Goal: Task Accomplishment & Management: Complete application form

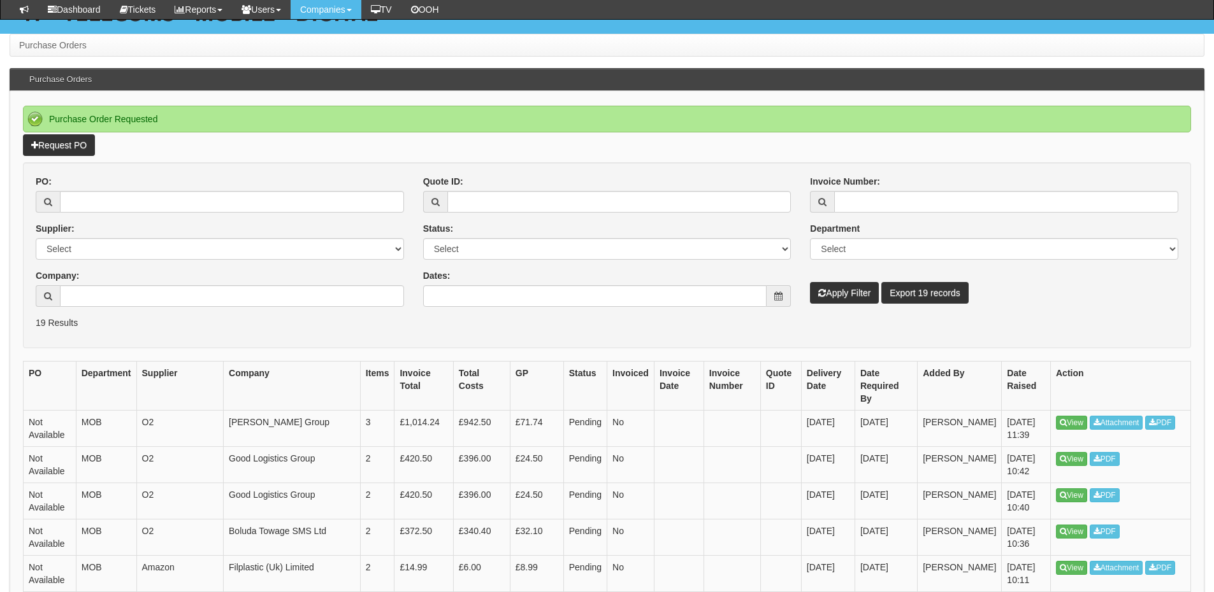
scroll to position [127, 0]
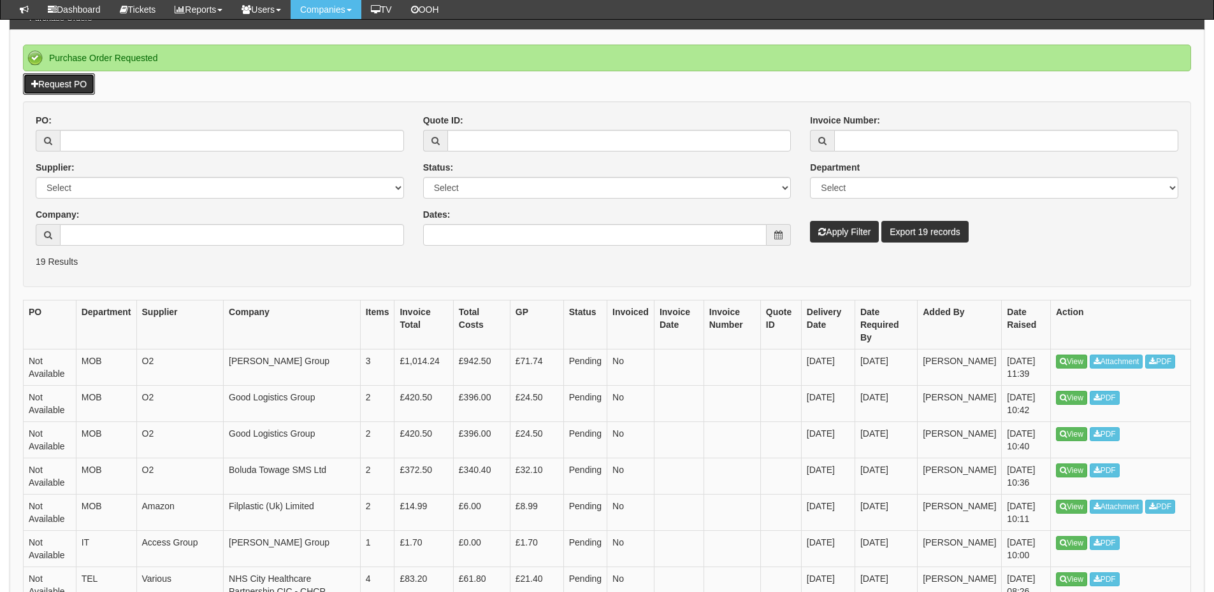
click at [65, 87] on link "Request PO" at bounding box center [59, 84] width 72 height 22
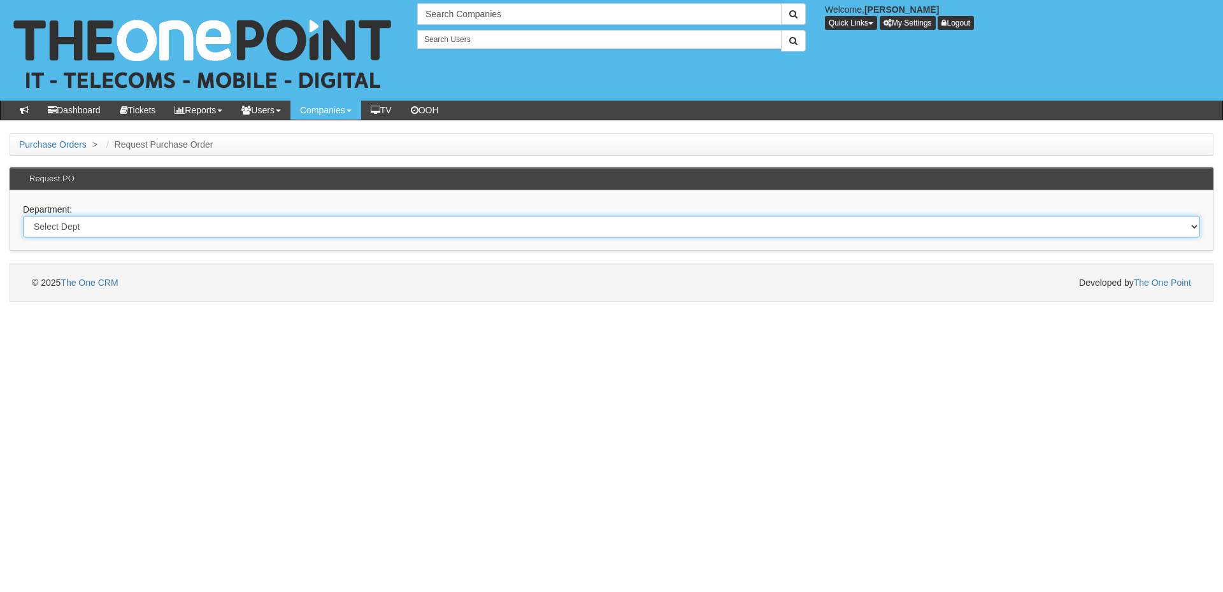
click at [143, 234] on select "Select Dept Digital Internal IT Mobiles Marketing Telecoms" at bounding box center [611, 227] width 1177 height 22
select select "?pipeID=&dept=MOB"
click at [23, 216] on select "Select Dept Digital Internal IT Mobiles Marketing Telecoms" at bounding box center [611, 227] width 1177 height 22
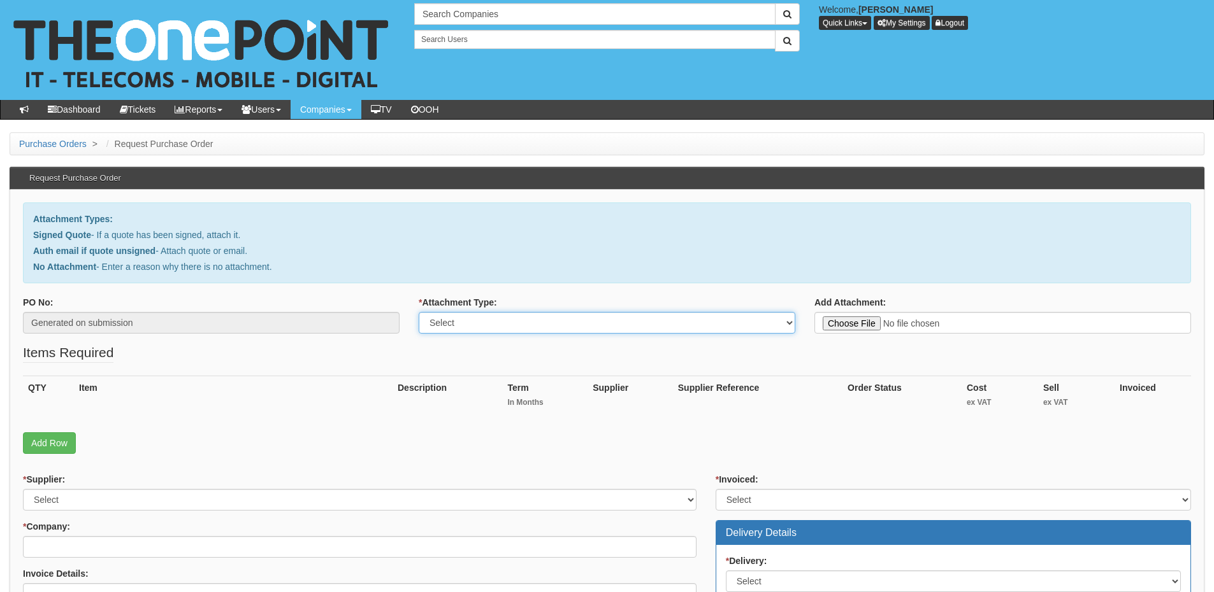
click at [455, 322] on select "Select Signed Quote Auth email with quote if unsigned No Attachment" at bounding box center [607, 323] width 376 height 22
select select "Signed Quote"
click at [419, 312] on select "Select Signed Quote Auth email with quote if unsigned No Attachment" at bounding box center [607, 323] width 376 height 22
type input "C:\fakepath\Denholm Group - Mobile Renewal (3).pdf"
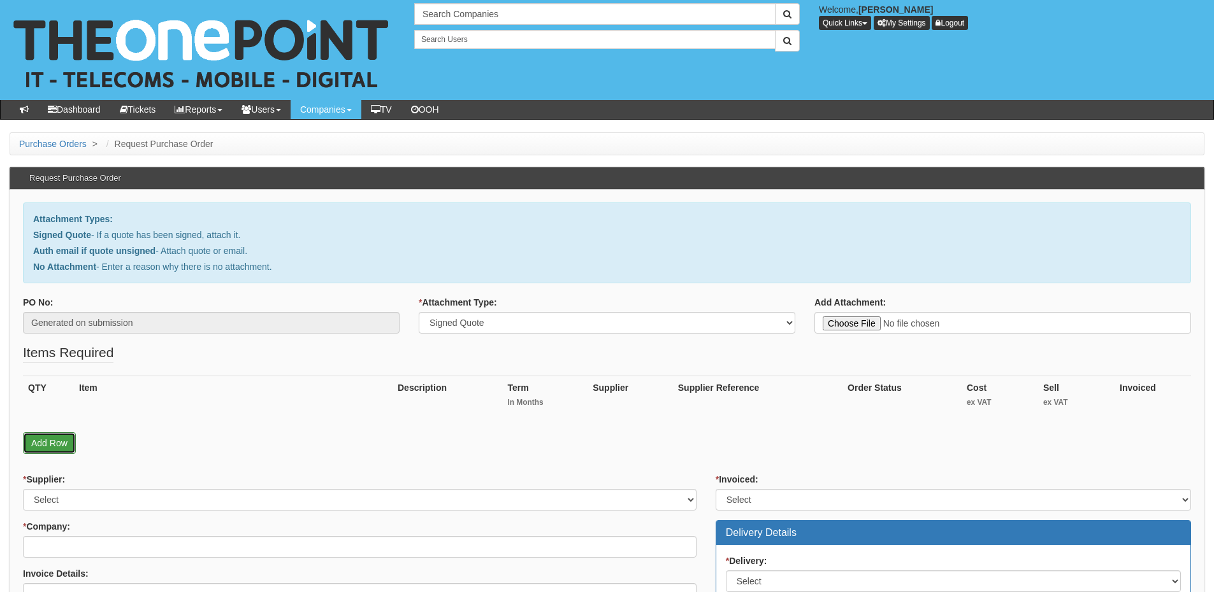
click at [57, 441] on link "Add Row" at bounding box center [49, 444] width 53 height 22
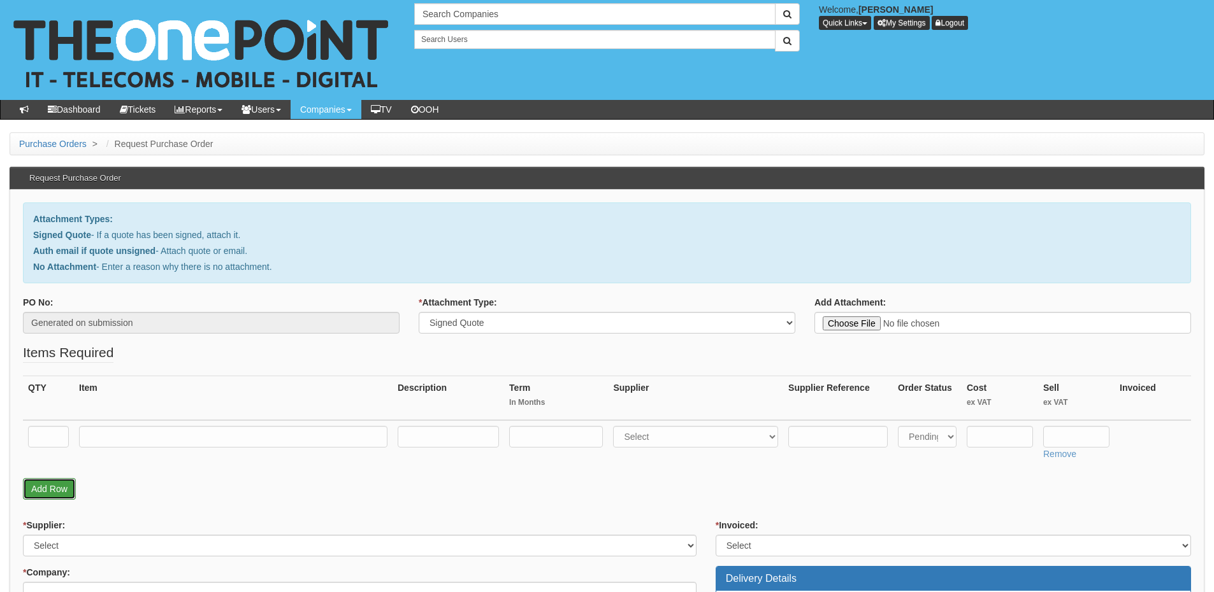
click at [50, 487] on link "Add Row" at bounding box center [49, 489] width 53 height 22
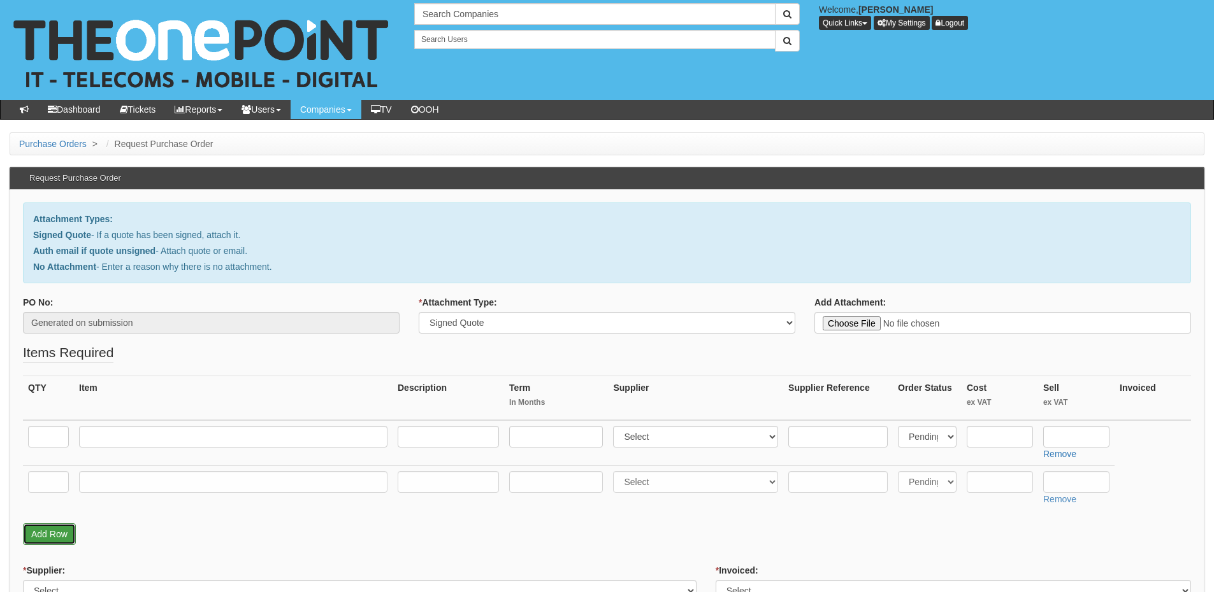
click at [55, 529] on link "Add Row" at bounding box center [49, 535] width 53 height 22
click at [29, 440] on input "text" at bounding box center [48, 437] width 41 height 22
type input "84"
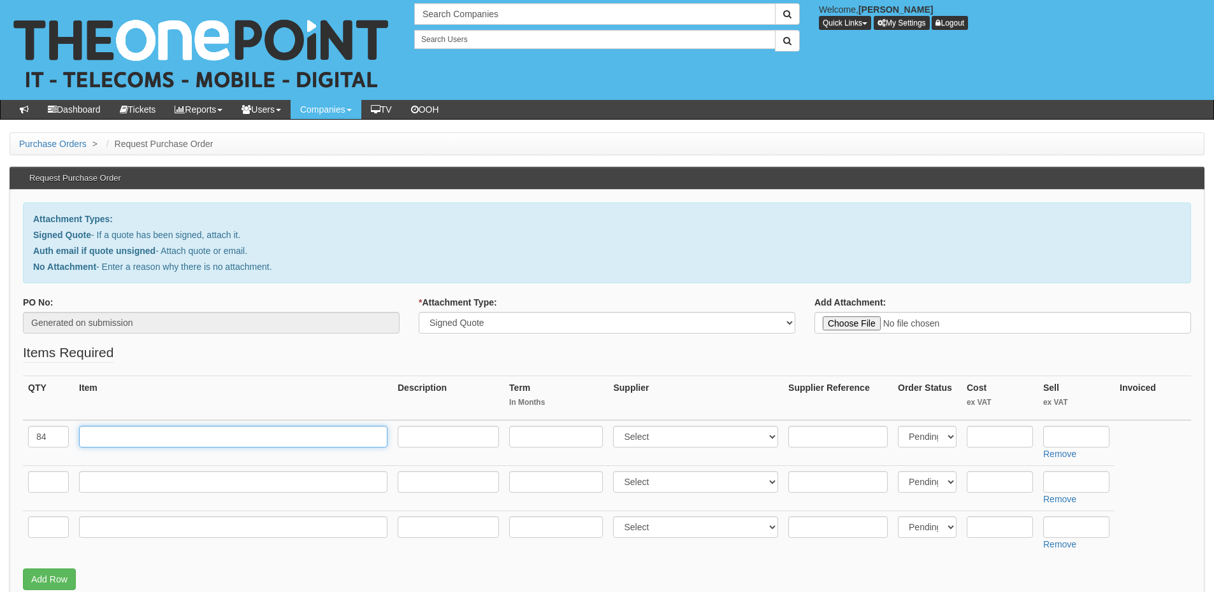
click at [88, 435] on input "text" at bounding box center [233, 437] width 308 height 22
type input "O2 Unlimited Sharers"
click at [429, 438] on input "text" at bounding box center [448, 437] width 101 height 22
type input "£10 p/m"
click at [523, 431] on input "text" at bounding box center [556, 437] width 94 height 22
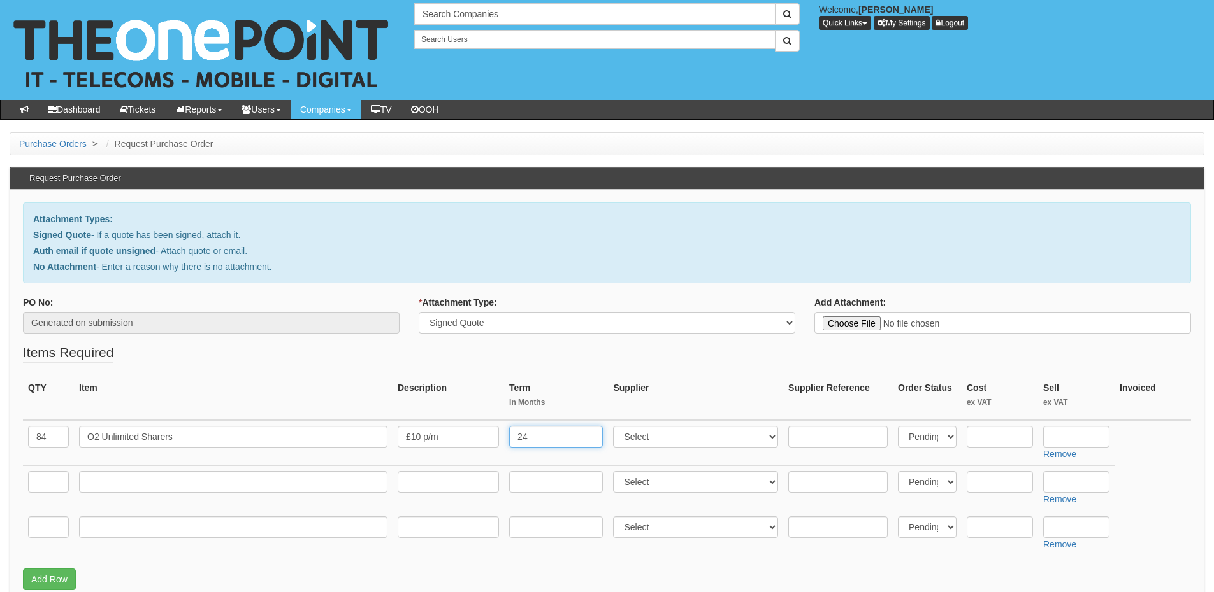
type input "24"
click at [653, 437] on select "Select 123 REG.co.uk 1Password 3 4Gon AA Jones Electric Ltd Abzorb Access Group…" at bounding box center [695, 437] width 165 height 22
select select "54"
click at [616, 426] on select "Select 123 REG.co.uk 1Password 3 4Gon AA Jones Electric Ltd Abzorb Access Group…" at bounding box center [695, 437] width 165 height 22
click at [47, 484] on input "text" at bounding box center [48, 482] width 41 height 22
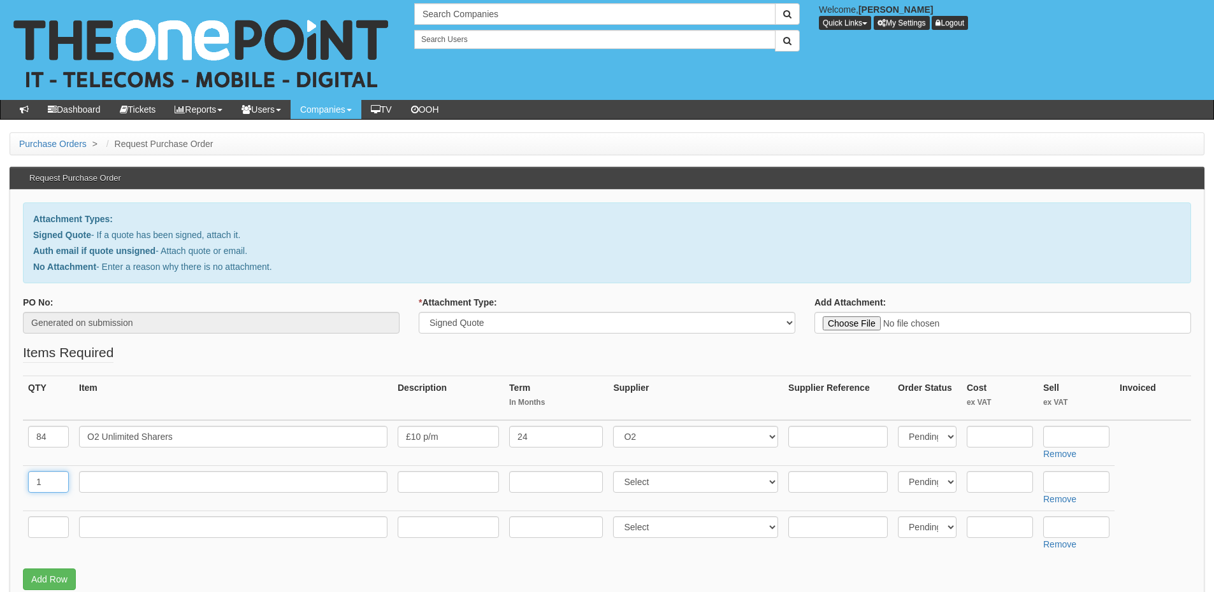
type input "1"
click at [120, 483] on input "text" at bounding box center [233, 482] width 308 height 22
type input "250GB Shared Data"
click at [650, 483] on select "Select 123 REG.co.uk 1Password 3 4Gon AA Jones Electric Ltd Abzorb Access Group…" at bounding box center [695, 482] width 165 height 22
select select "54"
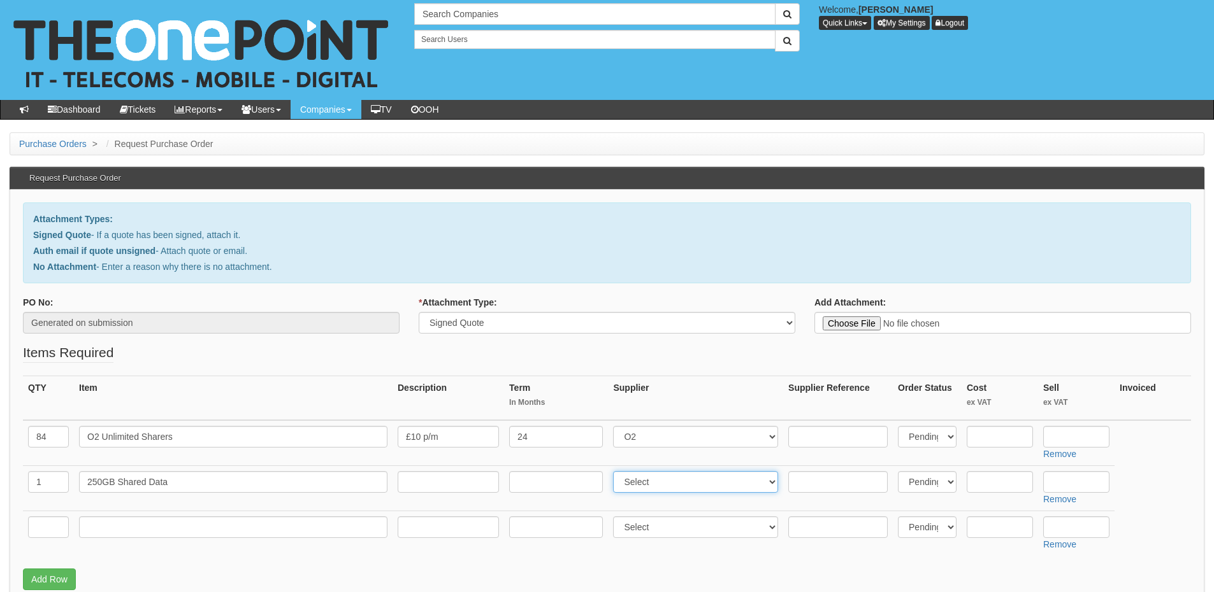
click at [616, 471] on select "Select 123 REG.co.uk 1Password 3 4Gon AA Jones Electric Ltd Abzorb Access Group…" at bounding box center [695, 482] width 165 height 22
click at [550, 479] on input "text" at bounding box center [556, 482] width 94 height 22
type input "24"
click at [452, 486] on input "text" at bounding box center [448, 482] width 101 height 22
type input "£450 p/m"
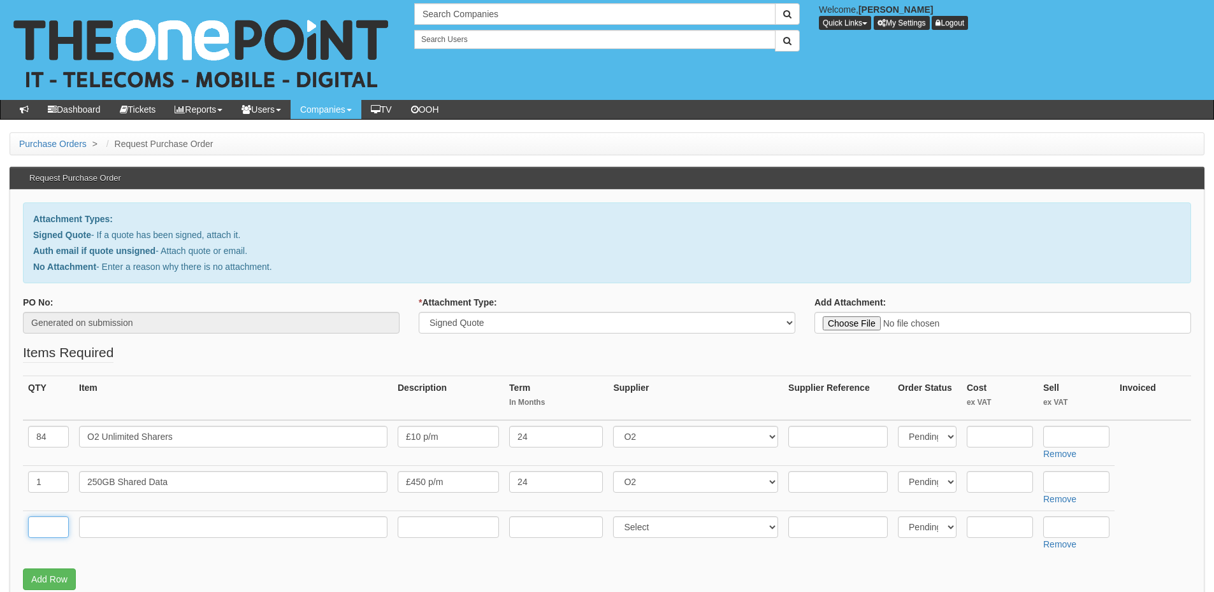
click at [39, 533] on input "text" at bounding box center [48, 528] width 41 height 22
type input "1"
click at [93, 532] on input "text" at bounding box center [233, 528] width 308 height 22
type input "Hardware Fund"
click at [978, 528] on input "text" at bounding box center [999, 528] width 66 height 22
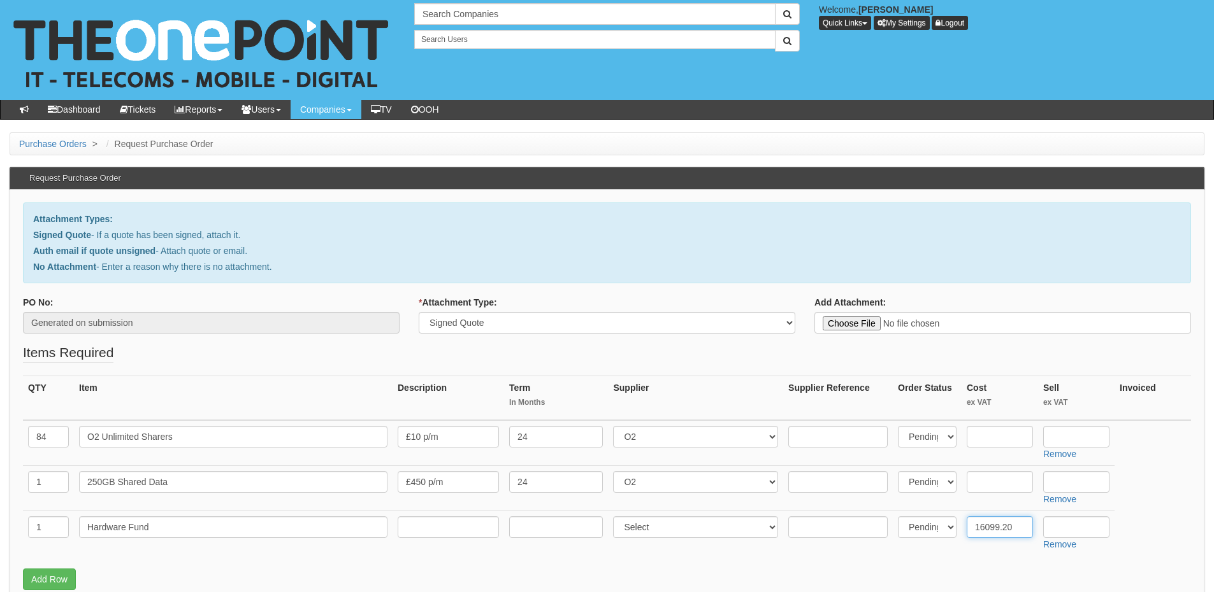
type input "16099.20"
click at [1068, 435] on input "text" at bounding box center [1076, 437] width 66 height 22
type input "129.60"
click at [50, 581] on link "Add Row" at bounding box center [49, 580] width 53 height 22
click at [52, 565] on input "text" at bounding box center [48, 573] width 41 height 22
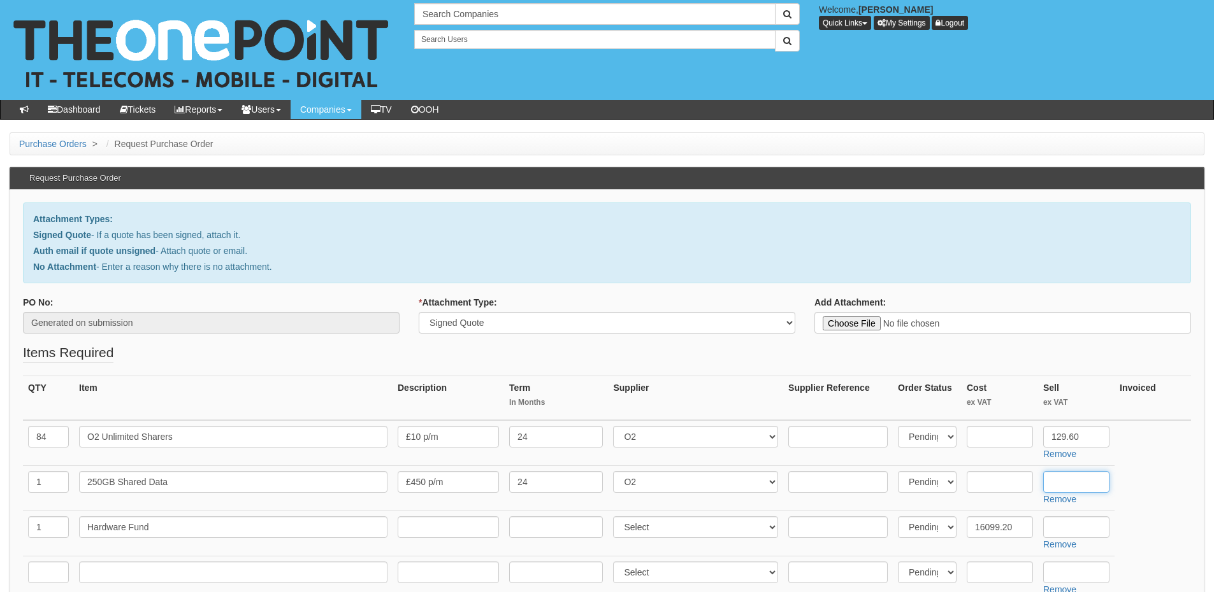
click at [1065, 478] on input "text" at bounding box center [1076, 482] width 66 height 22
type input "5832"
click at [57, 572] on input "text" at bounding box center [48, 573] width 41 height 22
click at [54, 570] on input "text" at bounding box center [48, 573] width 41 height 22
type input "84"
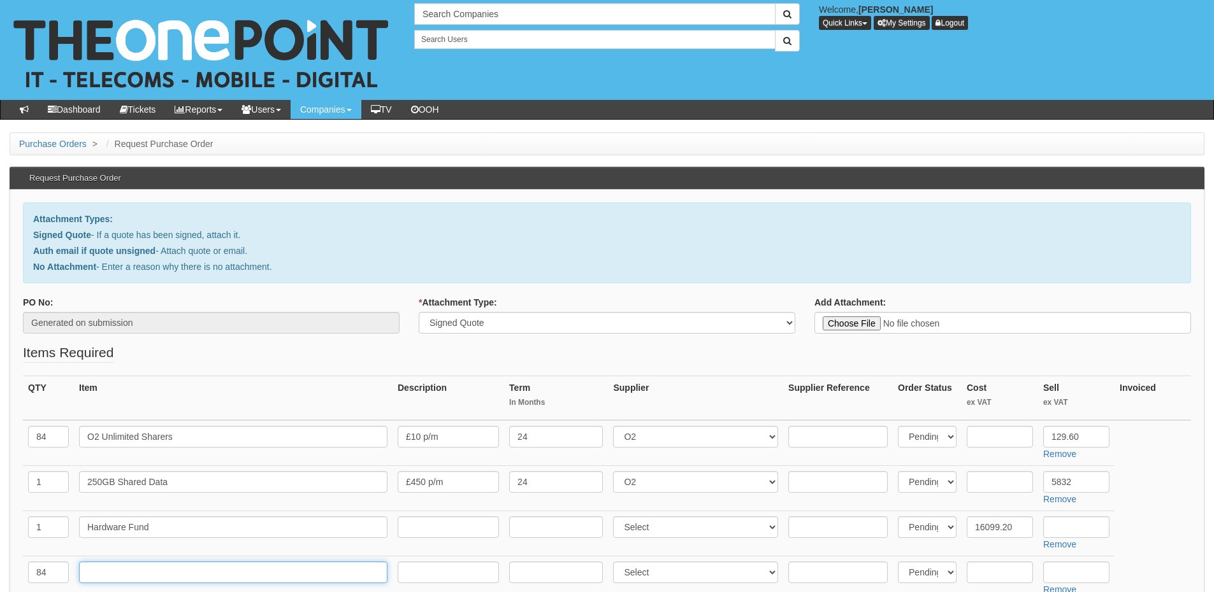
click at [95, 566] on input "text" at bounding box center [233, 573] width 308 height 22
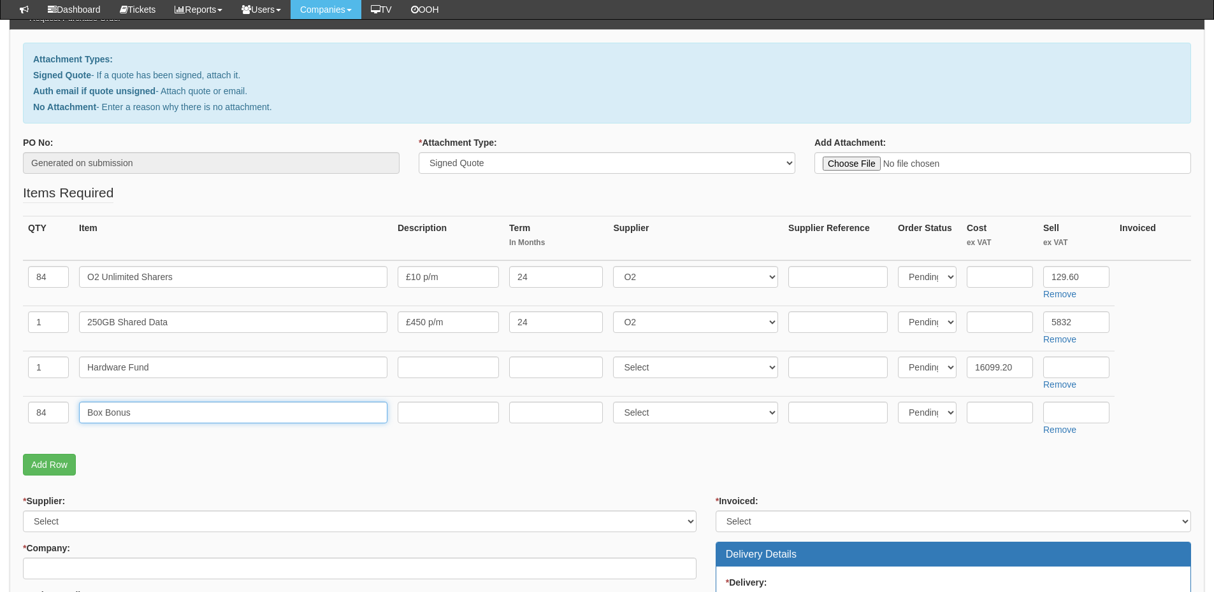
type input "Box Bonus"
click at [655, 419] on select "Select 123 REG.co.uk 1Password 3 4Gon AA Jones Electric Ltd Abzorb Access Group…" at bounding box center [695, 413] width 165 height 22
select select "54"
click at [616, 402] on select "Select 123 REG.co.uk 1Password 3 4Gon AA Jones Electric Ltd Abzorb Access Group…" at bounding box center [695, 413] width 165 height 22
click at [1015, 411] on input "text" at bounding box center [999, 413] width 66 height 22
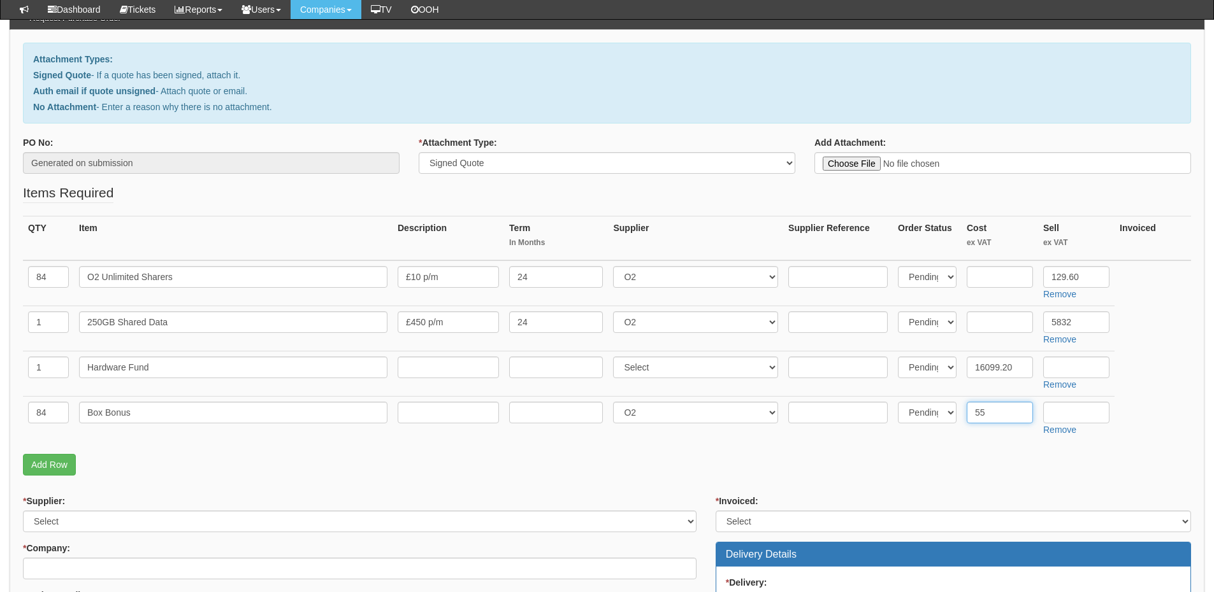
type input "5"
click at [1068, 406] on input "text" at bounding box center [1076, 413] width 66 height 22
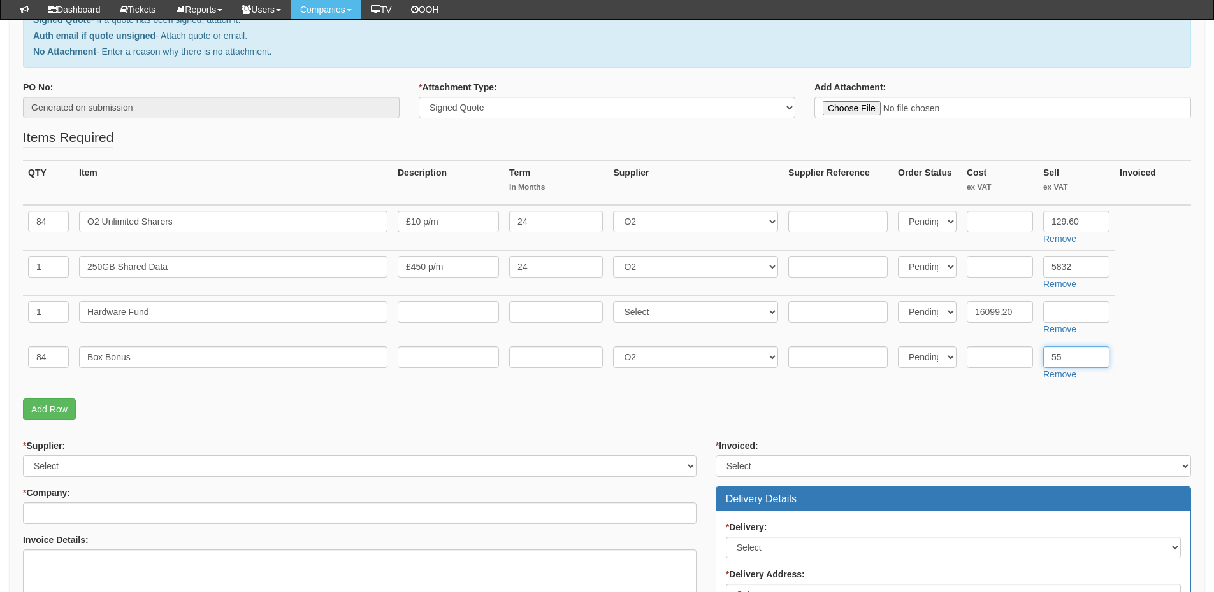
scroll to position [255, 0]
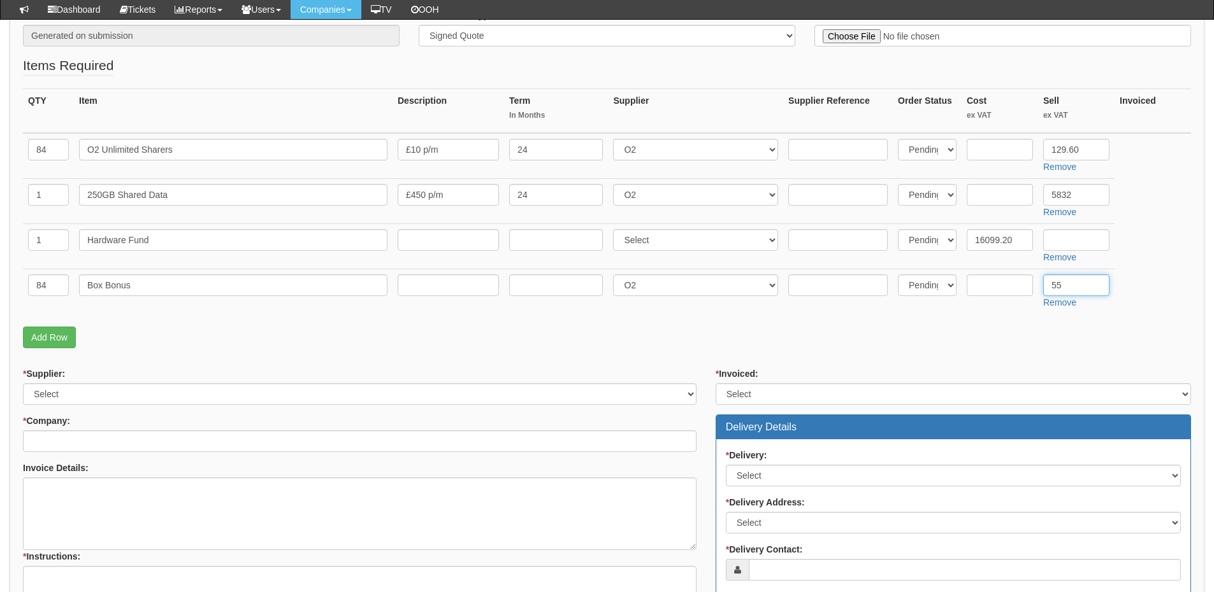
type input "55"
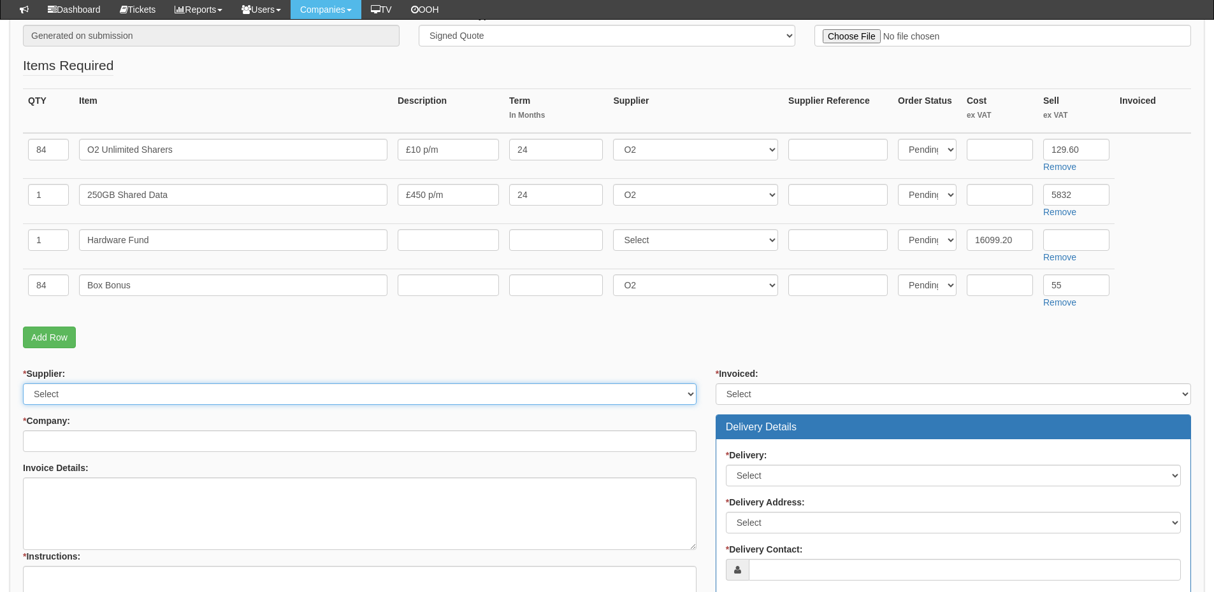
click at [109, 392] on select "Select 123 REG.co.uk 1Password 3 4Gon AA Jones Electric Ltd Abzorb Access Group…" at bounding box center [359, 394] width 673 height 22
select select "54"
click at [23, 383] on select "Select 123 REG.co.uk 1Password 3 4Gon AA Jones Electric Ltd Abzorb Access Group…" at bounding box center [359, 394] width 673 height 22
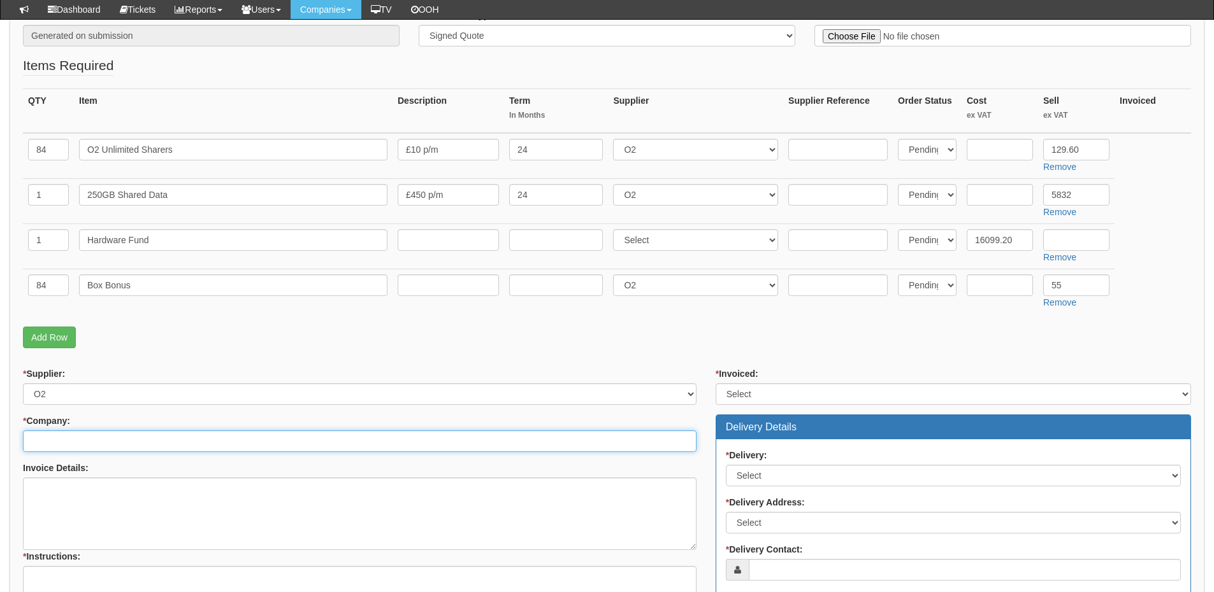
click at [89, 445] on input "* Company:" at bounding box center [359, 442] width 673 height 22
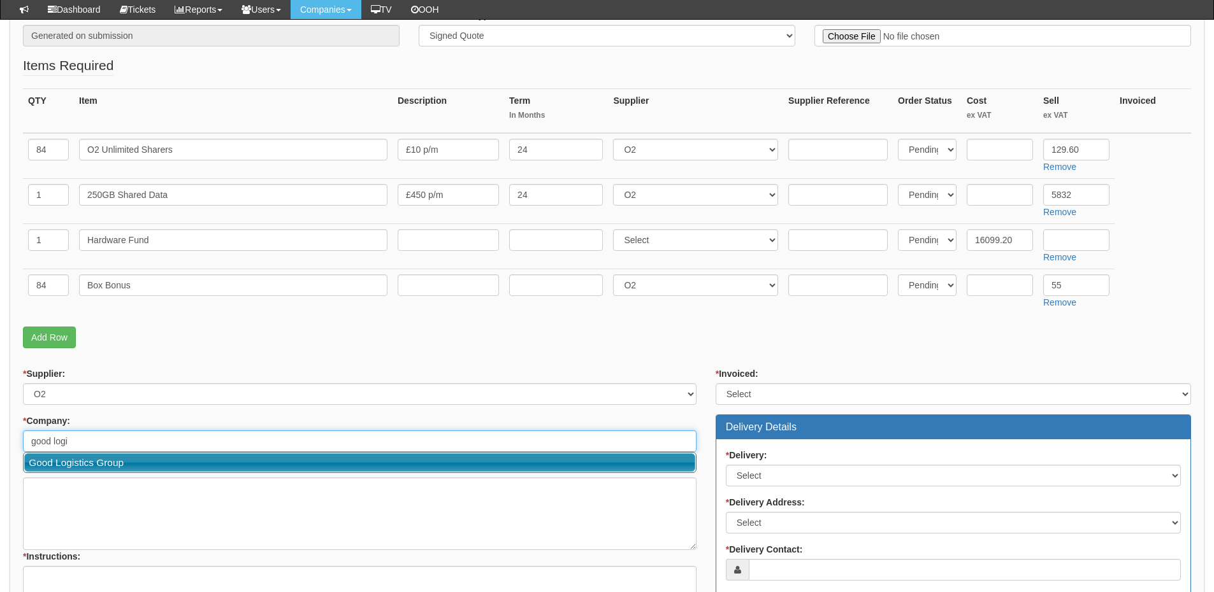
click at [94, 456] on link "Good Logistics Group" at bounding box center [359, 463] width 671 height 18
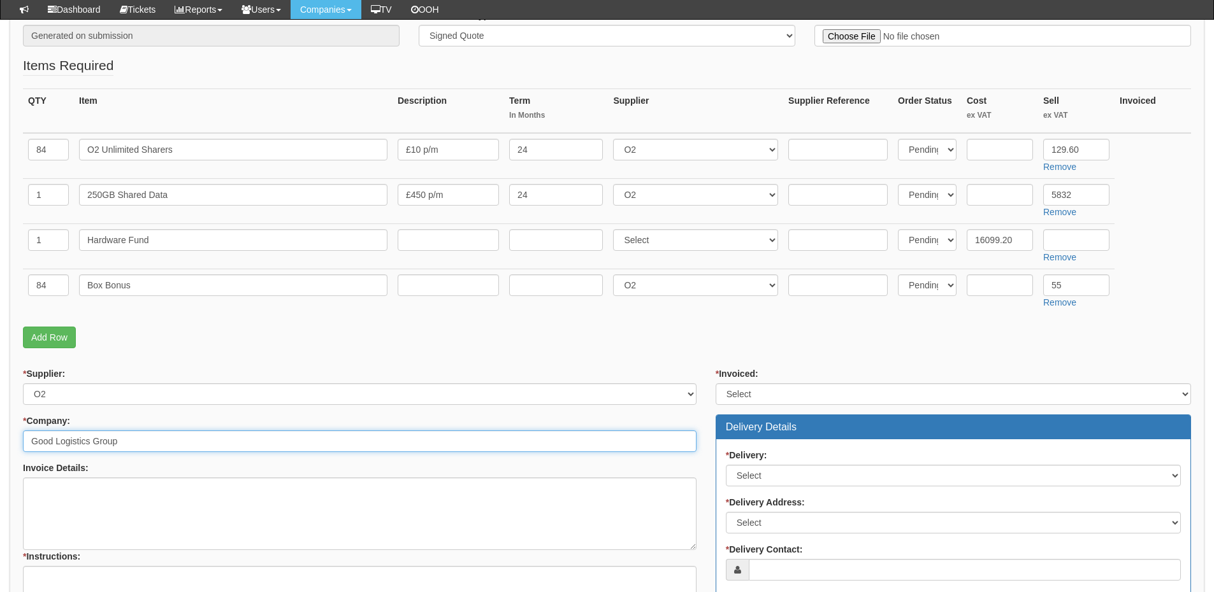
scroll to position [382, 0]
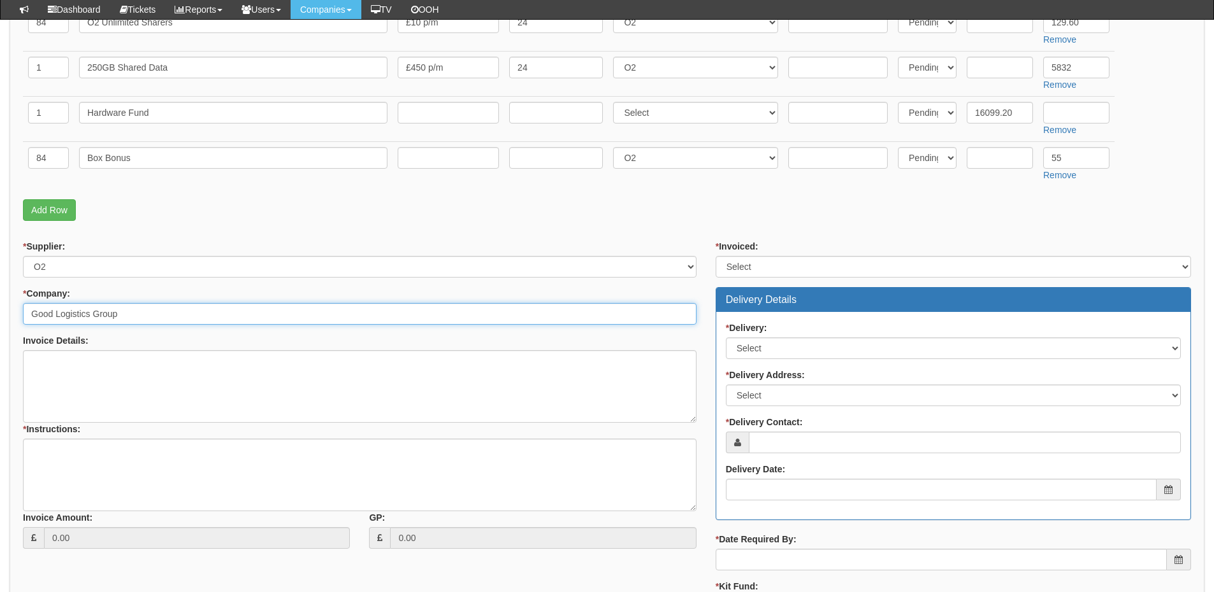
type input "Good Logistics Group"
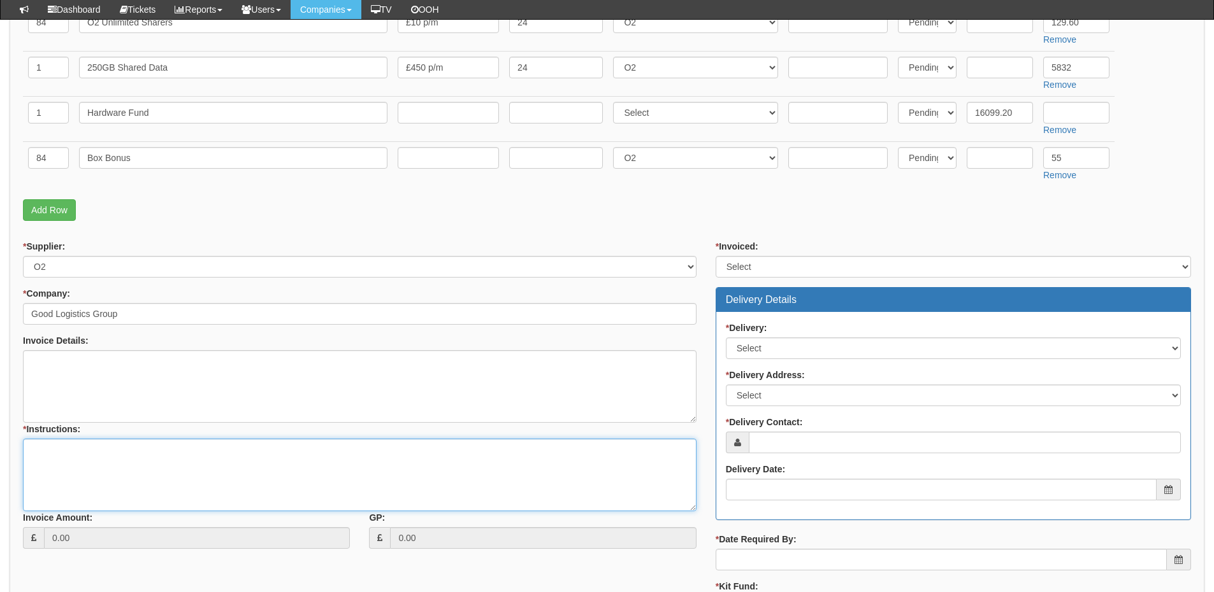
click at [92, 466] on textarea "* Instructions:" at bounding box center [359, 475] width 673 height 73
type textarea "Mobile Resign"
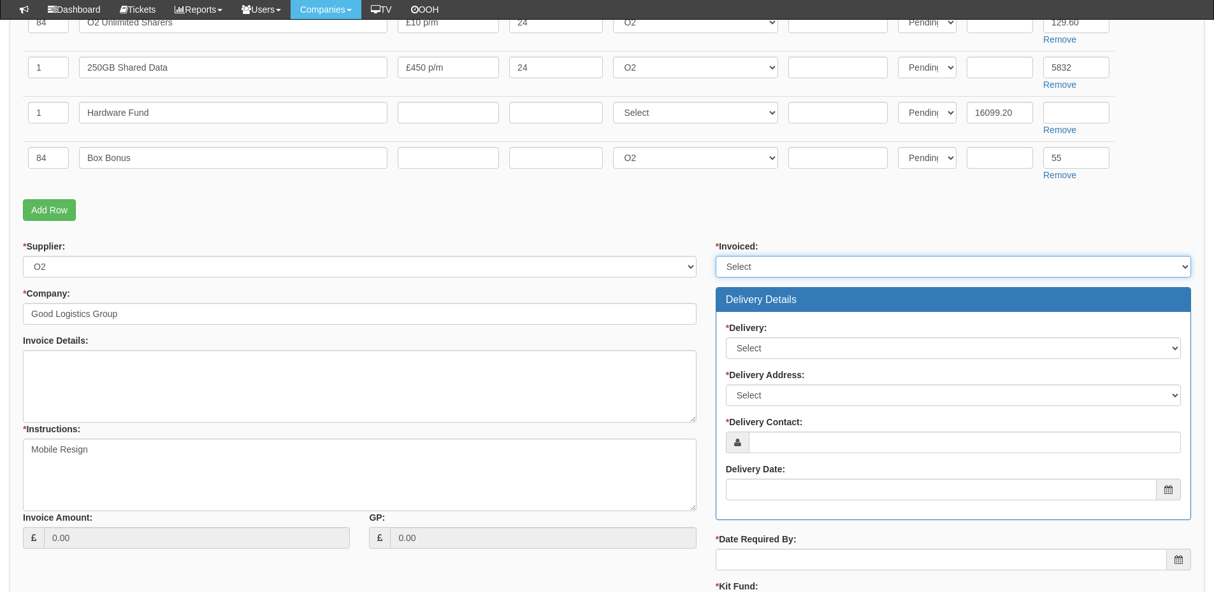
drag, startPoint x: 758, startPoint y: 266, endPoint x: 757, endPoint y: 276, distance: 10.3
click at [758, 266] on select "Select Yes No N/A STB (part of order)" at bounding box center [952, 267] width 475 height 22
select select "2"
click at [715, 256] on select "Select Yes No N/A STB (part of order)" at bounding box center [952, 267] width 475 height 22
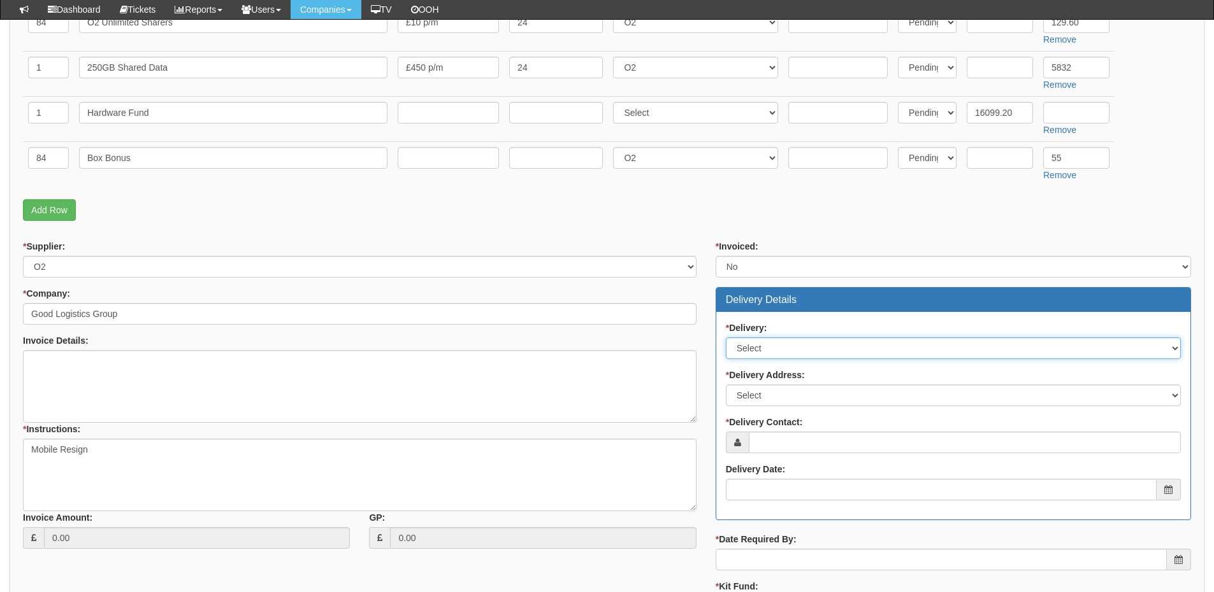
click at [749, 353] on select "Select No Not Applicable Yes" at bounding box center [953, 349] width 455 height 22
select select "3"
click at [726, 338] on select "Select No Not Applicable Yes" at bounding box center [953, 349] width 455 height 22
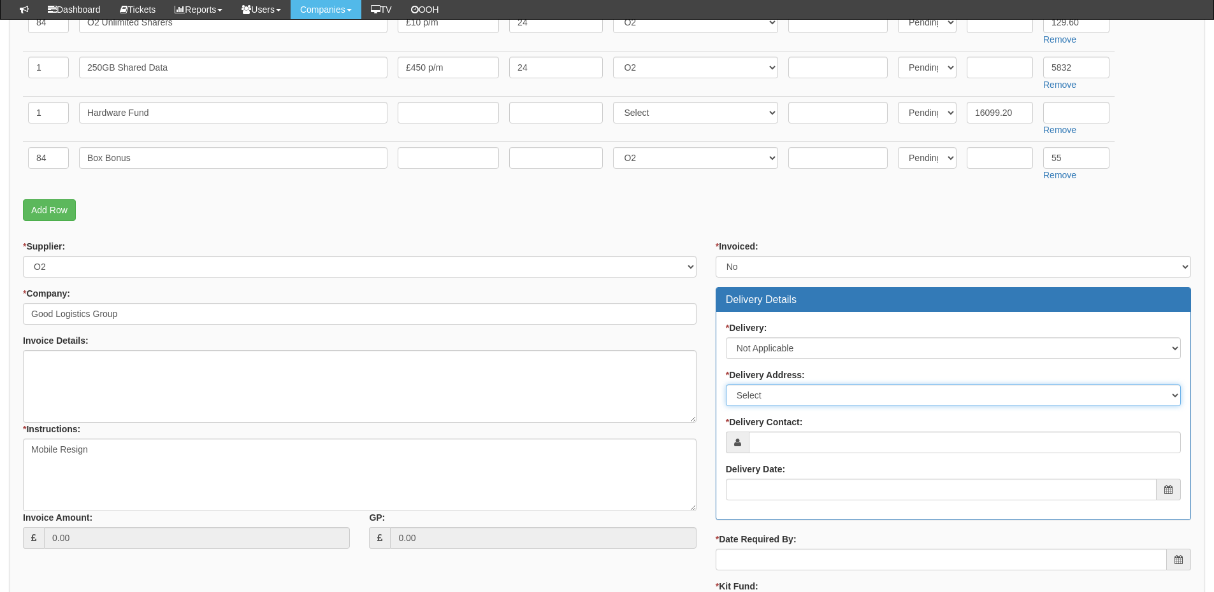
click at [755, 398] on select "Select Not Applicable Main Address - HU13 0DH Other" at bounding box center [953, 396] width 455 height 22
select select "N/A"
click at [726, 385] on select "Select Not Applicable Main Address - HU13 0DH Other" at bounding box center [953, 396] width 455 height 22
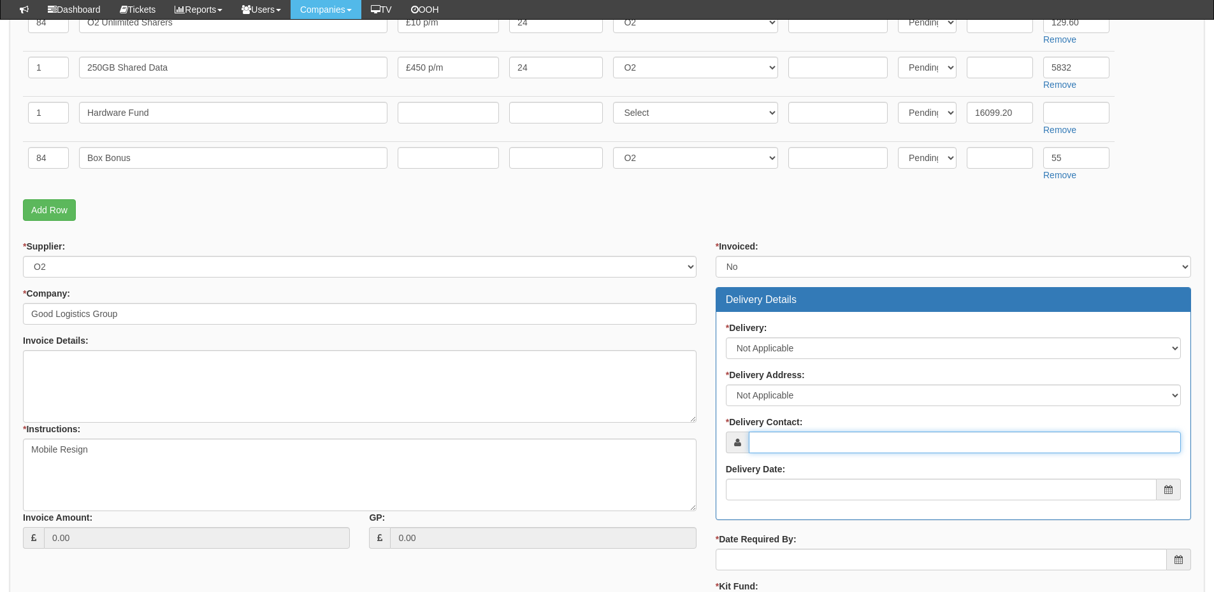
click at [769, 444] on input "* Delivery Contact:" at bounding box center [965, 443] width 432 height 22
type input "D"
click at [790, 438] on input "* Delivery Contact:" at bounding box center [965, 443] width 432 height 22
paste input "Craig Schmidt"
type input "Craig Schmidt"
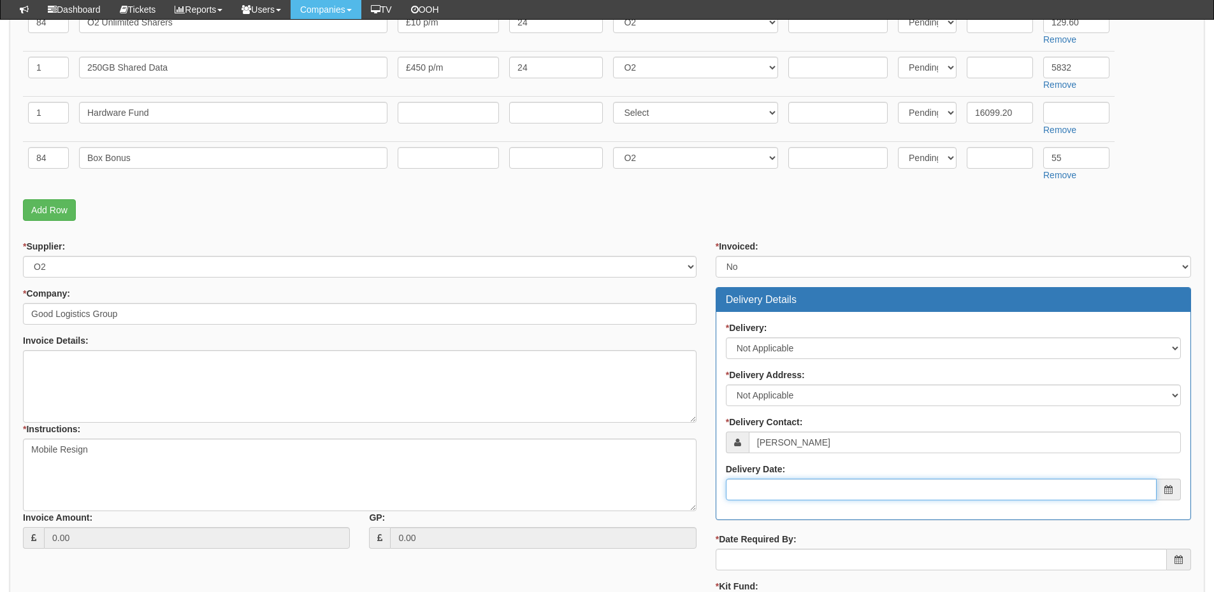
click at [793, 485] on input "Delivery Date:" at bounding box center [941, 490] width 431 height 22
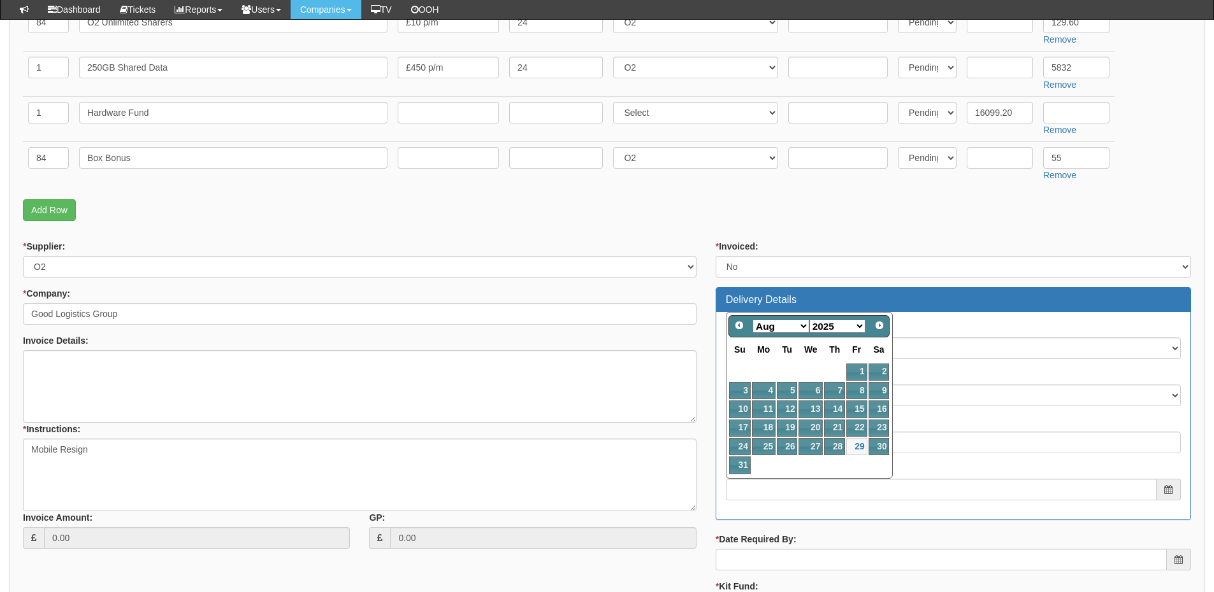
click at [782, 331] on select "Jan Feb Mar Apr May Jun Jul Aug Sep Oct Nov Dec" at bounding box center [780, 326] width 57 height 13
click at [767, 371] on link "1" at bounding box center [764, 372] width 24 height 17
type input "2025-09-01"
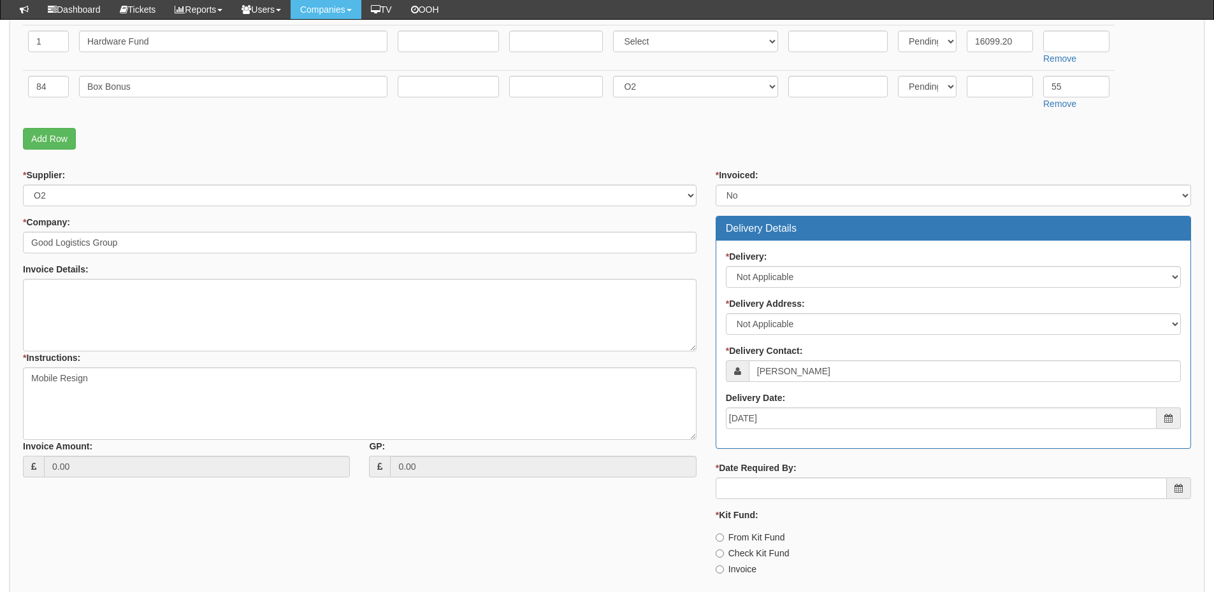
scroll to position [552, 0]
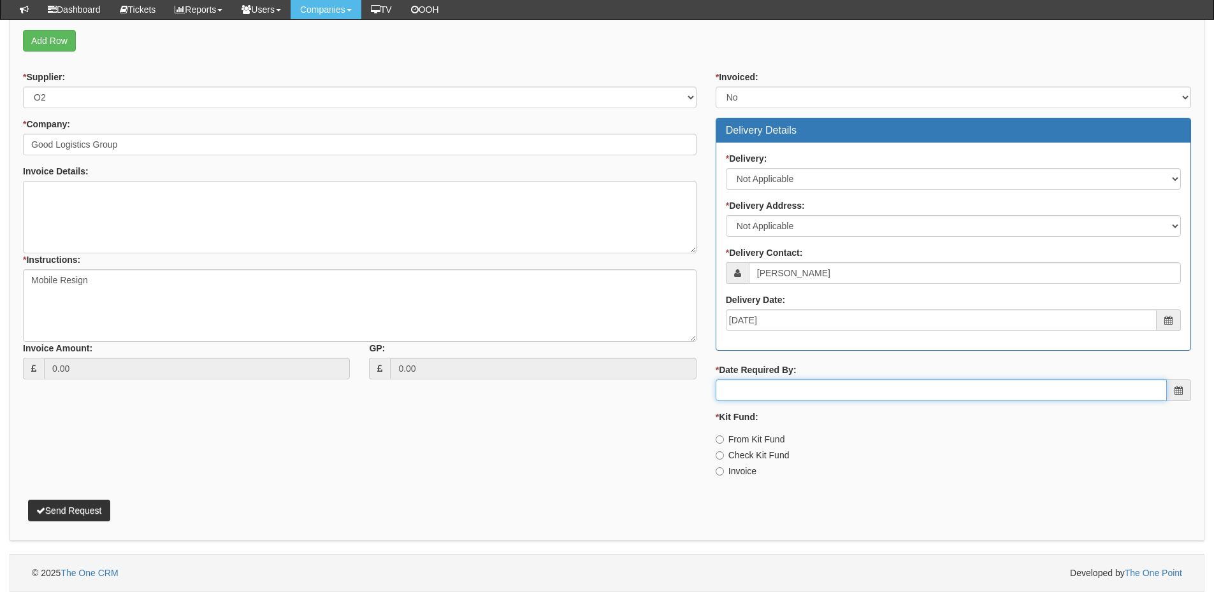
click at [776, 390] on input "* Date Required By:" at bounding box center [940, 391] width 451 height 22
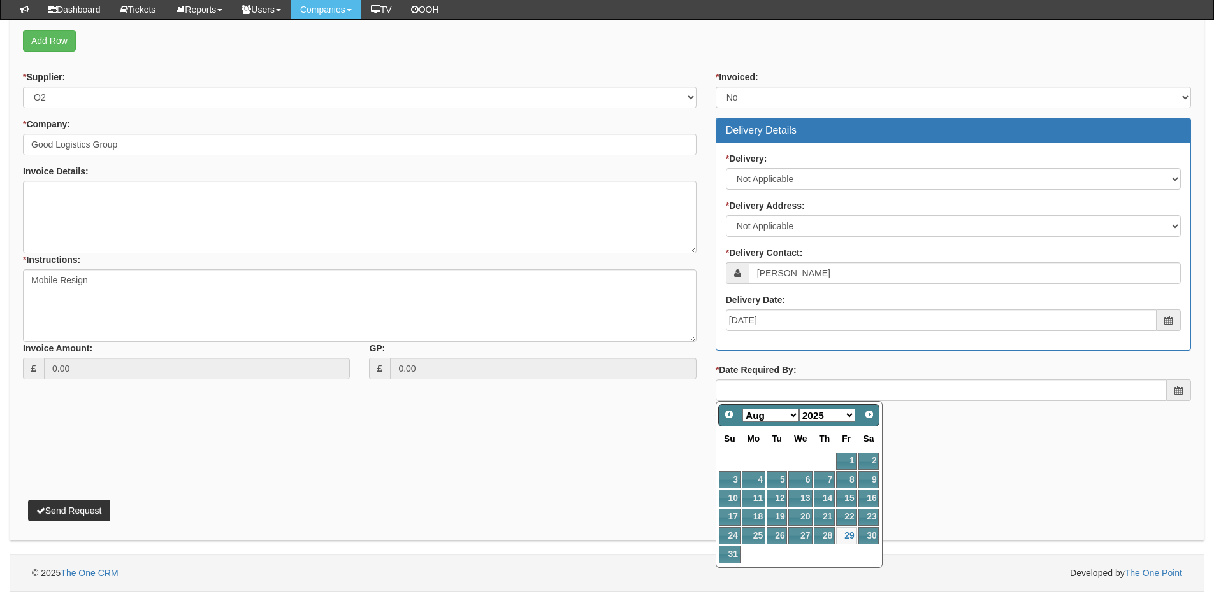
click at [770, 422] on select "Jan Feb Mar Apr May Jun Jul Aug Sep Oct Nov Dec" at bounding box center [770, 415] width 57 height 13
click at [756, 465] on link "1" at bounding box center [753, 461] width 24 height 17
type input "2025-09-01"
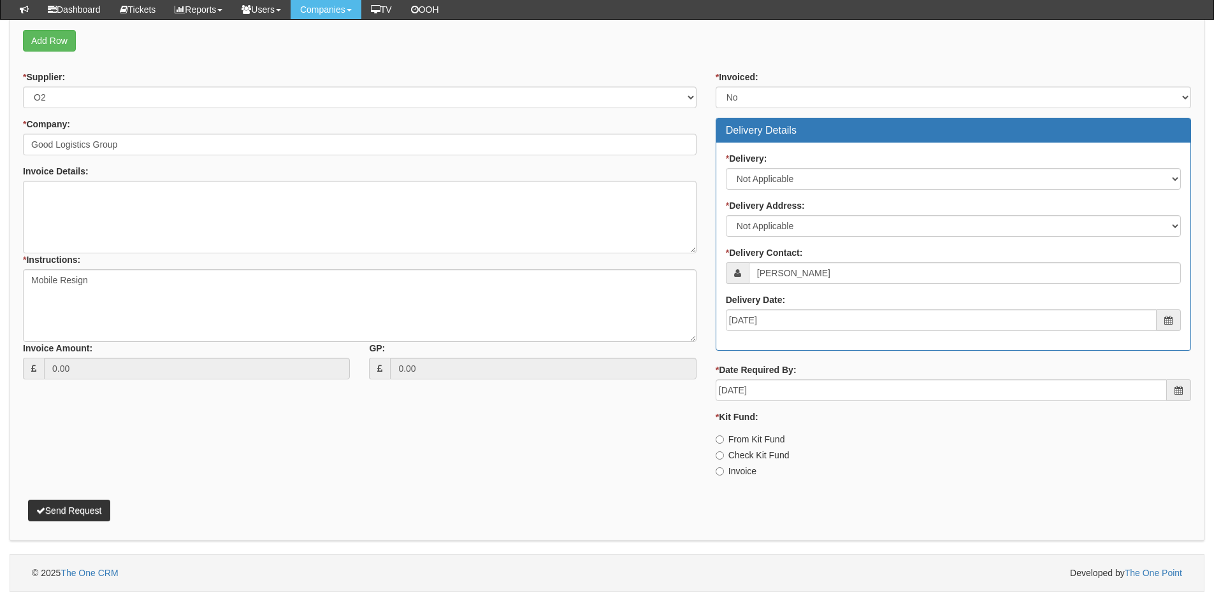
click at [745, 467] on label "Invoice" at bounding box center [735, 471] width 41 height 13
click at [724, 444] on input "Invoice" at bounding box center [719, 440] width 8 height 8
radio input "true"
click at [97, 515] on button "Send Request" at bounding box center [69, 511] width 82 height 22
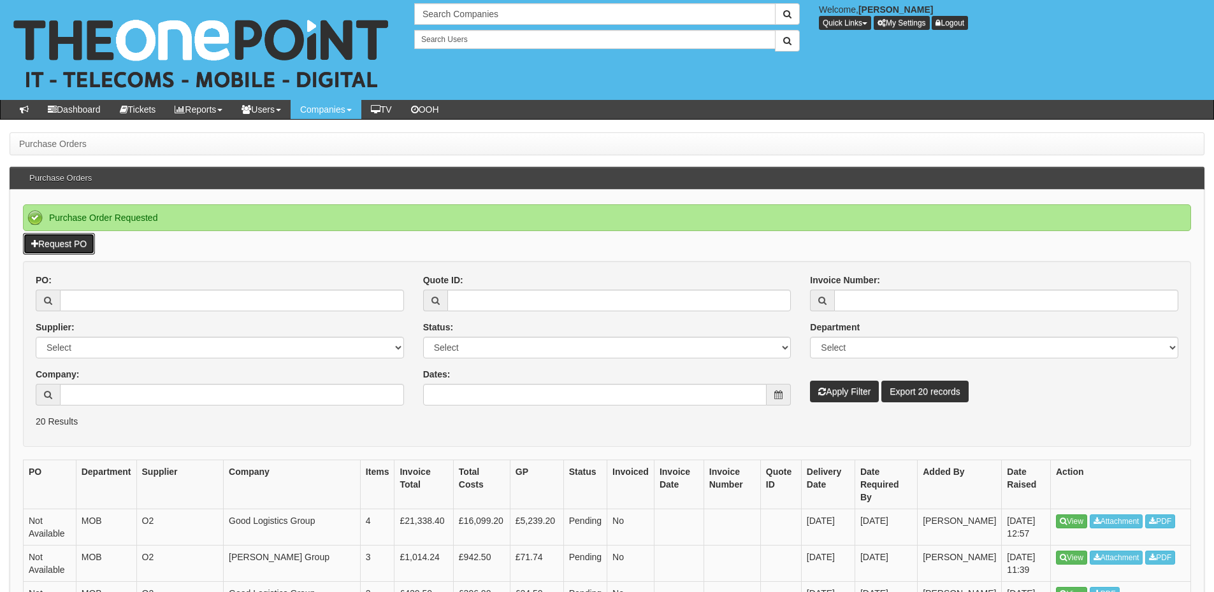
click at [39, 240] on link "Request PO" at bounding box center [59, 244] width 72 height 22
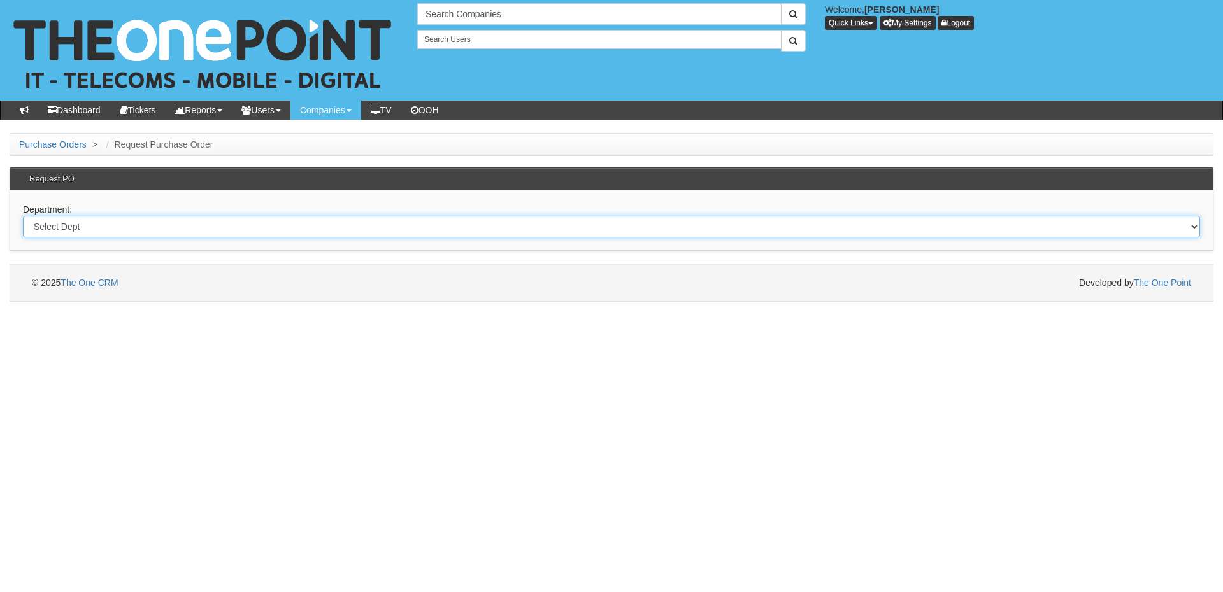
click at [285, 236] on select "Select Dept Digital Internal IT Mobiles Marketing Telecoms" at bounding box center [611, 227] width 1177 height 22
select select "?pipeID=&dept=IT"
click at [23, 216] on select "Select Dept Digital Internal IT Mobiles Marketing Telecoms" at bounding box center [611, 227] width 1177 height 22
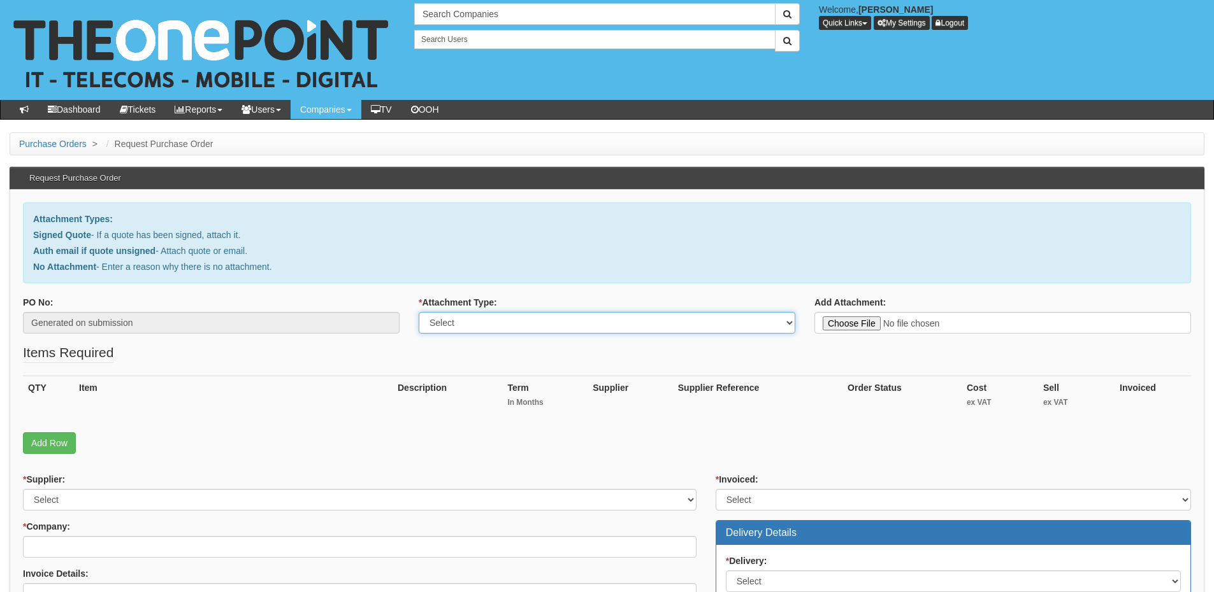
drag, startPoint x: 573, startPoint y: 317, endPoint x: 571, endPoint y: 333, distance: 16.1
click at [573, 317] on select "Select Signed Quote Auth email with quote if unsigned No Attachment" at bounding box center [607, 323] width 376 height 22
select select "No Attachment"
click at [419, 312] on select "Select Signed Quote Auth email with quote if unsigned No Attachment" at bounding box center [607, 323] width 376 height 22
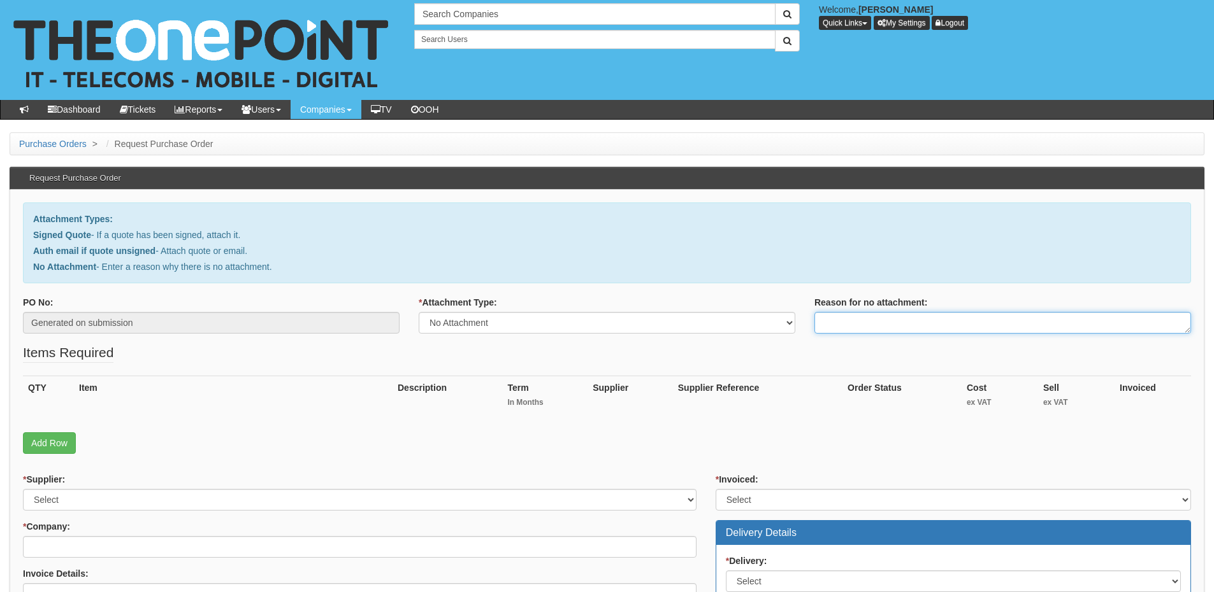
click at [835, 320] on textarea "Reason for no attachment:" at bounding box center [1002, 323] width 376 height 22
click at [948, 326] on textarea "Linked to ticket 423199" at bounding box center [1002, 323] width 376 height 22
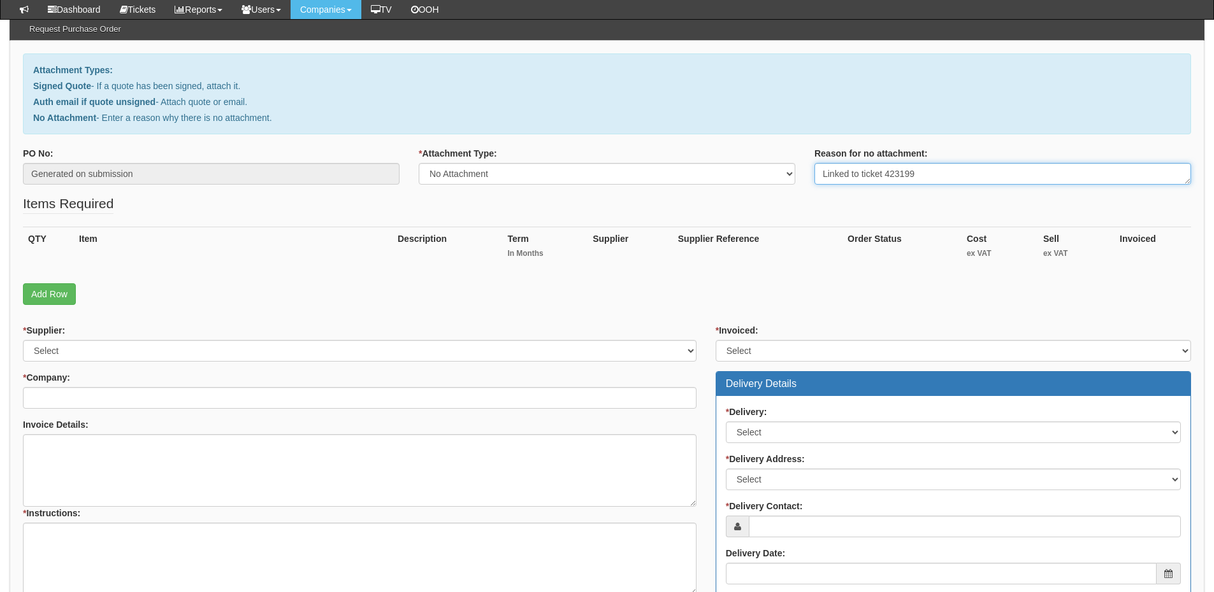
scroll to position [255, 0]
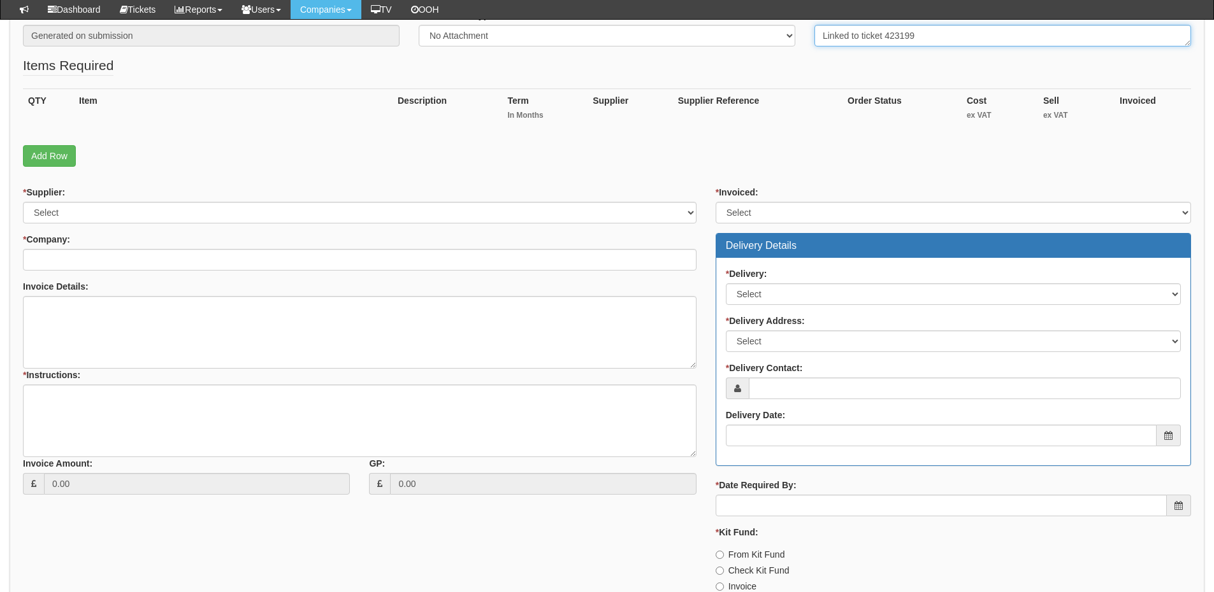
type textarea "Linked to ticket 423199"
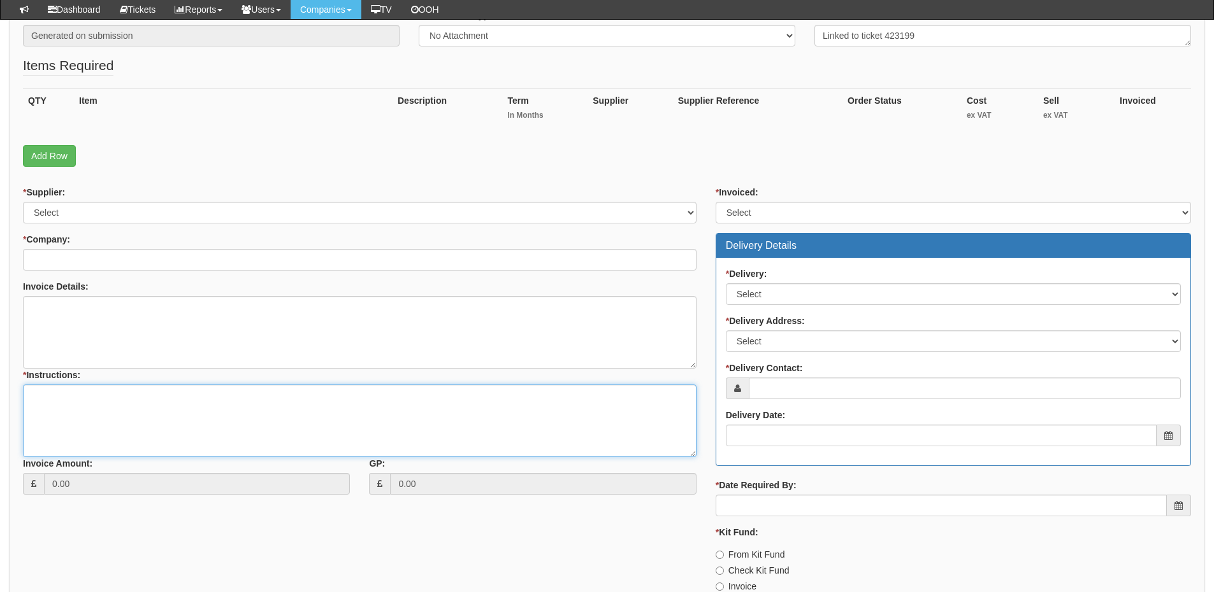
click at [271, 436] on textarea "* Instructions:" at bounding box center [359, 421] width 673 height 73
paste textarea "Linked to ticket 423199"
type textarea "Linked to ticket 423199"
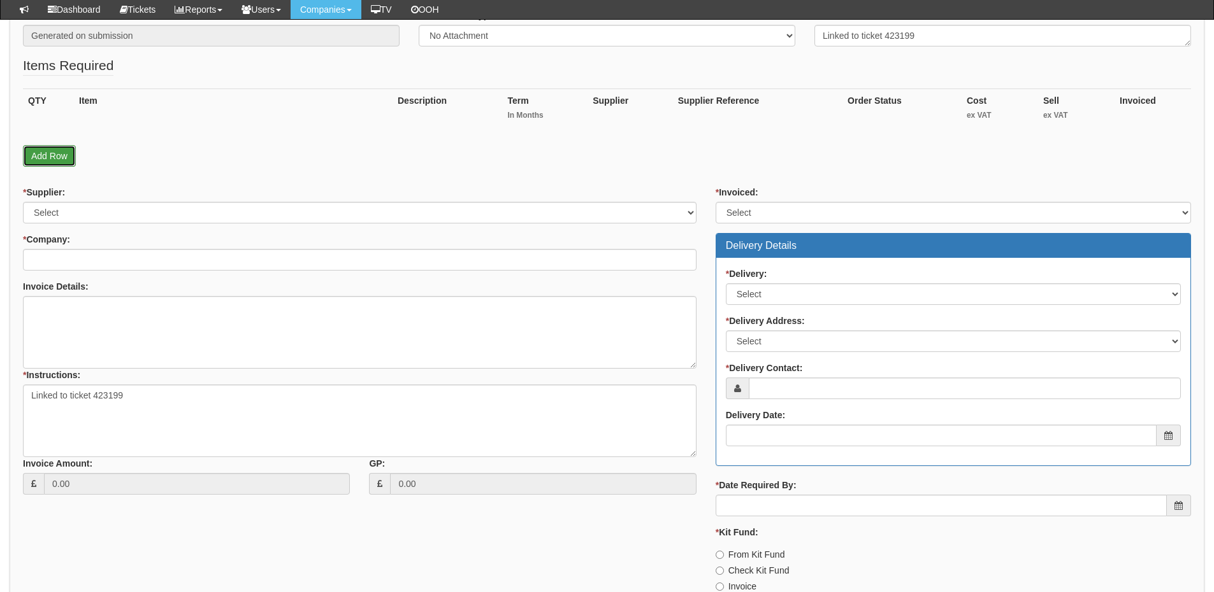
click at [66, 149] on link "Add Row" at bounding box center [49, 156] width 53 height 22
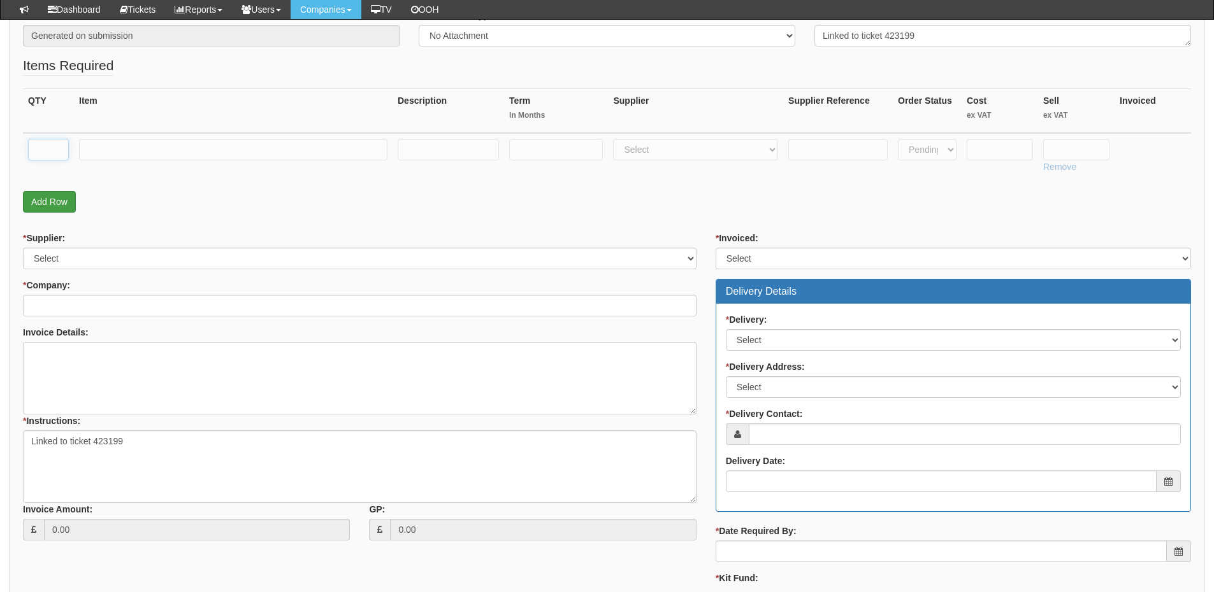
click at [66, 149] on input "text" at bounding box center [48, 150] width 41 height 22
type input "1"
click at [1075, 141] on input "text" at bounding box center [1076, 150] width 66 height 22
type input "9.60"
click at [1008, 145] on input "text" at bounding box center [999, 150] width 66 height 22
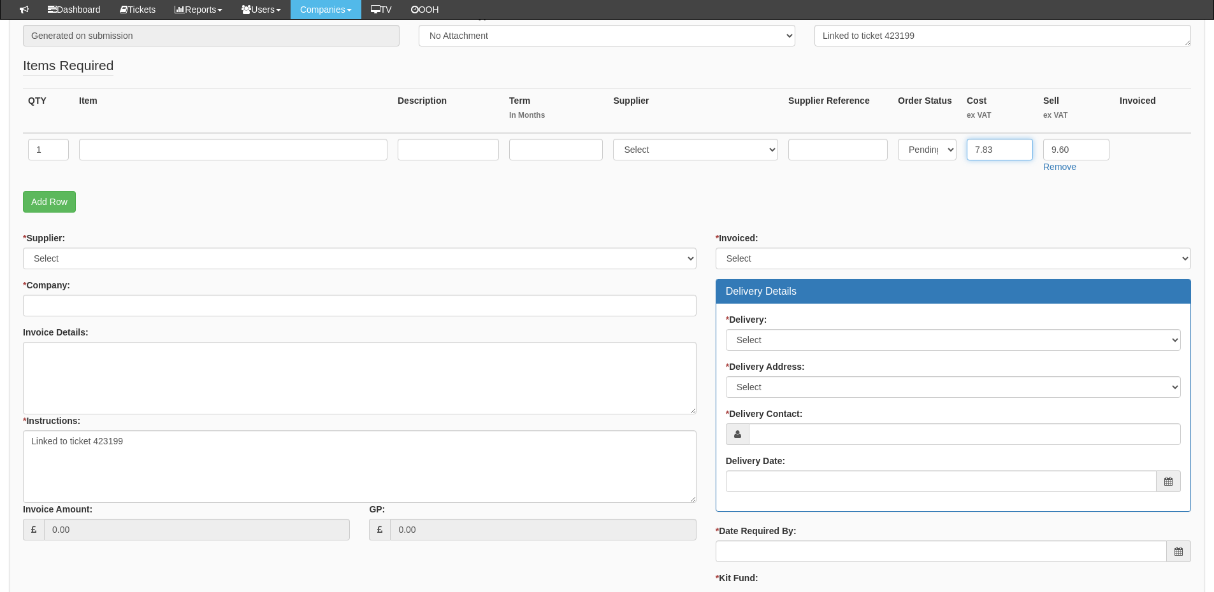
type input "7.83"
click at [532, 153] on input "text" at bounding box center [556, 150] width 94 height 22
type input "12"
click at [452, 150] on input "text" at bounding box center [448, 150] width 101 height 22
type input "12-months"
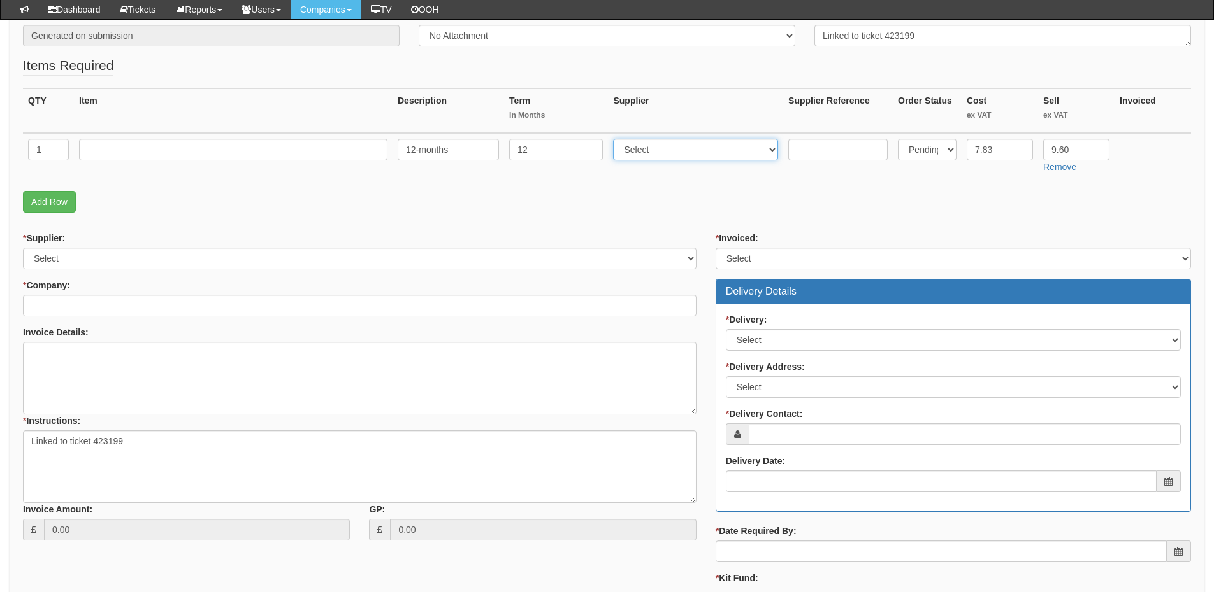
click at [671, 148] on select "Select 123 REG.co.uk 1Password 3 4Gon AA Jones Electric Ltd Abzorb Access Group…" at bounding box center [695, 150] width 165 height 22
select select "291"
click at [616, 139] on select "Select 123 REG.co.uk 1Password 3 4Gon AA Jones Electric Ltd Abzorb Access Group…" at bounding box center [695, 150] width 165 height 22
click at [291, 154] on input "text" at bounding box center [233, 150] width 308 height 22
type input "Business Standard Licence"
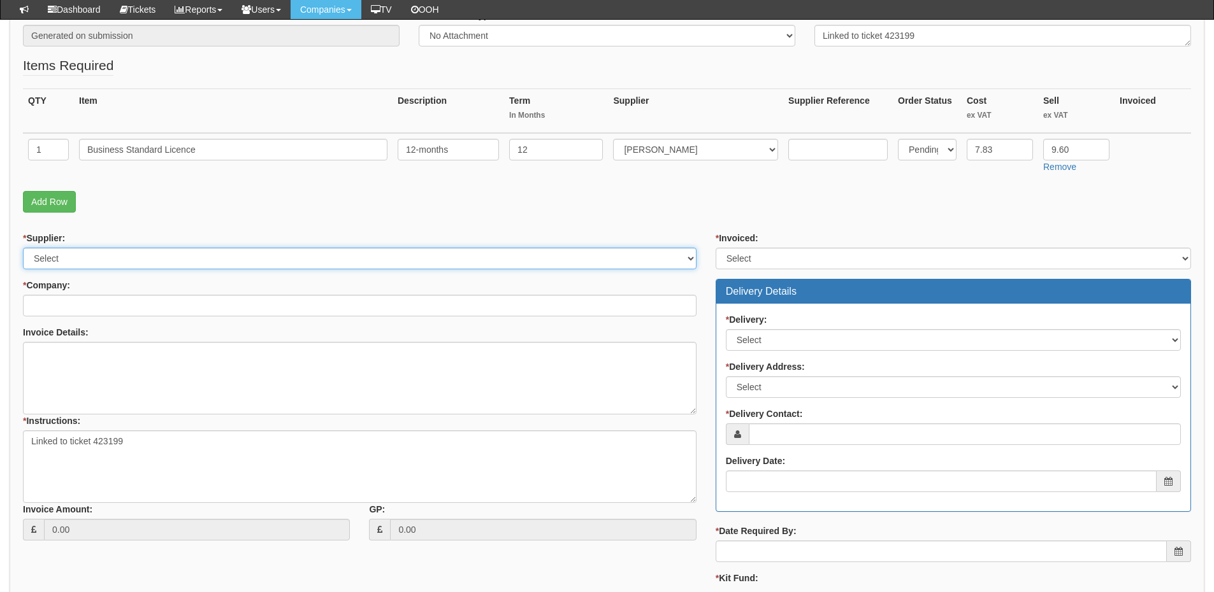
click at [129, 254] on select "Select 123 REG.co.uk 1Password 3 4Gon AA Jones Electric Ltd Abzorb Access Group…" at bounding box center [359, 259] width 673 height 22
select select "291"
click at [23, 248] on select "Select 123 REG.co.uk 1Password 3 4Gon AA Jones Electric Ltd Abzorb Access Group…" at bounding box center [359, 259] width 673 height 22
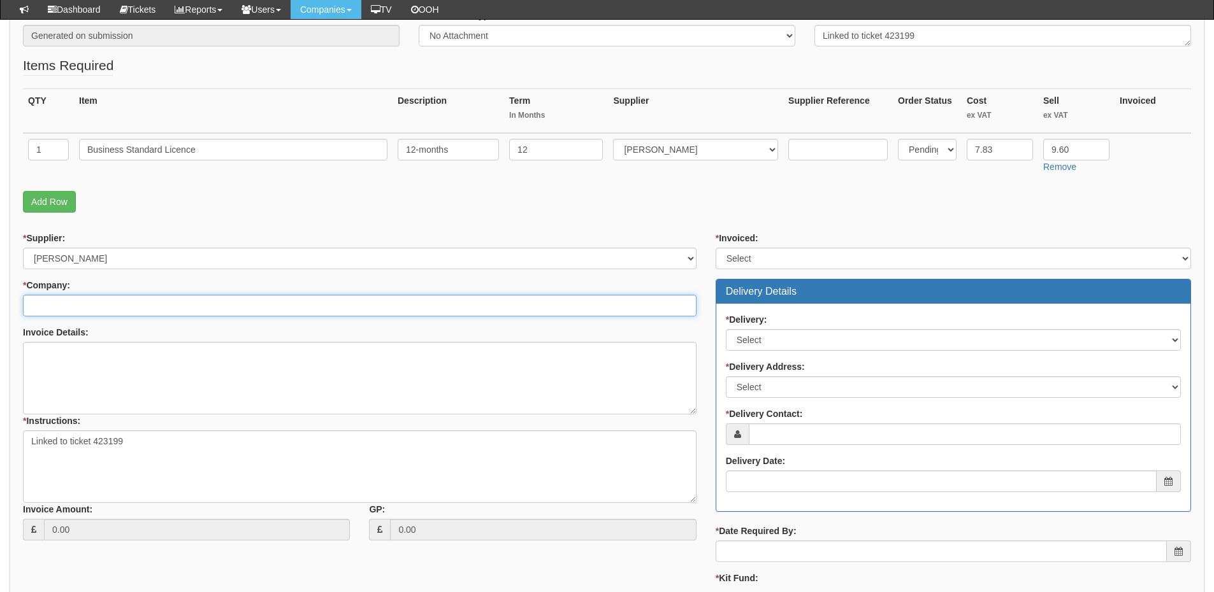
click at [129, 313] on input "* Company:" at bounding box center [359, 306] width 673 height 22
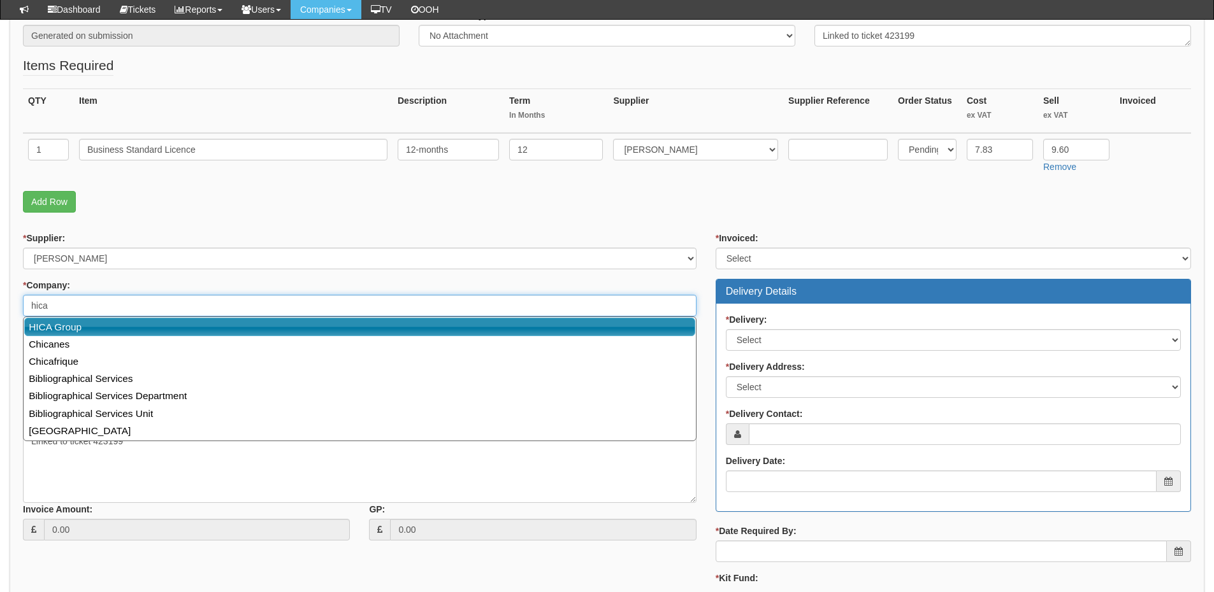
click at [130, 327] on link "HICA Group" at bounding box center [359, 327] width 671 height 18
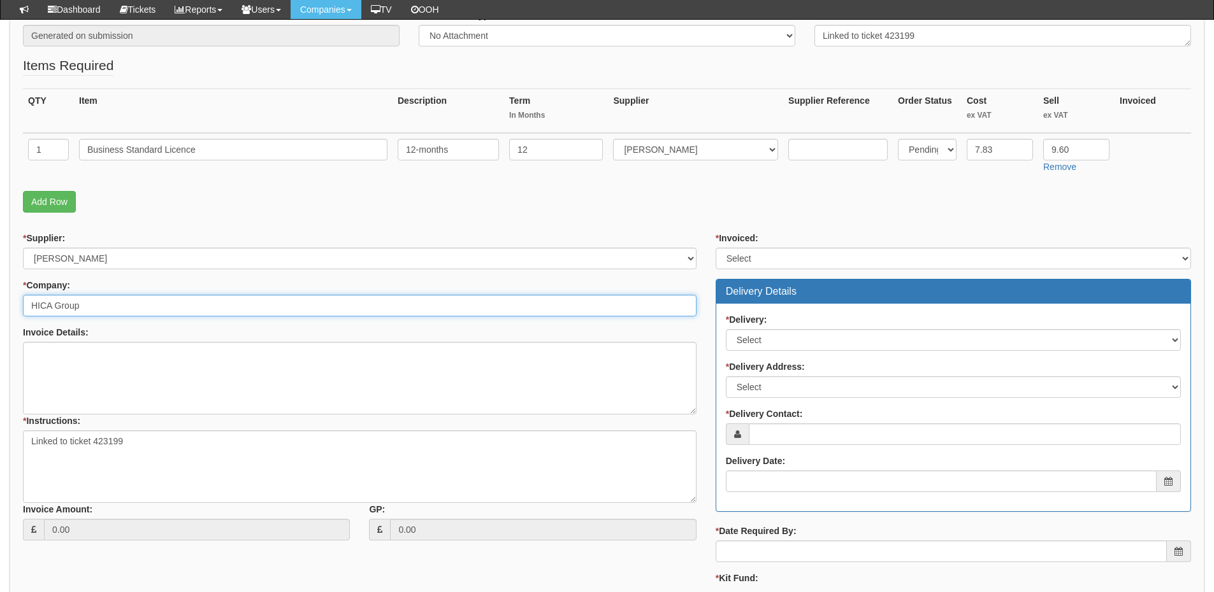
type input "HICA Group"
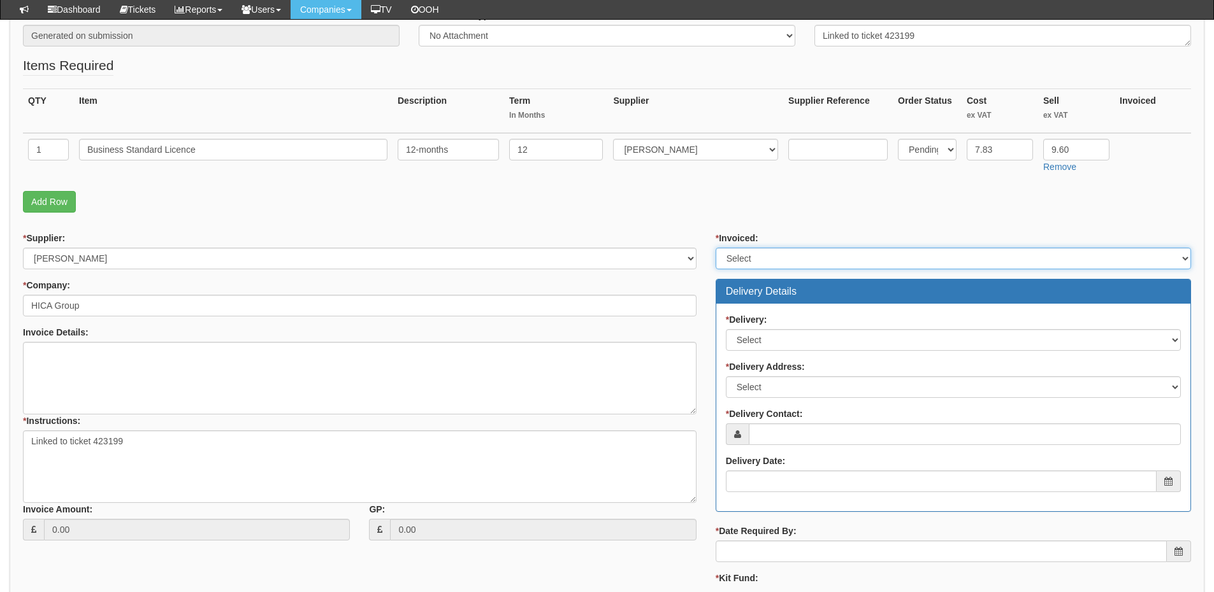
click at [787, 252] on select "Select Yes No N/A STB (part of order)" at bounding box center [952, 259] width 475 height 22
select select "2"
click at [715, 248] on select "Select Yes No N/A STB (part of order)" at bounding box center [952, 259] width 475 height 22
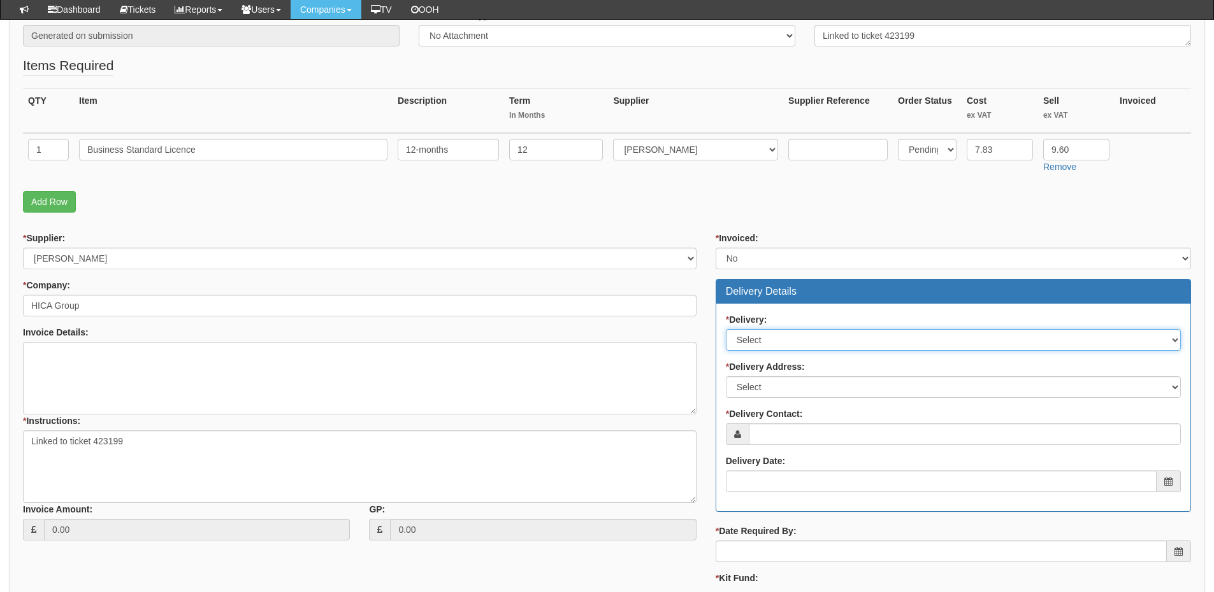
click at [780, 333] on select "Select No Not Applicable Yes" at bounding box center [953, 340] width 455 height 22
select select "3"
click at [726, 329] on select "Select No Not Applicable Yes" at bounding box center [953, 340] width 455 height 22
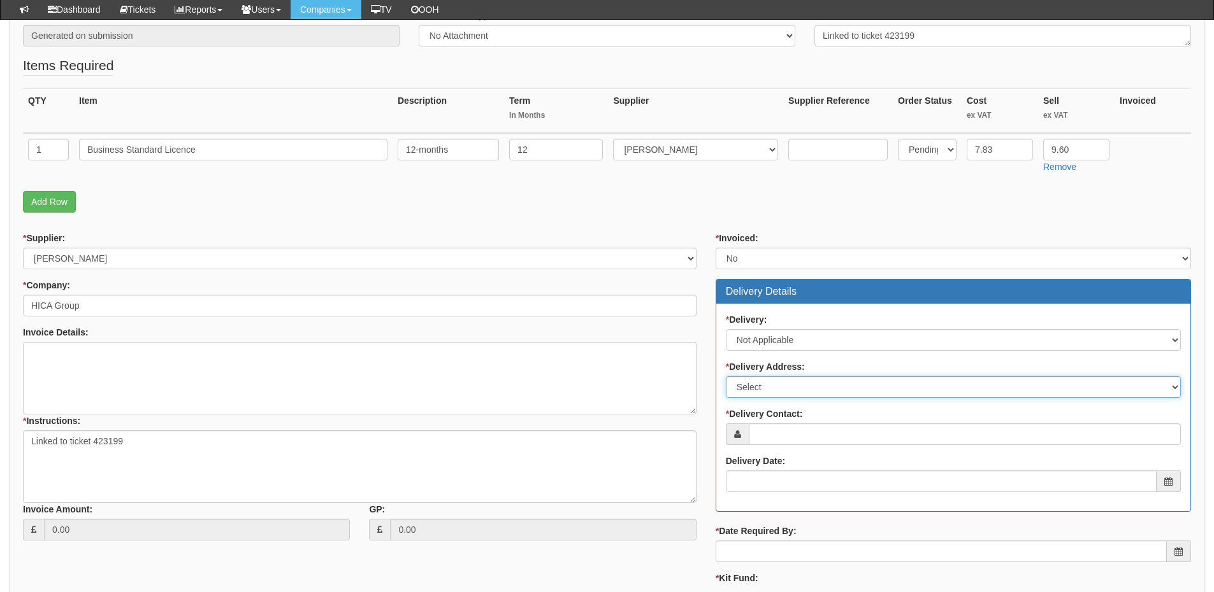
click at [778, 387] on select "Select Not Applicable Main Address - HU13 0LH Holderness Grange - HU128FJ Homec…" at bounding box center [953, 387] width 455 height 22
select select "N/A"
click at [726, 376] on select "Select Not Applicable Main Address - HU13 0LH Holderness Grange - HU128FJ Homec…" at bounding box center [953, 387] width 455 height 22
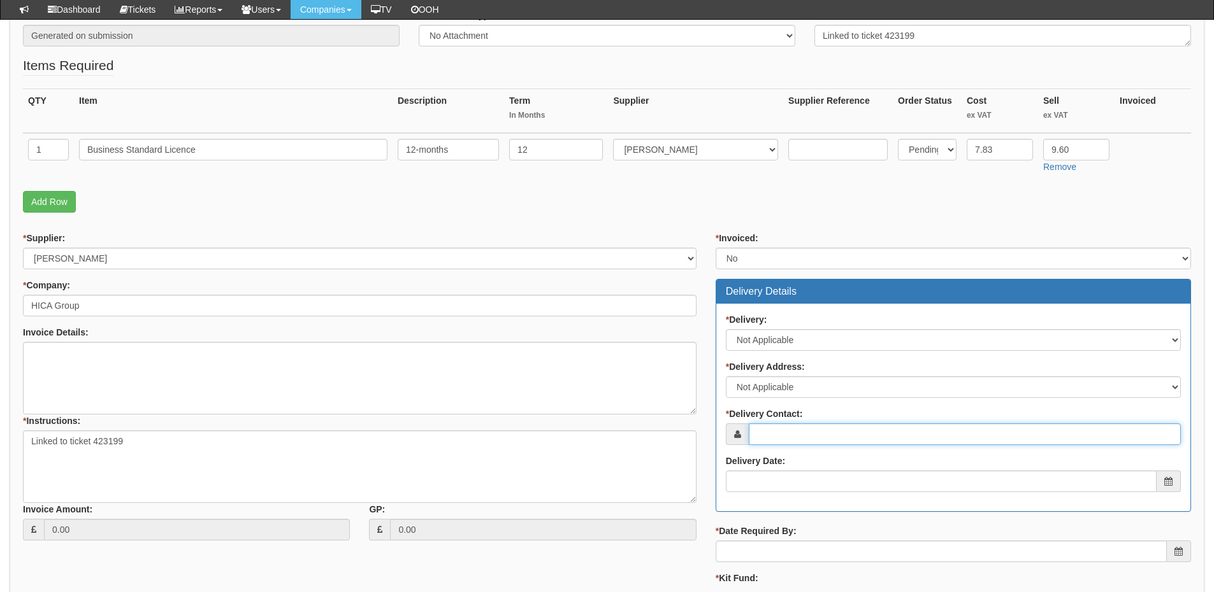
click at [800, 431] on input "* Delivery Contact:" at bounding box center [965, 435] width 432 height 22
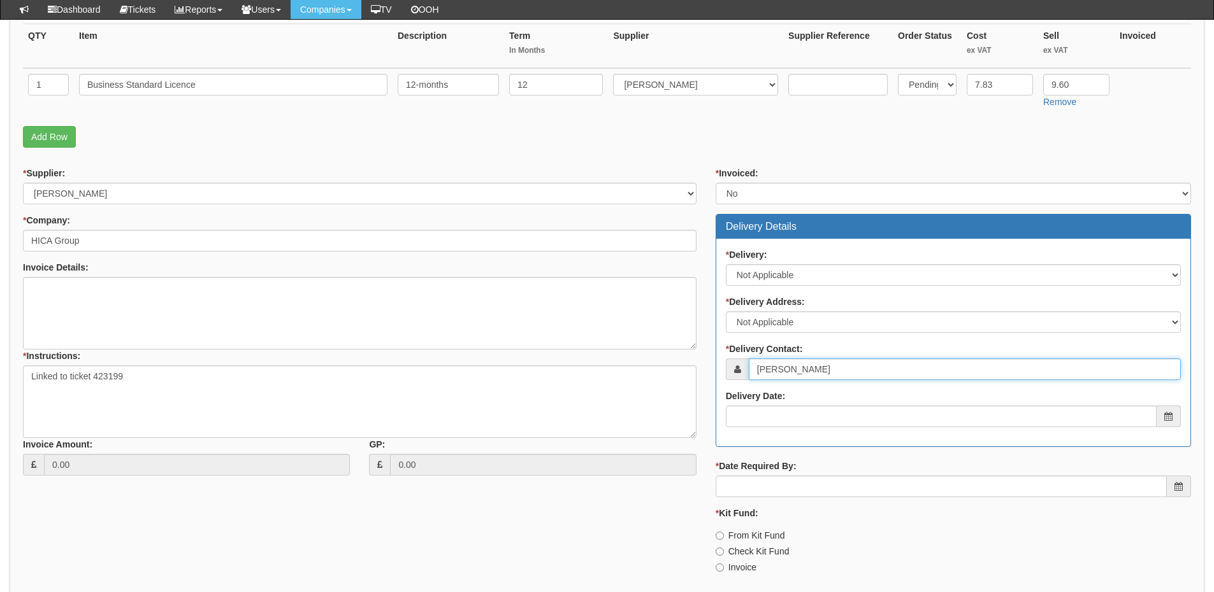
scroll to position [382, 0]
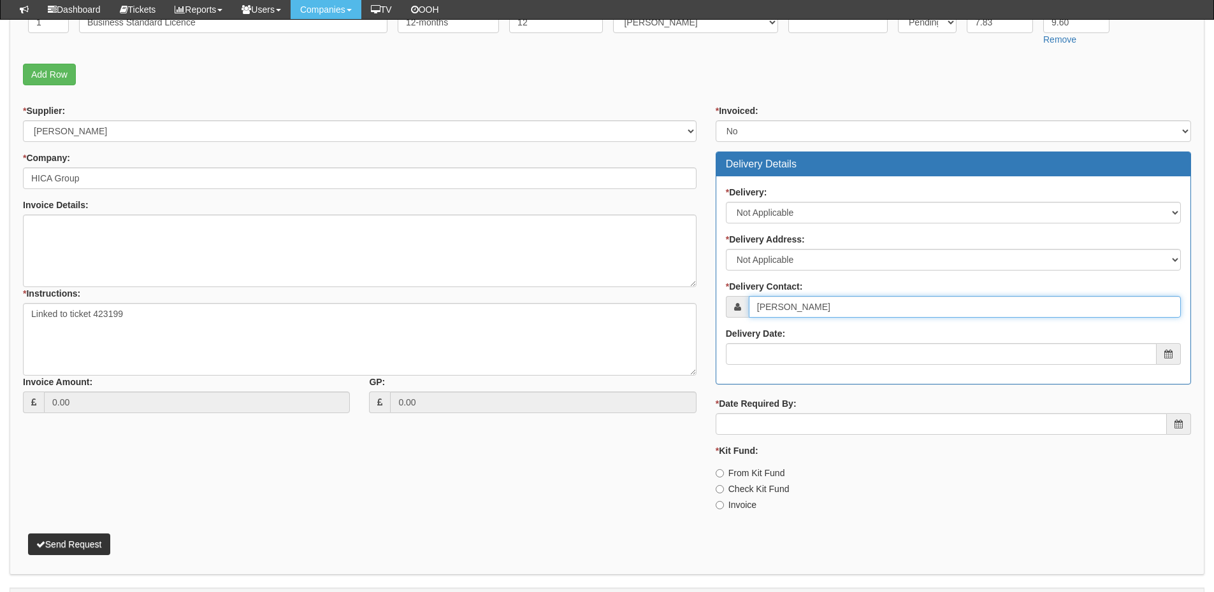
type input "Paula Jory"
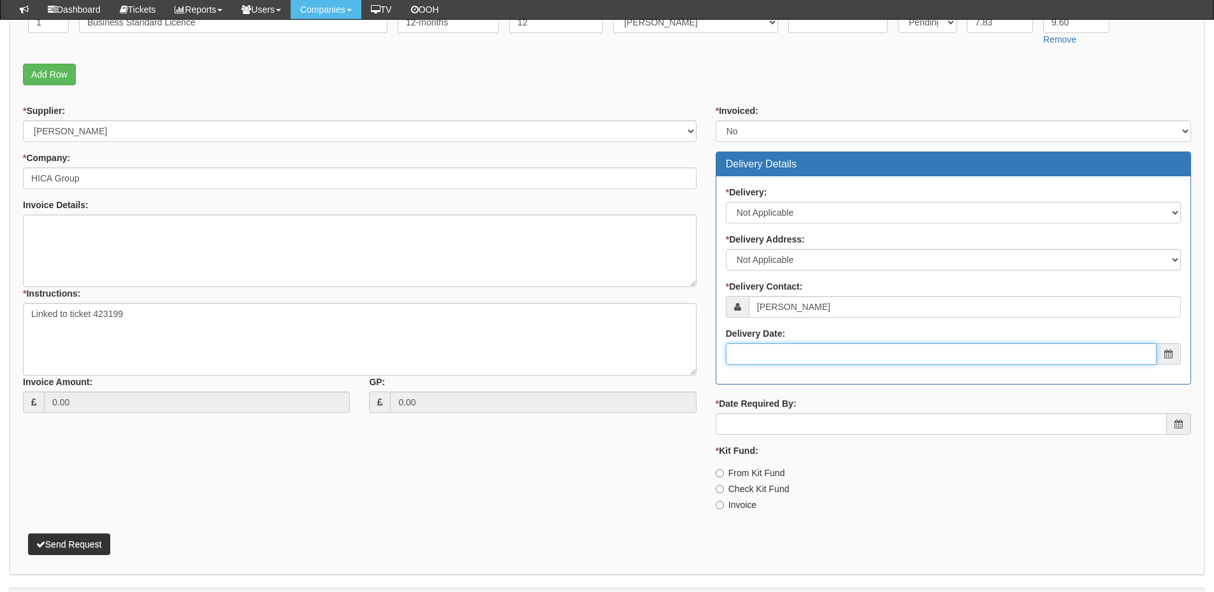
click at [826, 355] on input "Delivery Date:" at bounding box center [941, 354] width 431 height 22
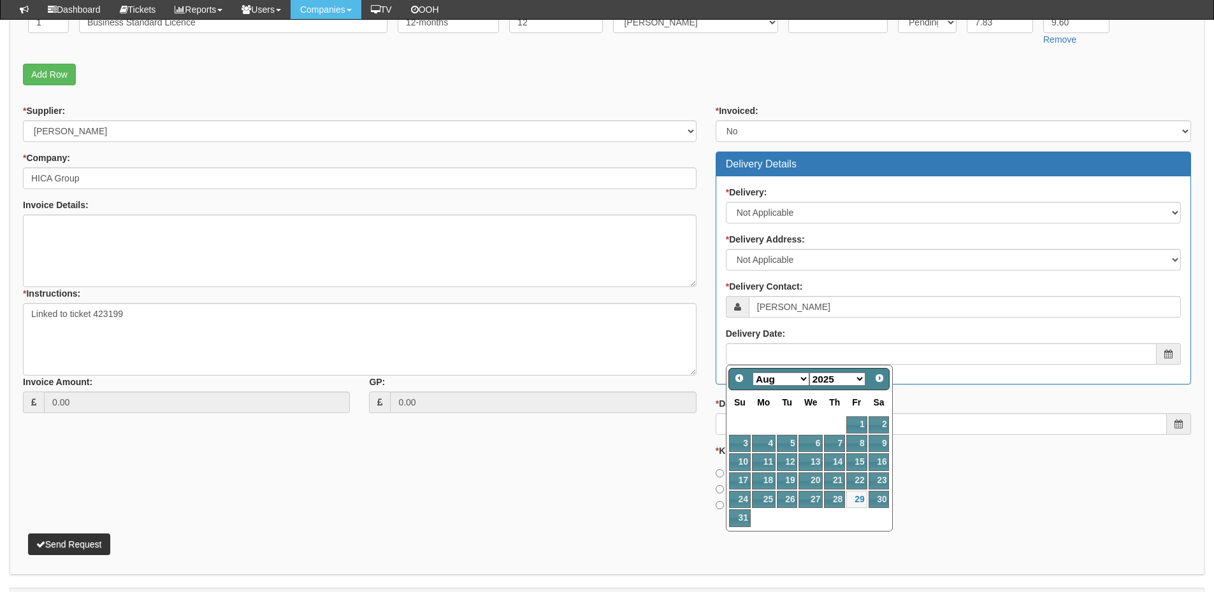
drag, startPoint x: 780, startPoint y: 384, endPoint x: 779, endPoint y: 391, distance: 7.1
click at [780, 384] on select "Jan Feb Mar Apr May Jun Jul Aug Sep Oct Nov Dec" at bounding box center [780, 379] width 57 height 13
click at [766, 424] on link "1" at bounding box center [764, 425] width 24 height 17
type input "2025-09-01"
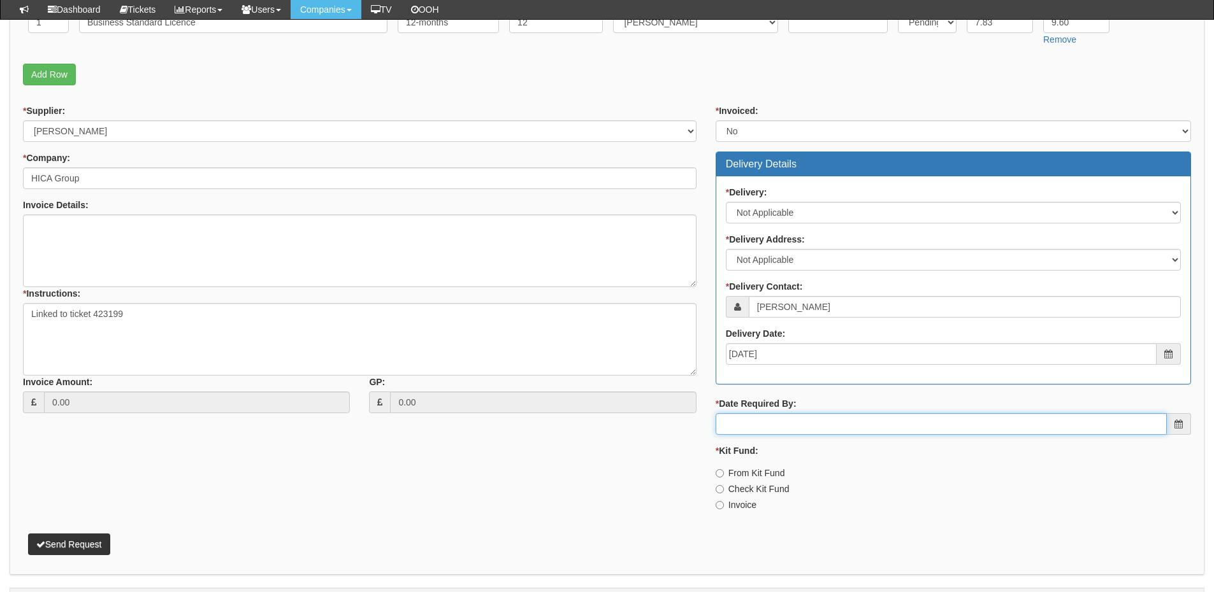
click at [766, 417] on input "* Date Required By:" at bounding box center [940, 424] width 451 height 22
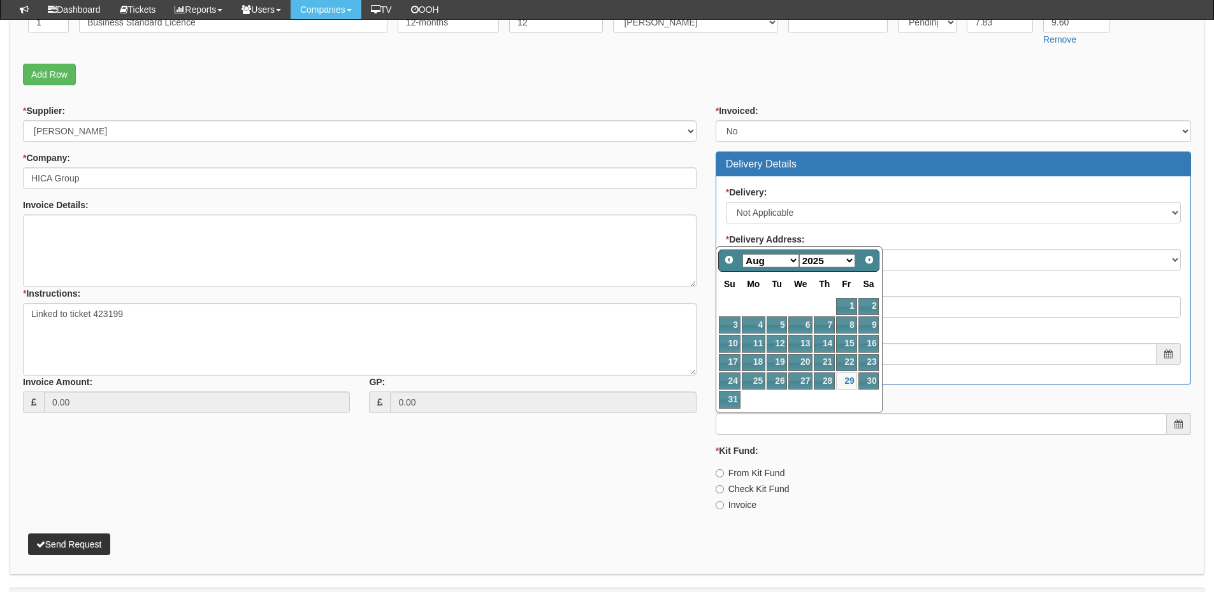
click at [780, 261] on select "Jan Feb Mar Apr May Jun Jul Aug Sep Oct Nov Dec" at bounding box center [770, 260] width 57 height 13
click at [757, 307] on link "1" at bounding box center [753, 306] width 24 height 17
type input "2025-09-01"
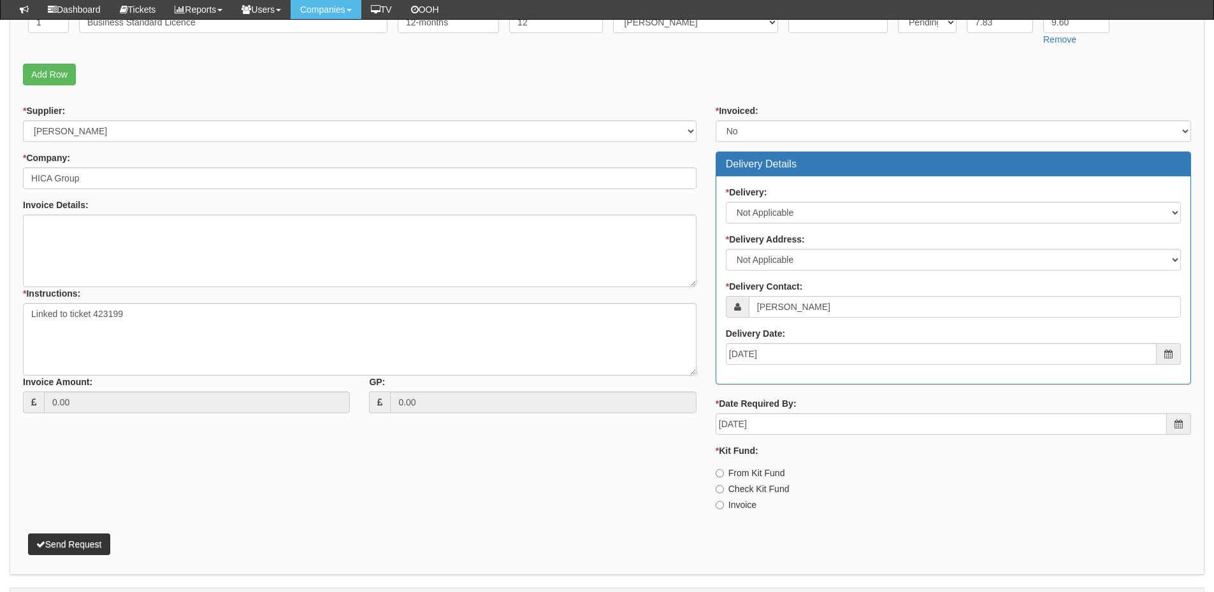
click at [734, 508] on label "Invoice" at bounding box center [735, 505] width 41 height 13
click at [724, 478] on input "Invoice" at bounding box center [719, 473] width 8 height 8
radio input "true"
click at [77, 538] on button "Send Request" at bounding box center [69, 545] width 82 height 22
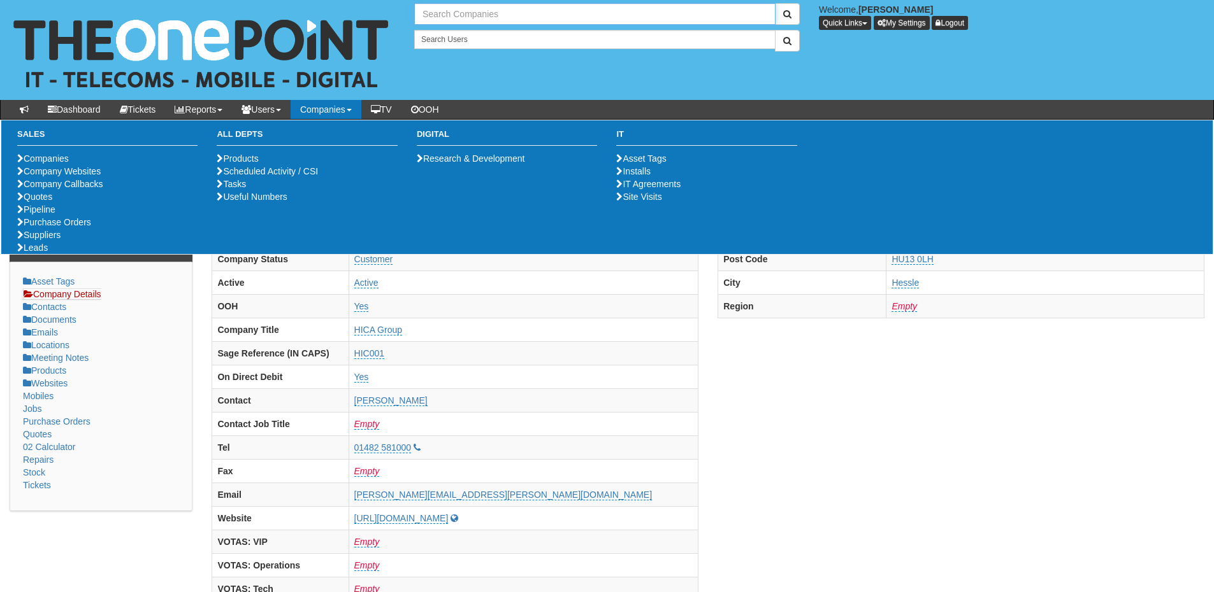
click at [515, 16] on input "text" at bounding box center [594, 14] width 361 height 22
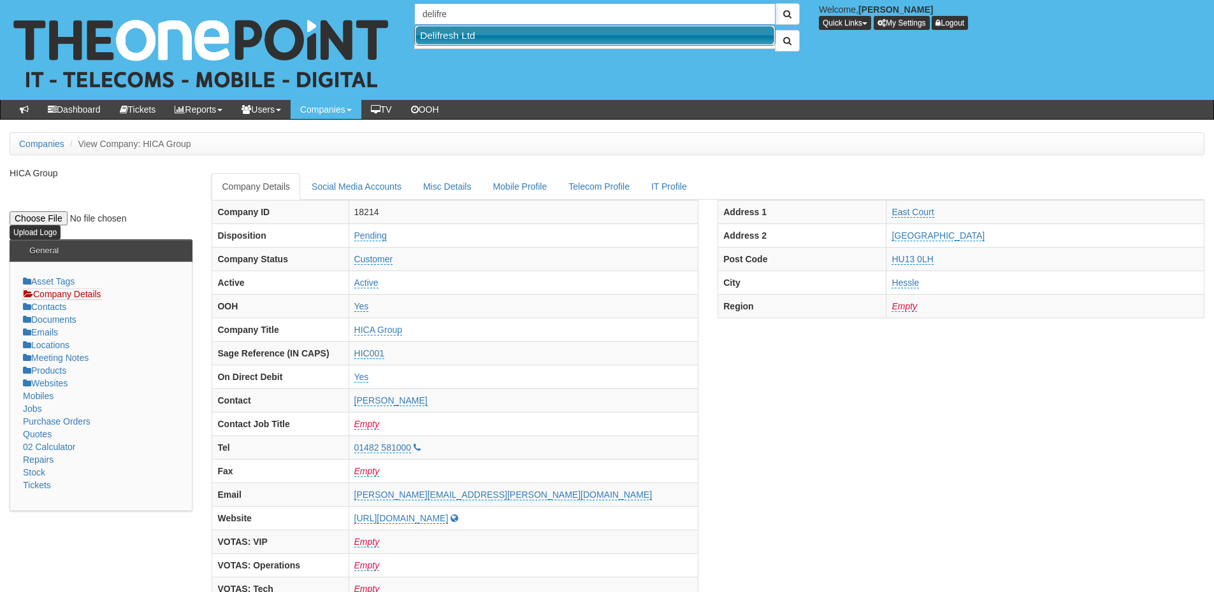
click at [514, 29] on link "Delifresh Ltd" at bounding box center [594, 35] width 359 height 18
type input "Delifresh Ltd"
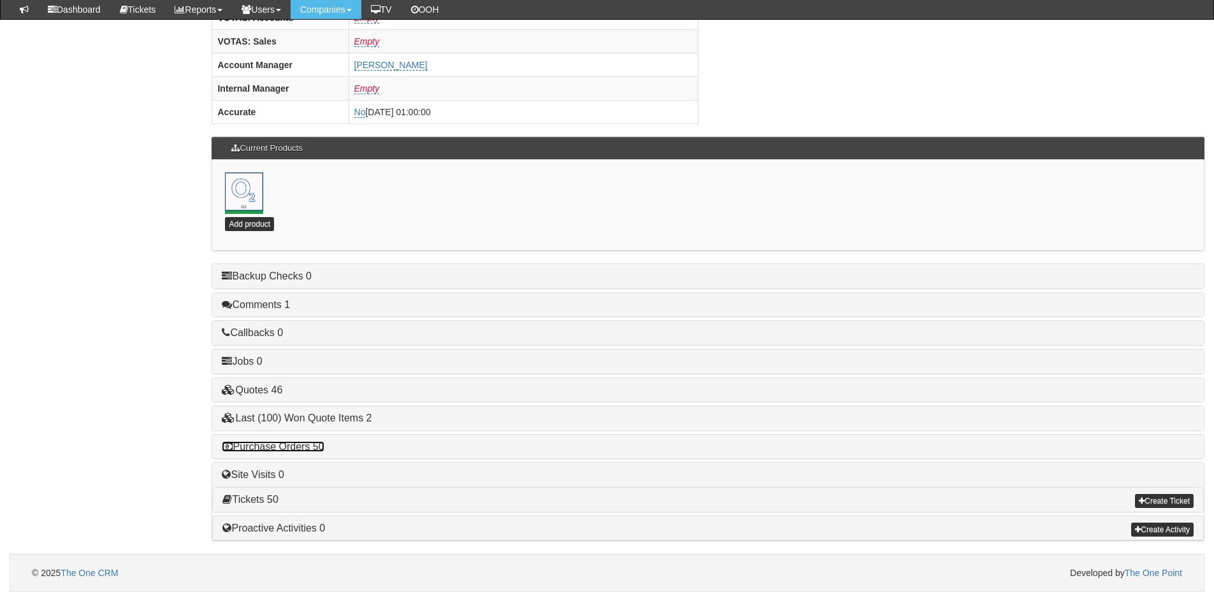
drag, startPoint x: 308, startPoint y: 449, endPoint x: 324, endPoint y: 448, distance: 16.0
click at [308, 449] on link "Purchase Orders 50" at bounding box center [273, 446] width 102 height 11
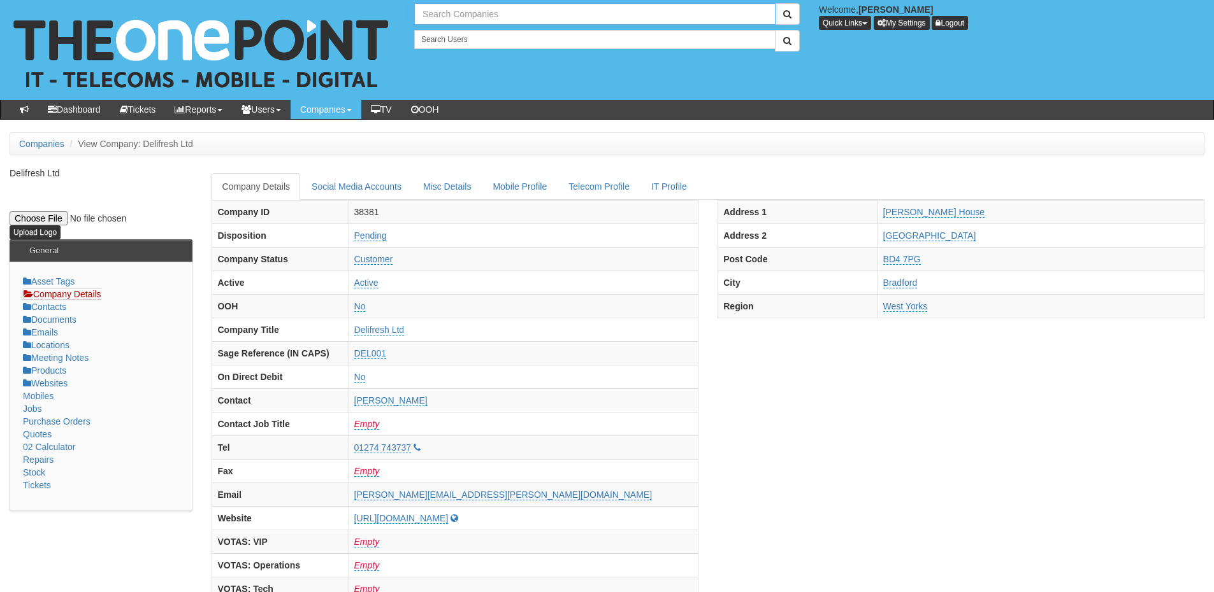
click at [438, 18] on input "text" at bounding box center [594, 14] width 361 height 22
click at [453, 36] on link "Hako Machines Ltd" at bounding box center [594, 35] width 359 height 18
type input "Hako Machines Ltd"
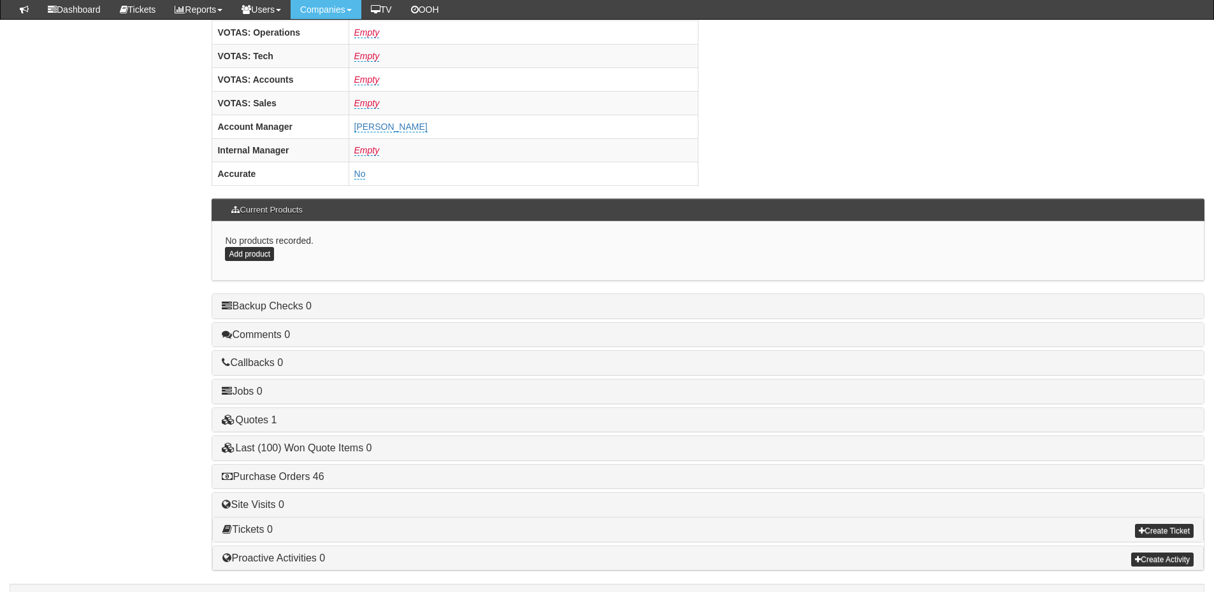
scroll to position [531, 0]
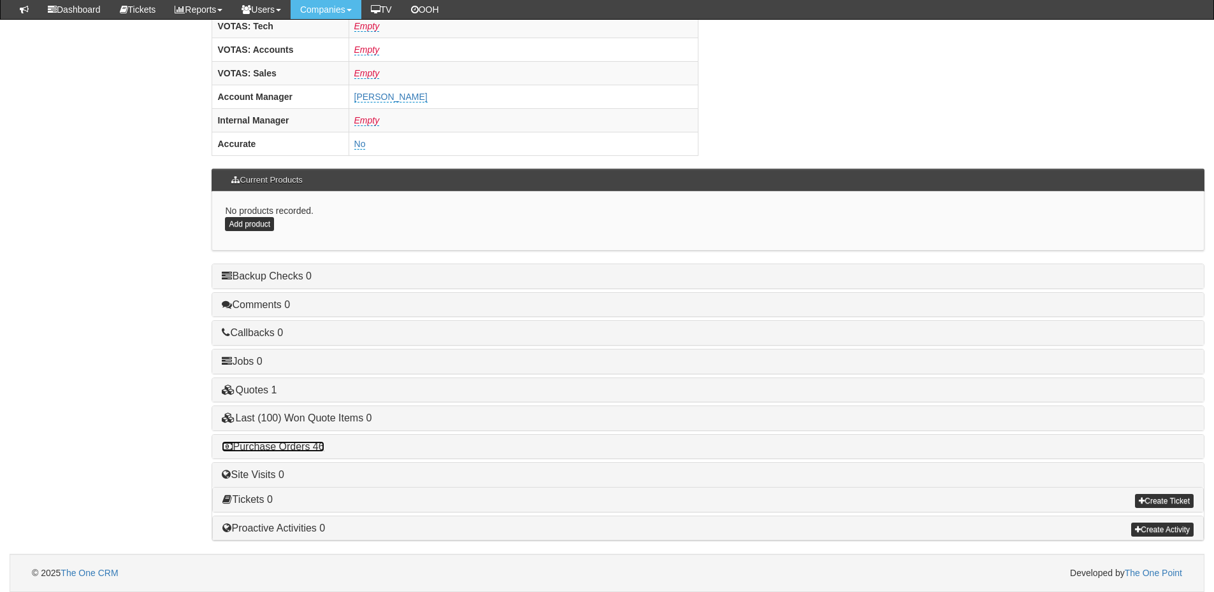
click at [297, 447] on link "Purchase Orders 46" at bounding box center [273, 446] width 102 height 11
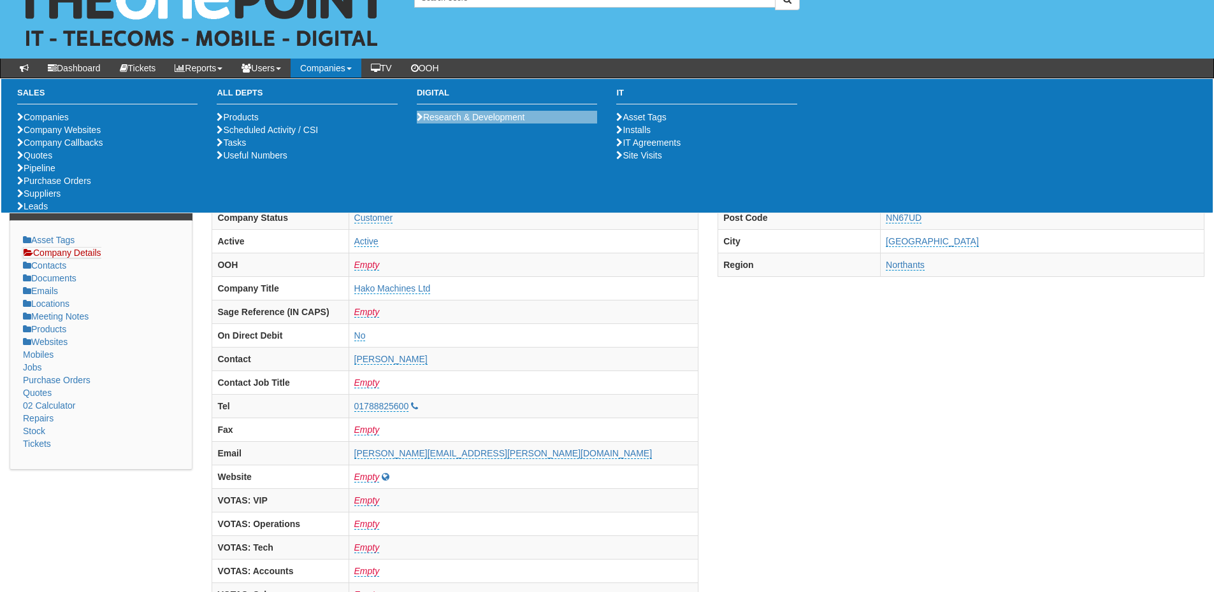
scroll to position [0, 0]
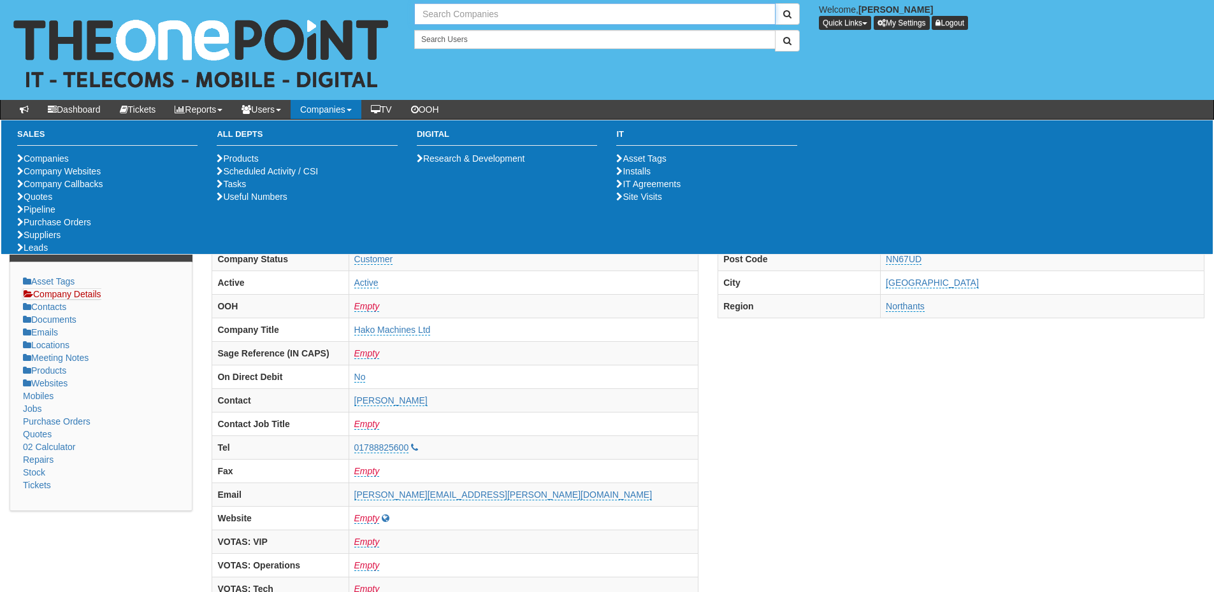
click at [508, 17] on input "text" at bounding box center [594, 14] width 361 height 22
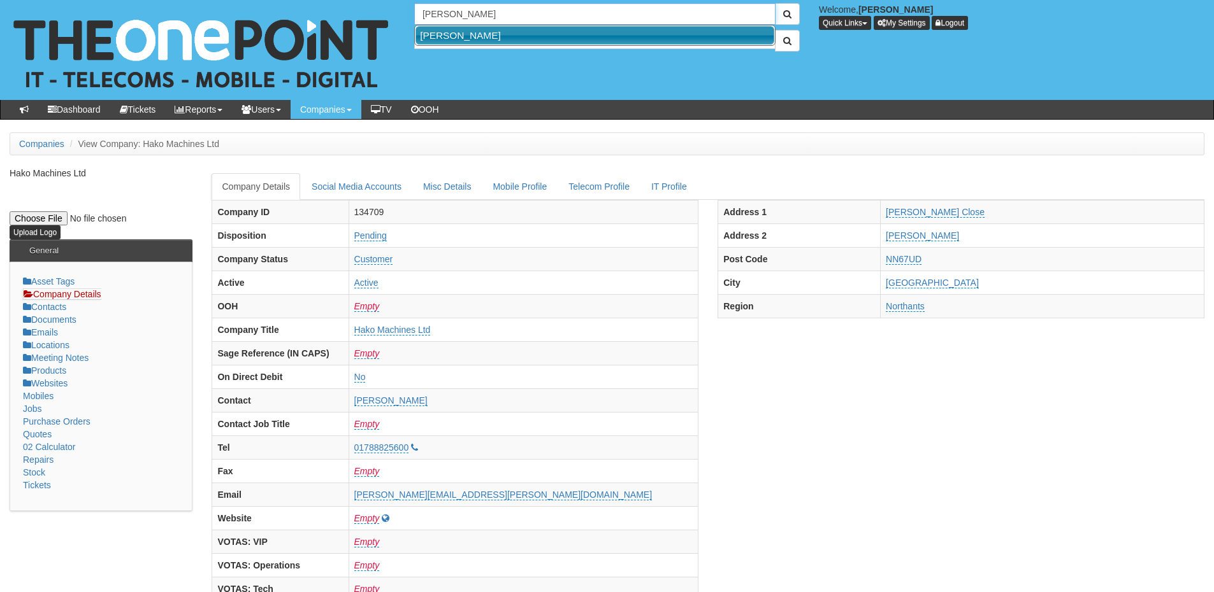
click at [473, 38] on link "[PERSON_NAME]" at bounding box center [594, 35] width 359 height 18
type input "[PERSON_NAME]"
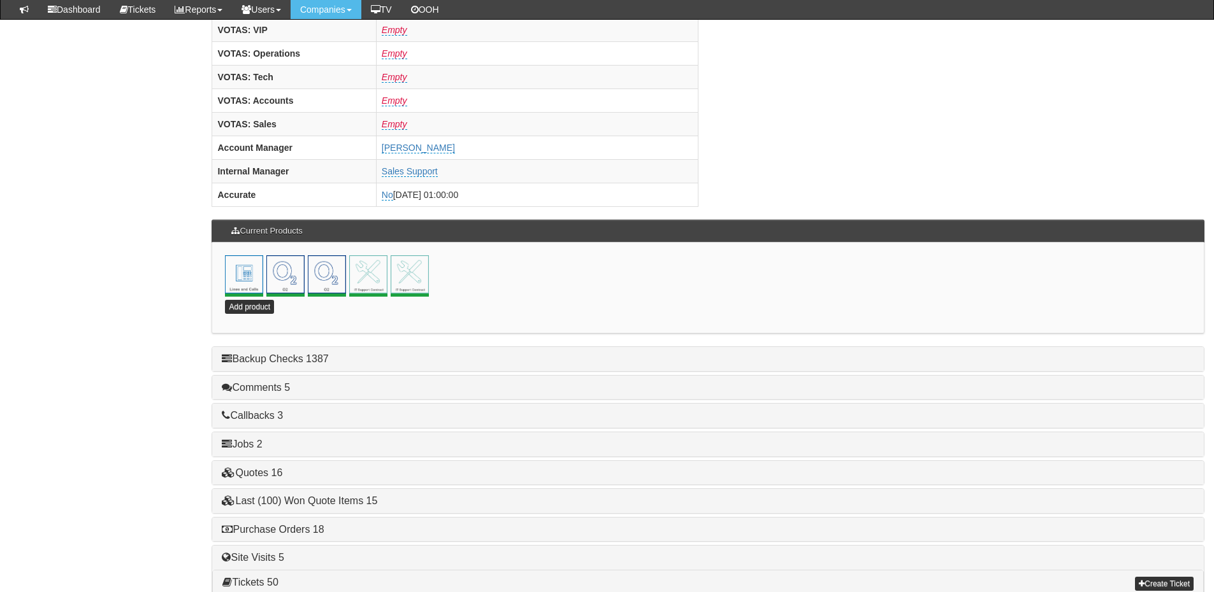
scroll to position [562, 0]
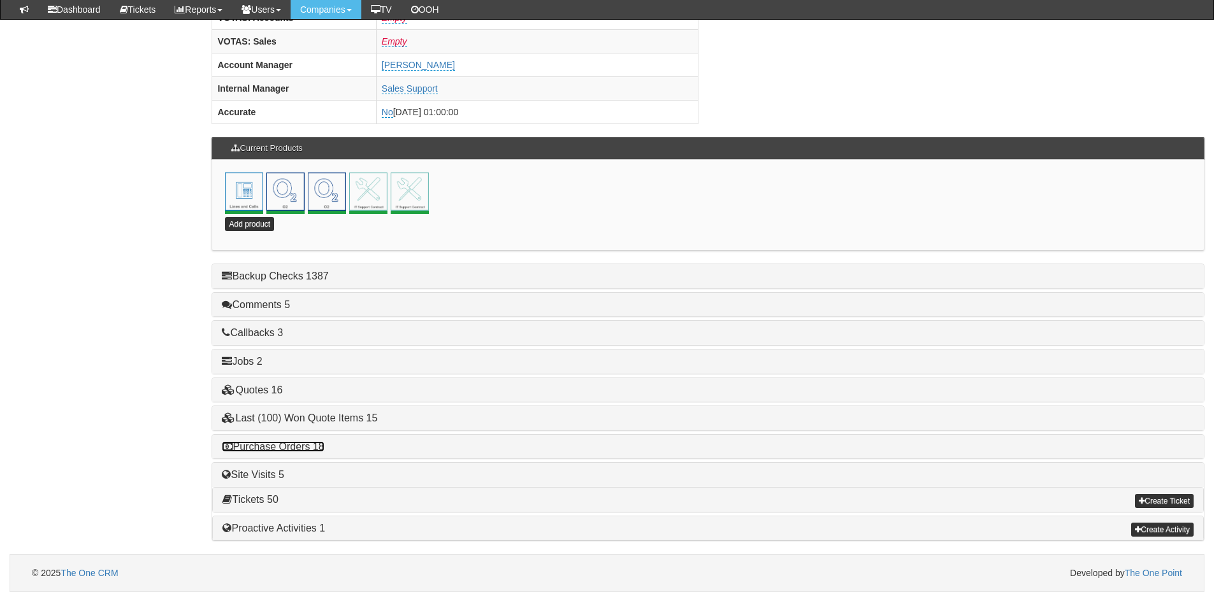
click at [294, 451] on link "Purchase Orders 18" at bounding box center [273, 446] width 102 height 11
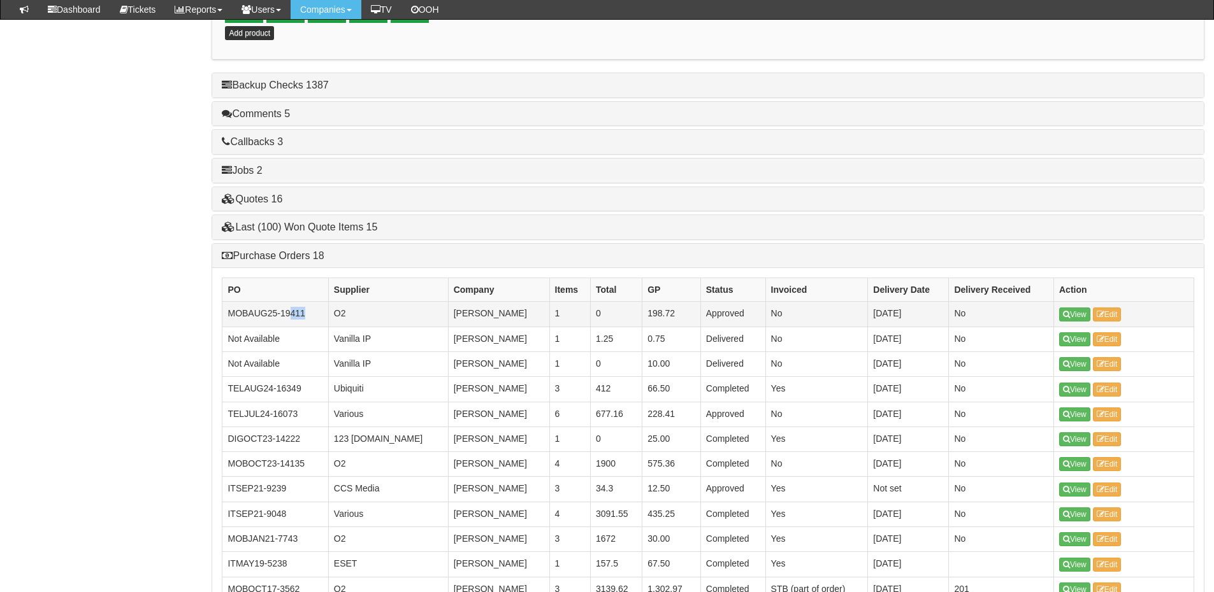
scroll to position [753, 0]
drag, startPoint x: 309, startPoint y: 317, endPoint x: 280, endPoint y: 317, distance: 28.7
click at [280, 317] on td "MOBAUG25-19411" at bounding box center [275, 315] width 106 height 25
copy td "19411"
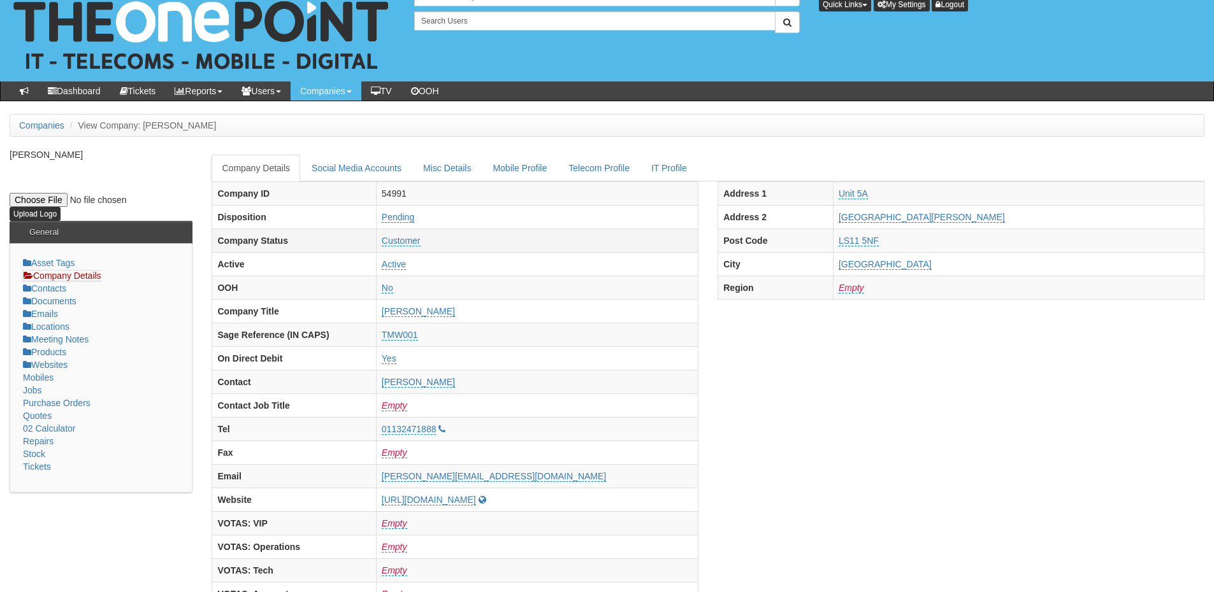
scroll to position [0, 0]
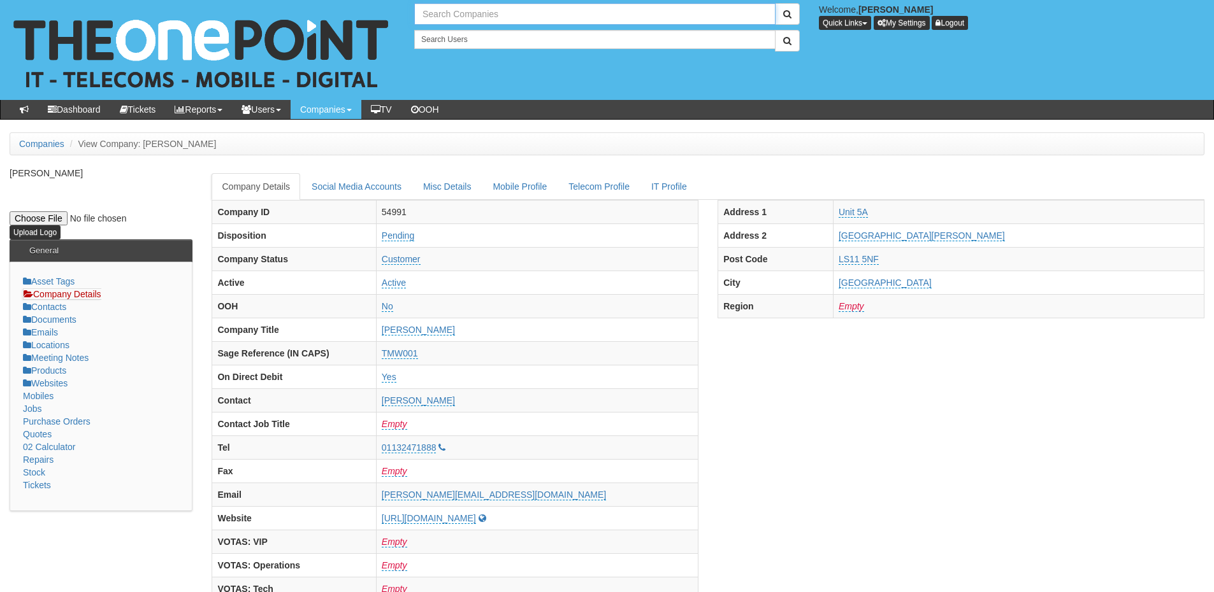
click at [447, 14] on input "text" at bounding box center [594, 14] width 361 height 22
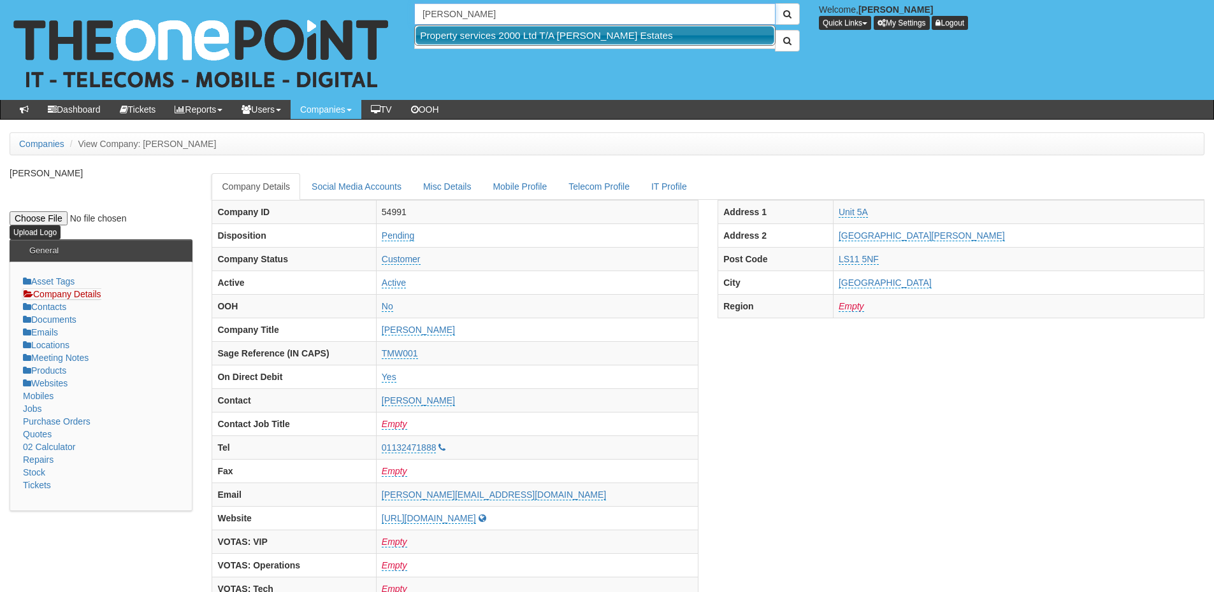
click at [493, 31] on link "Property services 2000 Ltd T/A Roy Peters Estates" at bounding box center [594, 35] width 359 height 18
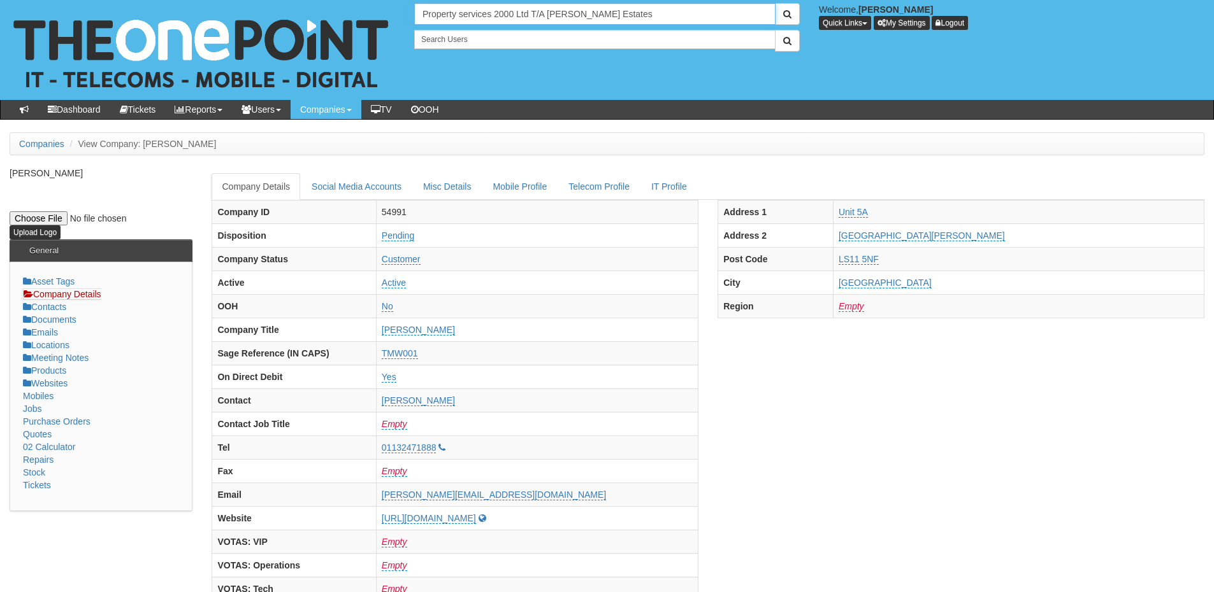
type input "Property services 2000 Ltd T/A Roy Peters Estates"
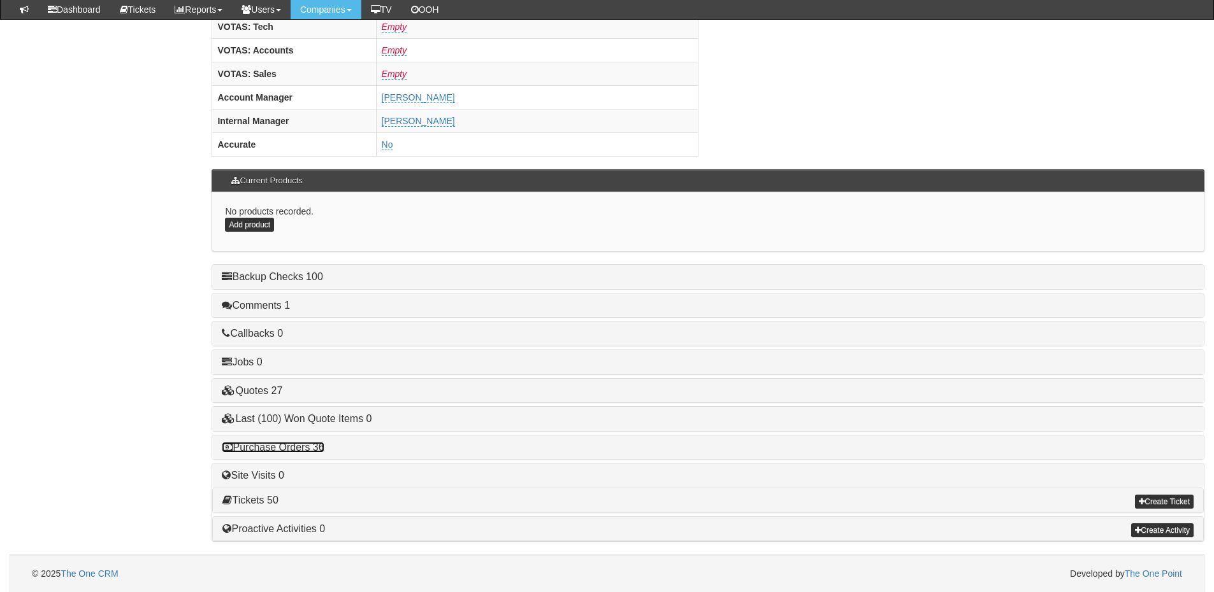
click at [291, 449] on link "Purchase Orders 36" at bounding box center [273, 447] width 102 height 11
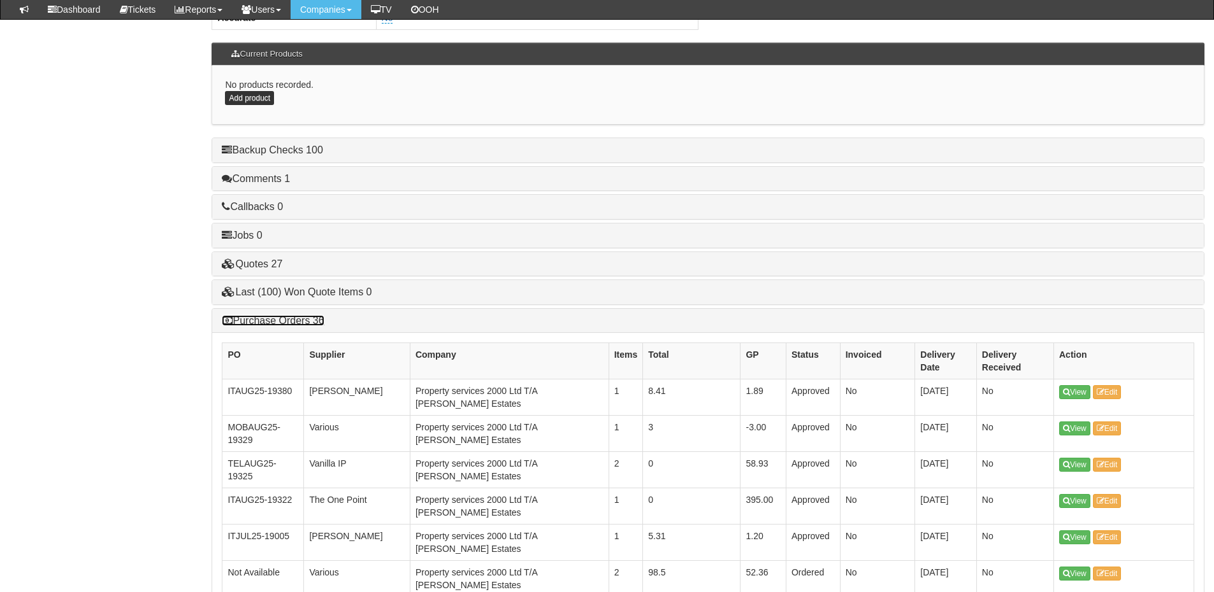
scroll to position [657, 0]
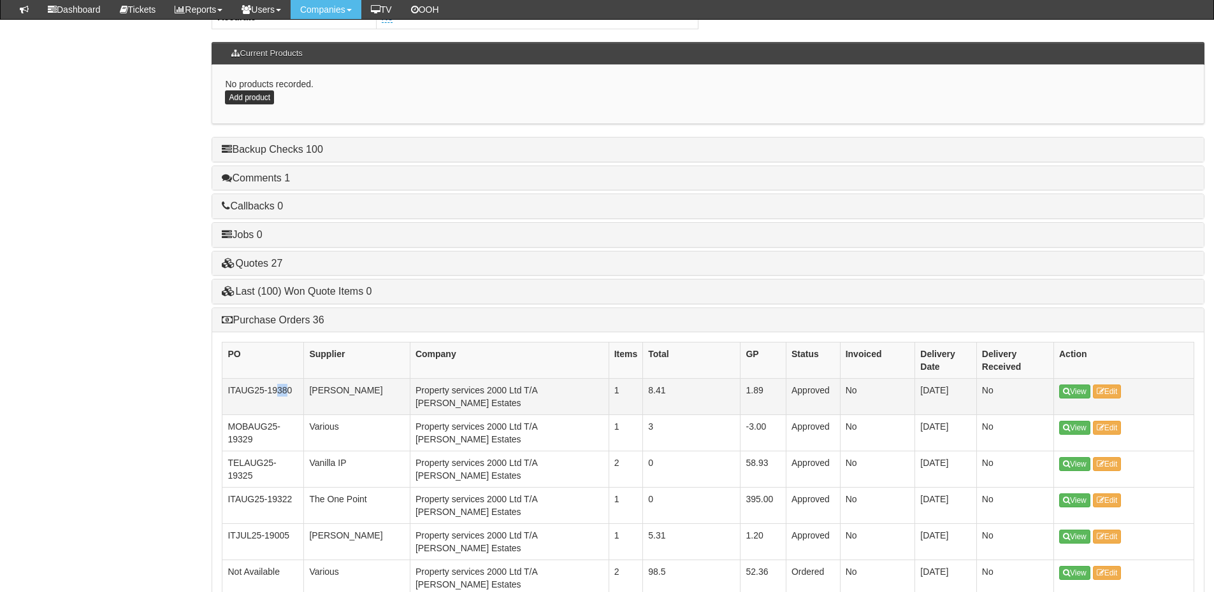
drag, startPoint x: 289, startPoint y: 393, endPoint x: 275, endPoint y: 392, distance: 13.4
click at [275, 392] on td "ITAUG25-19380" at bounding box center [263, 397] width 82 height 36
click at [294, 392] on td "ITAUG25-19380" at bounding box center [263, 397] width 82 height 36
drag, startPoint x: 292, startPoint y: 386, endPoint x: 269, endPoint y: 389, distance: 23.1
click at [269, 389] on td "ITAUG25-19380" at bounding box center [263, 397] width 82 height 36
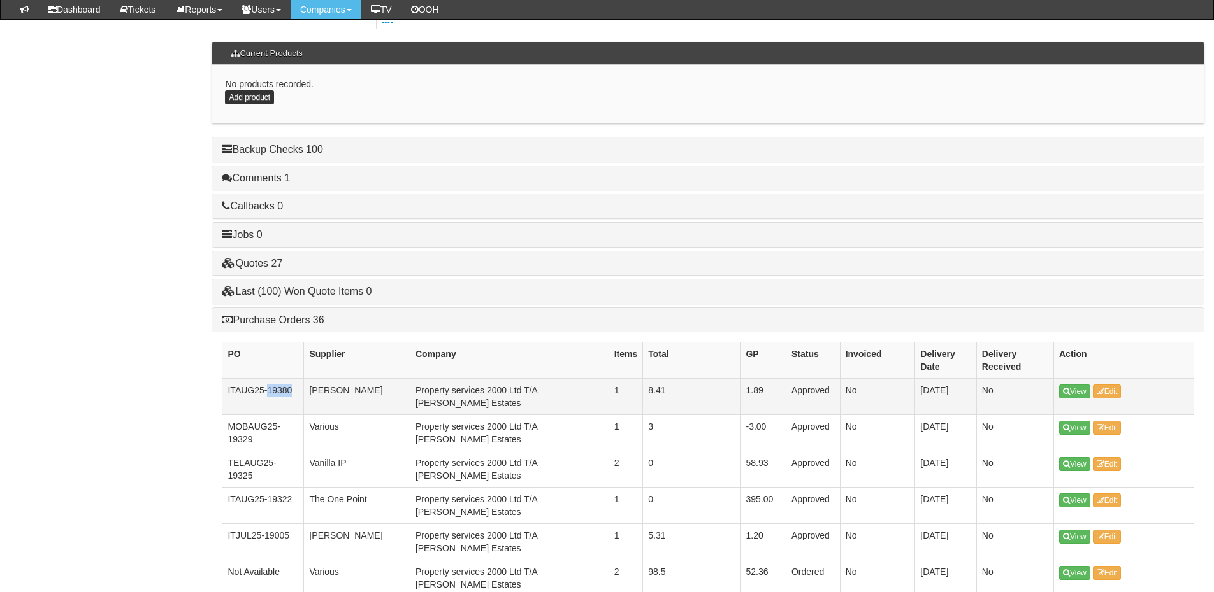
copy td "19380"
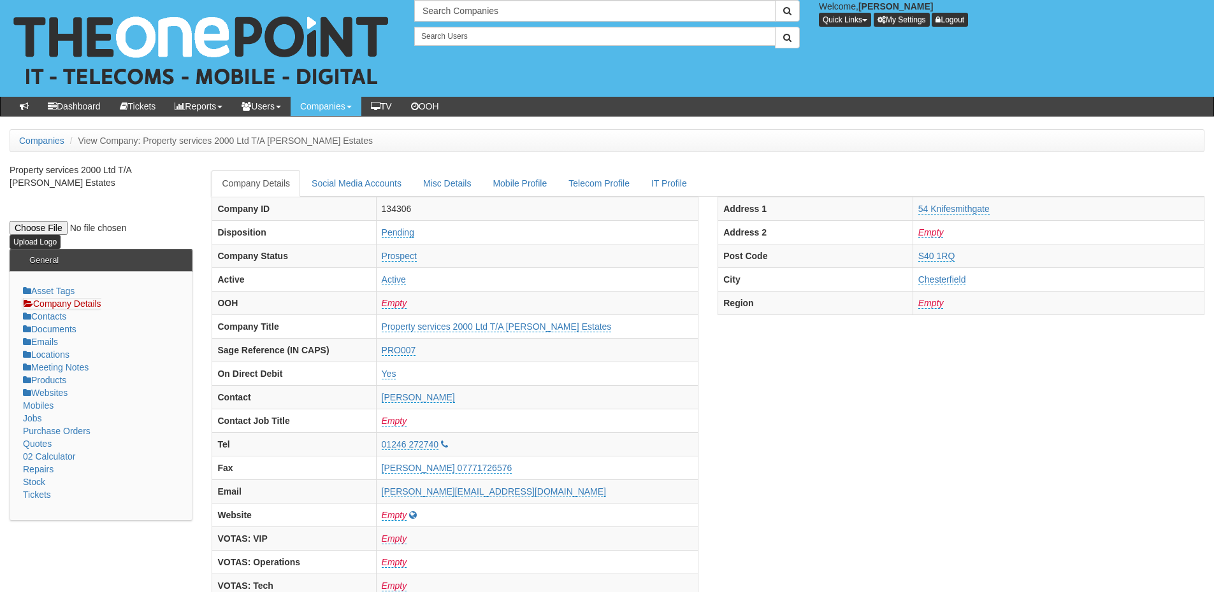
scroll to position [0, 0]
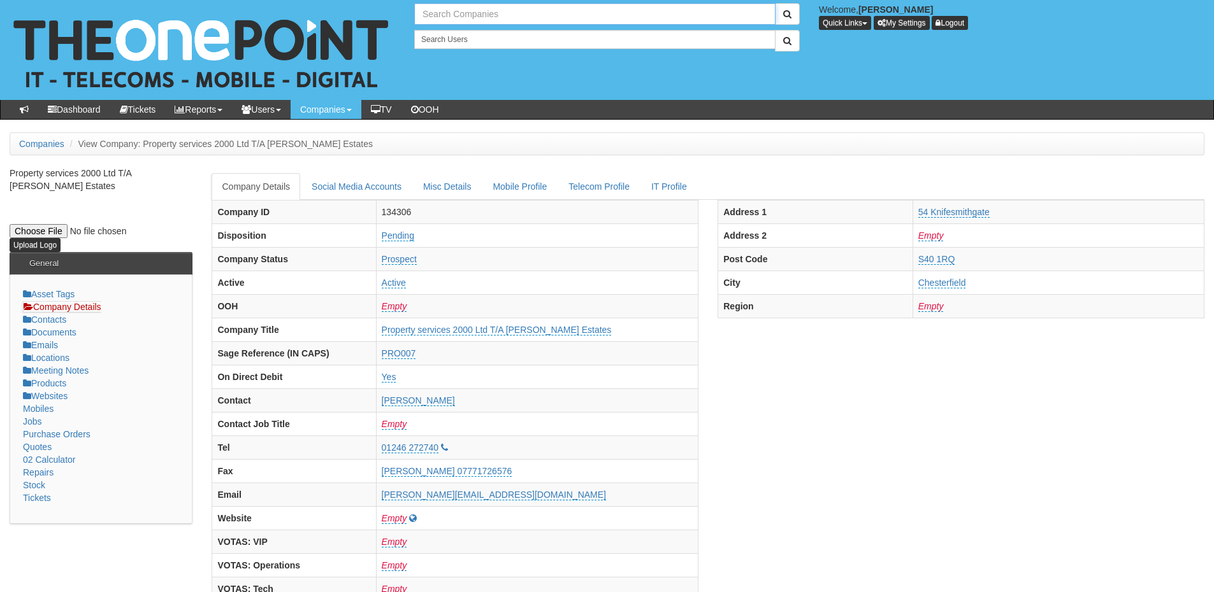
click at [466, 14] on input "text" at bounding box center [594, 14] width 361 height 22
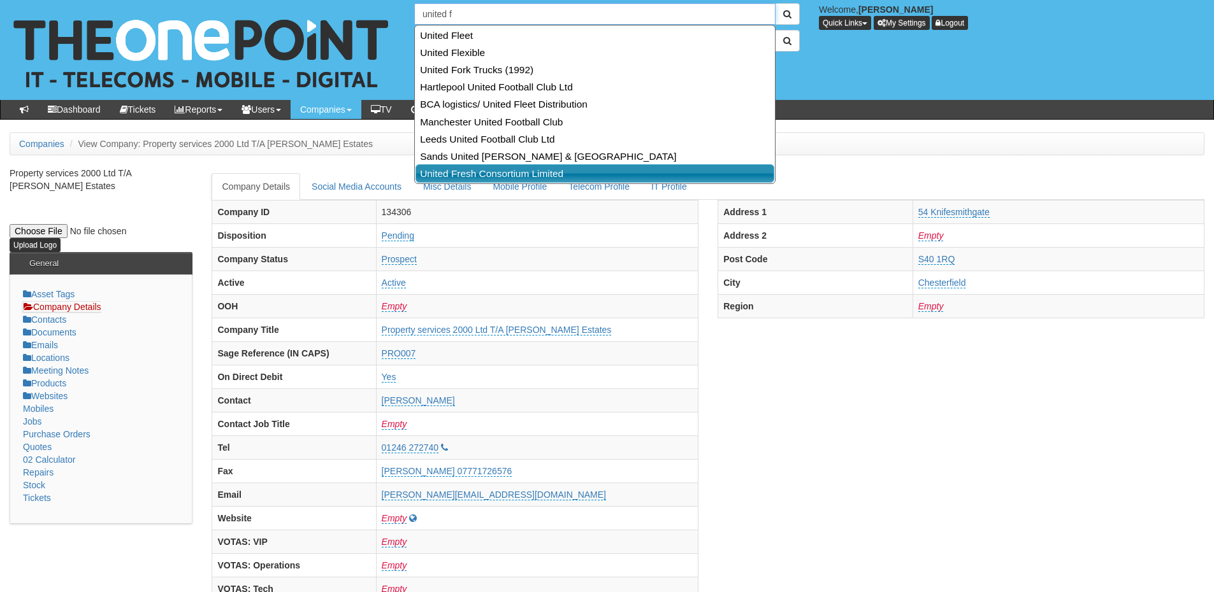
click at [490, 173] on link "United Fresh Consortium Limited" at bounding box center [594, 173] width 359 height 18
type input "United Fresh Consortium Limited"
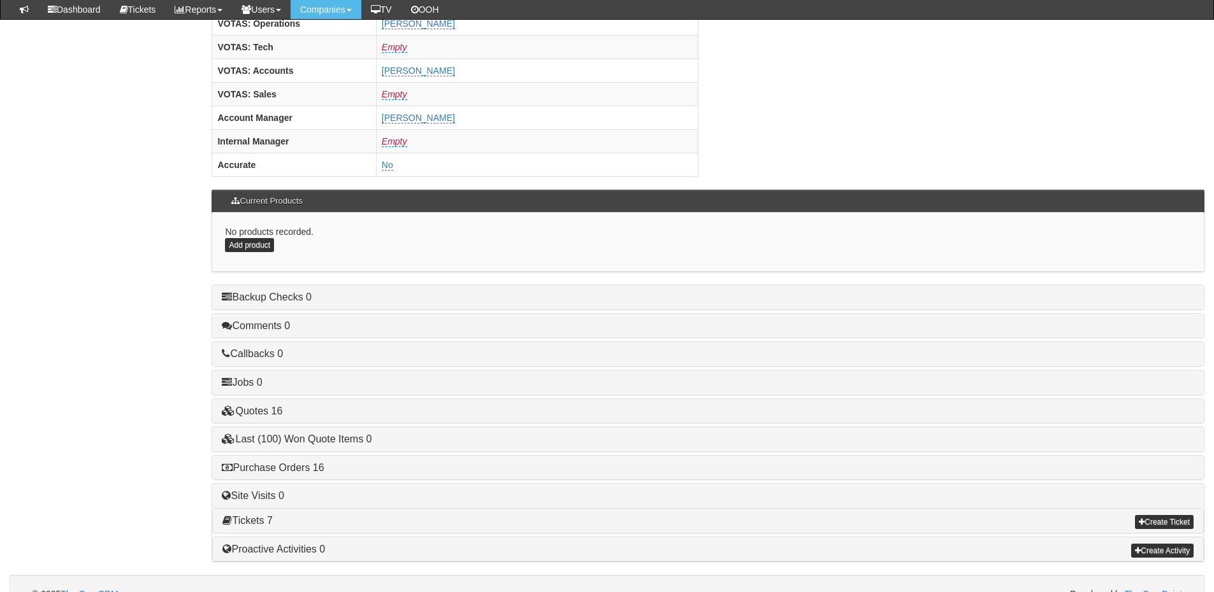
scroll to position [531, 0]
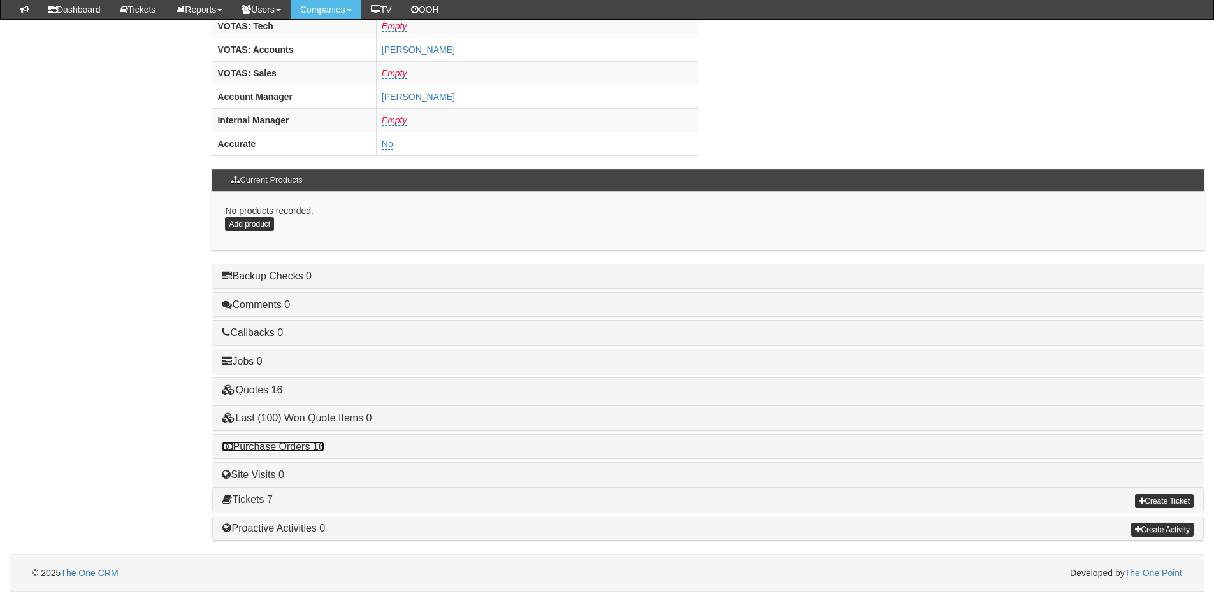
click at [308, 445] on link "Purchase Orders 16" at bounding box center [273, 446] width 102 height 11
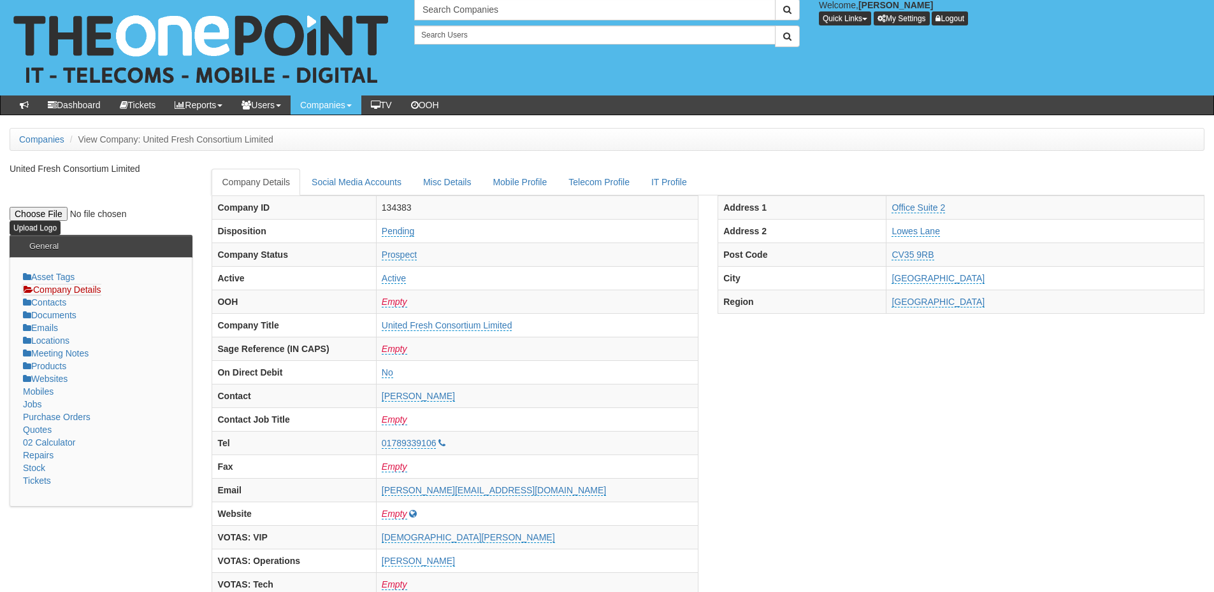
scroll to position [0, 0]
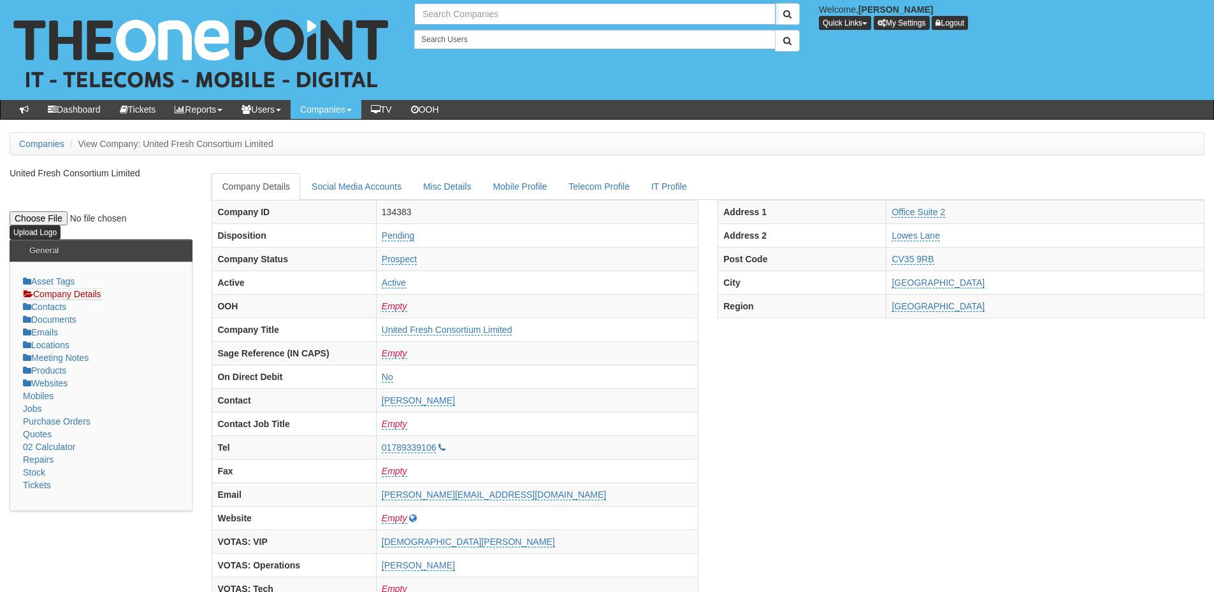
click at [462, 11] on input "text" at bounding box center [594, 14] width 361 height 22
click at [462, 32] on link "Gym King" at bounding box center [594, 35] width 359 height 18
type input "Gym King"
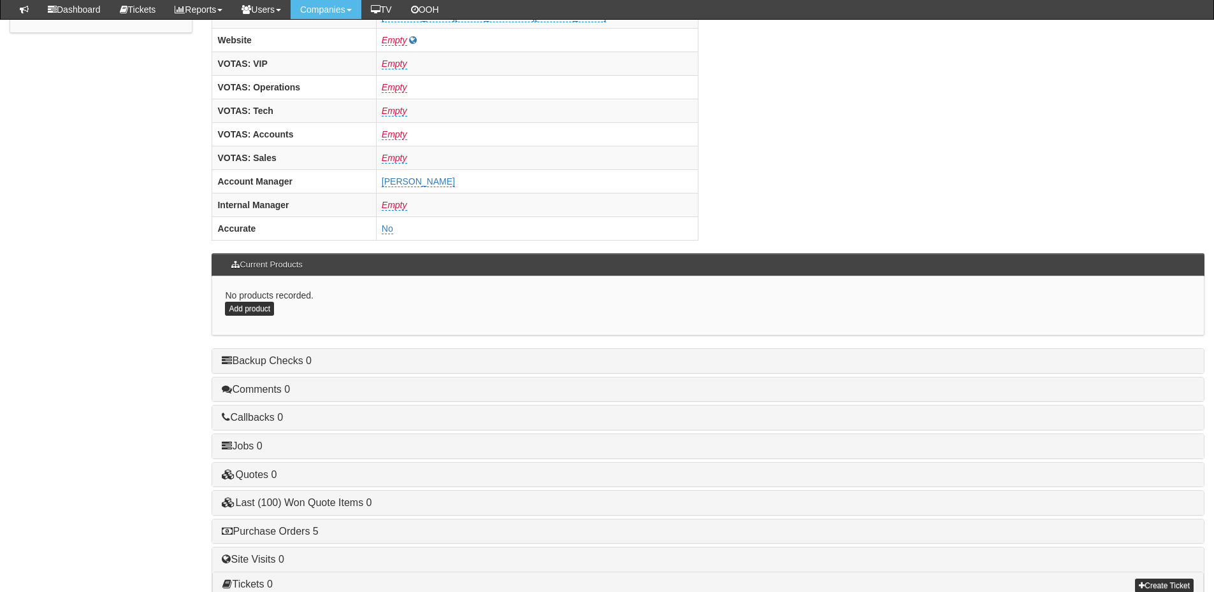
scroll to position [531, 0]
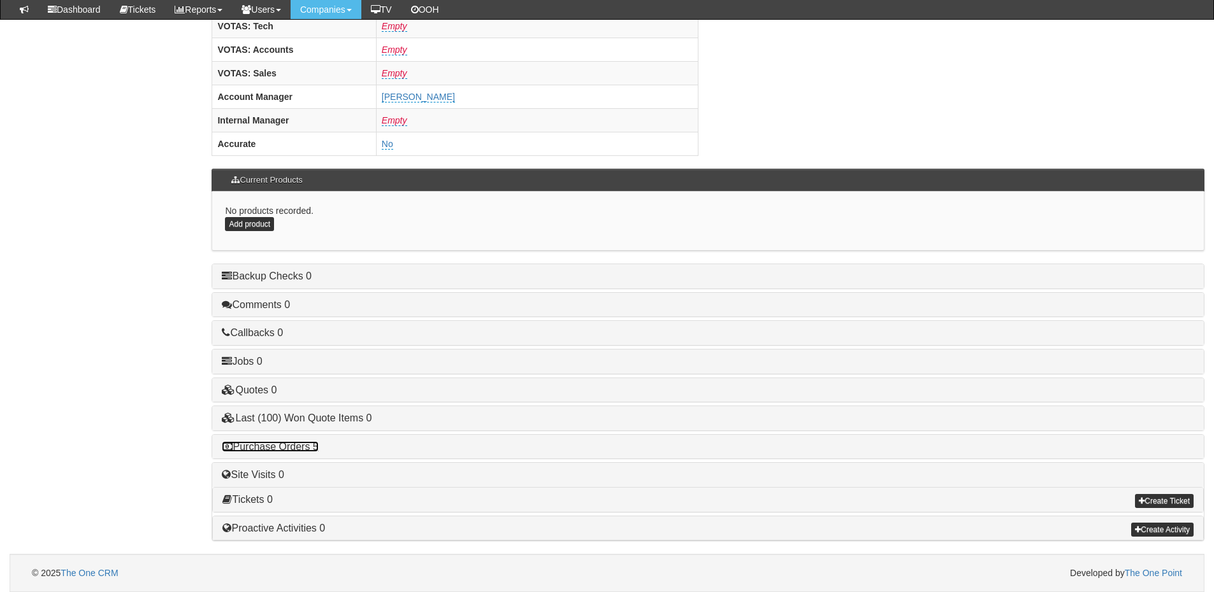
click at [282, 445] on link "Purchase Orders 5" at bounding box center [270, 446] width 96 height 11
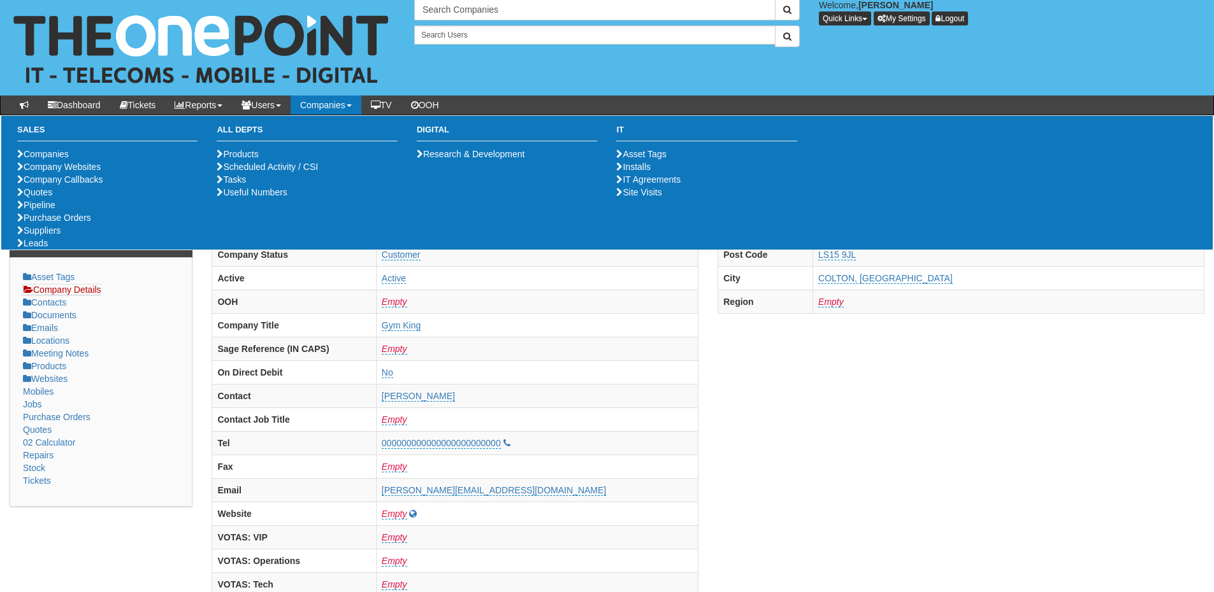
scroll to position [0, 0]
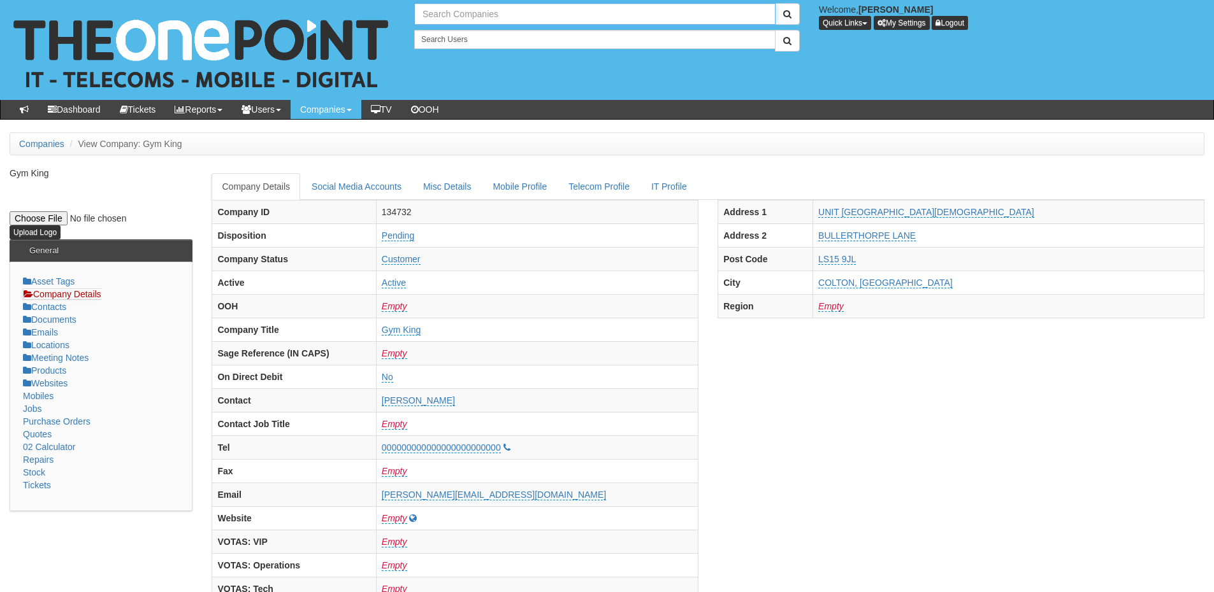
click at [459, 17] on input "text" at bounding box center [594, 14] width 361 height 22
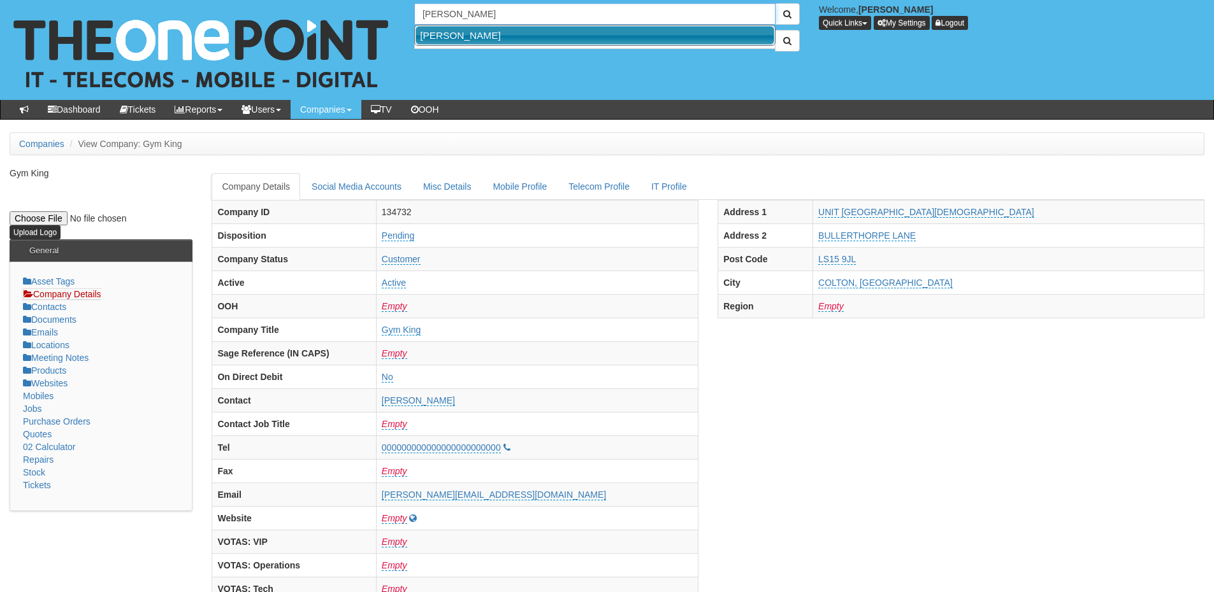
click at [460, 36] on link "Russell Eaton" at bounding box center [594, 35] width 359 height 18
type input "Russell Eaton"
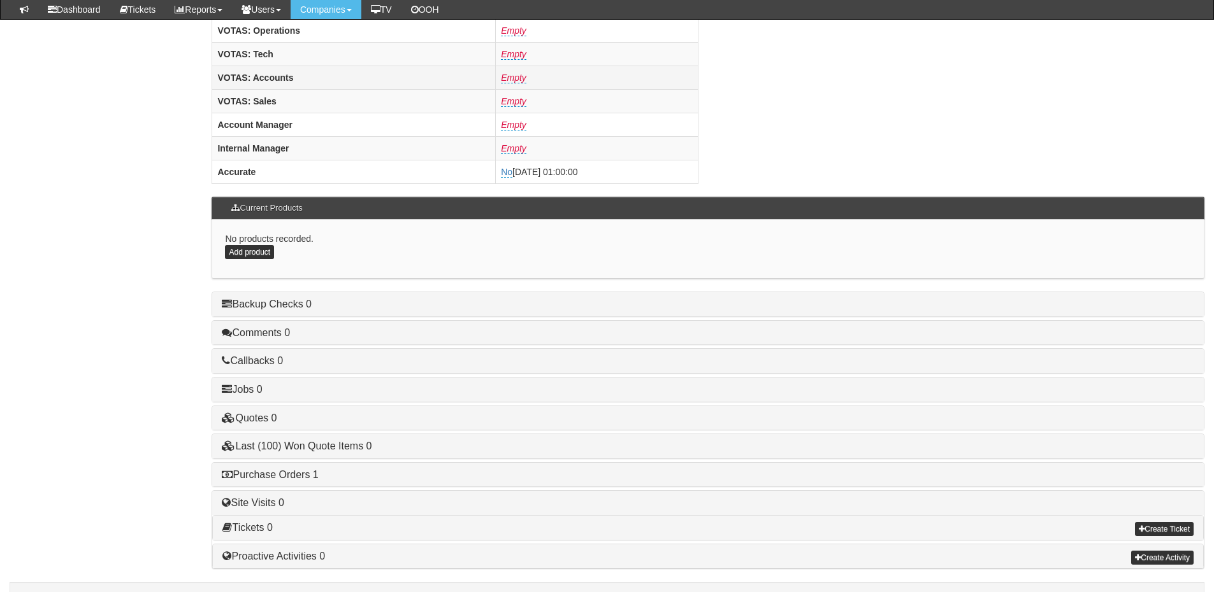
scroll to position [531, 0]
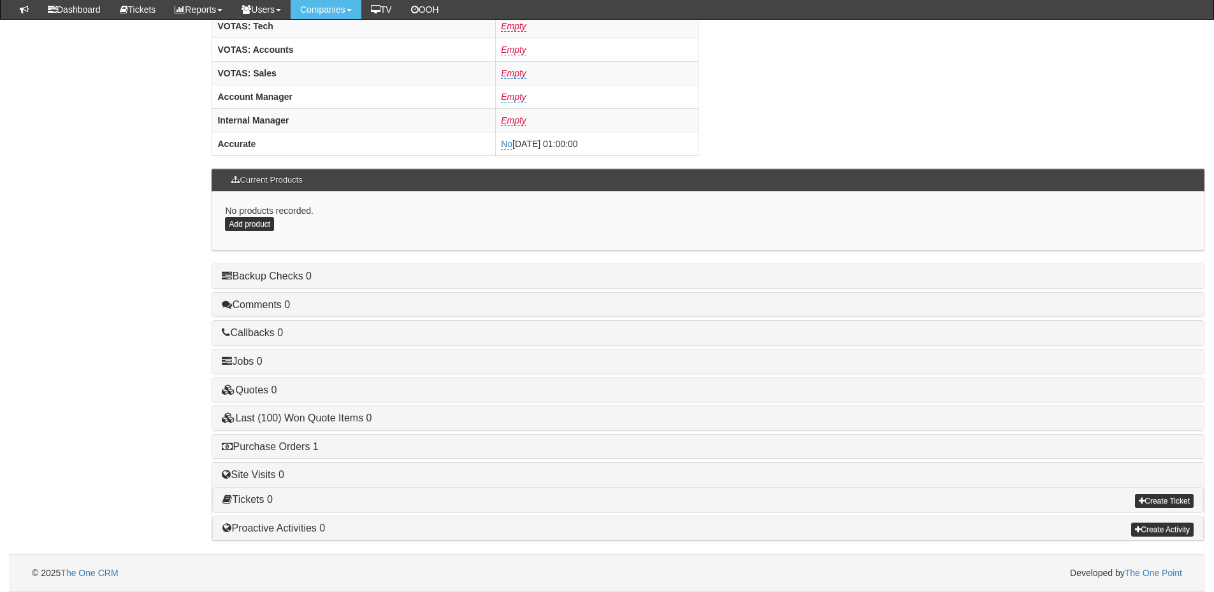
click at [305, 453] on div "Purchase Orders 1" at bounding box center [707, 447] width 991 height 24
click at [306, 441] on link "Purchase Orders 1" at bounding box center [270, 446] width 96 height 11
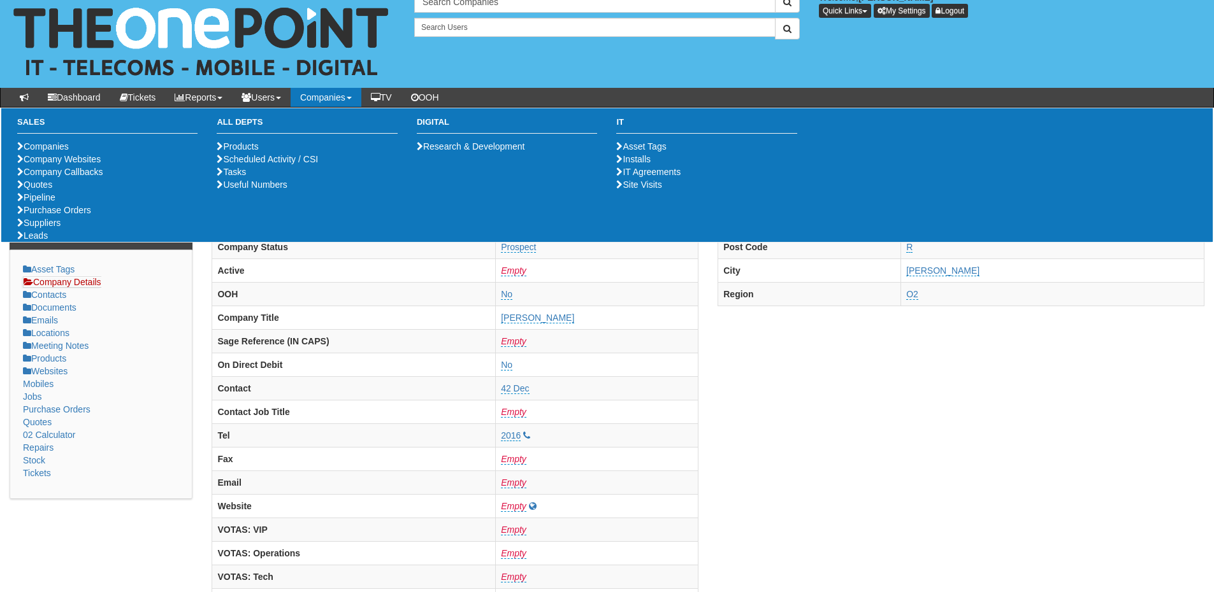
scroll to position [0, 0]
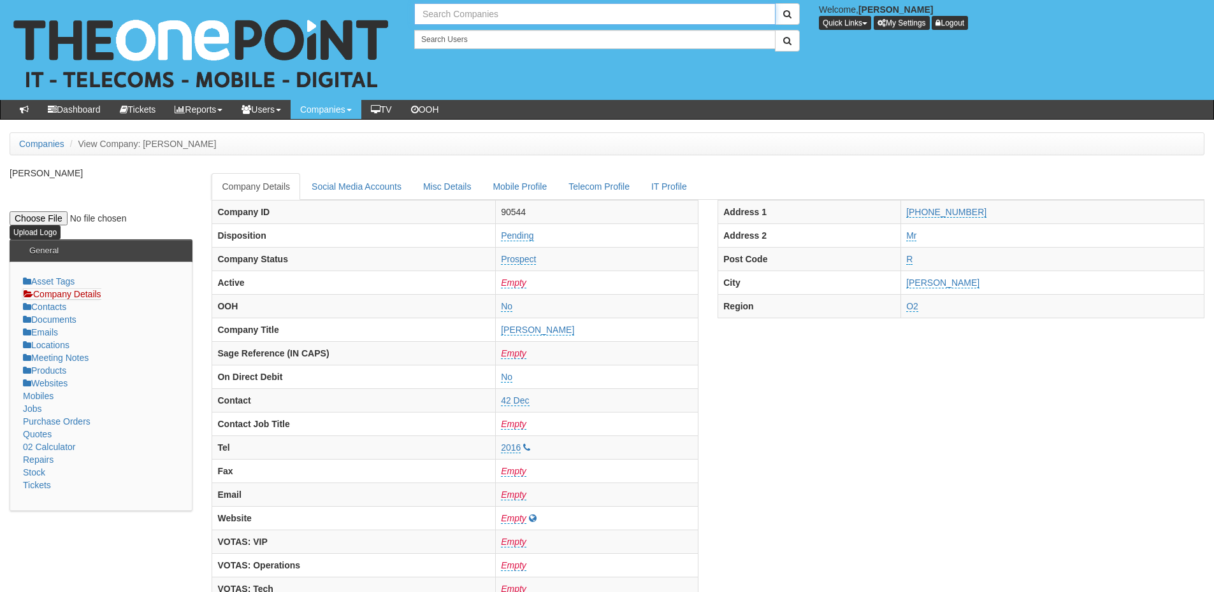
click at [461, 12] on input "text" at bounding box center [594, 14] width 361 height 22
type input "s"
click at [469, 32] on link "Purex International Ltd" at bounding box center [594, 35] width 359 height 18
type input "Purex International Ltd"
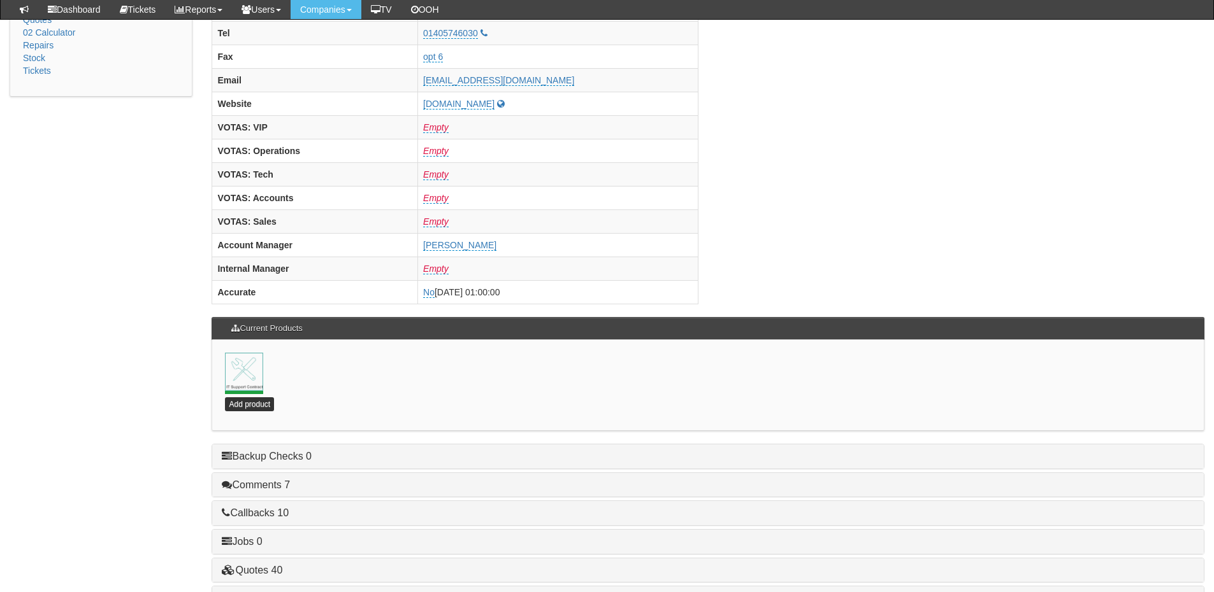
scroll to position [562, 0]
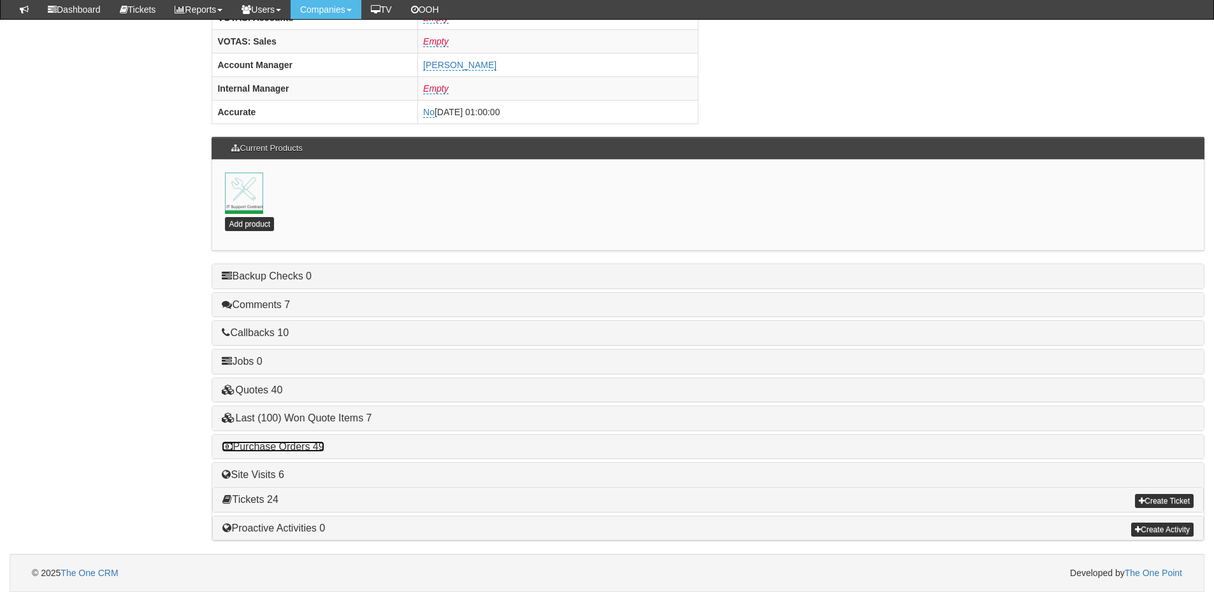
click at [308, 448] on link "Purchase Orders 49" at bounding box center [273, 446] width 102 height 11
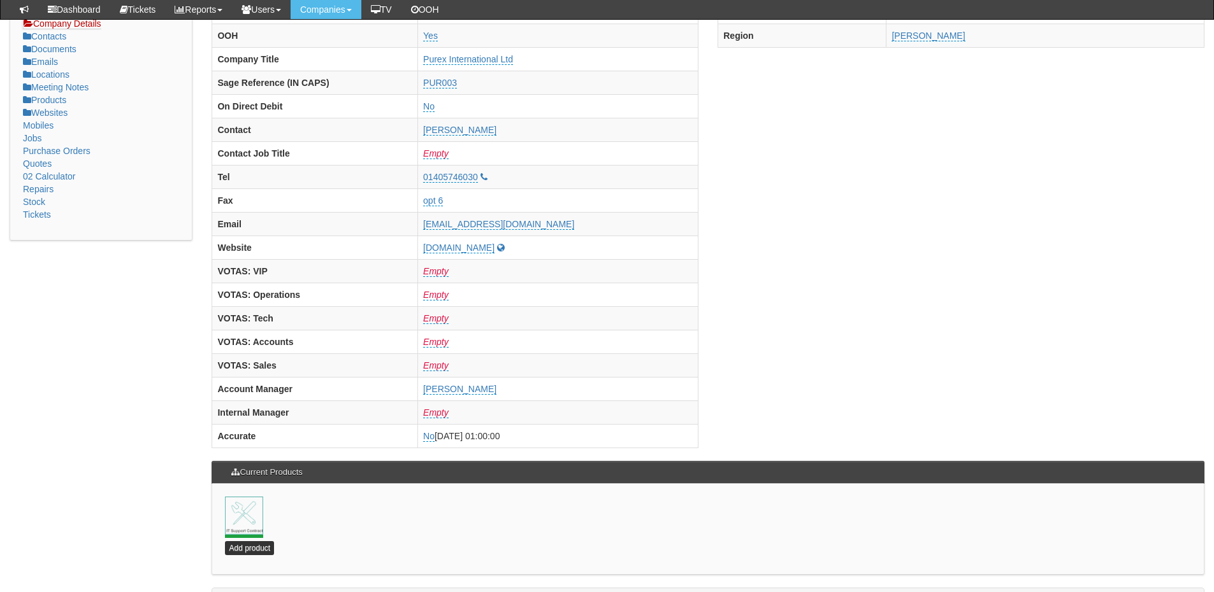
scroll to position [0, 0]
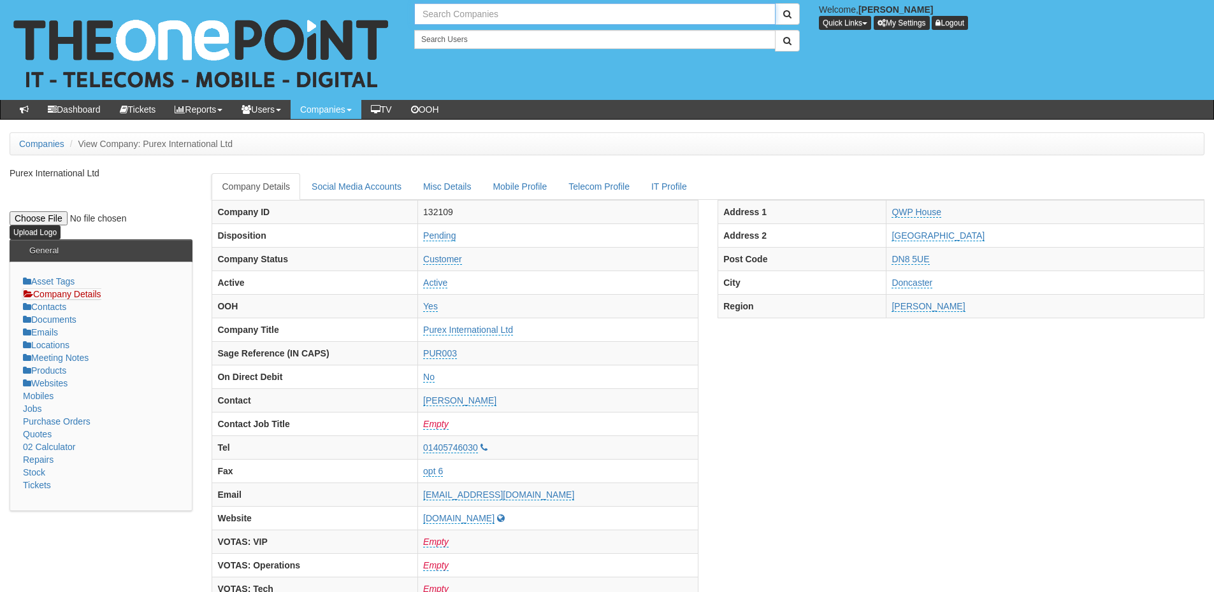
click at [441, 17] on input "text" at bounding box center [594, 14] width 361 height 22
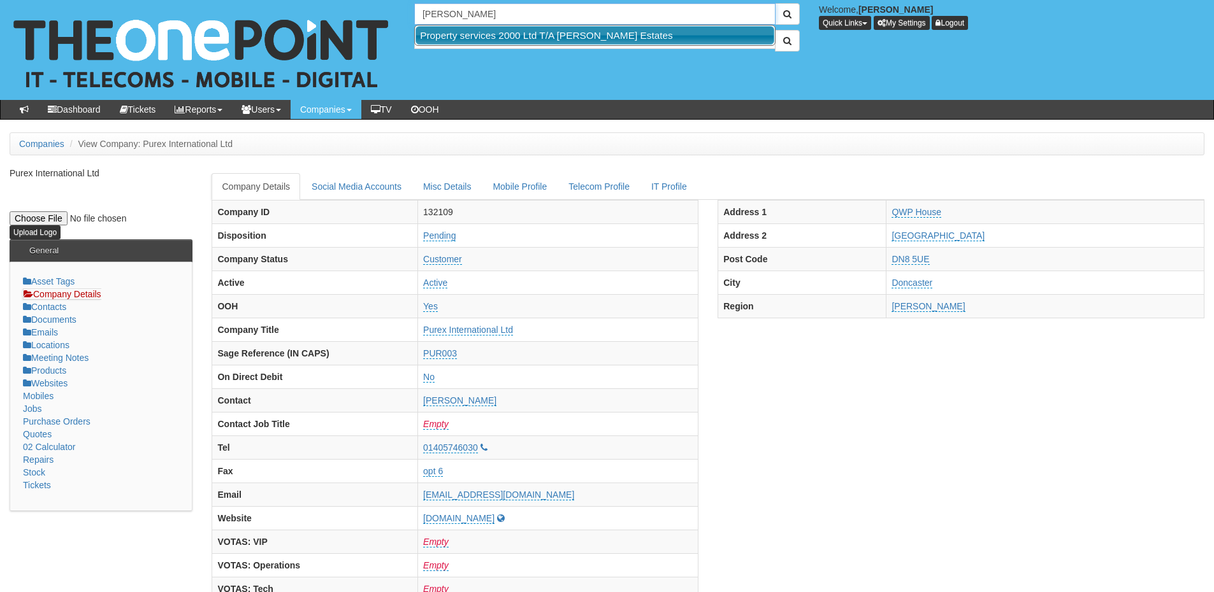
click at [466, 31] on link "Property services 2000 Ltd T/A Roy Peters Estates" at bounding box center [594, 35] width 359 height 18
type input "Property services 2000 Ltd T/A Roy Peters Estates"
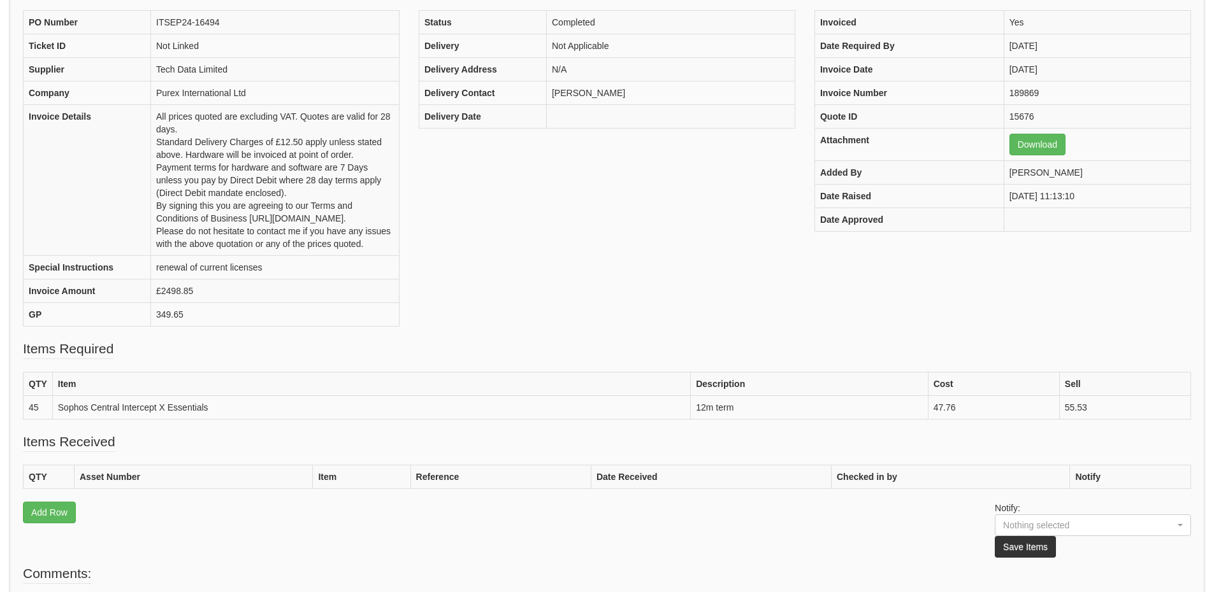
scroll to position [4, 0]
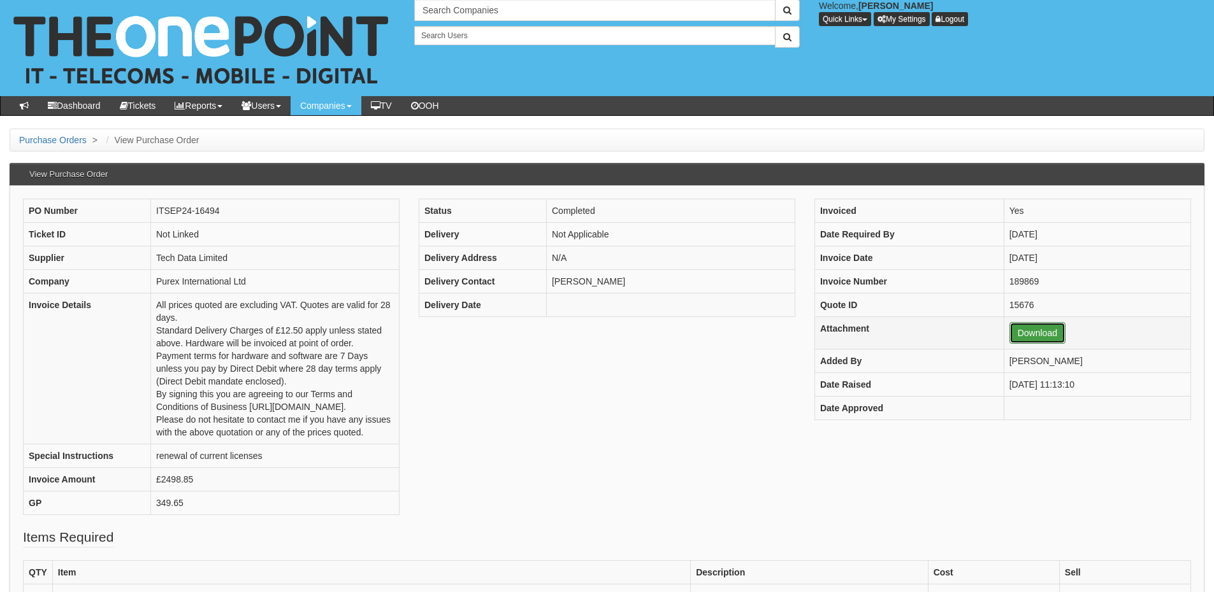
click at [1010, 325] on link "Download" at bounding box center [1037, 333] width 56 height 22
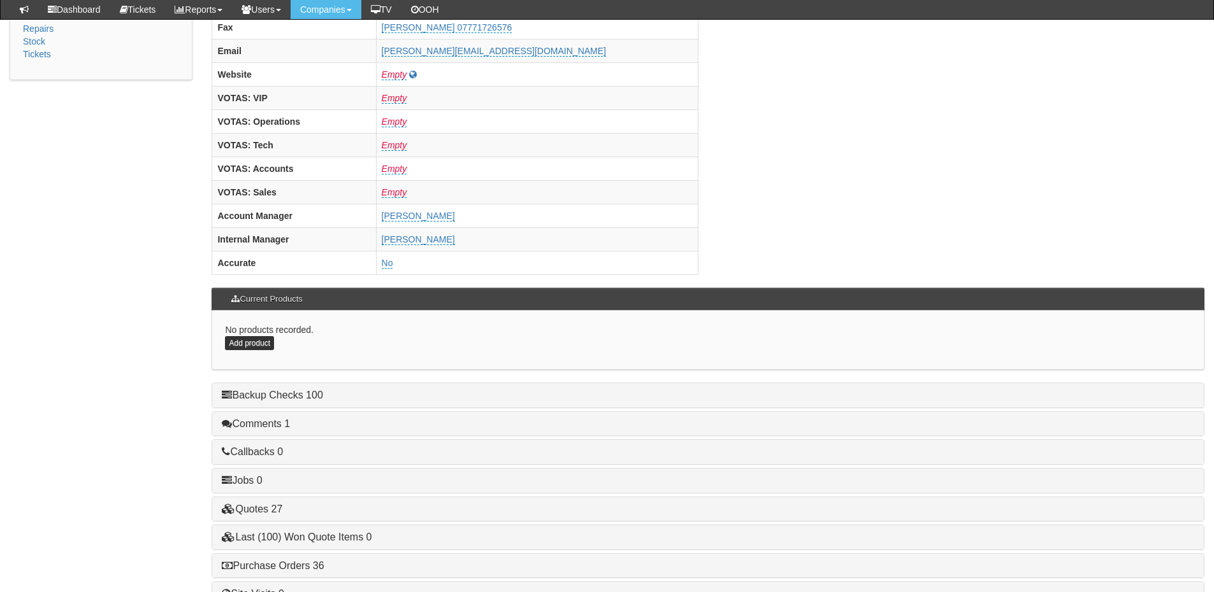
scroll to position [510, 0]
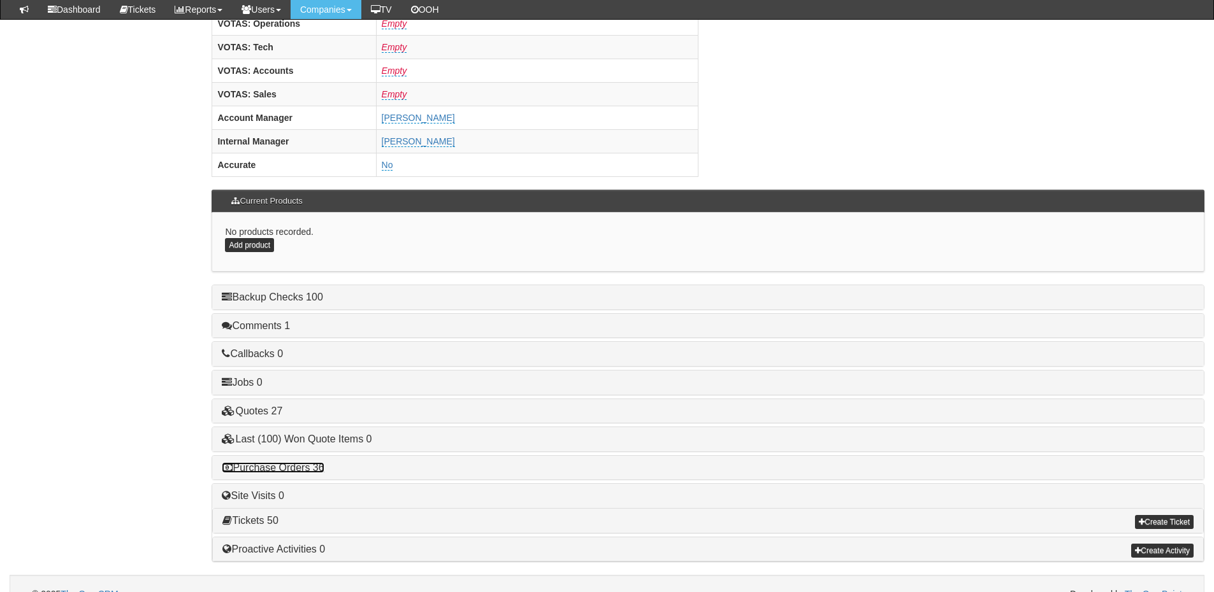
click at [301, 462] on link "Purchase Orders 36" at bounding box center [273, 467] width 102 height 11
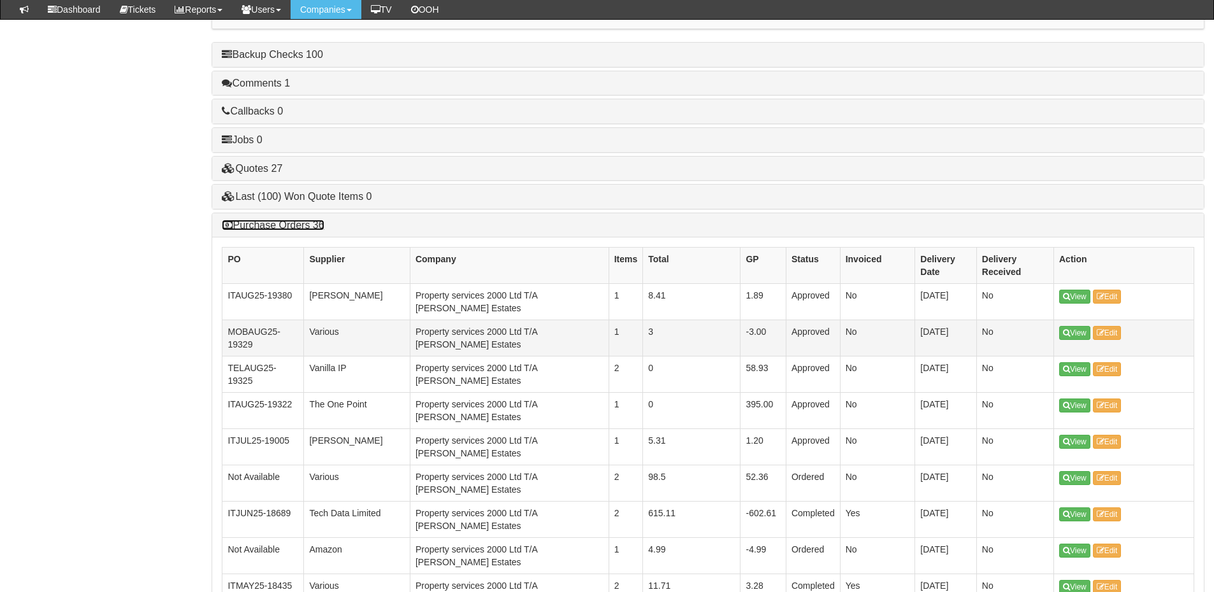
scroll to position [764, 0]
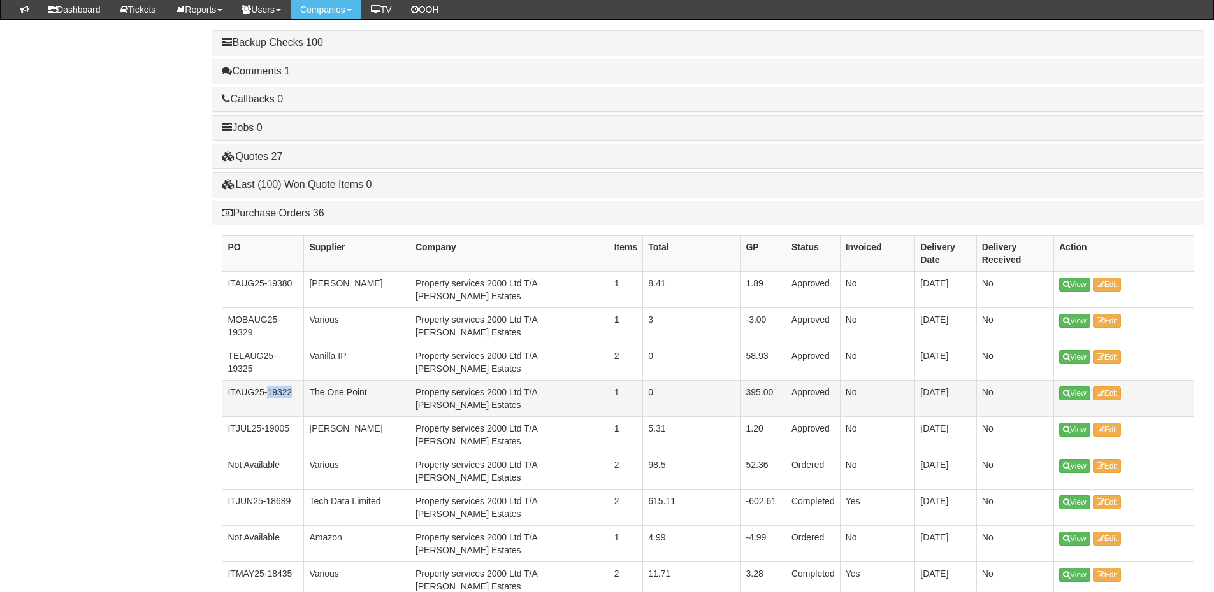
drag, startPoint x: 292, startPoint y: 393, endPoint x: 269, endPoint y: 395, distance: 23.6
click at [269, 395] on td "ITAUG25-19322" at bounding box center [263, 399] width 82 height 36
copy td "19322"
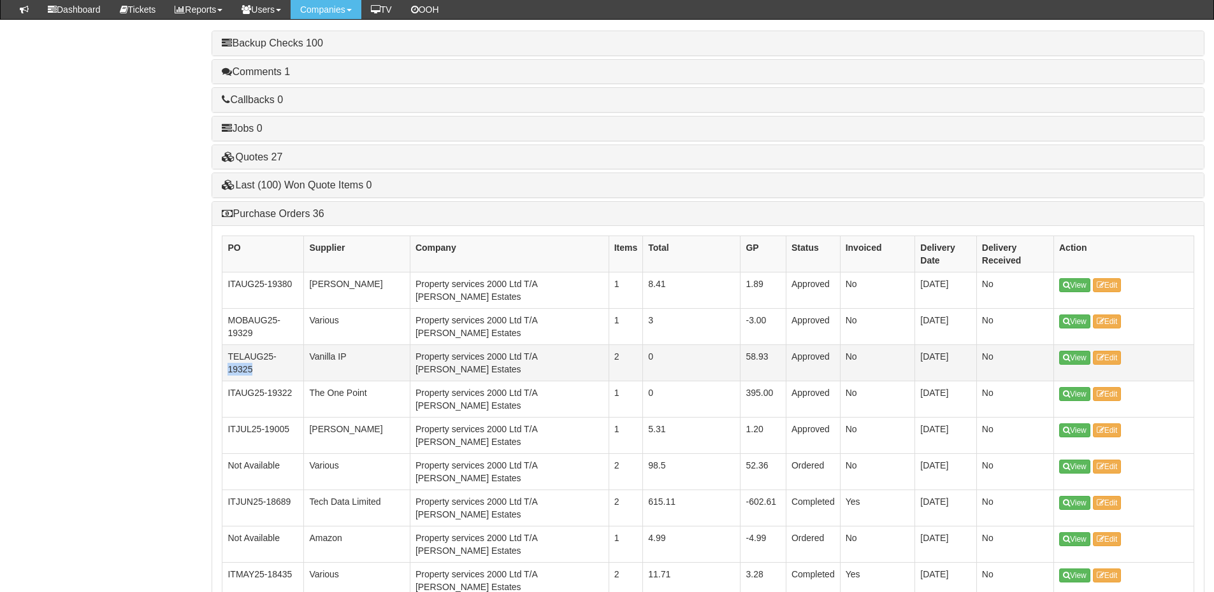
drag, startPoint x: 255, startPoint y: 367, endPoint x: 224, endPoint y: 369, distance: 30.6
click at [224, 369] on td "TELAUG25-19325" at bounding box center [263, 363] width 82 height 36
copy td "19325"
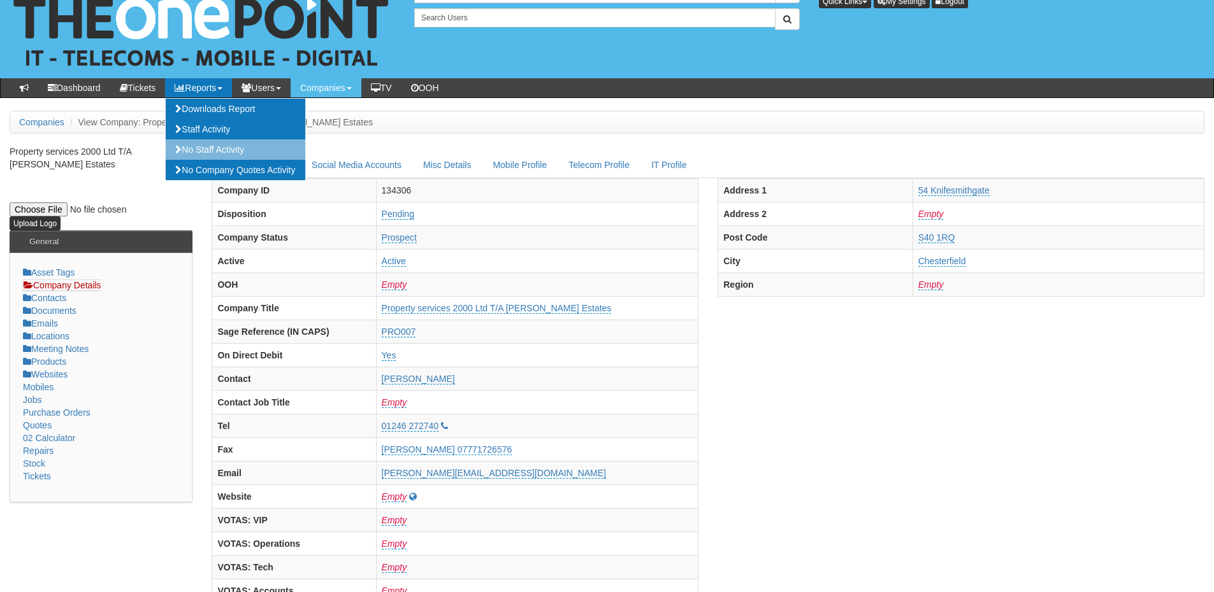
scroll to position [0, 0]
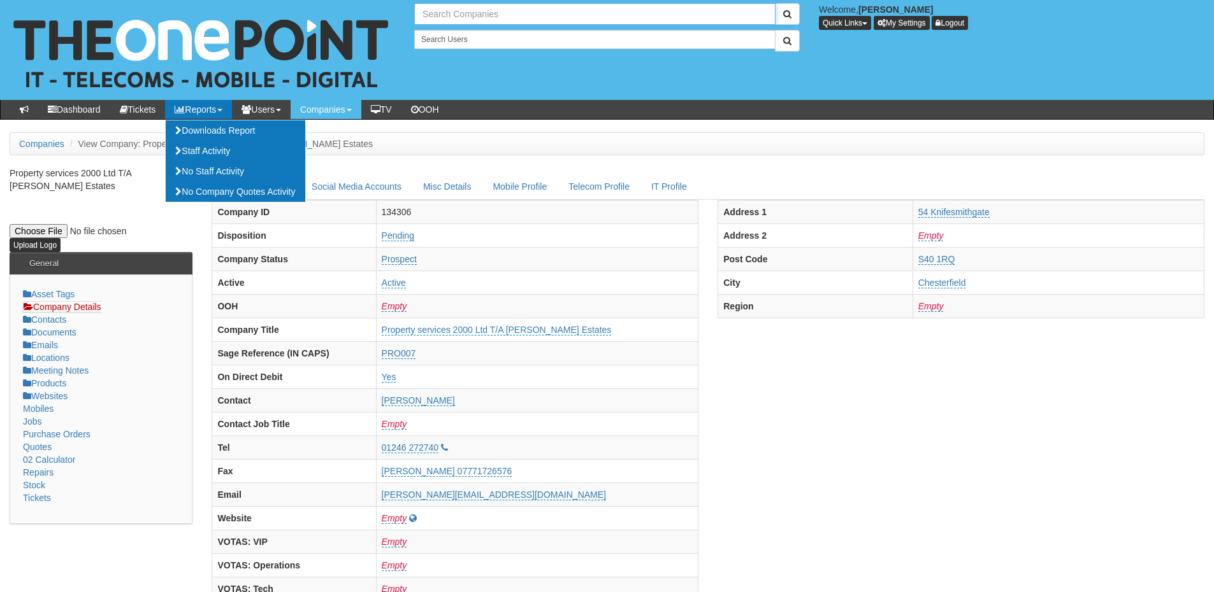
click at [441, 8] on input "text" at bounding box center [594, 14] width 361 height 22
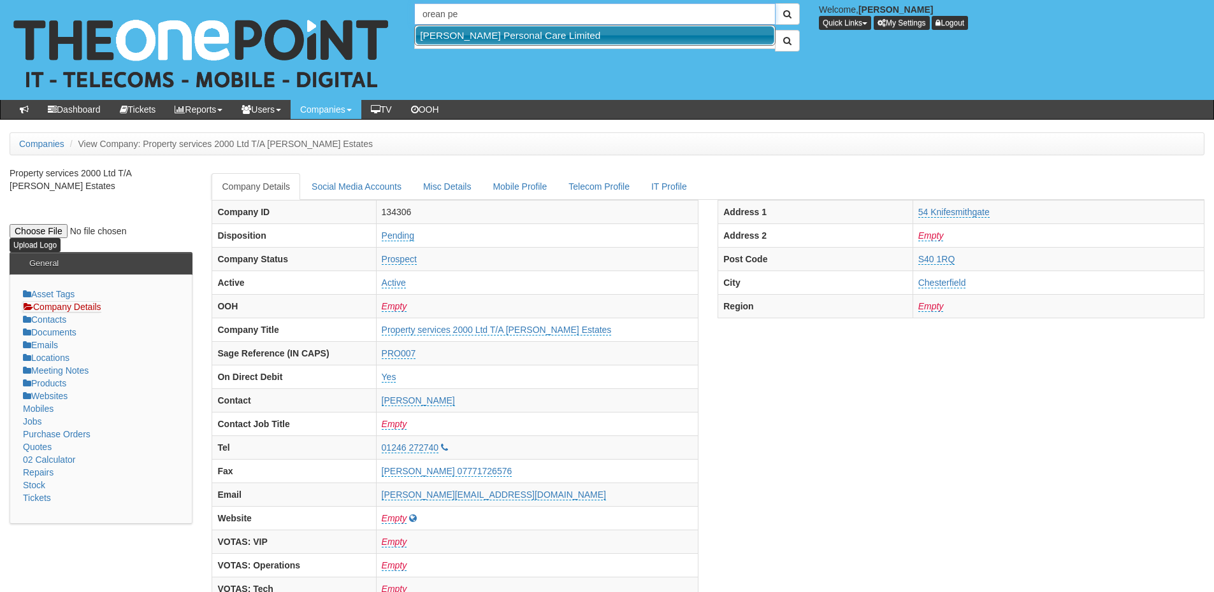
click at [458, 41] on link "Orean Personal Care Limited" at bounding box center [594, 35] width 359 height 18
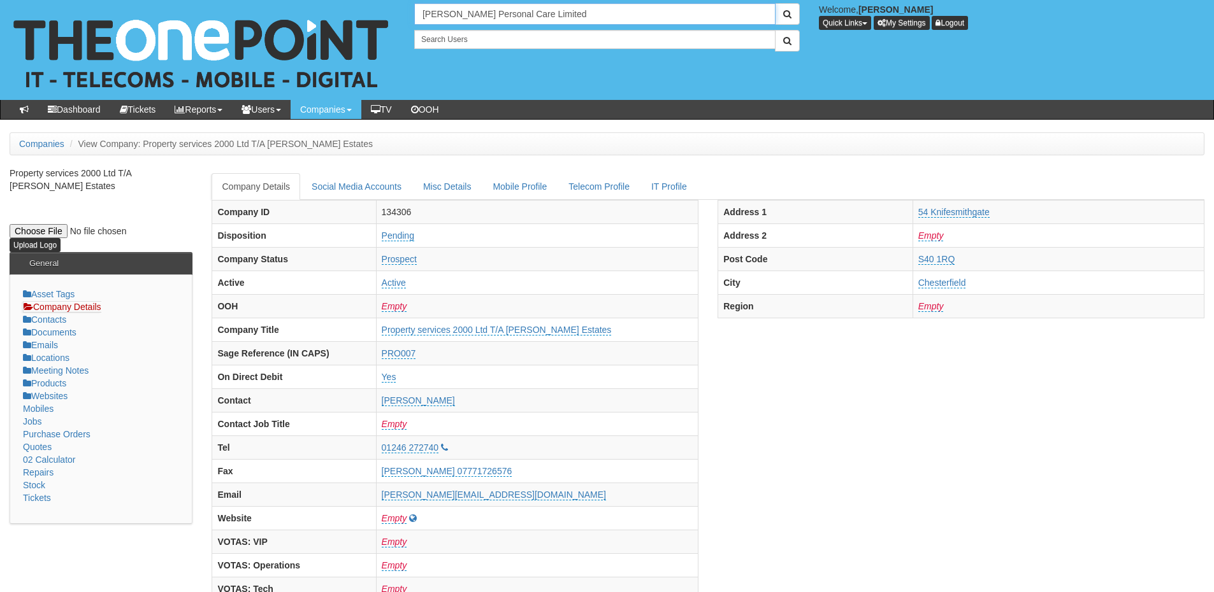
type input "Orean Personal Care Limited"
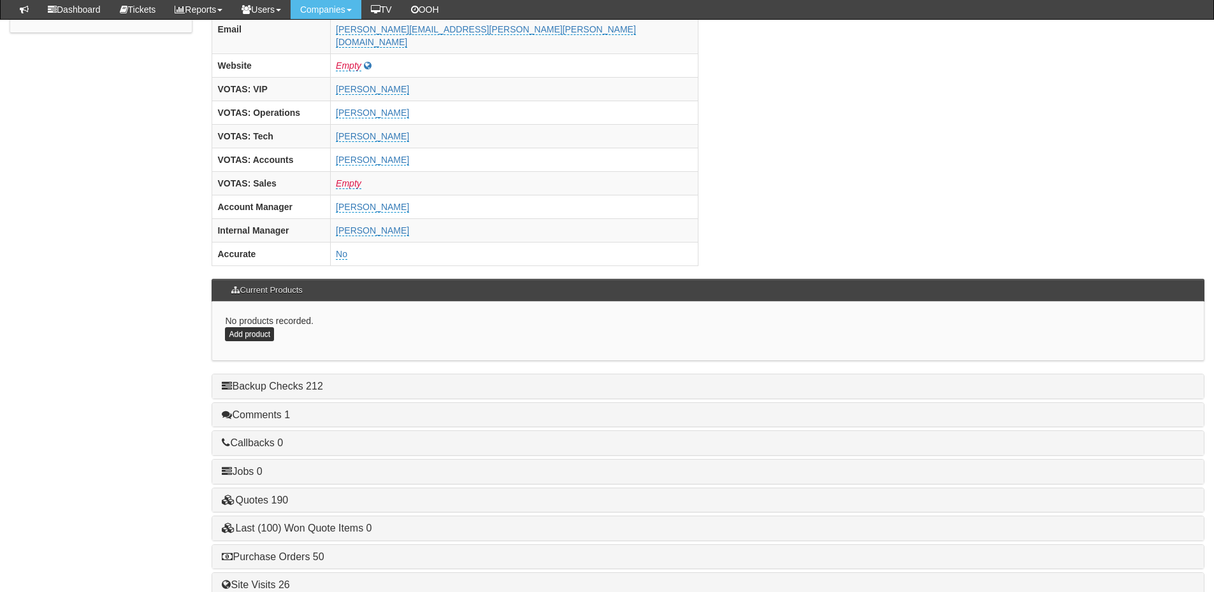
scroll to position [531, 0]
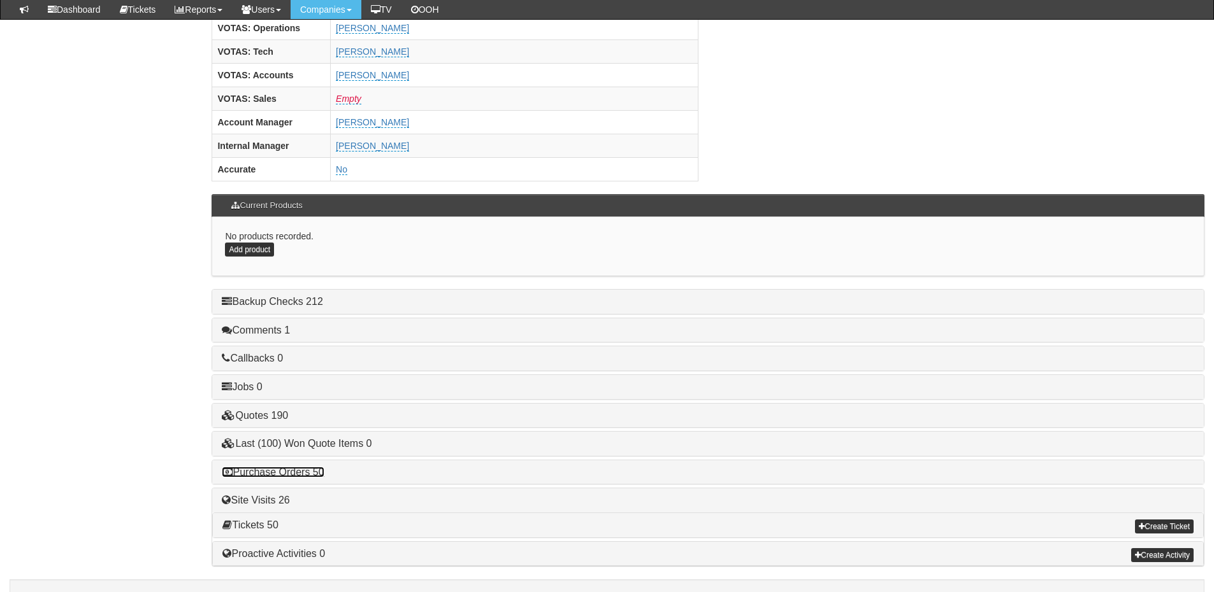
click at [293, 467] on link "Purchase Orders 50" at bounding box center [273, 472] width 102 height 11
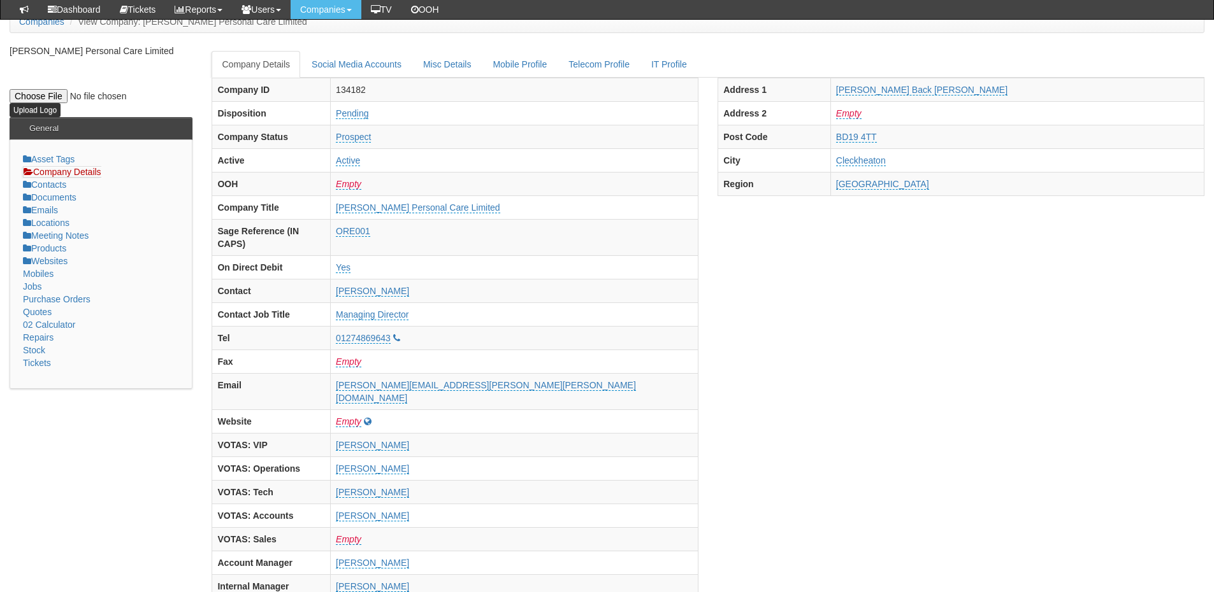
scroll to position [0, 0]
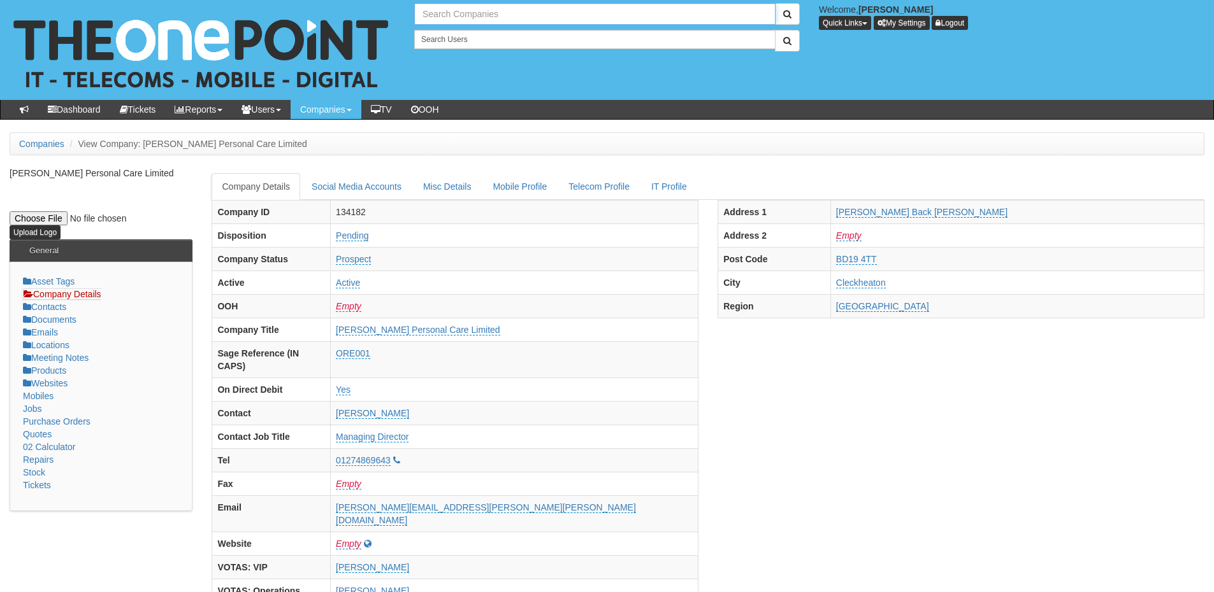
click at [487, 14] on input "text" at bounding box center [594, 14] width 361 height 22
drag, startPoint x: 485, startPoint y: 12, endPoint x: 335, endPoint y: 15, distance: 150.4
click at [335, 15] on div "denholm Welcome, James Kaye Quick Links Add Appointment Appointments Add Compan…" at bounding box center [606, 50] width 1233 height 100
click at [462, 33] on link "Good Logistics Group" at bounding box center [594, 35] width 359 height 18
type input "Good Logistics Group"
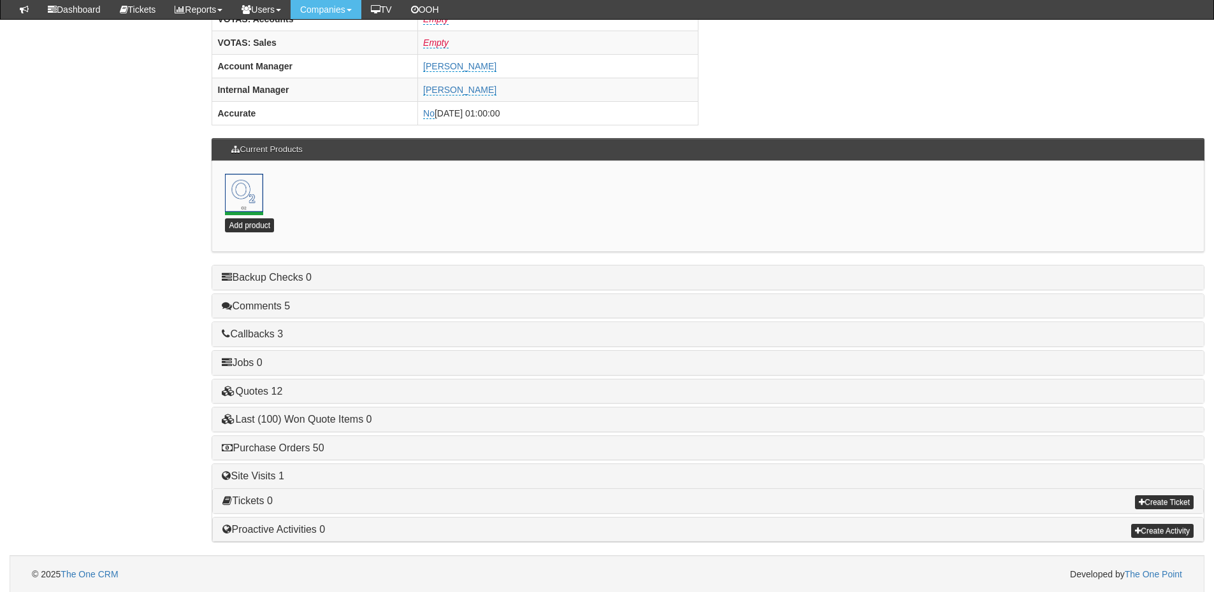
scroll to position [562, 0]
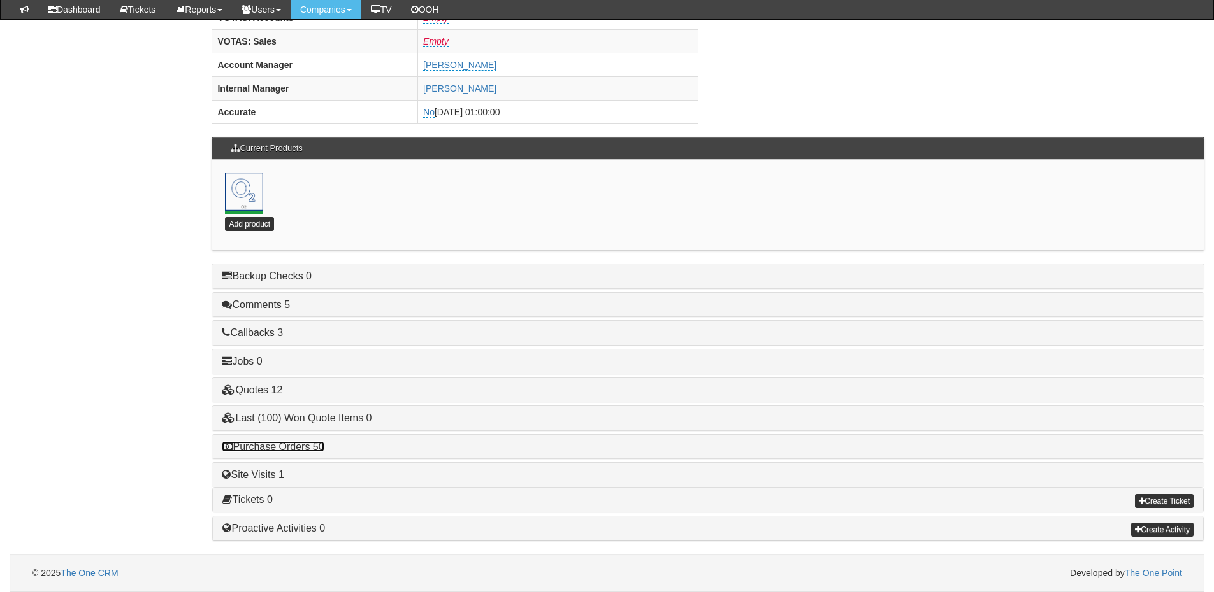
click at [320, 448] on link "Purchase Orders 50" at bounding box center [273, 446] width 102 height 11
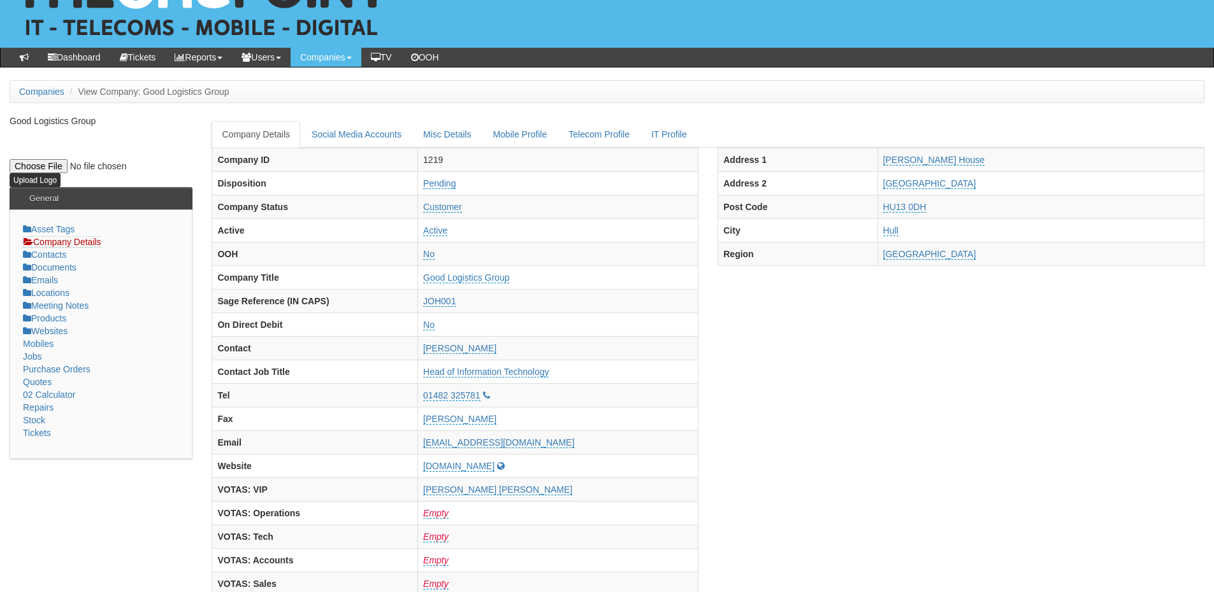
scroll to position [0, 0]
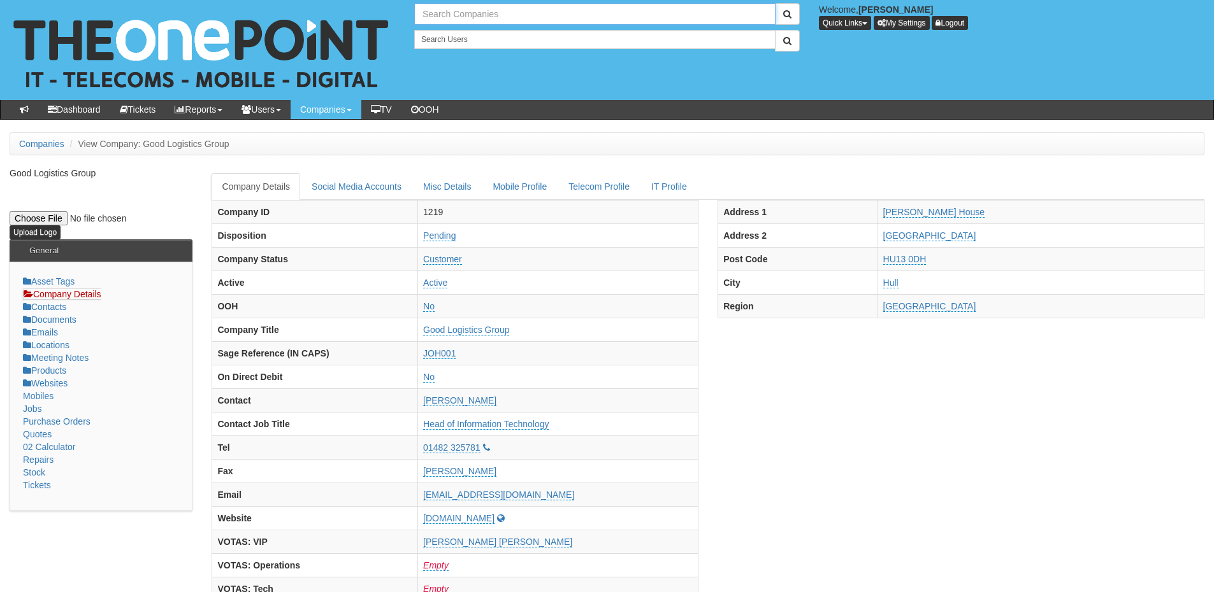
click at [500, 11] on input "text" at bounding box center [594, 14] width 361 height 22
click at [491, 32] on link "Hako Machines Ltd" at bounding box center [594, 35] width 359 height 18
type input "Hako Machines Ltd"
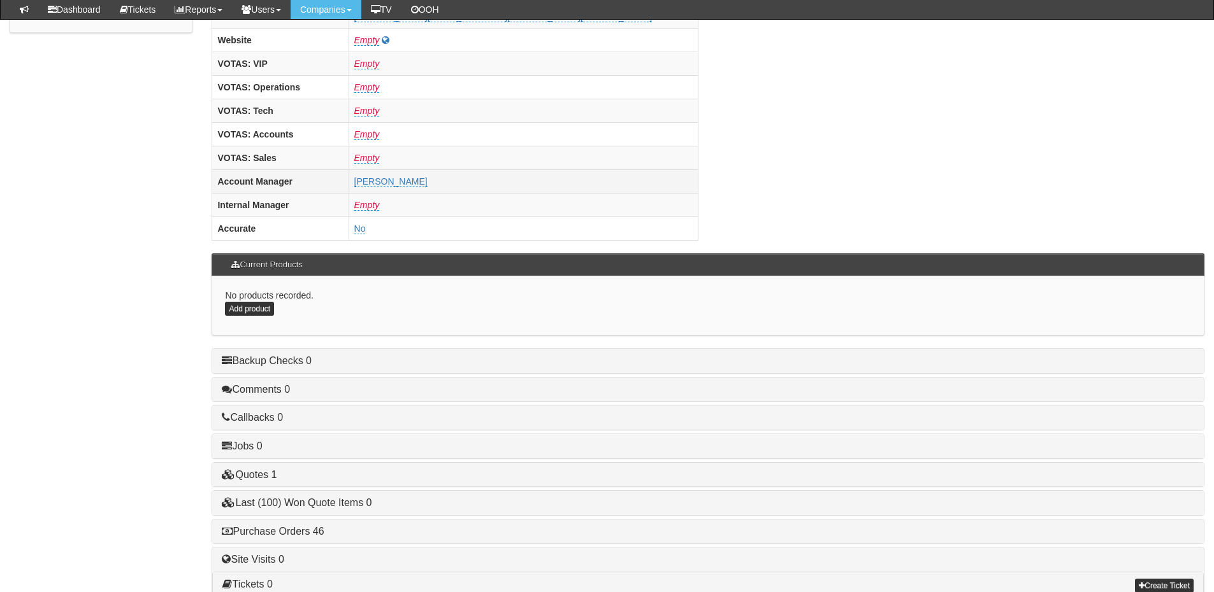
scroll to position [531, 0]
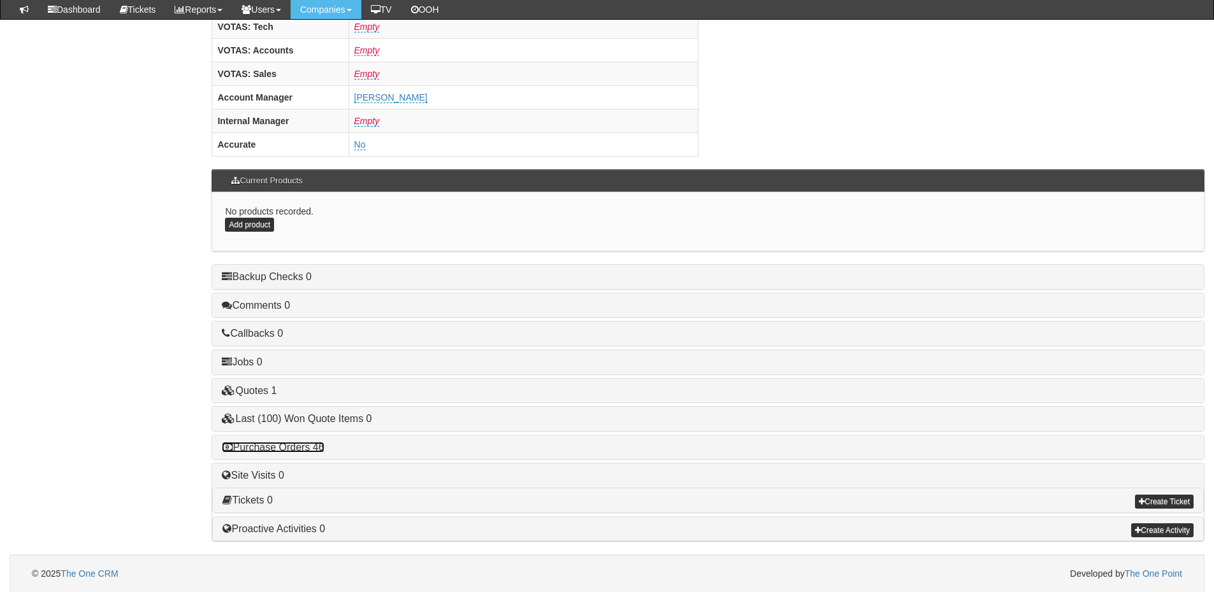
click at [308, 443] on link "Purchase Orders 46" at bounding box center [273, 447] width 102 height 11
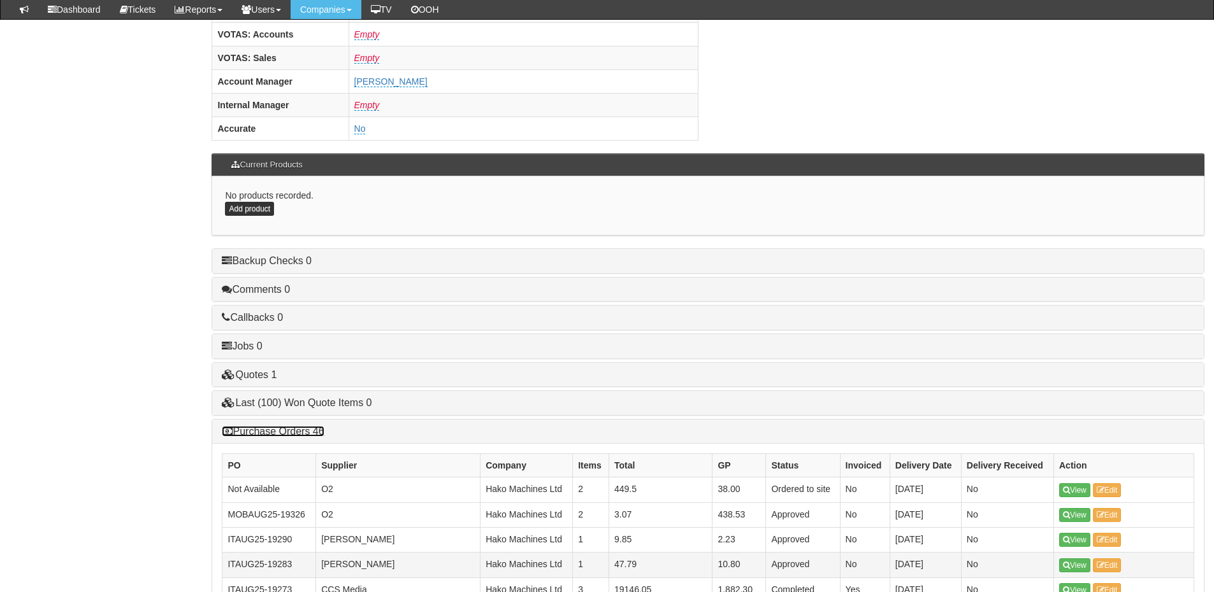
scroll to position [721, 0]
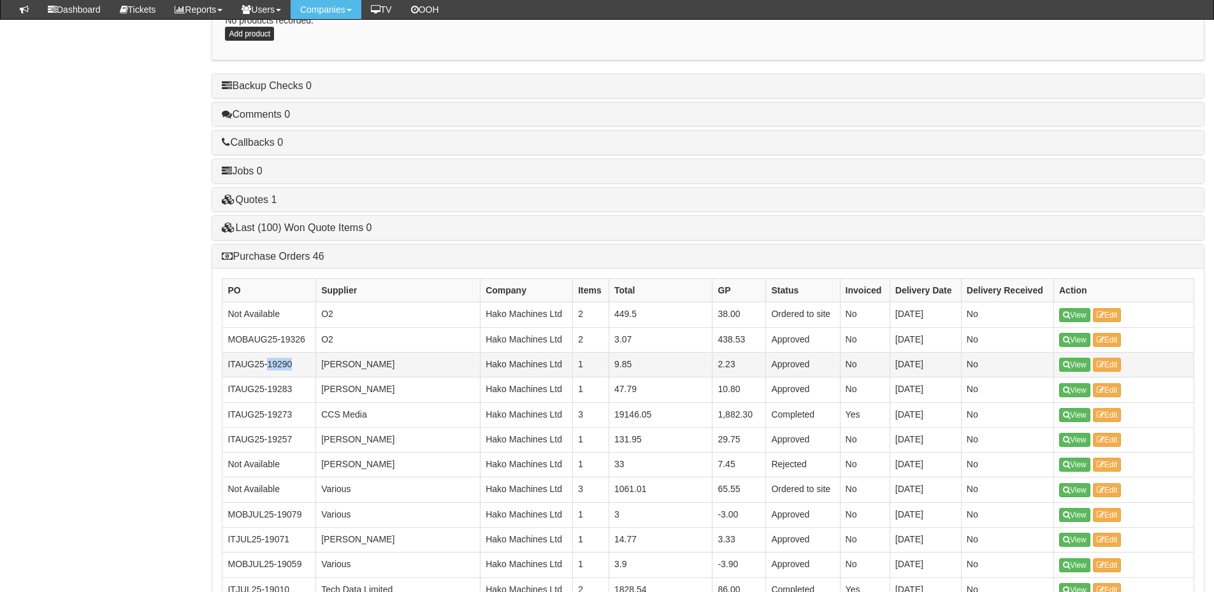
drag, startPoint x: 291, startPoint y: 368, endPoint x: 269, endPoint y: 368, distance: 22.3
click at [269, 368] on td "ITAUG25-19290" at bounding box center [269, 364] width 94 height 25
copy td "19290"
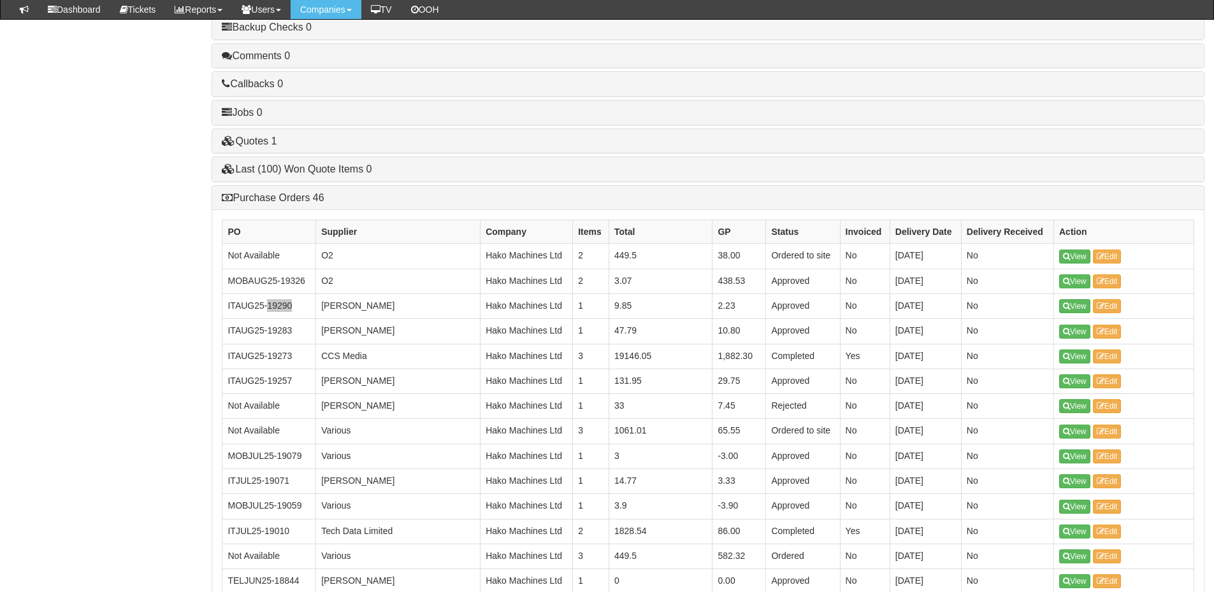
scroll to position [892, 0]
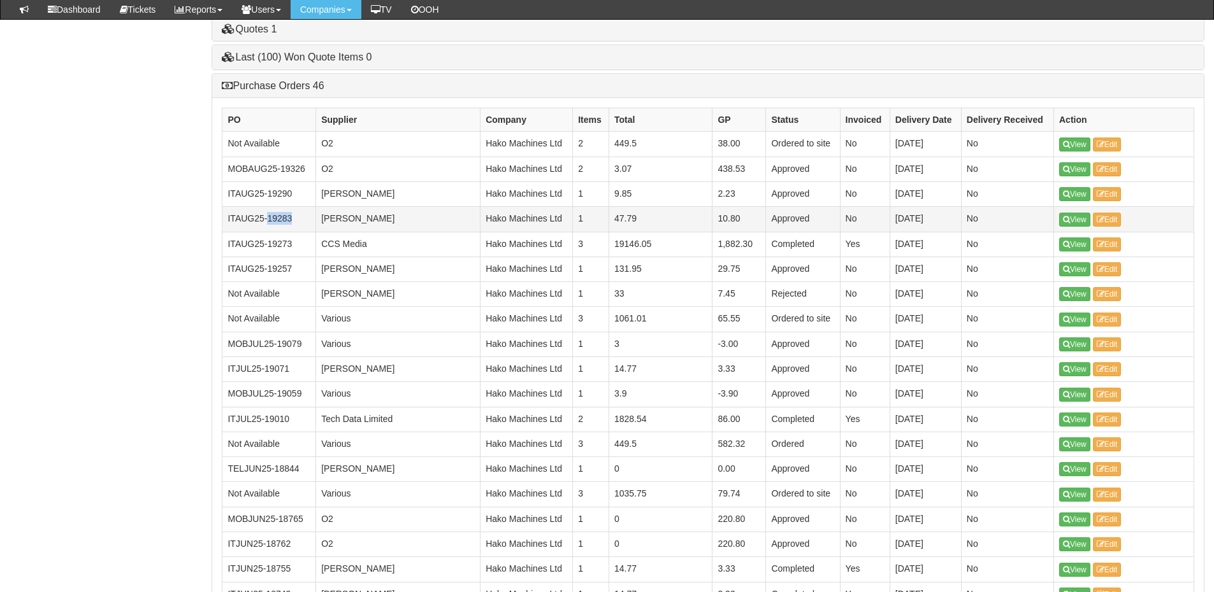
drag, startPoint x: 296, startPoint y: 220, endPoint x: 267, endPoint y: 220, distance: 28.7
click at [267, 220] on td "ITAUG25-19283" at bounding box center [269, 219] width 94 height 25
copy td "19283"
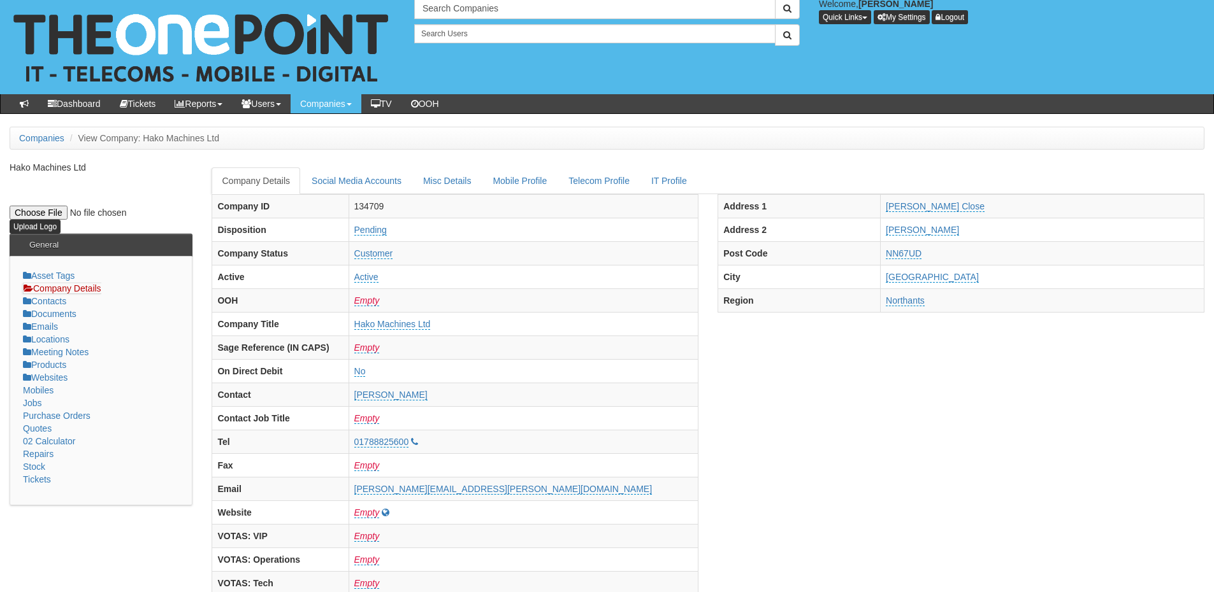
scroll to position [0, 0]
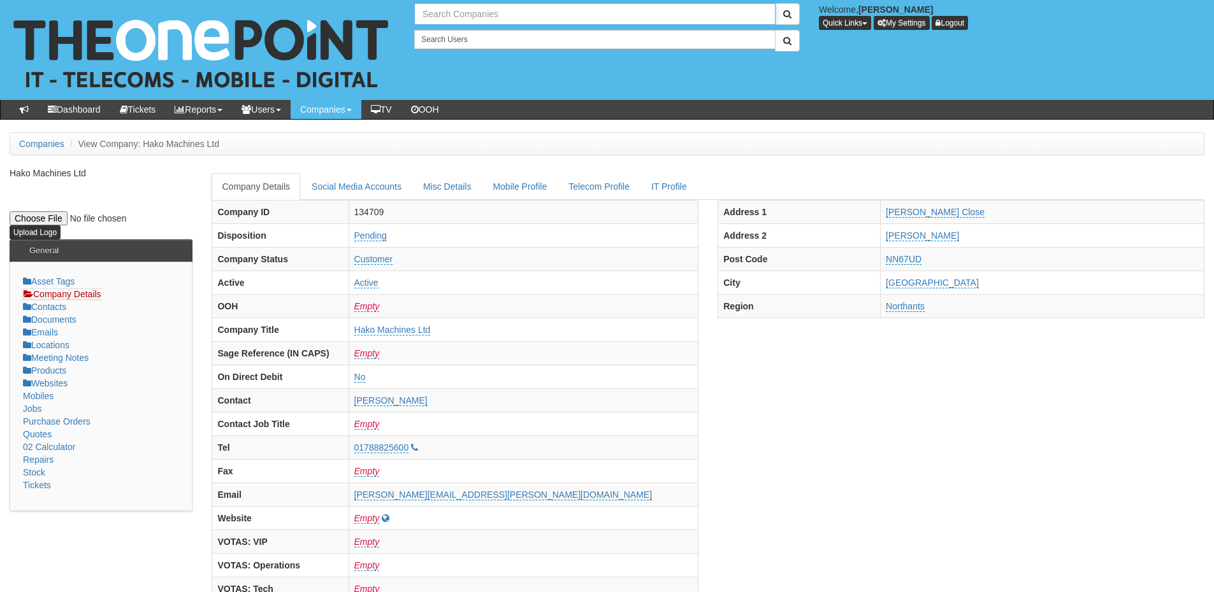
click at [460, 17] on input "text" at bounding box center [594, 14] width 361 height 22
drag, startPoint x: 487, startPoint y: 27, endPoint x: 480, endPoint y: 17, distance: 12.7
click at [480, 17] on div "18 results are available, use up and down arrow keys to navigate. crescen Welco…" at bounding box center [809, 27] width 809 height 48
click at [478, 15] on input "crescen" at bounding box center [594, 14] width 361 height 22
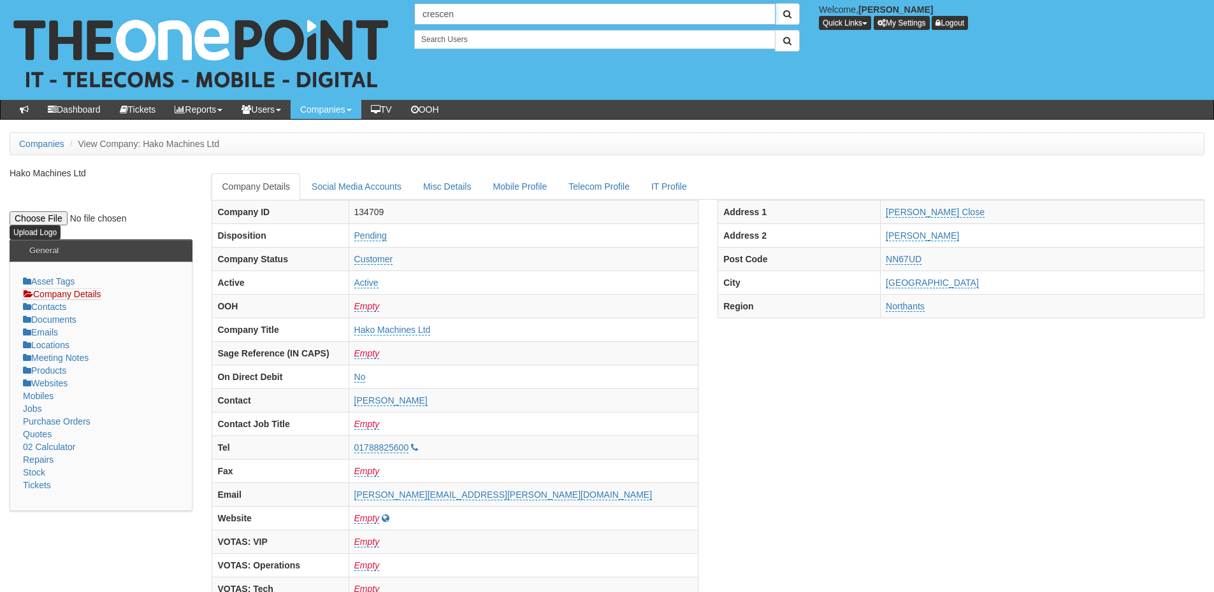
click at [478, 15] on input "crescen" at bounding box center [594, 14] width 361 height 22
click at [471, 34] on link "TeamIT" at bounding box center [594, 35] width 359 height 18
type input "TeamIT"
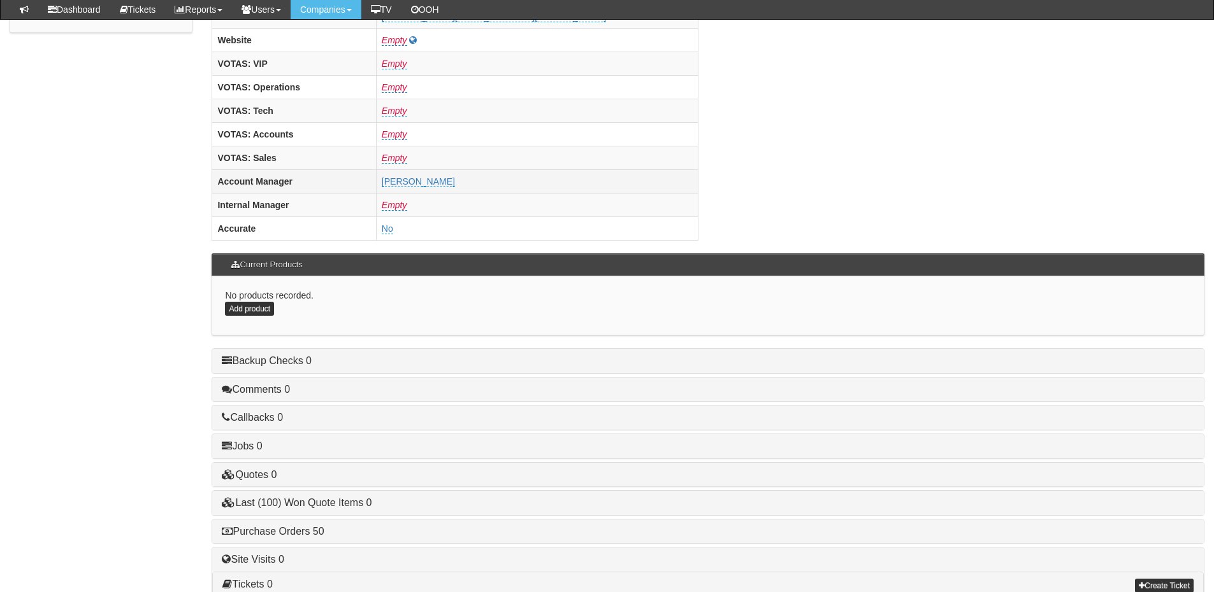
scroll to position [531, 0]
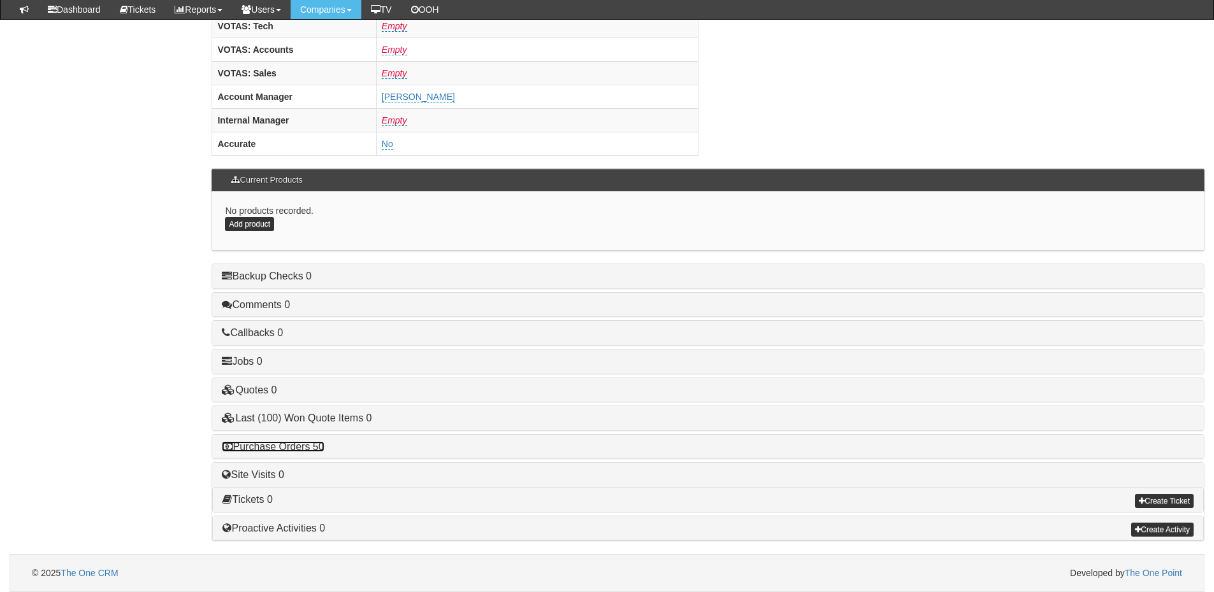
click at [314, 445] on link "Purchase Orders 50" at bounding box center [273, 446] width 102 height 11
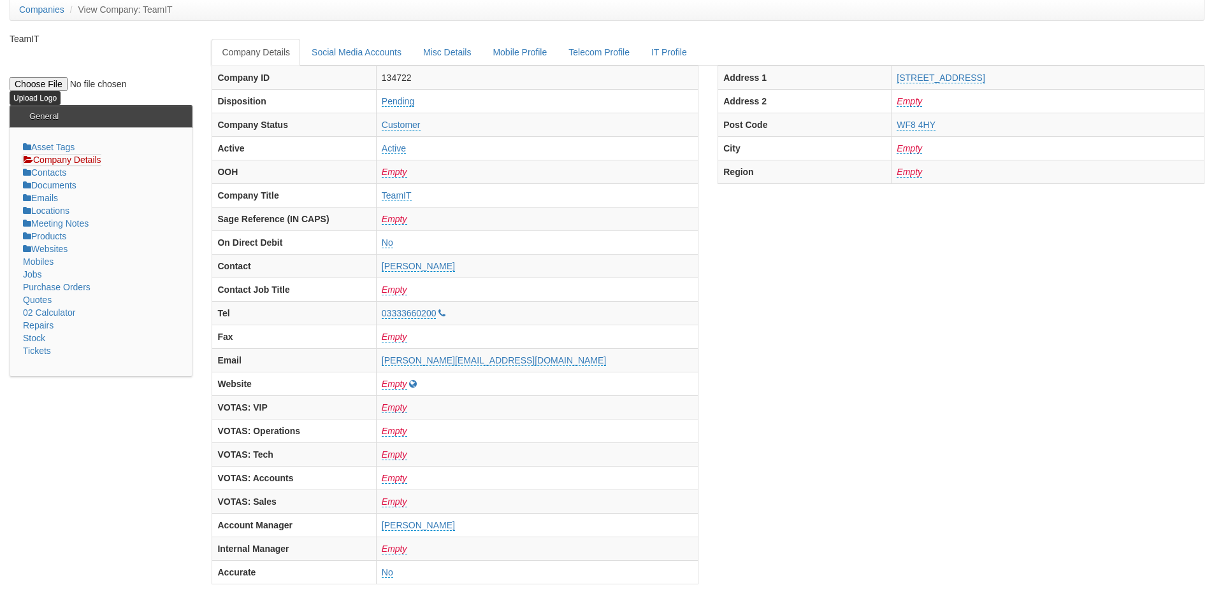
scroll to position [0, 0]
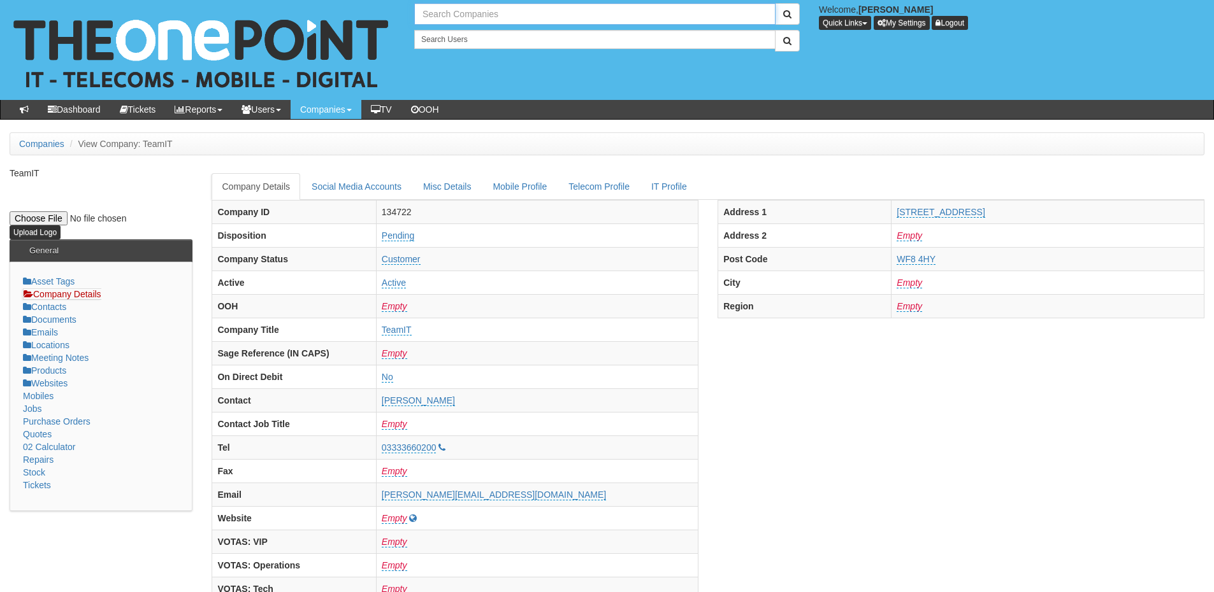
click at [469, 15] on input "text" at bounding box center [594, 14] width 361 height 22
click at [473, 32] on link "Hako Machines Ltd" at bounding box center [594, 35] width 359 height 18
type input "Hako Machines Ltd"
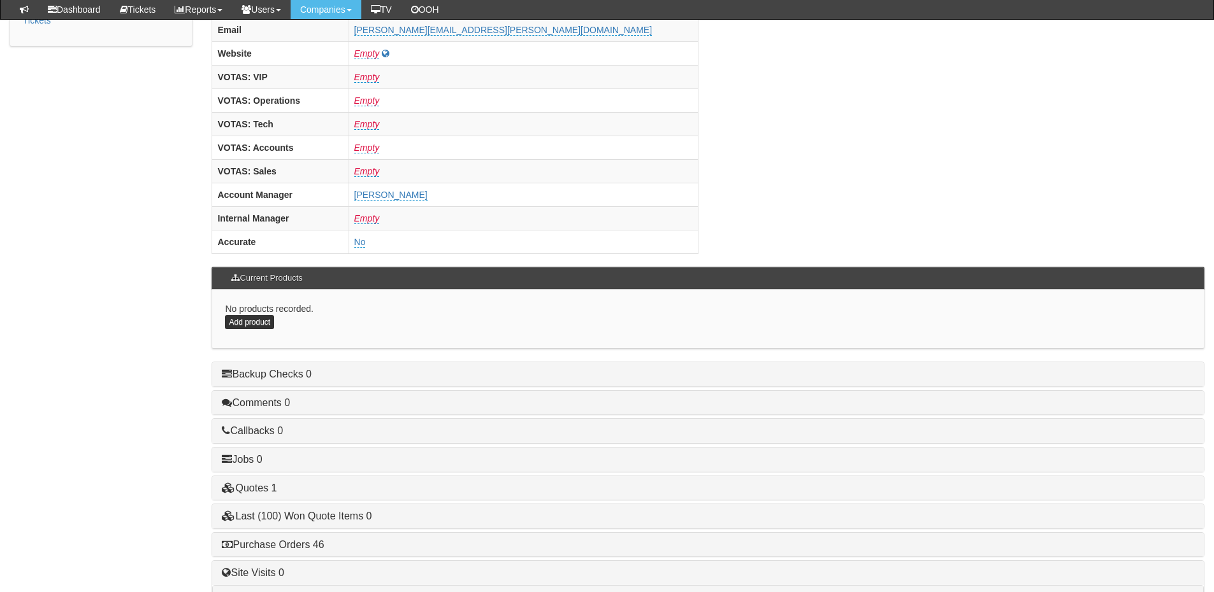
scroll to position [531, 0]
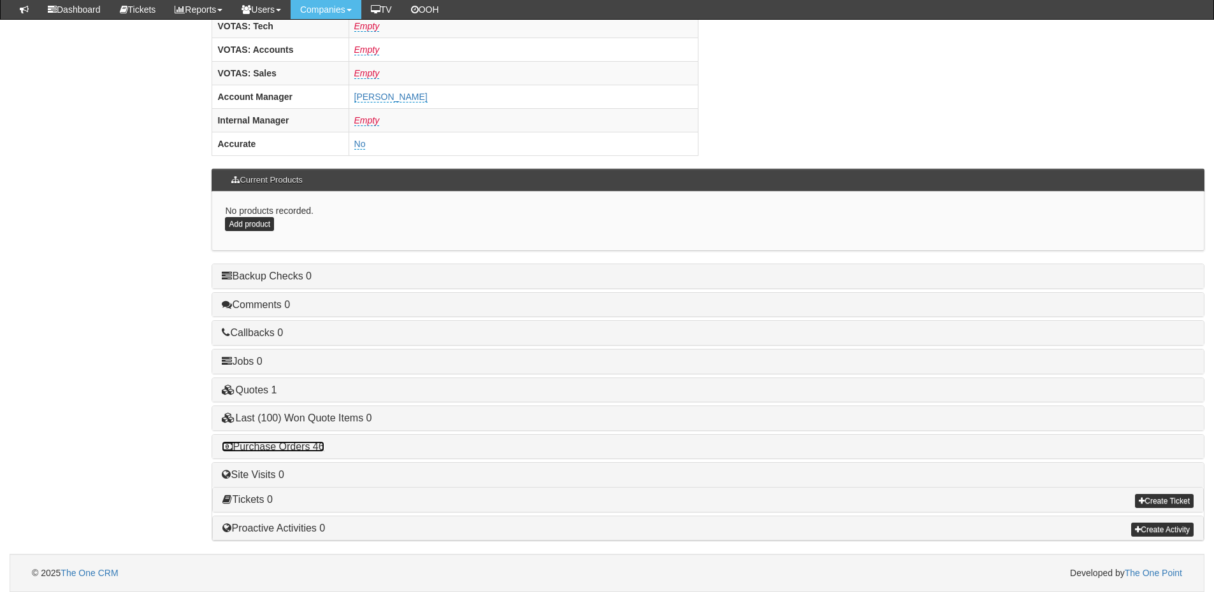
click at [300, 449] on link "Purchase Orders 46" at bounding box center [273, 446] width 102 height 11
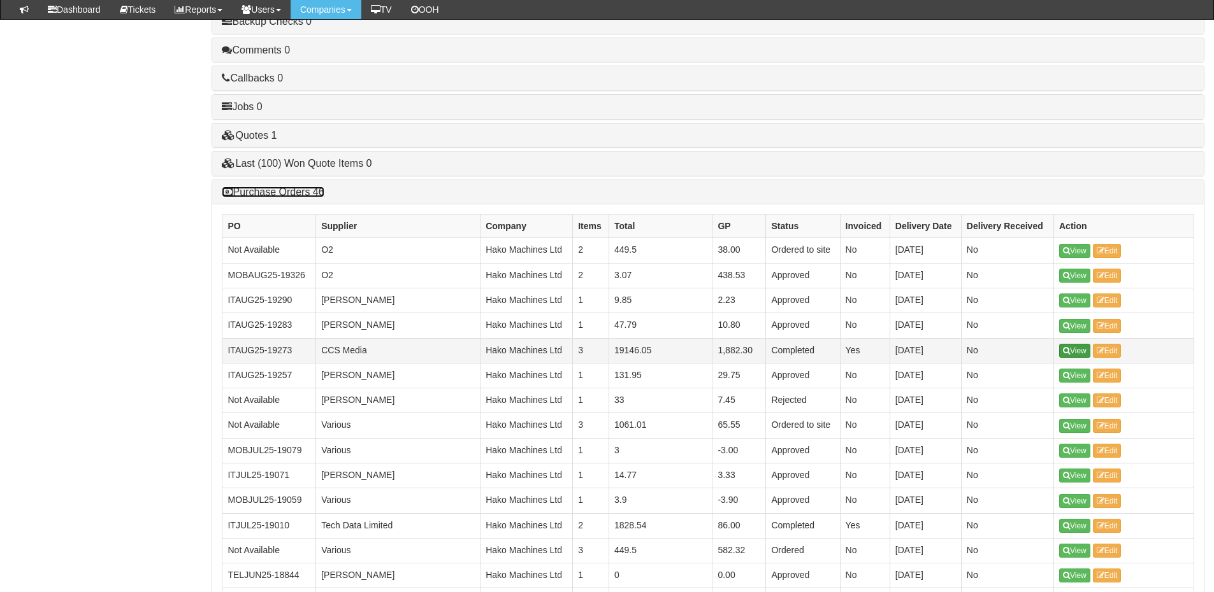
scroll to position [785, 0]
click at [289, 348] on td "ITAUG25-19273" at bounding box center [269, 351] width 94 height 25
drag, startPoint x: 293, startPoint y: 350, endPoint x: 269, endPoint y: 352, distance: 23.6
click at [269, 352] on td "ITAUG25-19273" at bounding box center [269, 351] width 94 height 25
copy td "19273"
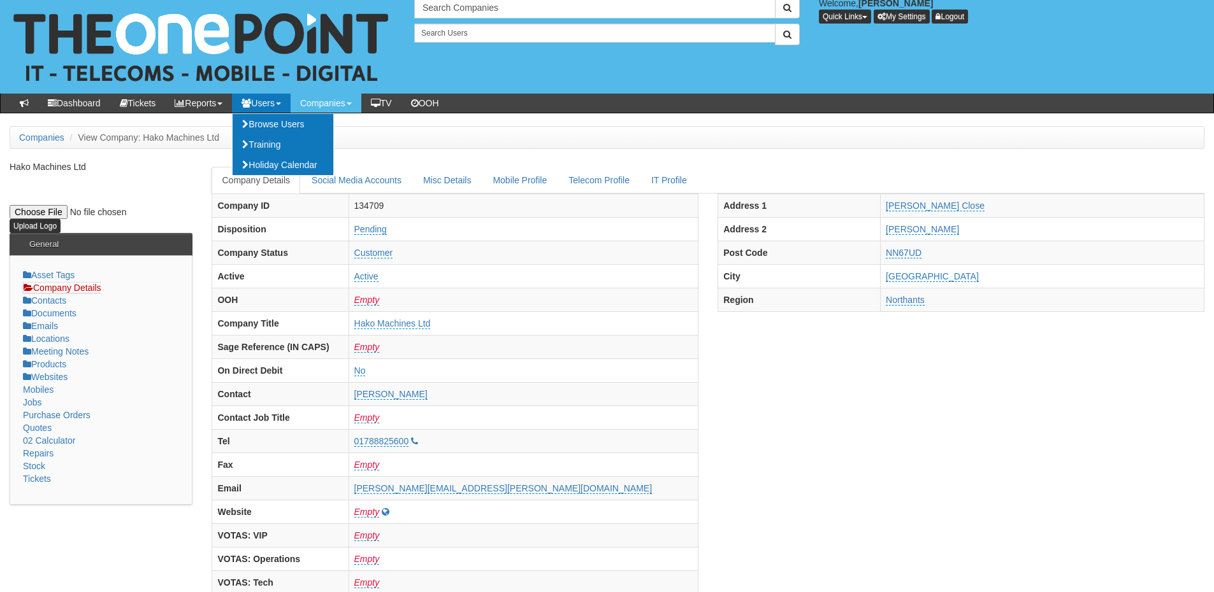
scroll to position [0, 0]
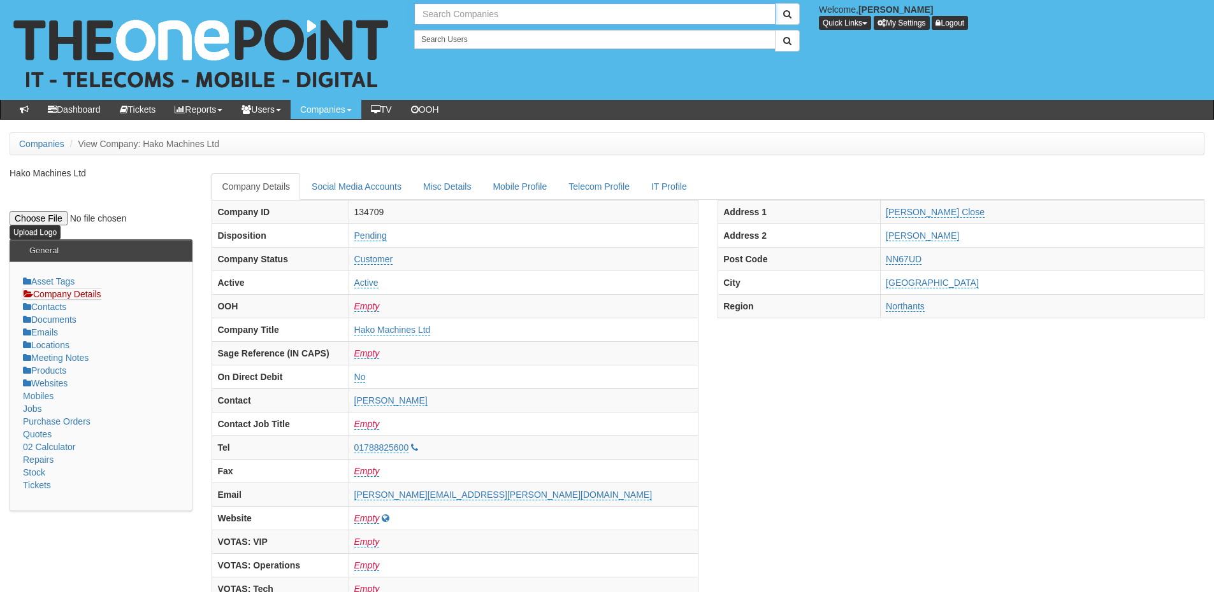
click at [451, 15] on input "text" at bounding box center [594, 14] width 361 height 22
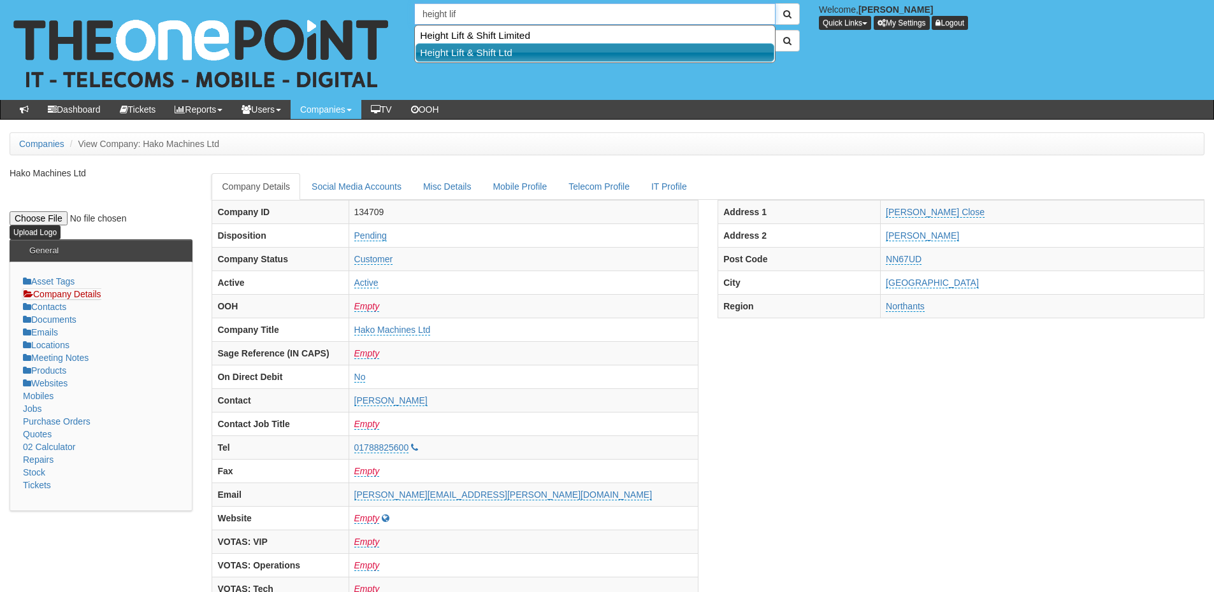
click at [484, 52] on link "Height Lift & Shift Ltd" at bounding box center [594, 52] width 359 height 18
type input "Height Lift & Shift Ltd"
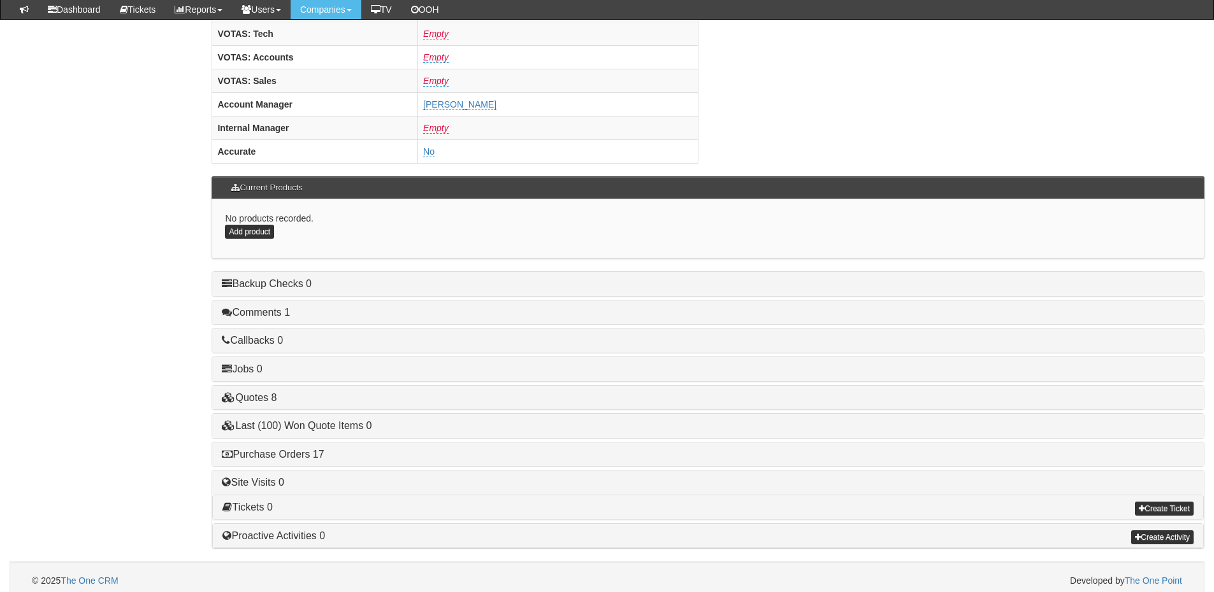
scroll to position [531, 0]
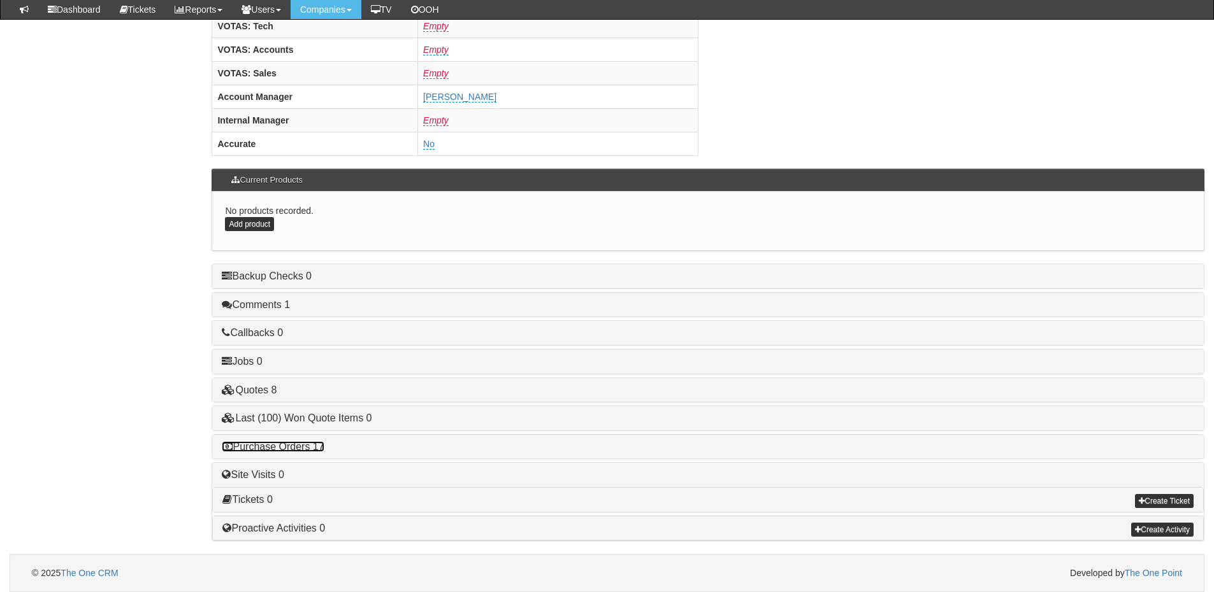
click at [278, 448] on link "Purchase Orders 17" at bounding box center [273, 446] width 102 height 11
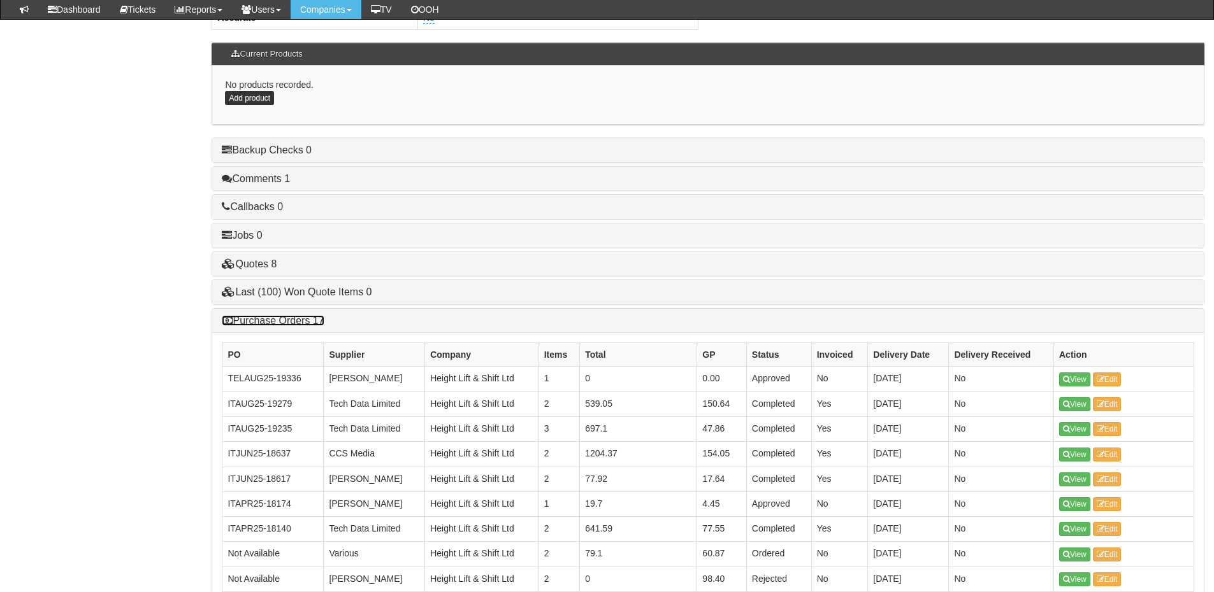
scroll to position [658, 0]
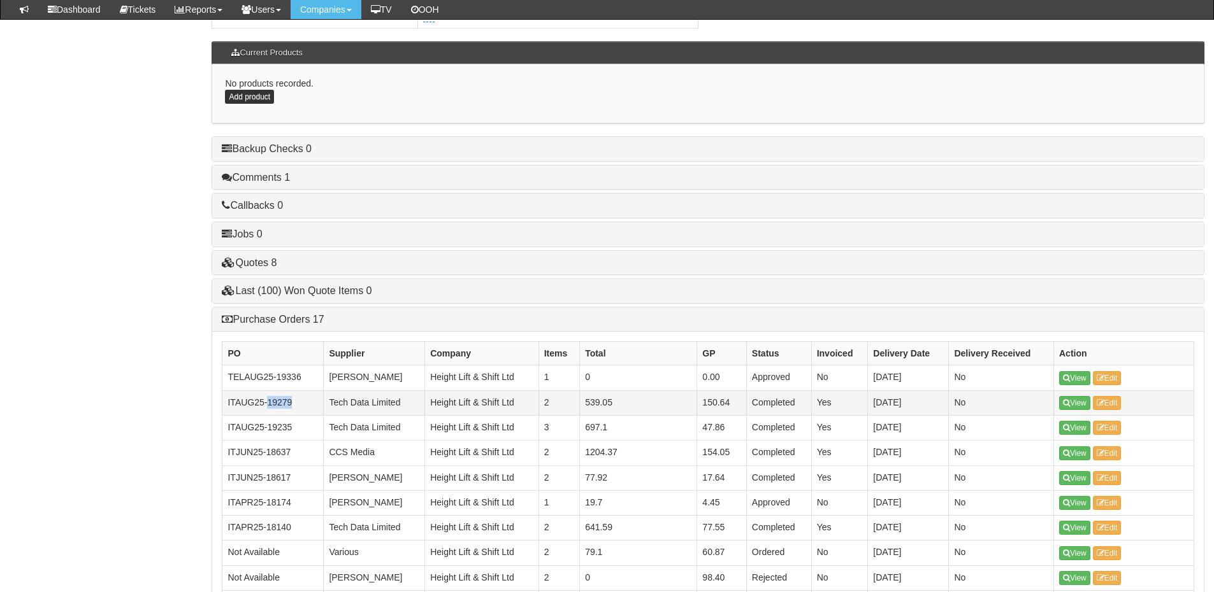
drag, startPoint x: 290, startPoint y: 400, endPoint x: 269, endPoint y: 404, distance: 21.4
click at [269, 404] on td "ITAUG25-19279" at bounding box center [272, 402] width 101 height 25
copy td "19279"
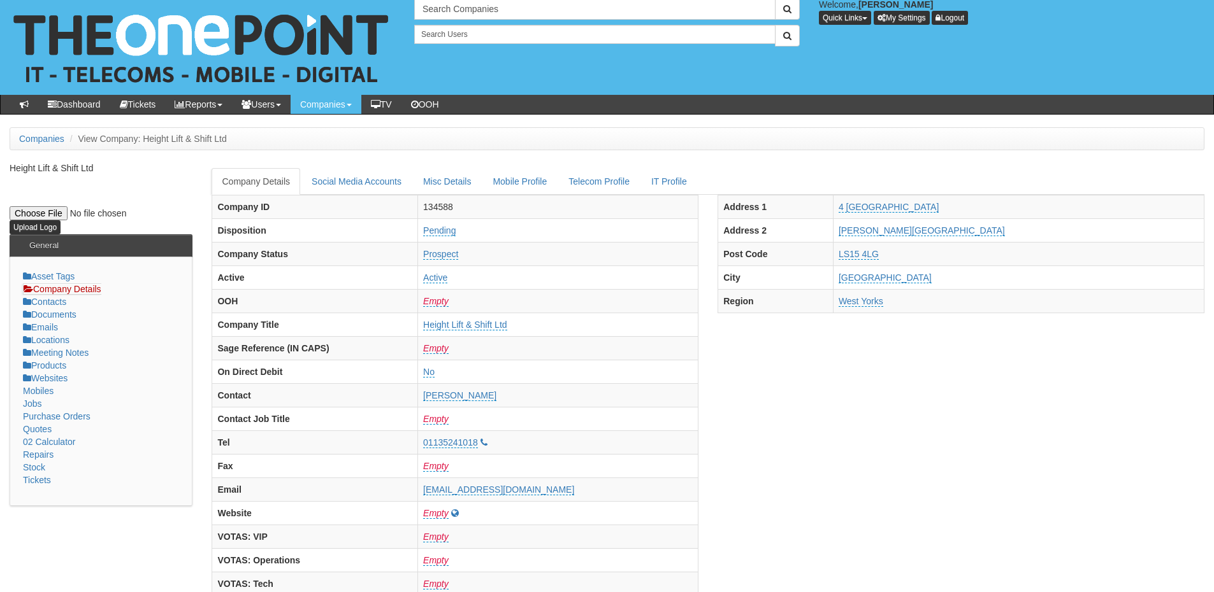
scroll to position [0, 0]
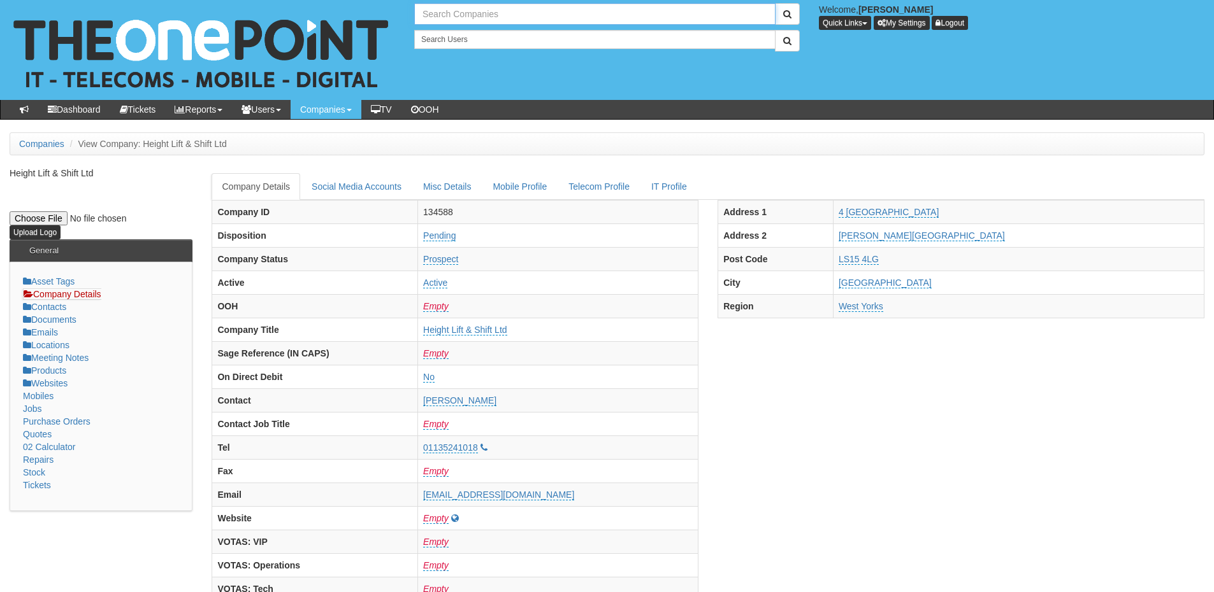
click at [507, 16] on input "text" at bounding box center [594, 14] width 361 height 22
click at [485, 38] on link "TeamIT" at bounding box center [594, 35] width 359 height 18
type input "TeamIT"
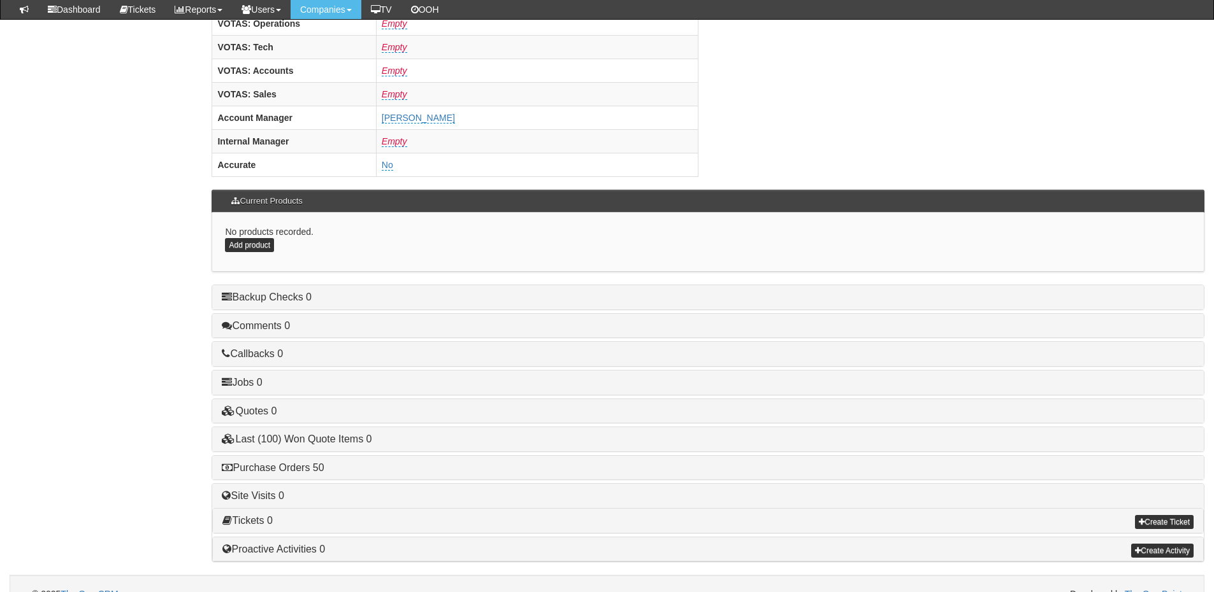
scroll to position [531, 0]
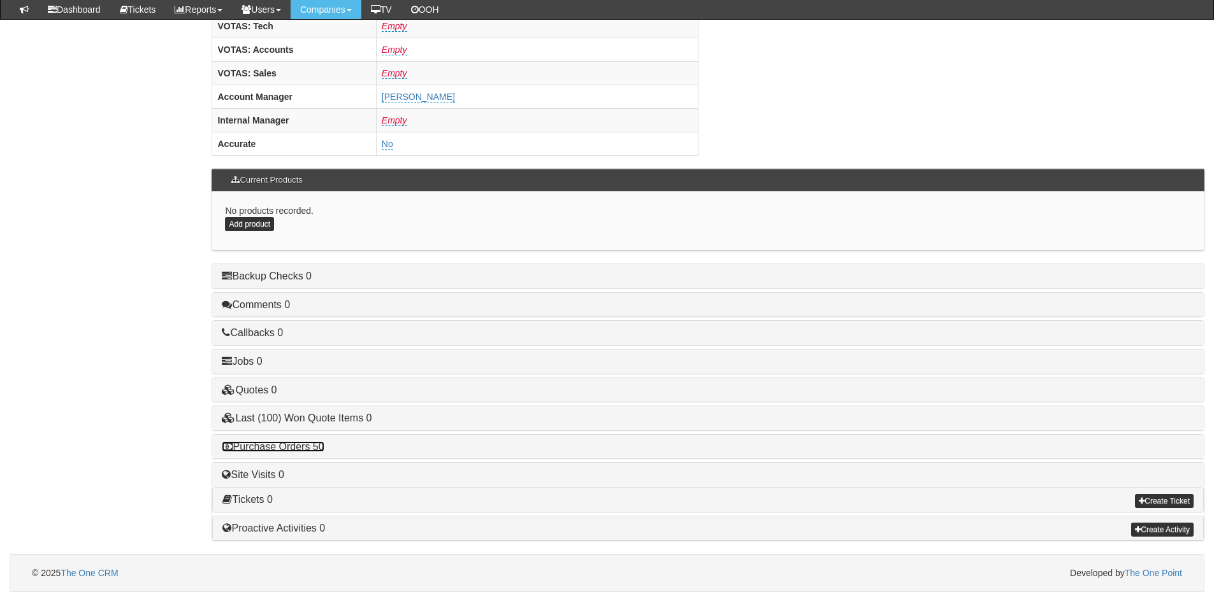
click at [311, 450] on link "Purchase Orders 50" at bounding box center [273, 446] width 102 height 11
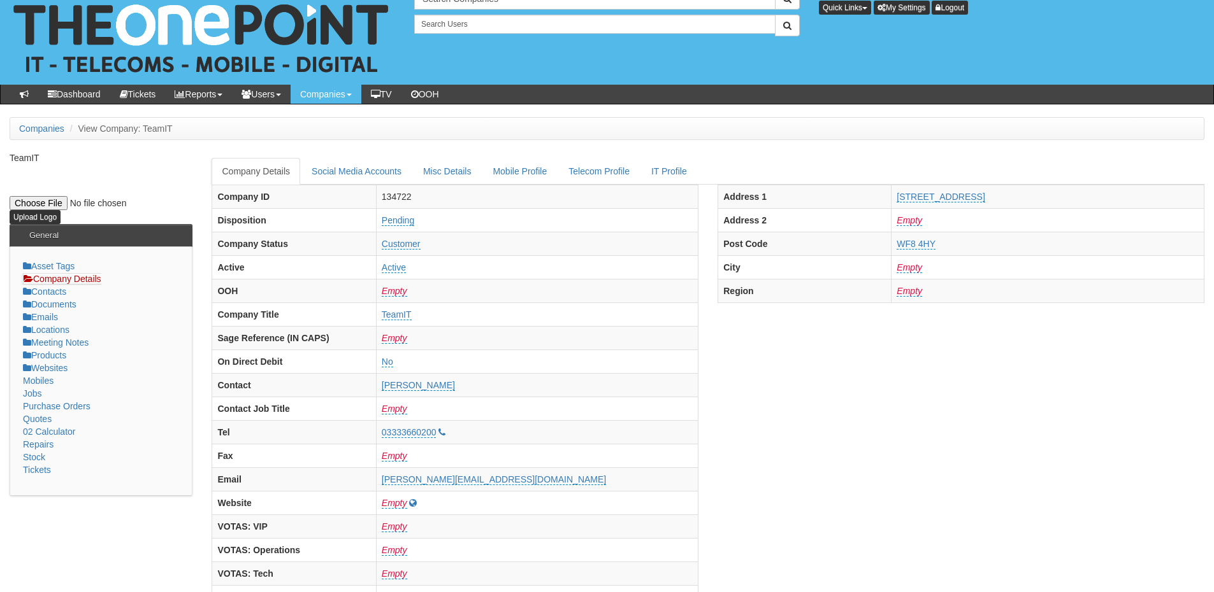
scroll to position [0, 0]
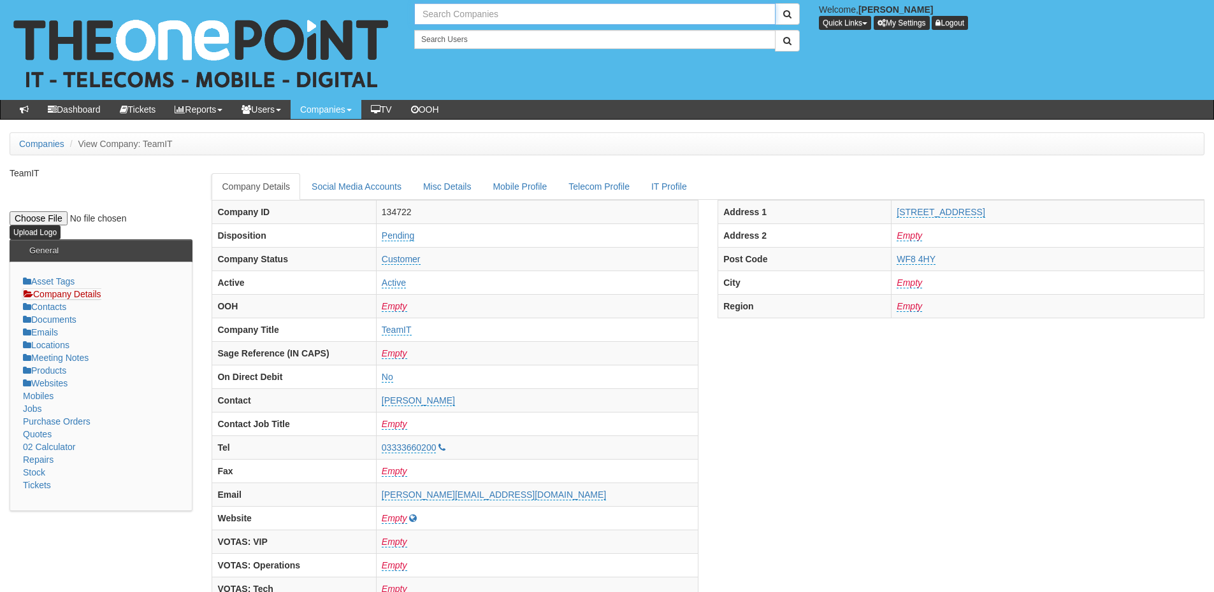
click at [468, 12] on input "text" at bounding box center [594, 14] width 361 height 22
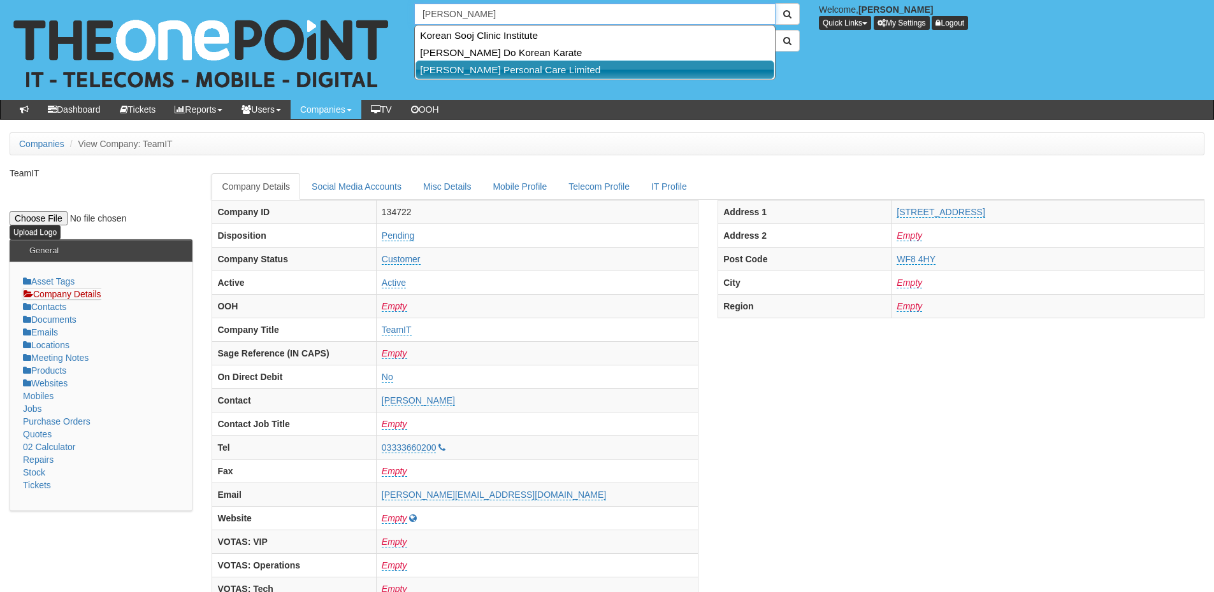
click at [482, 67] on link "[PERSON_NAME] Personal Care Limited" at bounding box center [594, 70] width 359 height 18
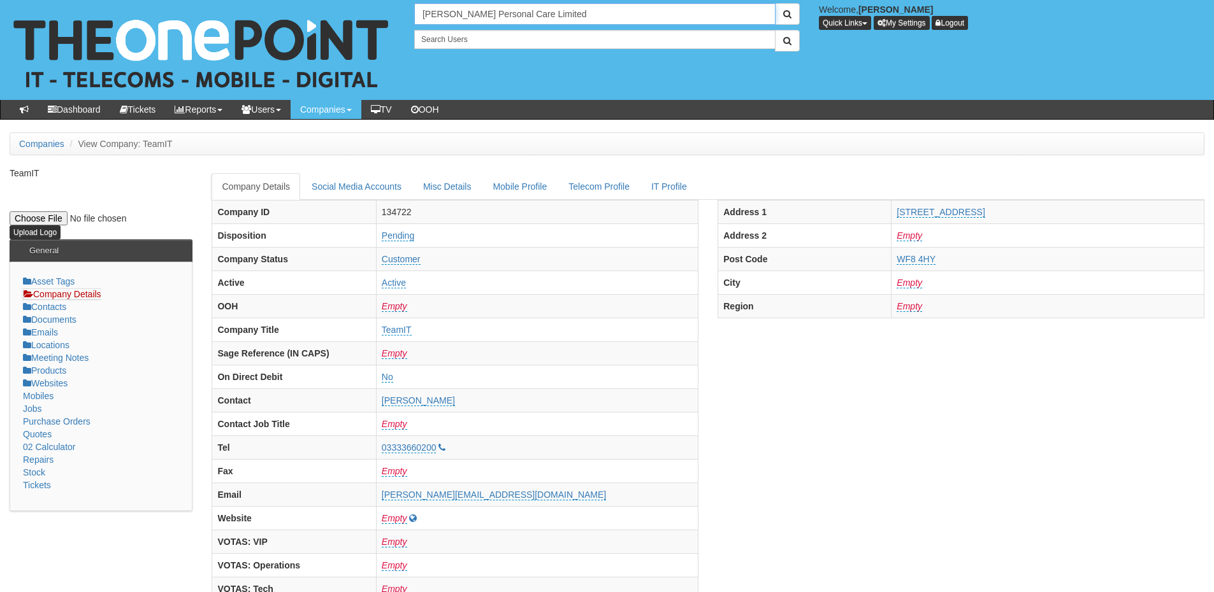
type input "[PERSON_NAME] Personal Care Limited"
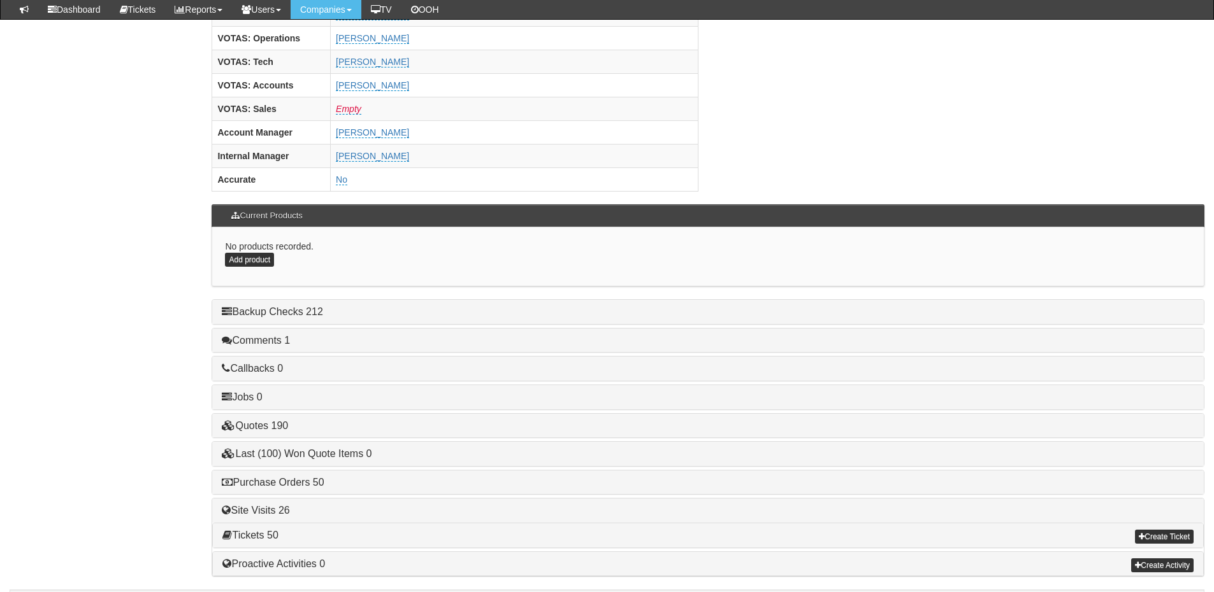
scroll to position [531, 0]
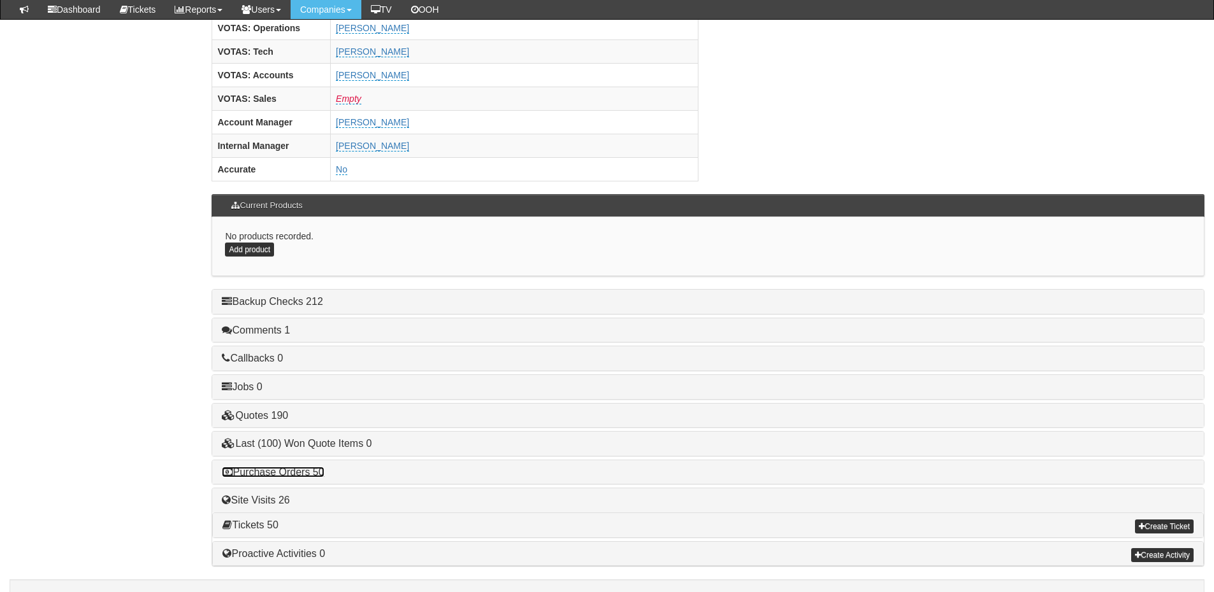
click at [304, 467] on link "Purchase Orders 50" at bounding box center [273, 472] width 102 height 11
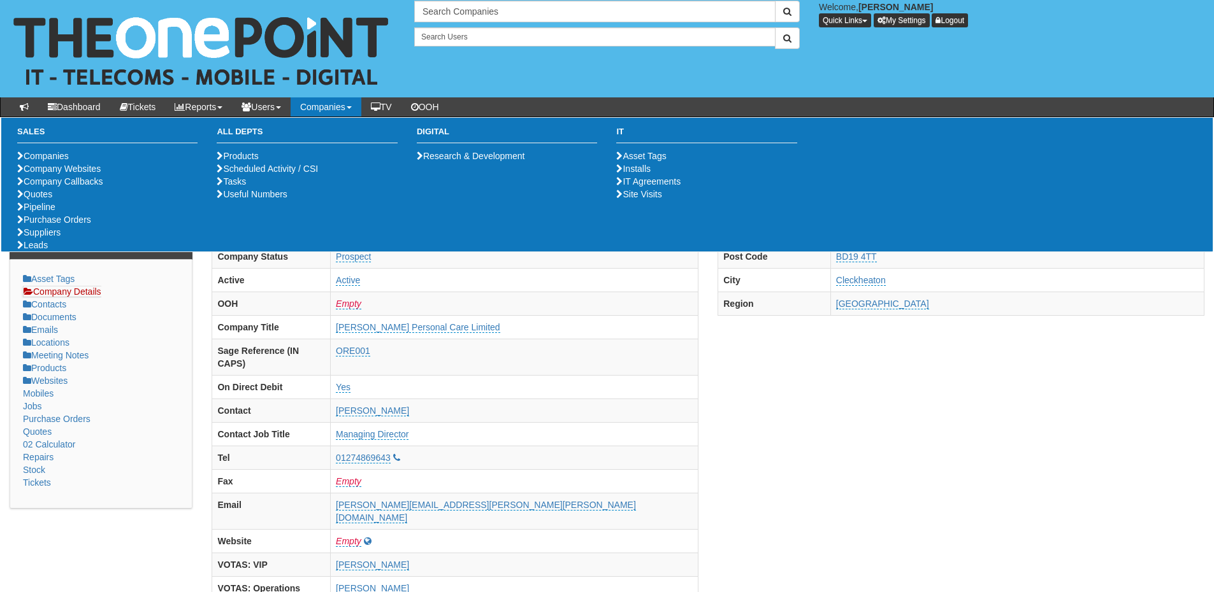
scroll to position [0, 0]
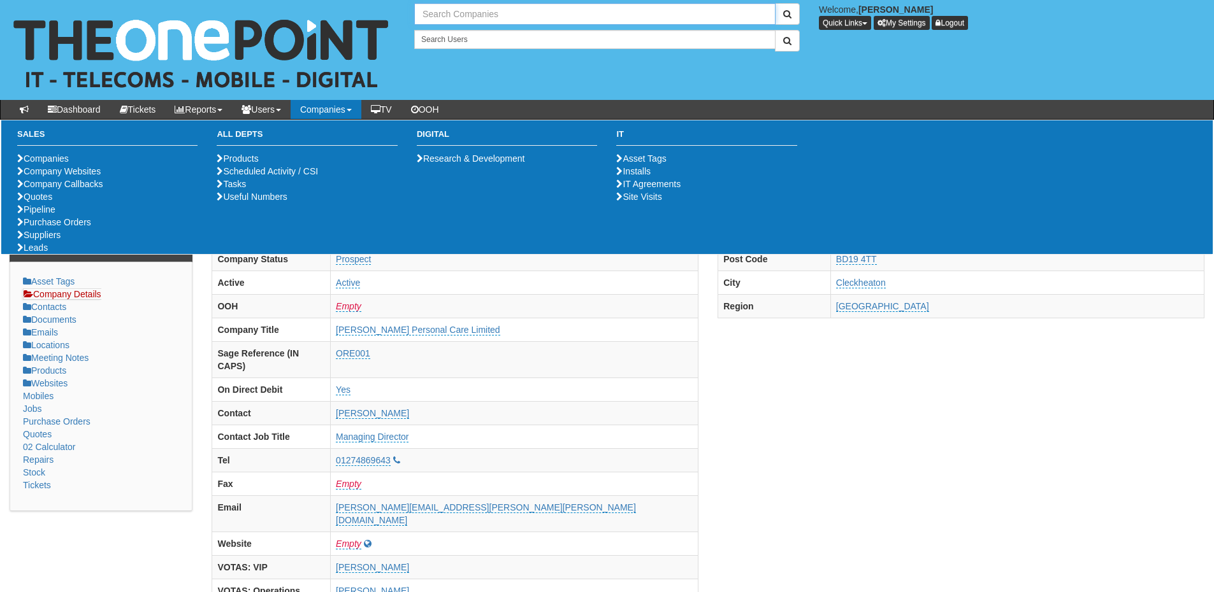
click at [492, 17] on input "text" at bounding box center [594, 14] width 361 height 22
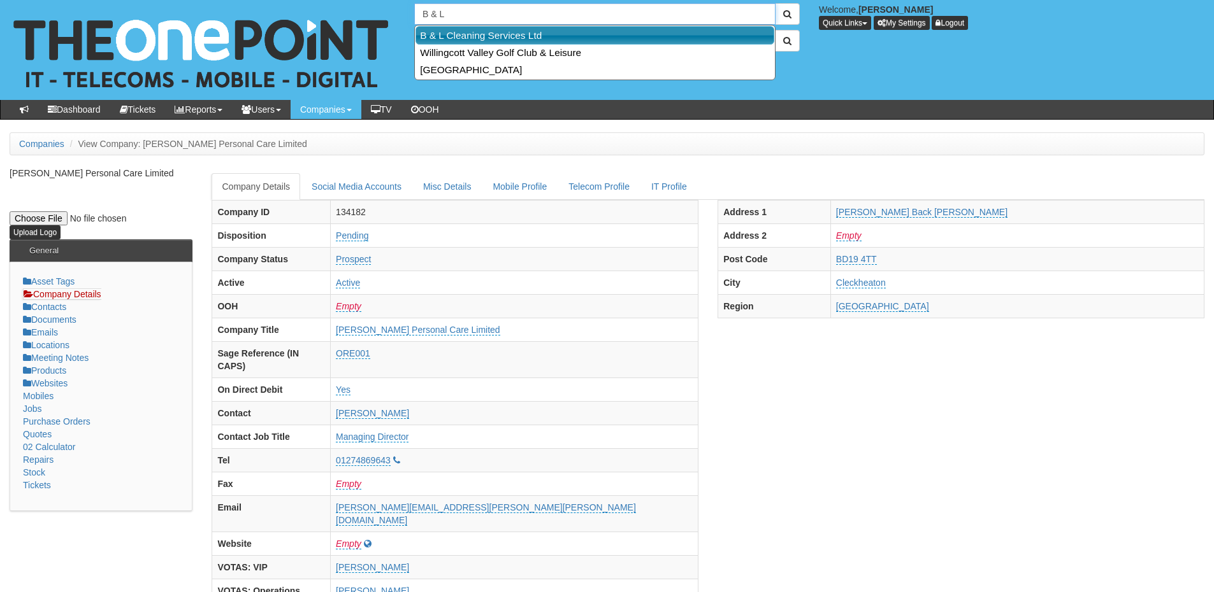
click at [491, 32] on link "B & L Cleaning Services Ltd" at bounding box center [594, 35] width 359 height 18
type input "B & L Cleaning Services Ltd"
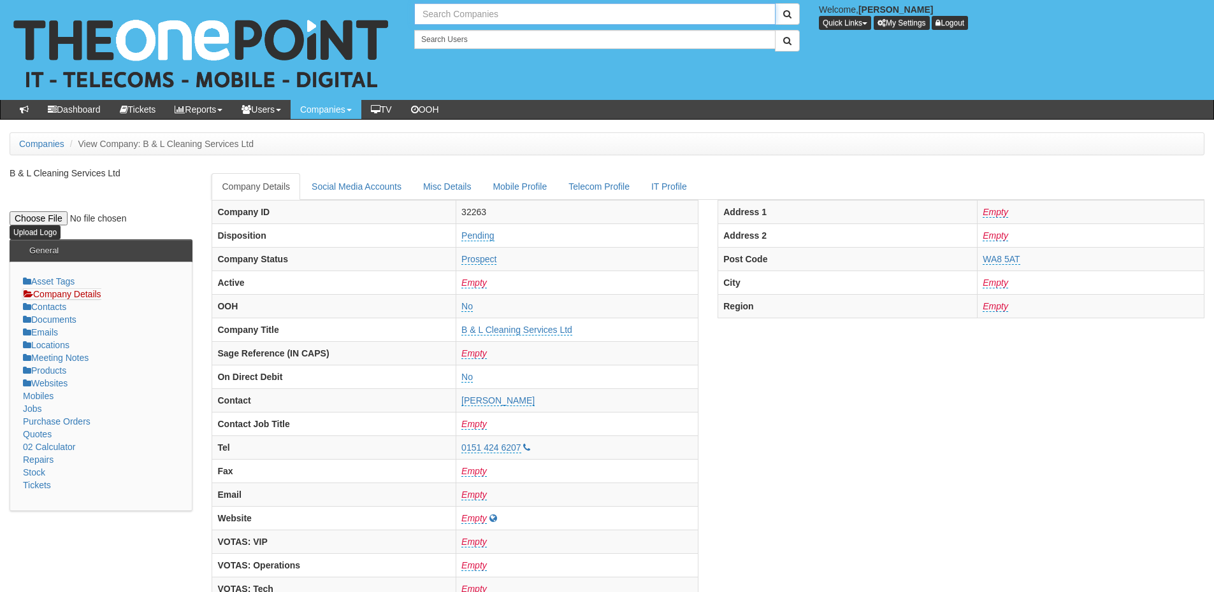
click at [448, 14] on input "text" at bounding box center [594, 14] width 361 height 22
drag, startPoint x: 480, startPoint y: 11, endPoint x: 403, endPoint y: 15, distance: 77.2
click at [403, 15] on div "30 results are available, use up and down arrow keys to navigate. b & Welcome, …" at bounding box center [606, 50] width 1233 height 100
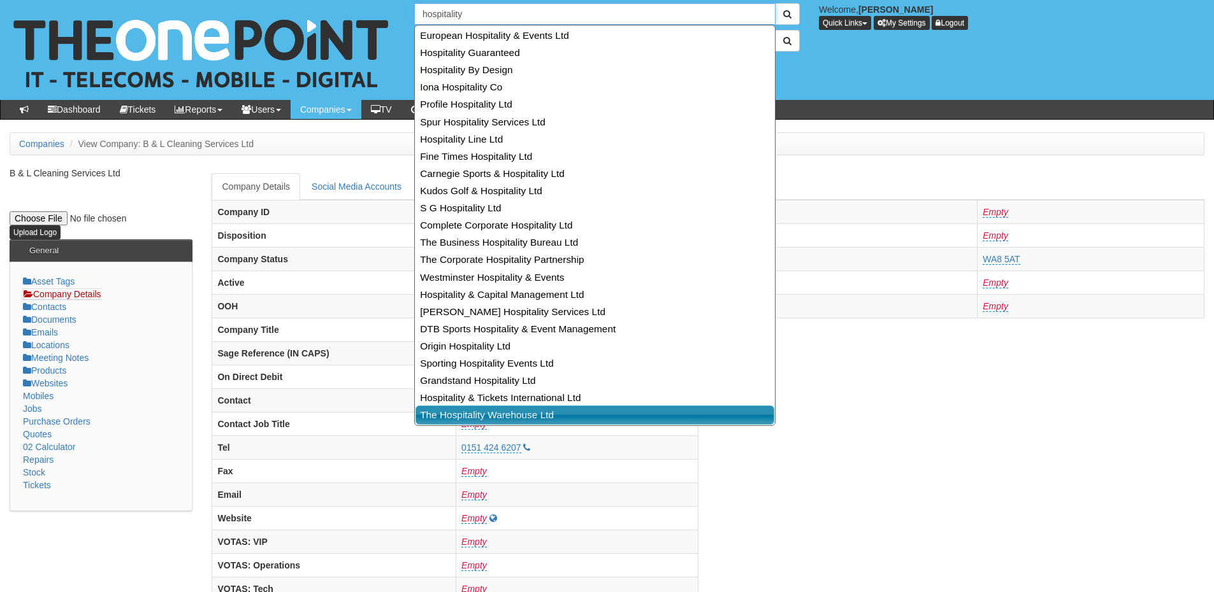
click at [509, 408] on link "The Hospitality Warehouse Ltd" at bounding box center [594, 415] width 359 height 18
type input "The Hospitality Warehouse Ltd"
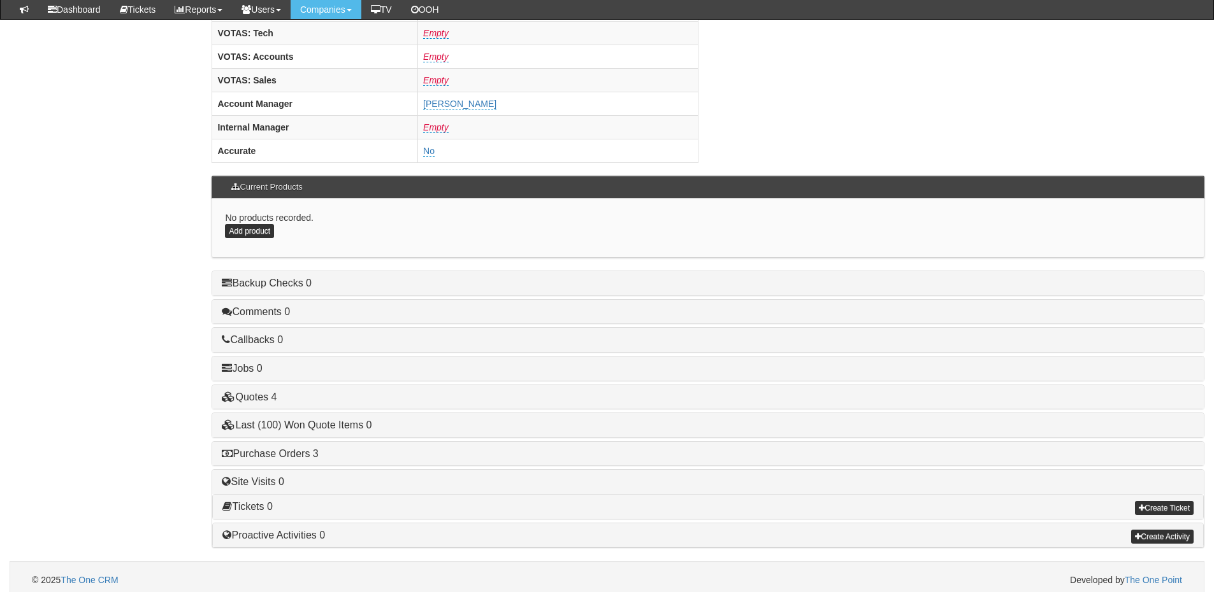
scroll to position [531, 0]
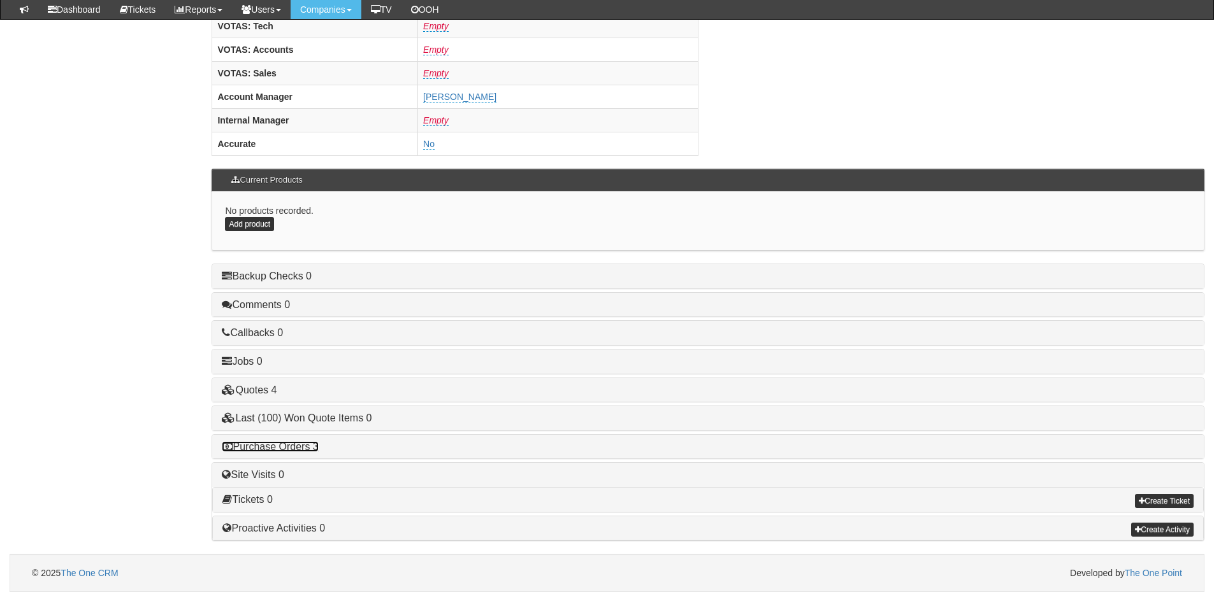
click at [304, 447] on link "Purchase Orders 3" at bounding box center [270, 446] width 96 height 11
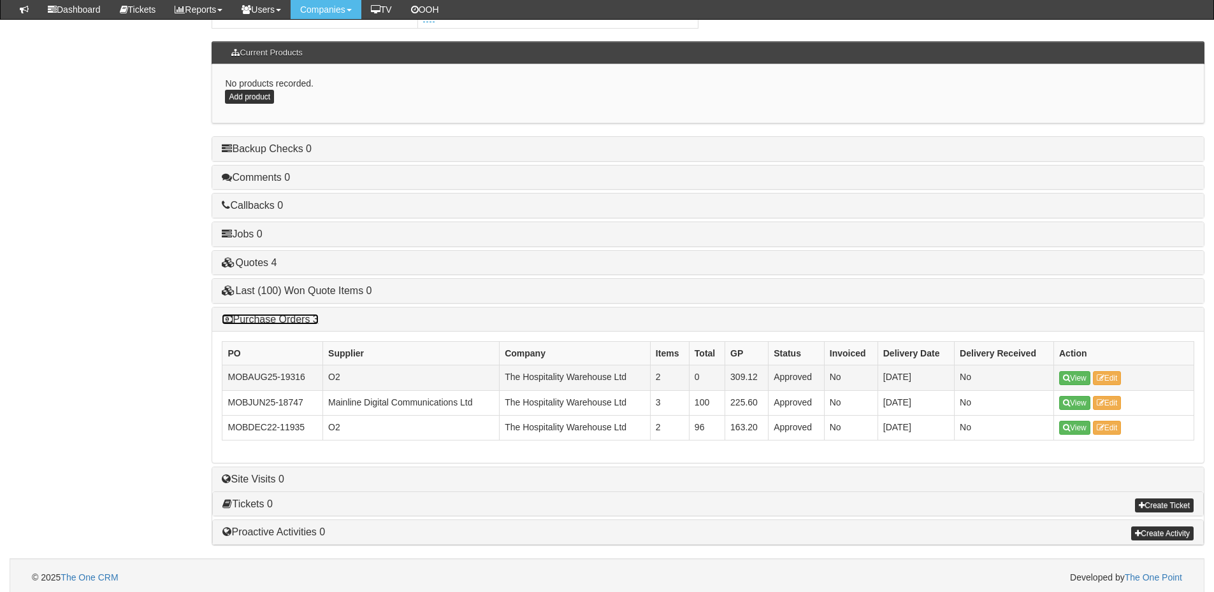
scroll to position [657, 0]
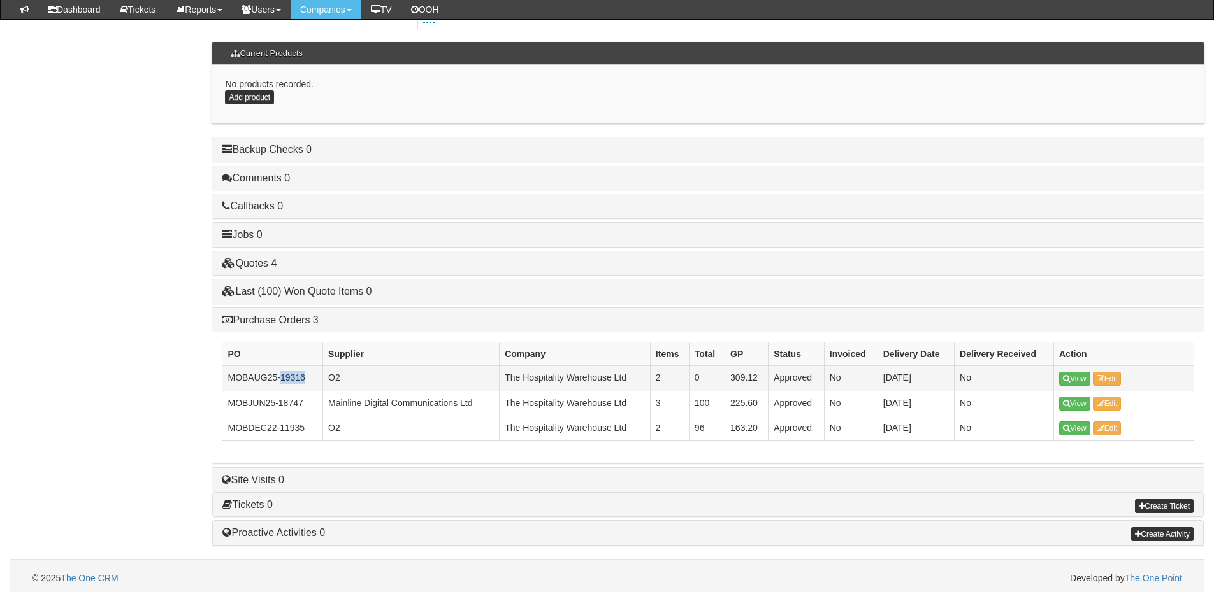
drag, startPoint x: 302, startPoint y: 380, endPoint x: 282, endPoint y: 383, distance: 20.0
click at [282, 383] on td "MOBAUG25-19316" at bounding box center [272, 378] width 101 height 25
copy td "19316"
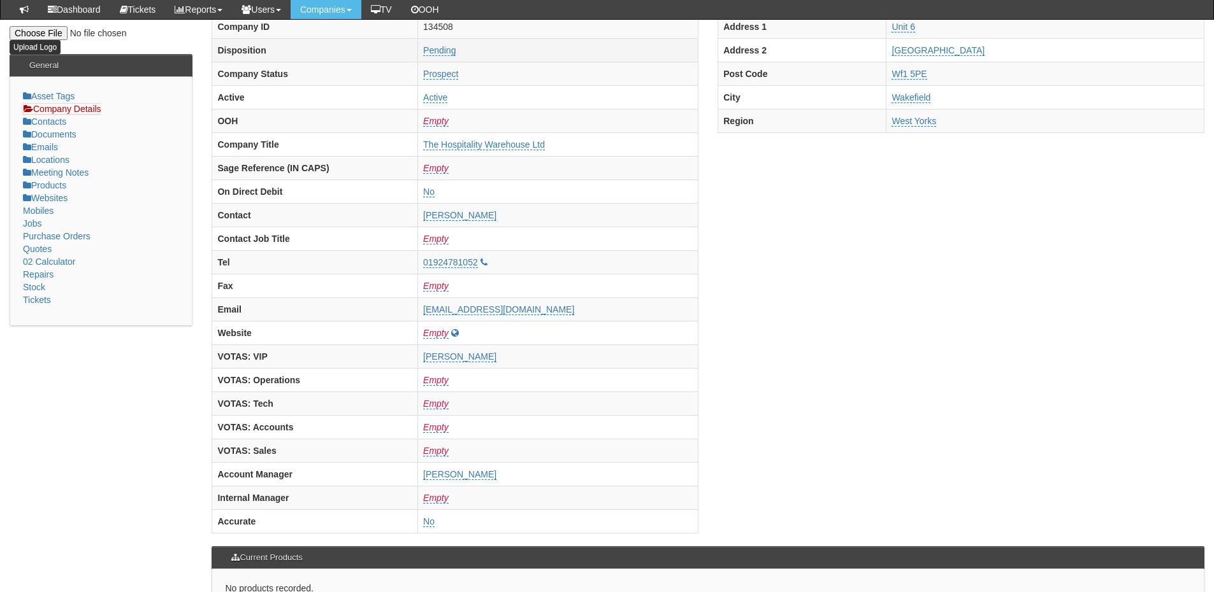
scroll to position [0, 0]
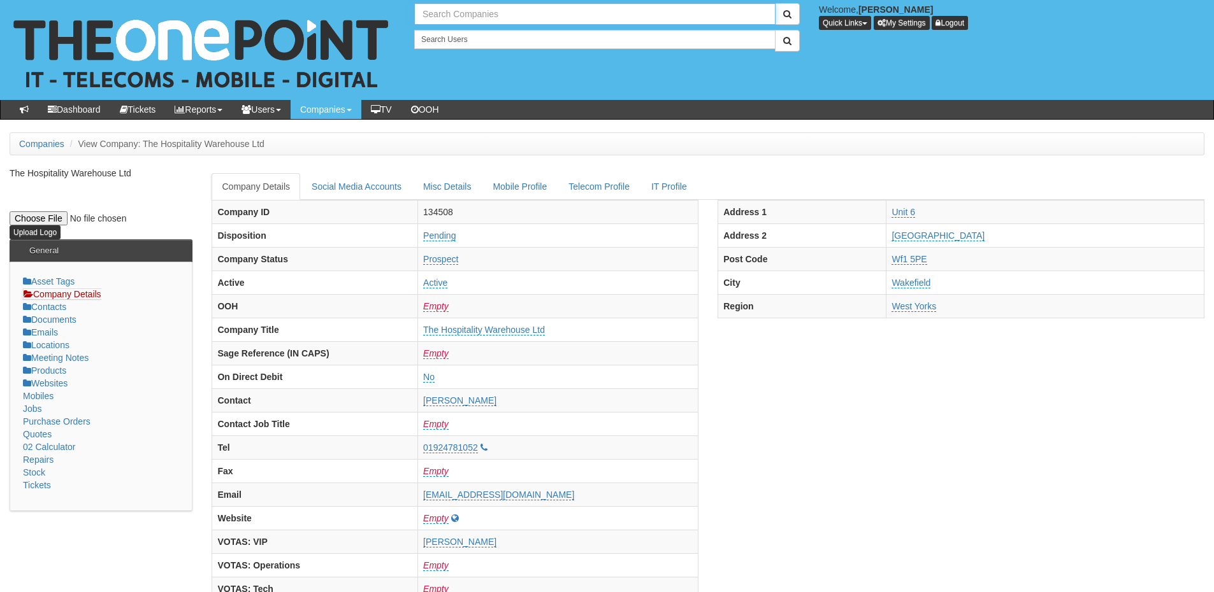
click at [490, 6] on input "text" at bounding box center [594, 14] width 361 height 22
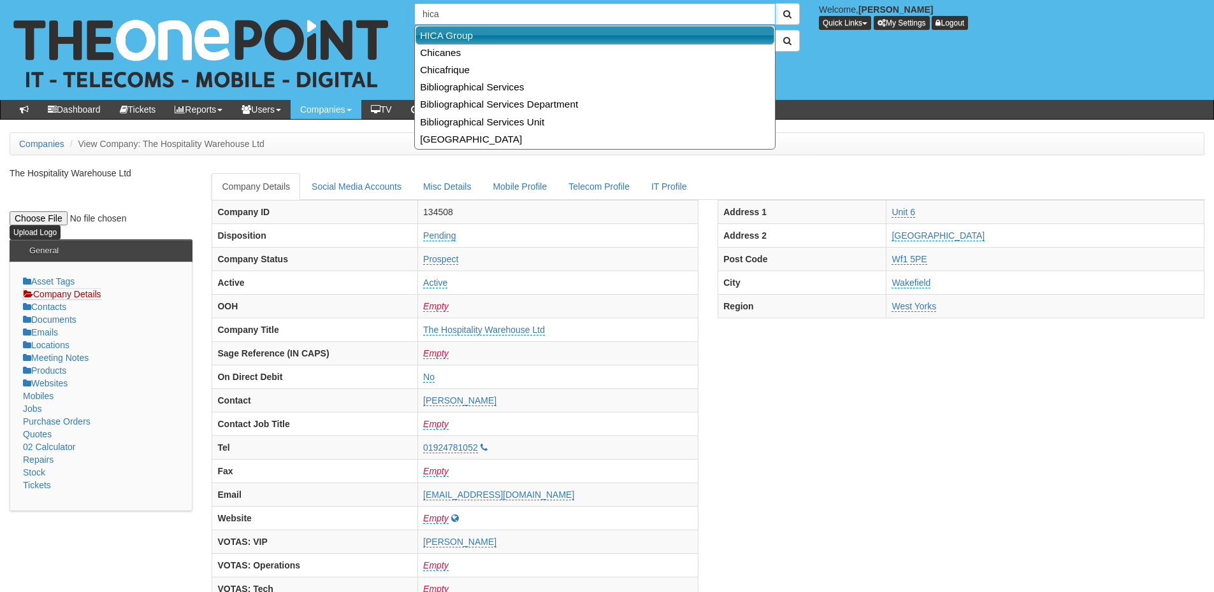
click at [484, 29] on link "HICA Group" at bounding box center [594, 35] width 359 height 18
type input "HICA Group"
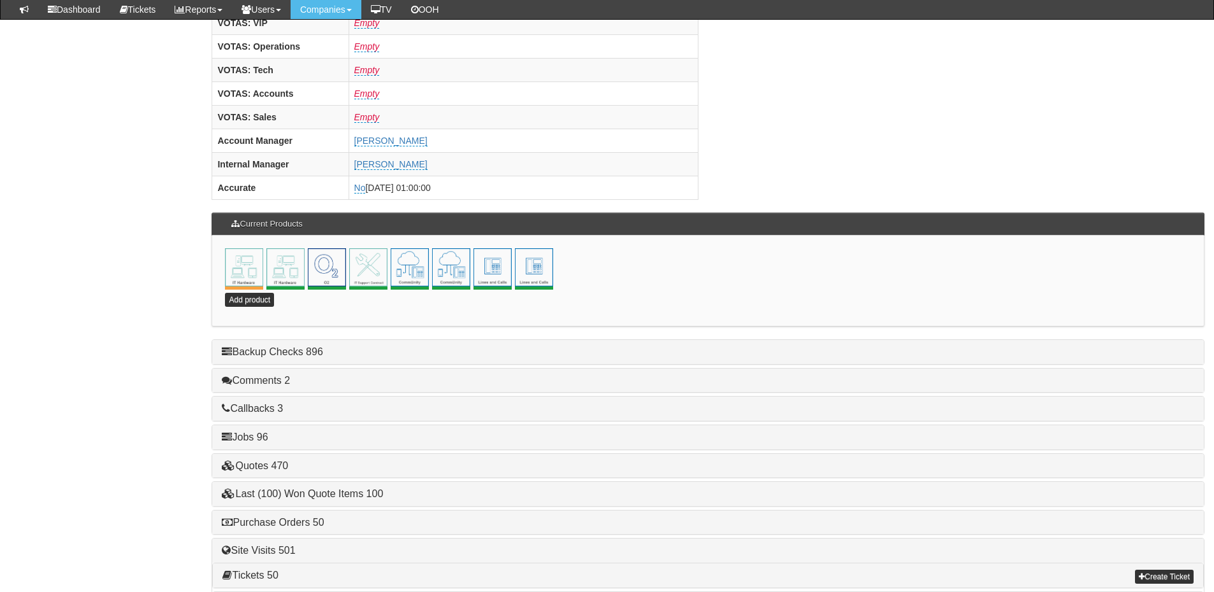
scroll to position [562, 0]
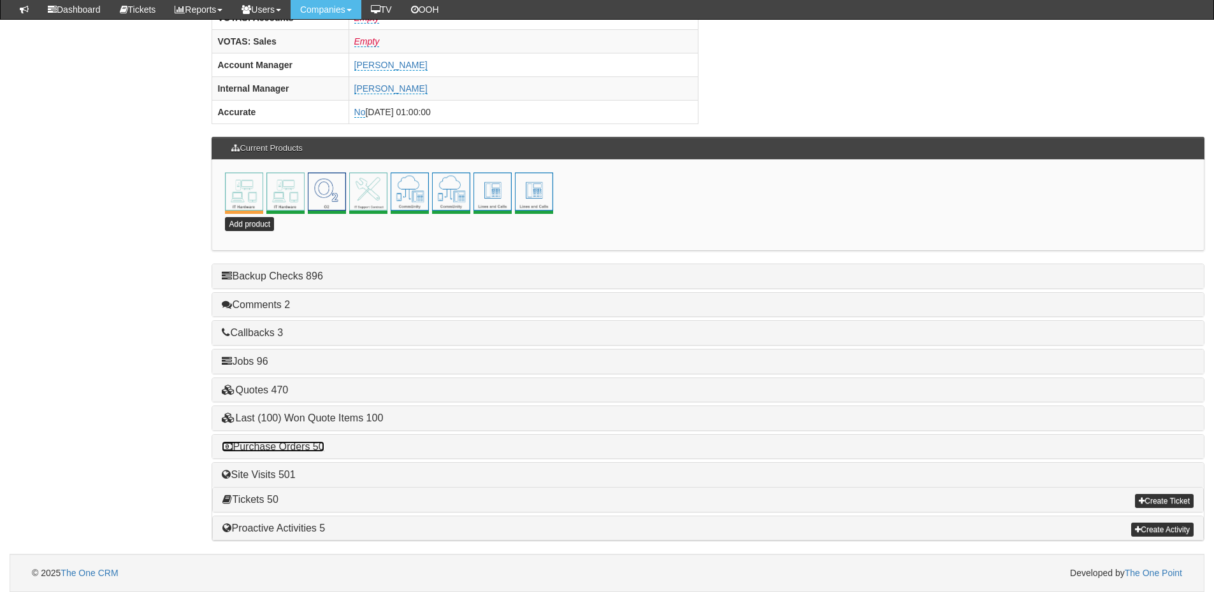
click at [289, 447] on link "Purchase Orders 50" at bounding box center [273, 446] width 102 height 11
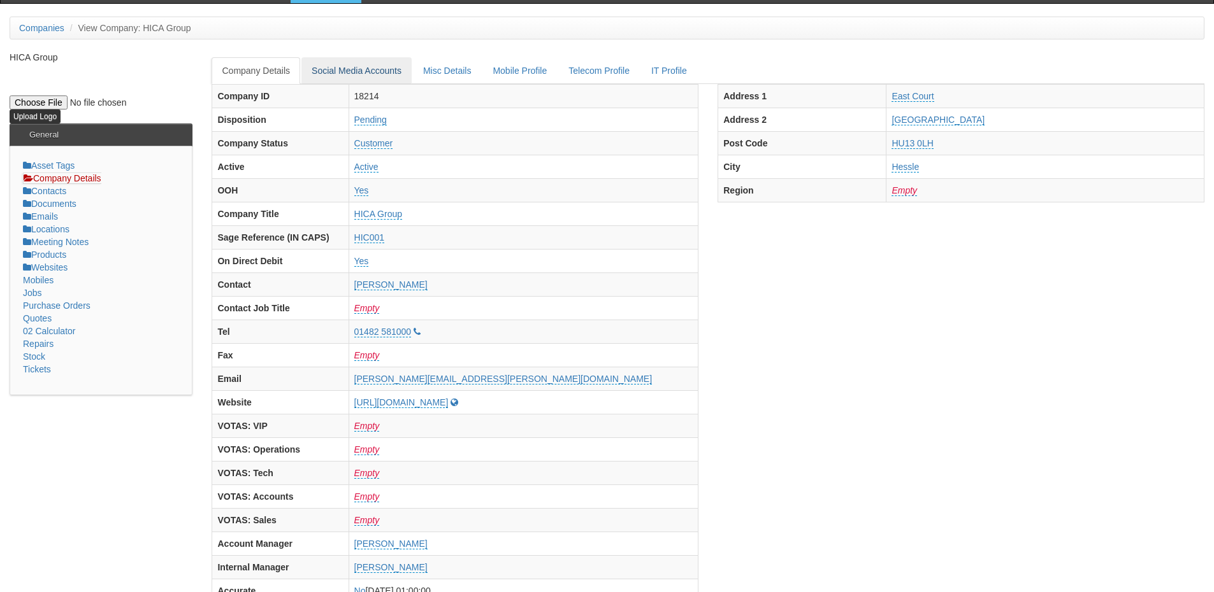
scroll to position [0, 0]
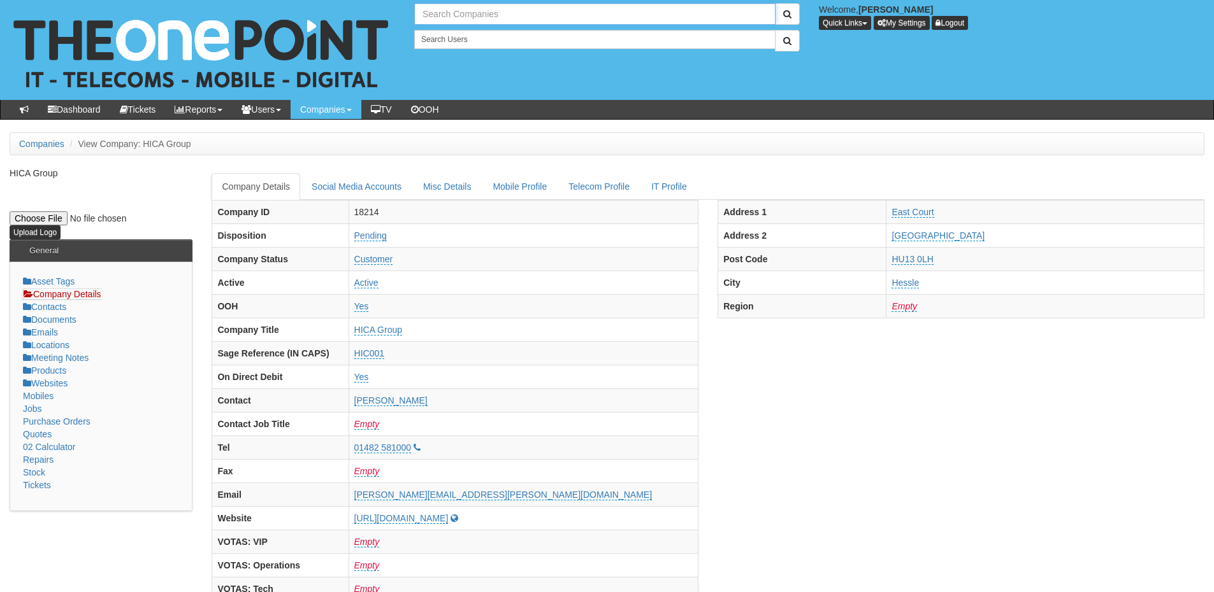
click at [454, 15] on input "text" at bounding box center [594, 14] width 361 height 22
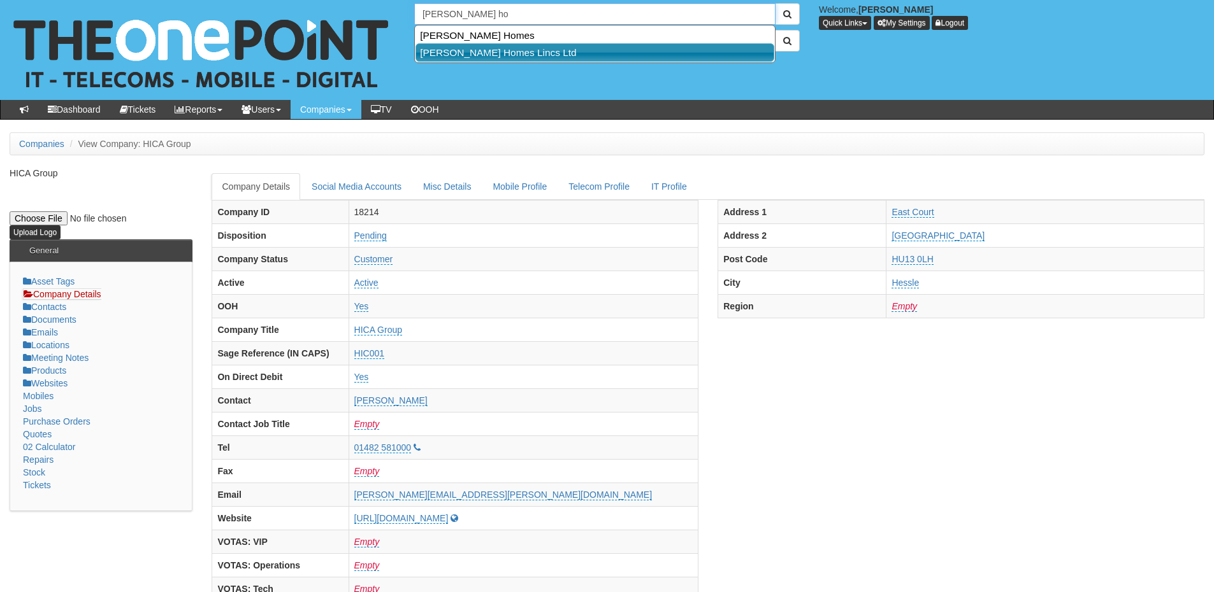
click at [476, 45] on link "Hammond Homes Lincs Ltd" at bounding box center [594, 52] width 359 height 18
type input "Hammond Homes Lincs Ltd"
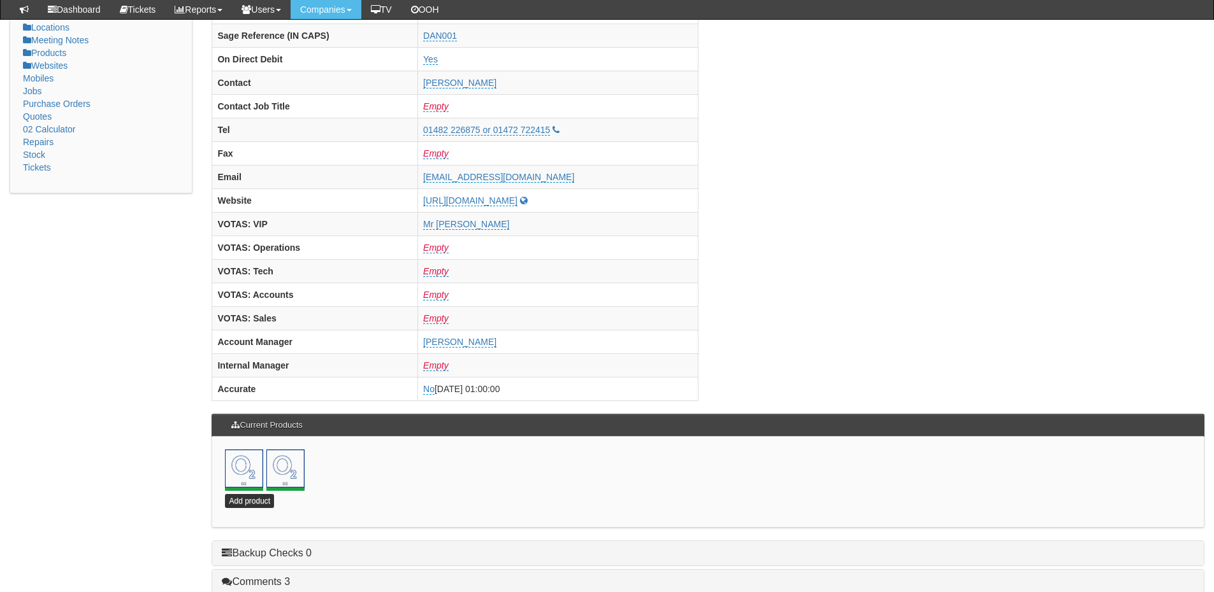
scroll to position [244, 0]
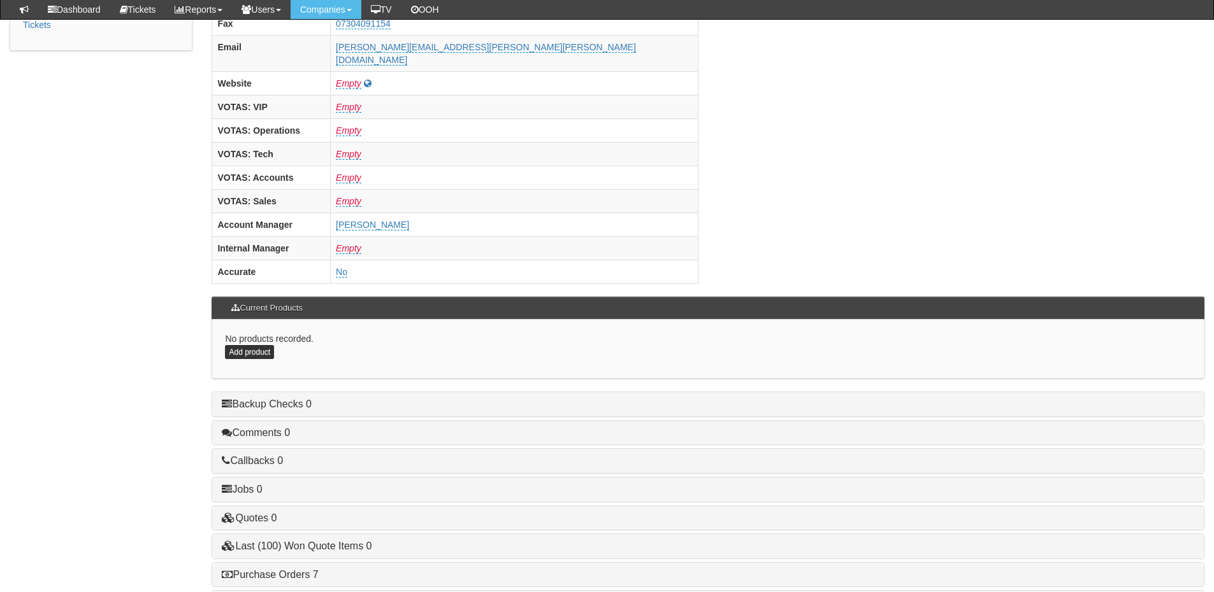
scroll to position [531, 0]
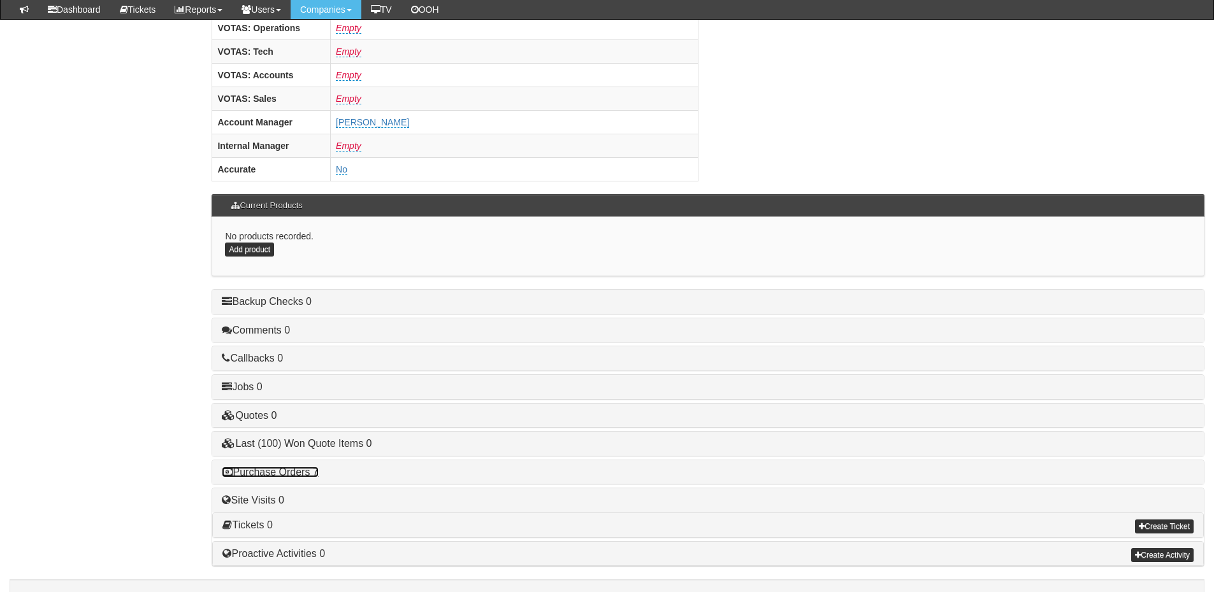
click at [299, 467] on link "Purchase Orders 7" at bounding box center [270, 472] width 96 height 11
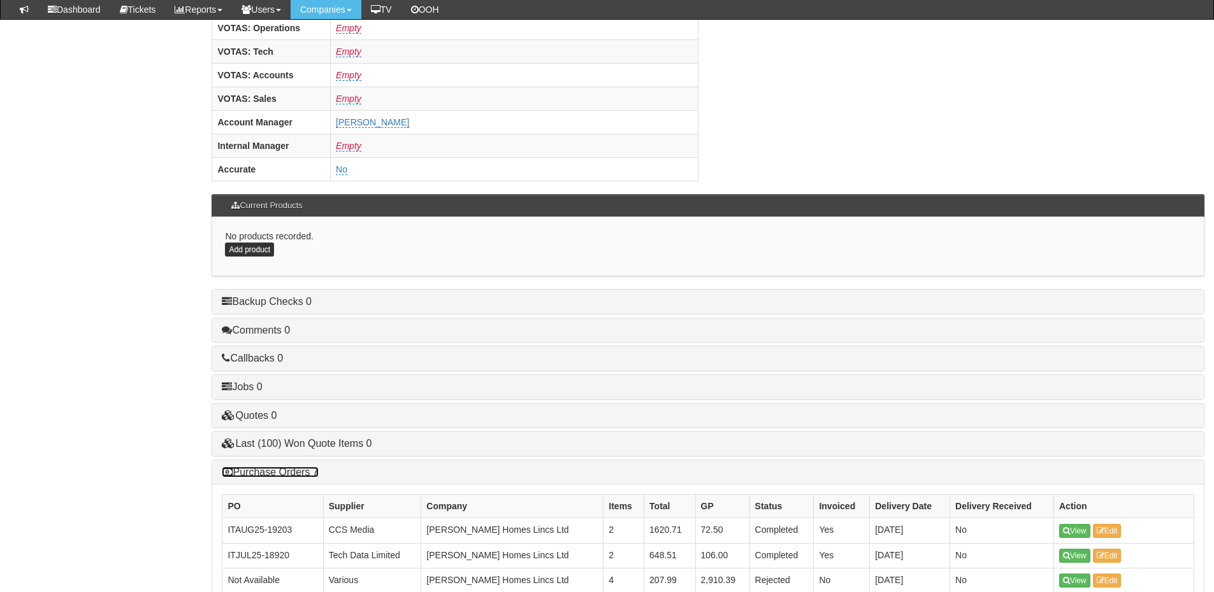
scroll to position [721, 0]
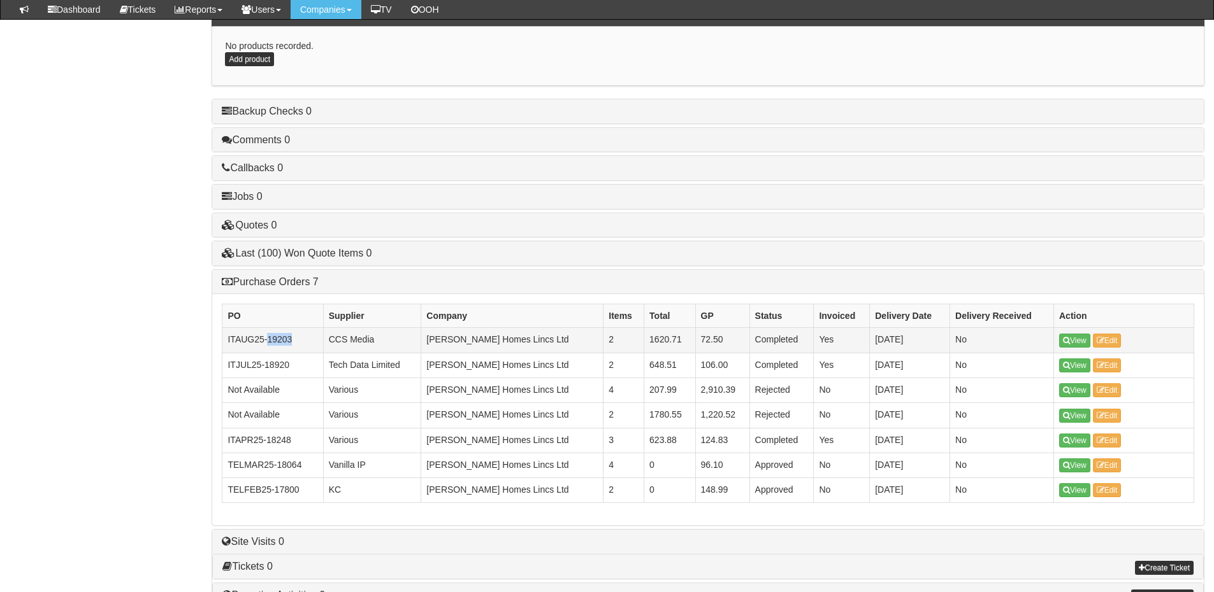
drag, startPoint x: 291, startPoint y: 312, endPoint x: 268, endPoint y: 312, distance: 22.9
click at [268, 328] on td "ITAUG25-19203" at bounding box center [272, 340] width 101 height 25
copy td "19203"
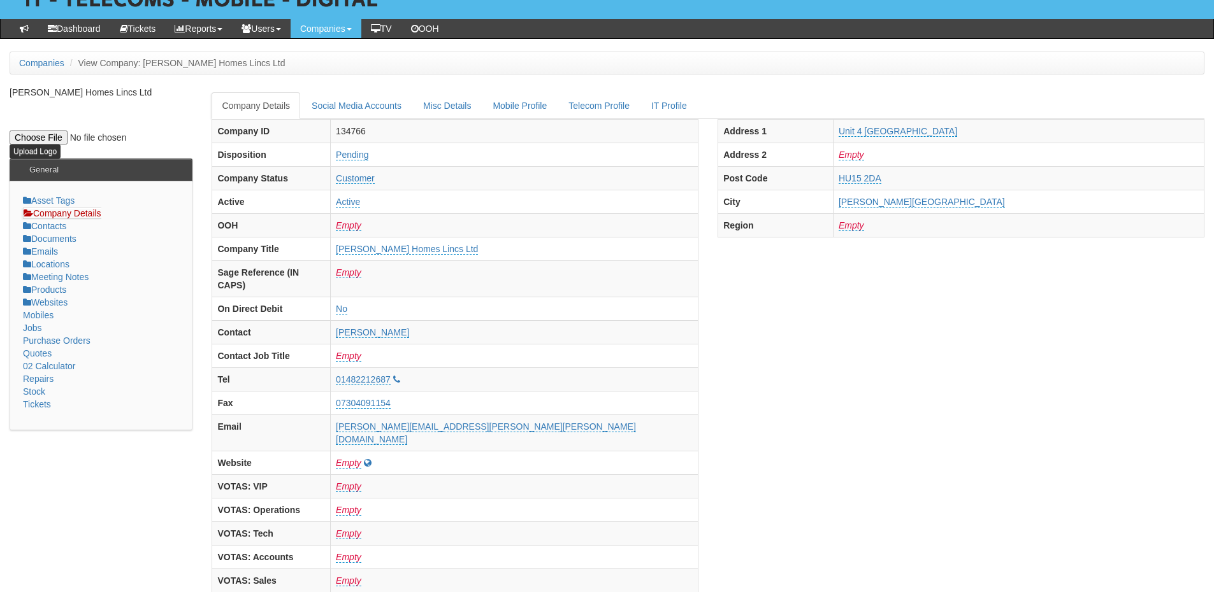
scroll to position [0, 0]
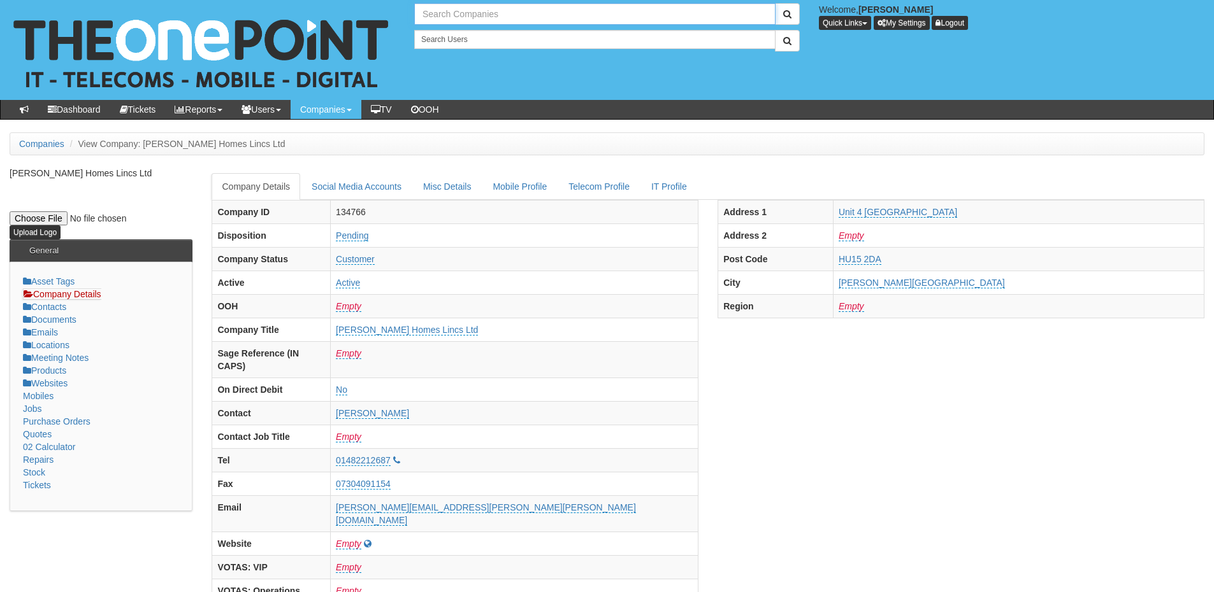
click at [466, 24] on input "text" at bounding box center [594, 14] width 361 height 22
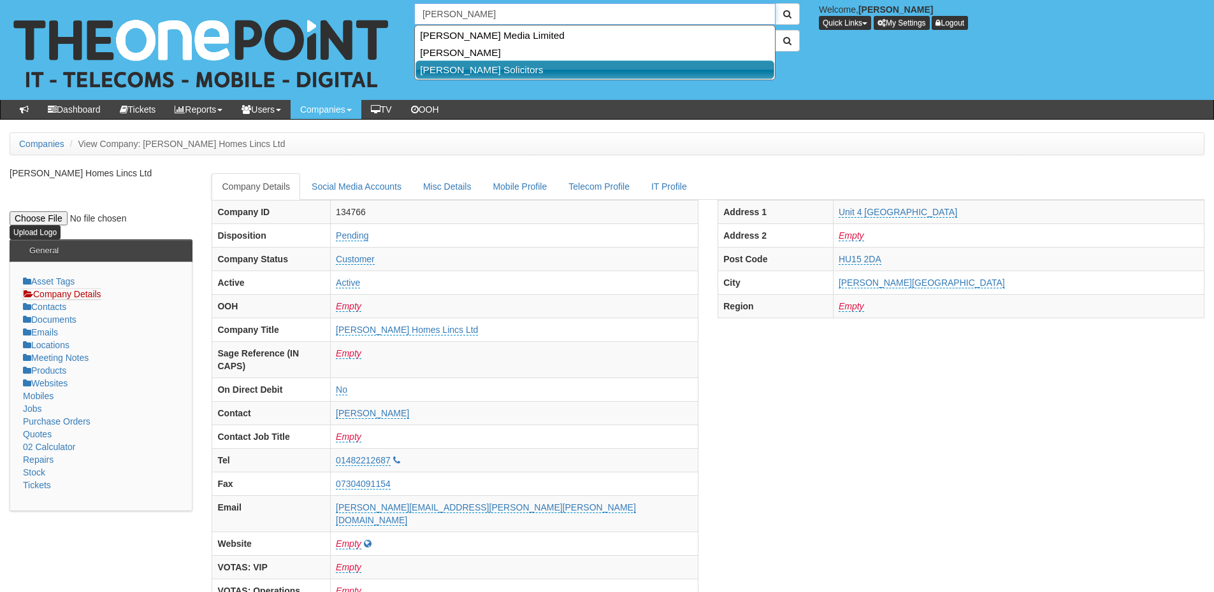
click at [474, 64] on link "[PERSON_NAME] Solicitors" at bounding box center [594, 70] width 359 height 18
type input "[PERSON_NAME] Solicitors"
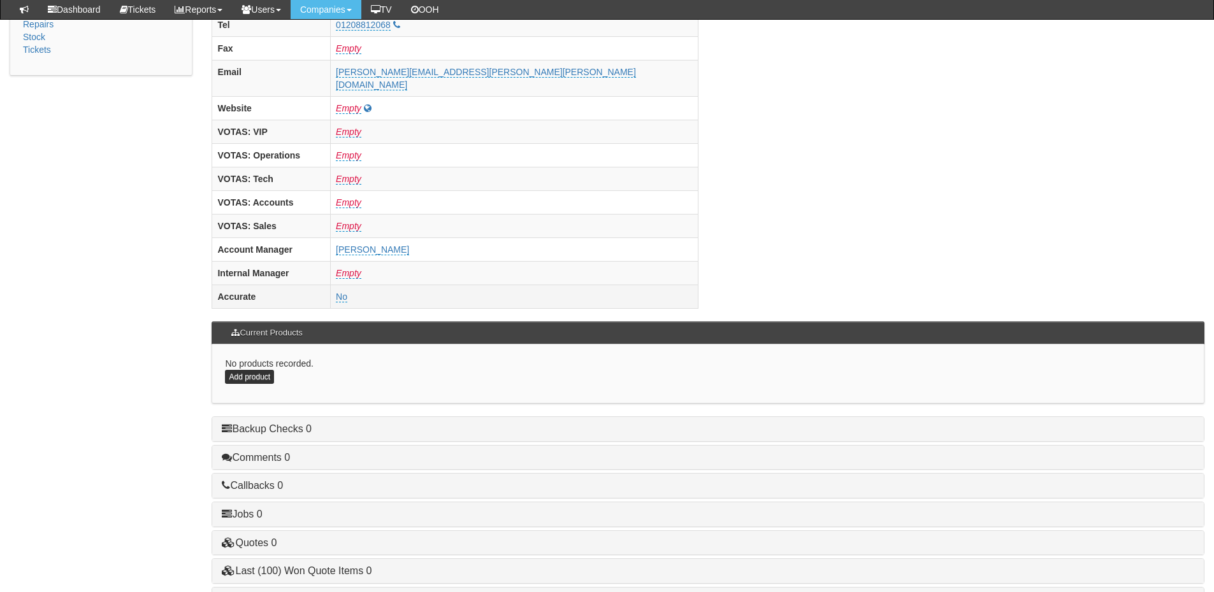
scroll to position [531, 0]
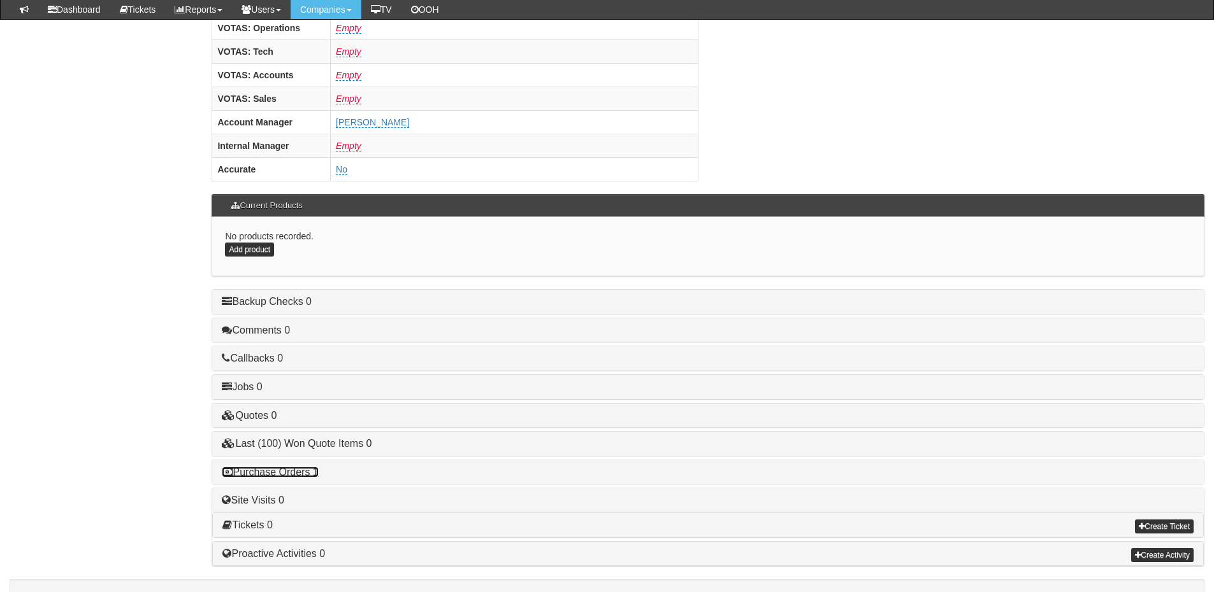
drag, startPoint x: 273, startPoint y: 452, endPoint x: 280, endPoint y: 444, distance: 10.4
click at [273, 467] on link "Purchase Orders 1" at bounding box center [270, 472] width 96 height 11
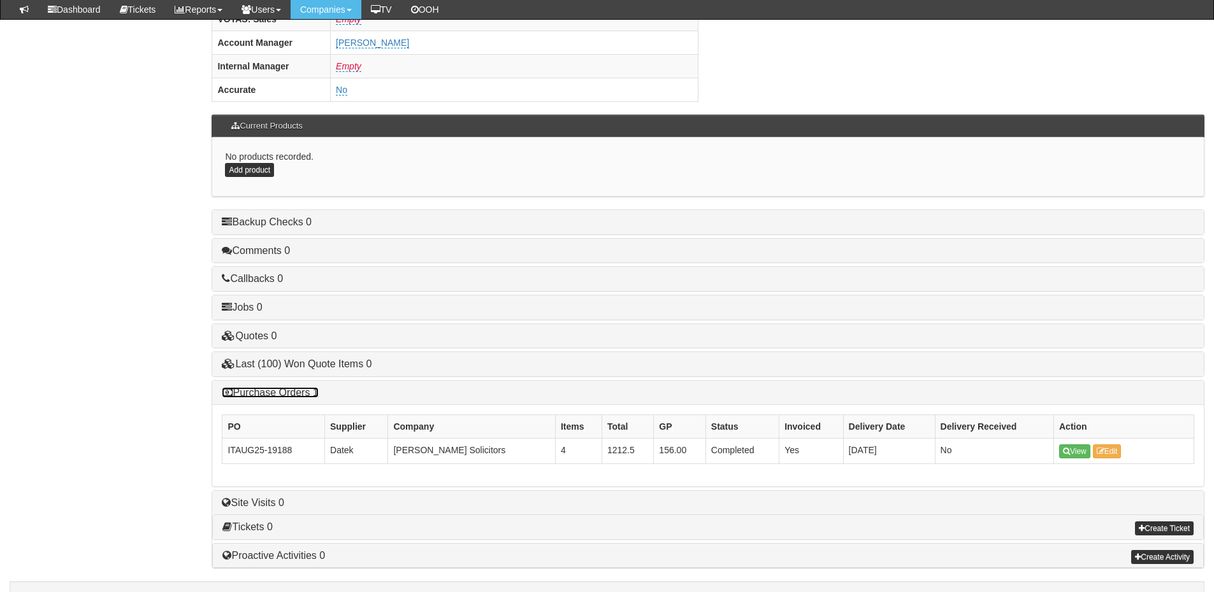
scroll to position [613, 0]
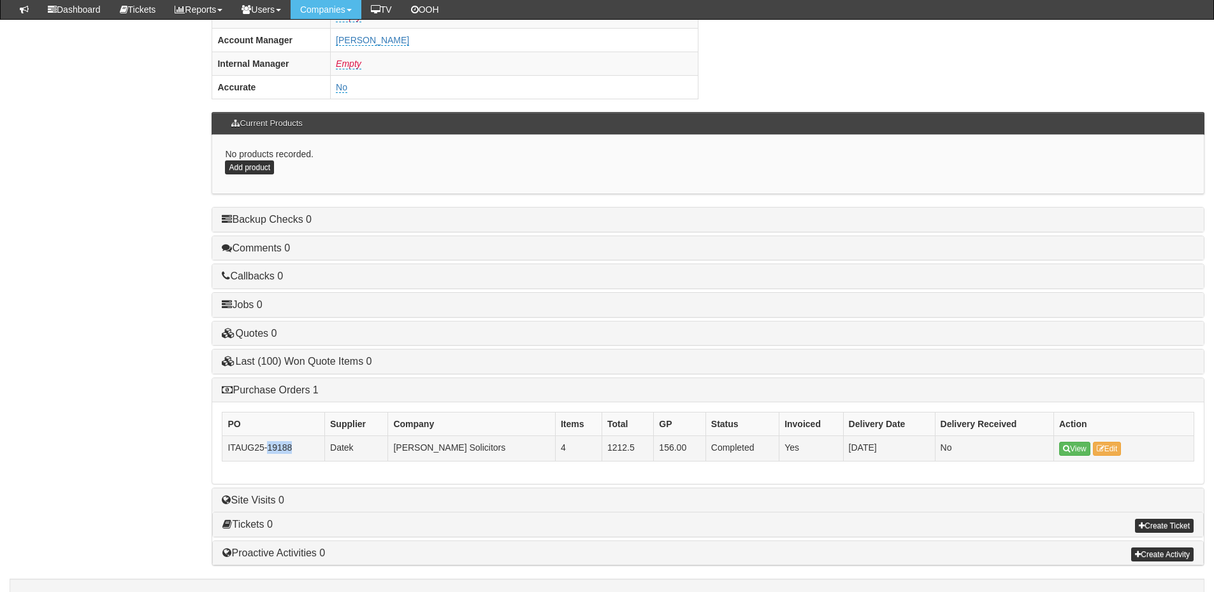
drag, startPoint x: 295, startPoint y: 418, endPoint x: 269, endPoint y: 420, distance: 26.2
click at [269, 436] on td "ITAUG25-19188" at bounding box center [273, 448] width 103 height 25
copy td "19188"
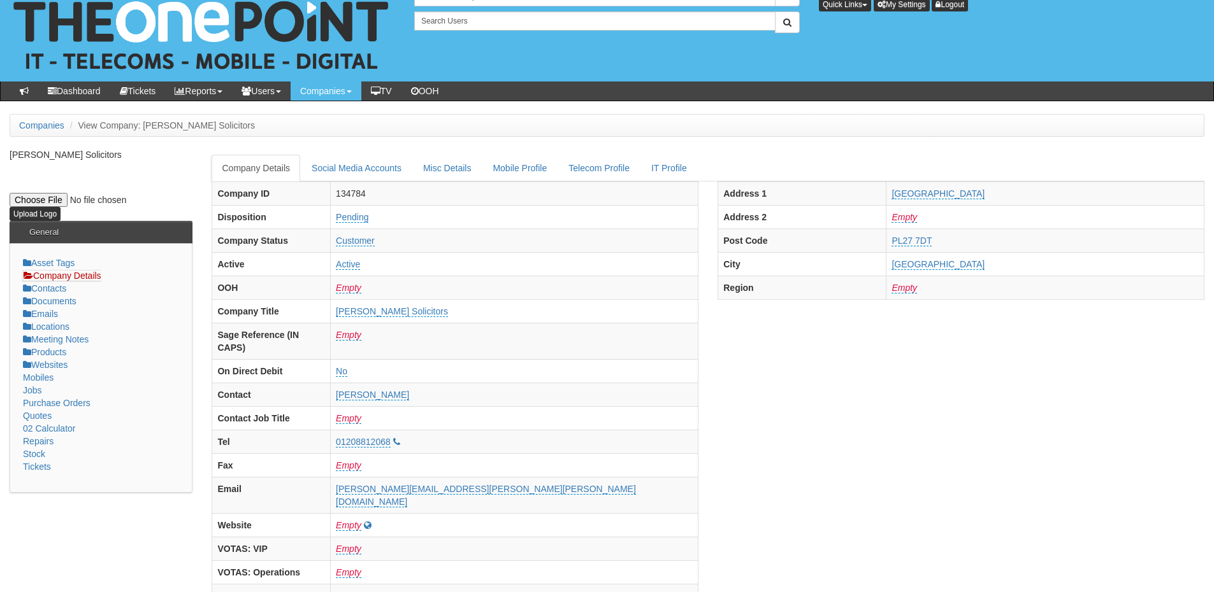
scroll to position [0, 0]
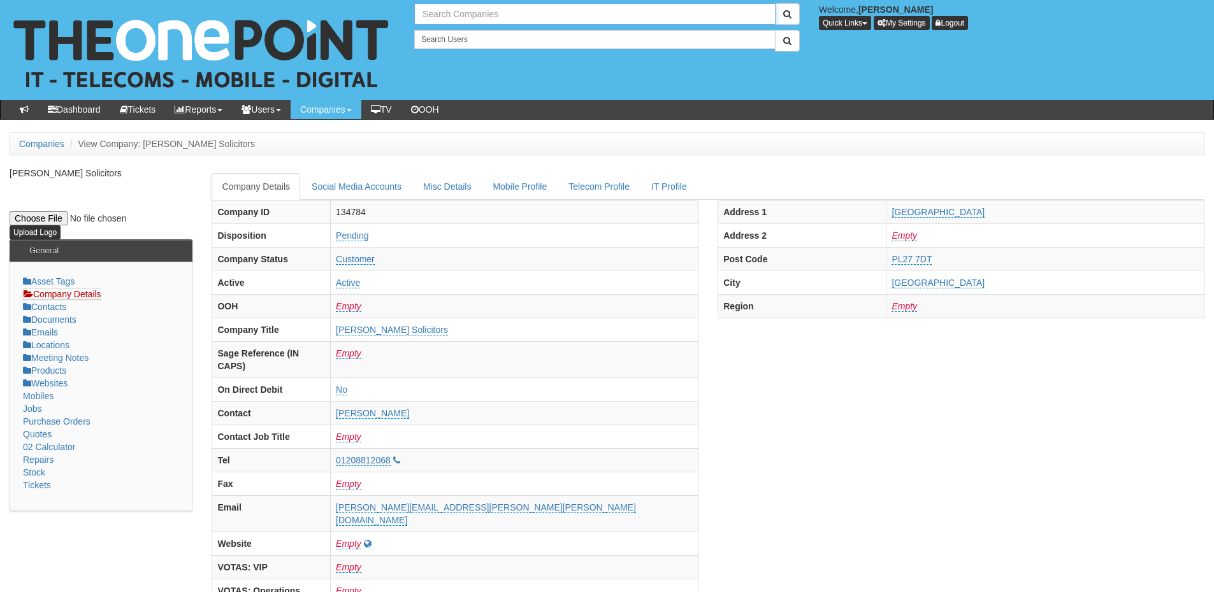
click at [469, 15] on input "text" at bounding box center [594, 14] width 361 height 22
click at [460, 32] on link "TeamIT" at bounding box center [594, 35] width 359 height 18
type input "TeamIT"
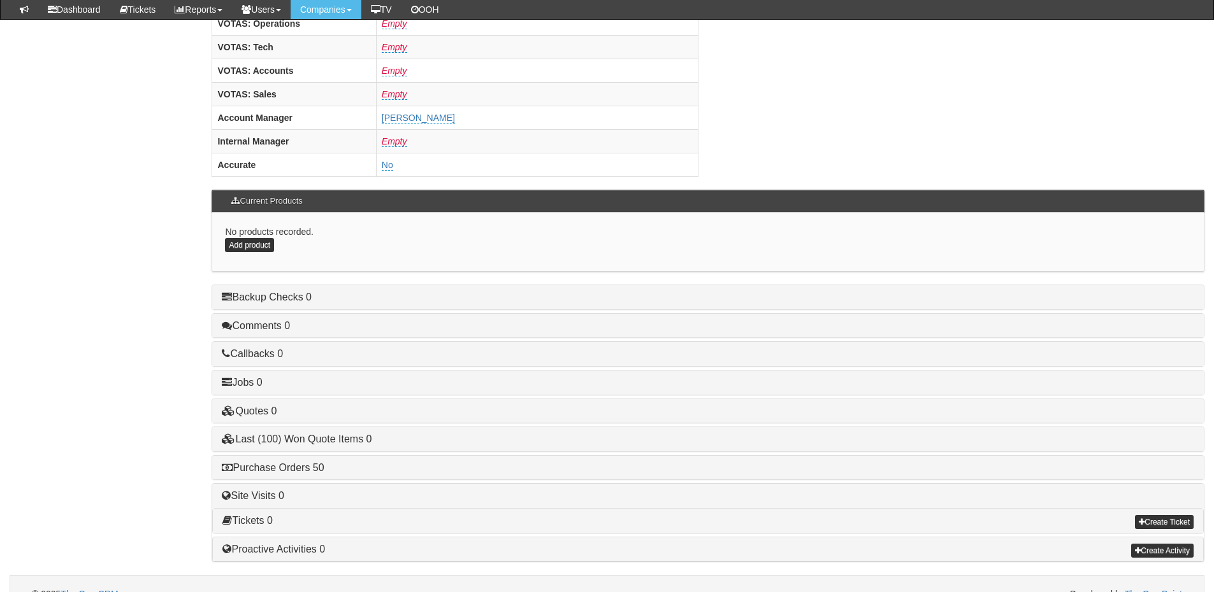
scroll to position [531, 0]
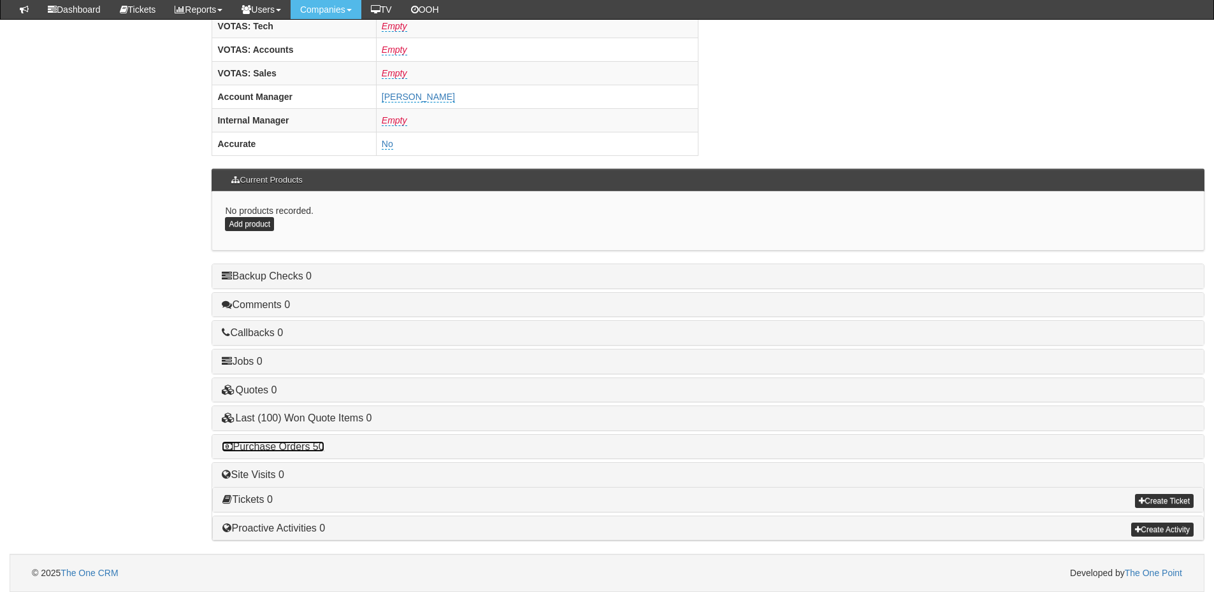
drag, startPoint x: 304, startPoint y: 444, endPoint x: 334, endPoint y: 440, distance: 29.6
click at [304, 444] on link "Purchase Orders 50" at bounding box center [273, 446] width 102 height 11
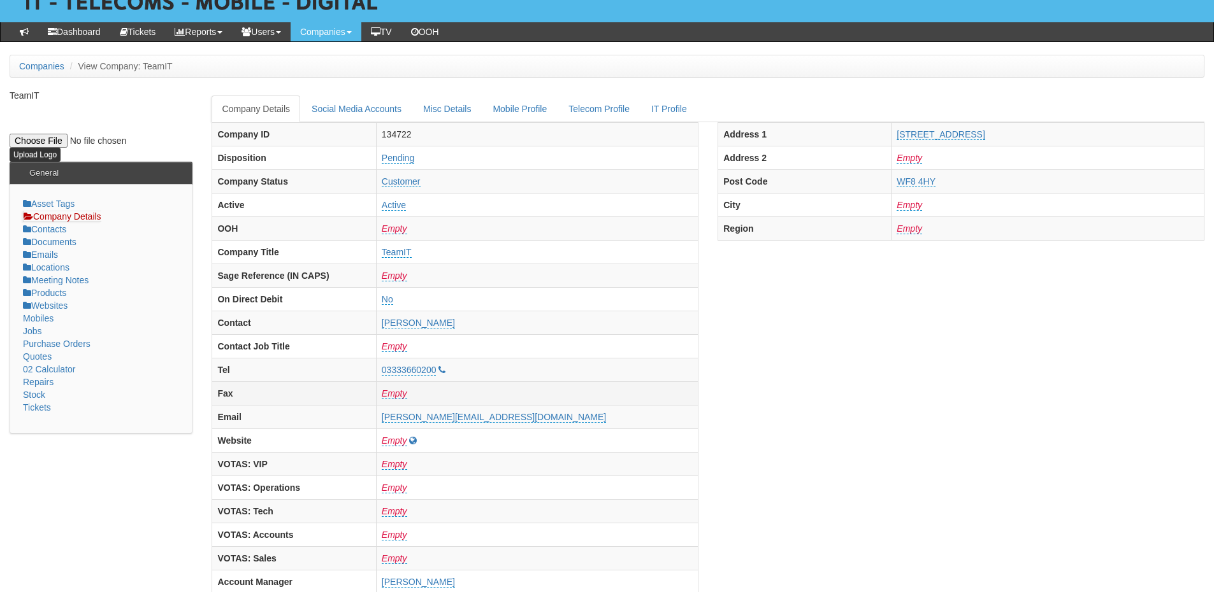
scroll to position [0, 0]
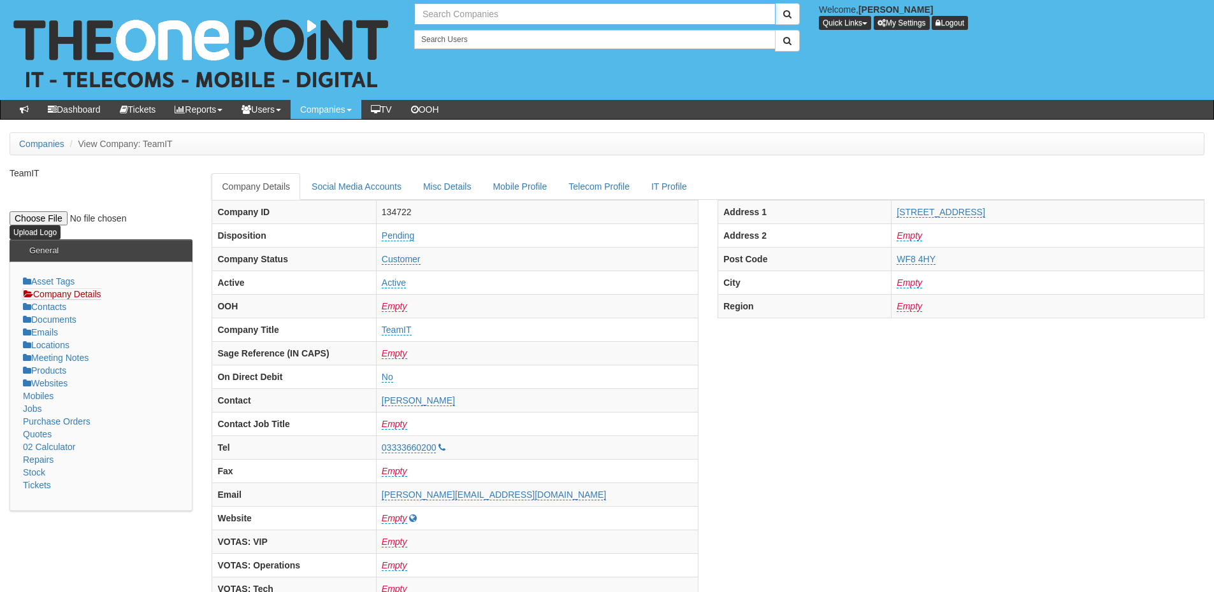
click at [505, 13] on input "text" at bounding box center [594, 14] width 361 height 22
click at [505, 39] on link "ExBow Ltd" at bounding box center [594, 35] width 359 height 18
type input "ExBow Ltd"
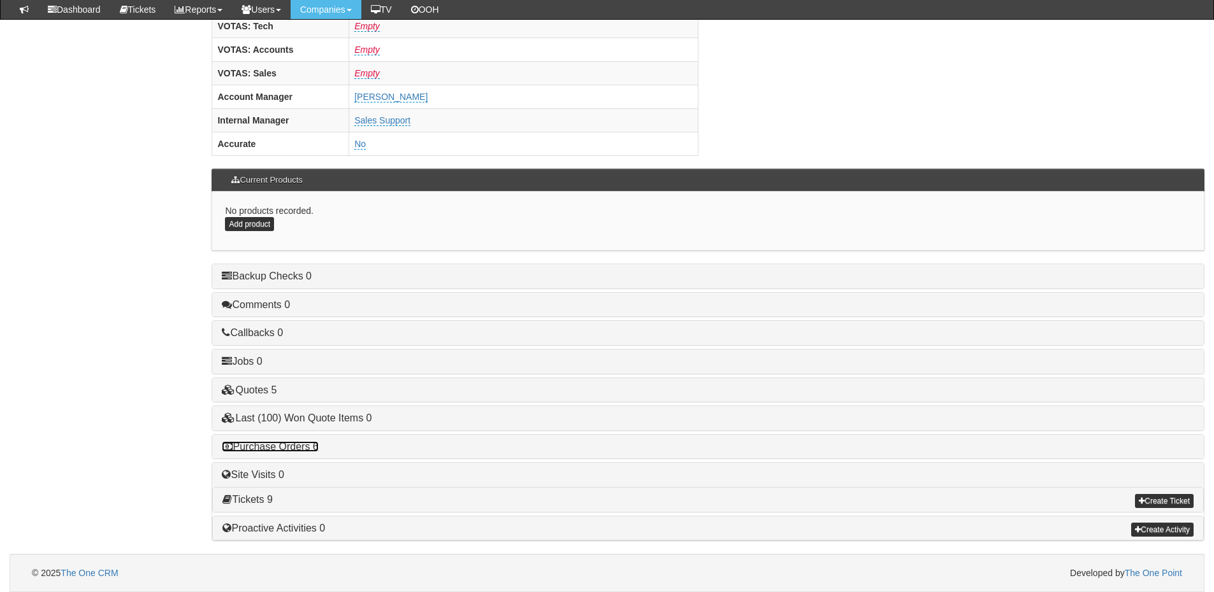
click at [295, 450] on link "Purchase Orders 6" at bounding box center [270, 446] width 96 height 11
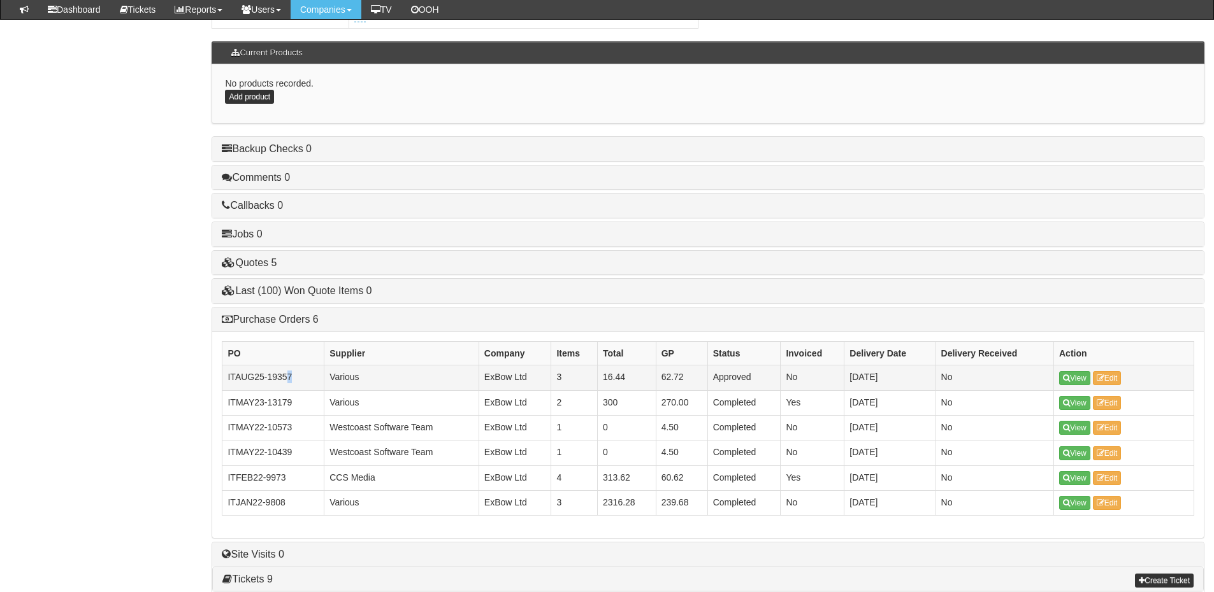
scroll to position [657, 0]
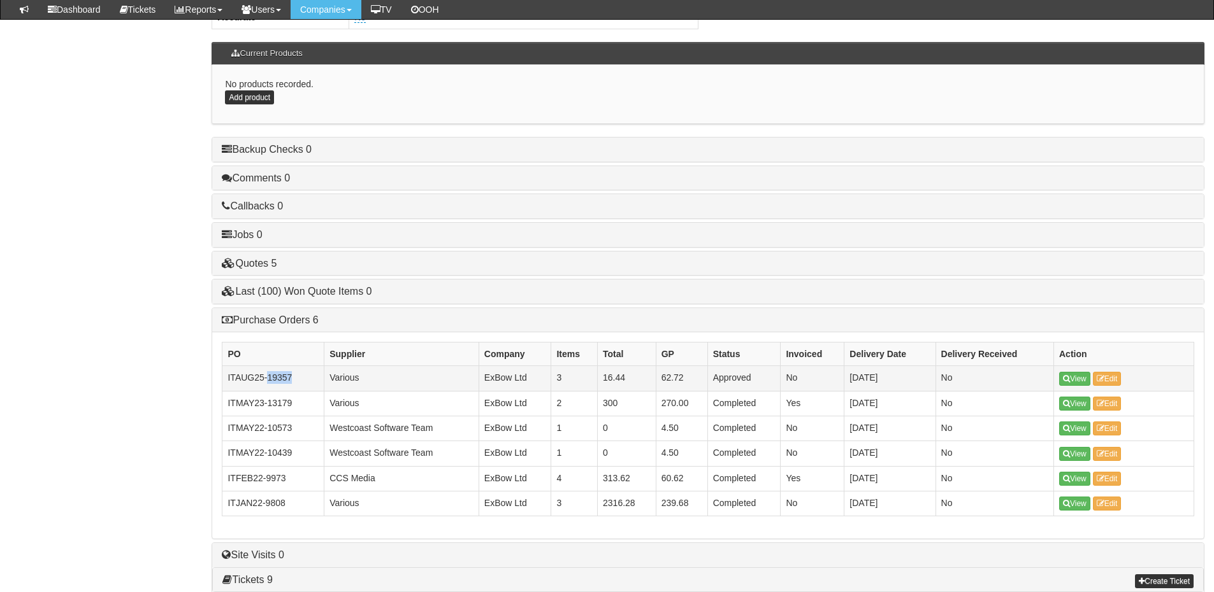
drag, startPoint x: 287, startPoint y: 379, endPoint x: 269, endPoint y: 379, distance: 17.8
click at [269, 379] on td "ITAUG25-19357" at bounding box center [273, 378] width 102 height 25
copy td "19357"
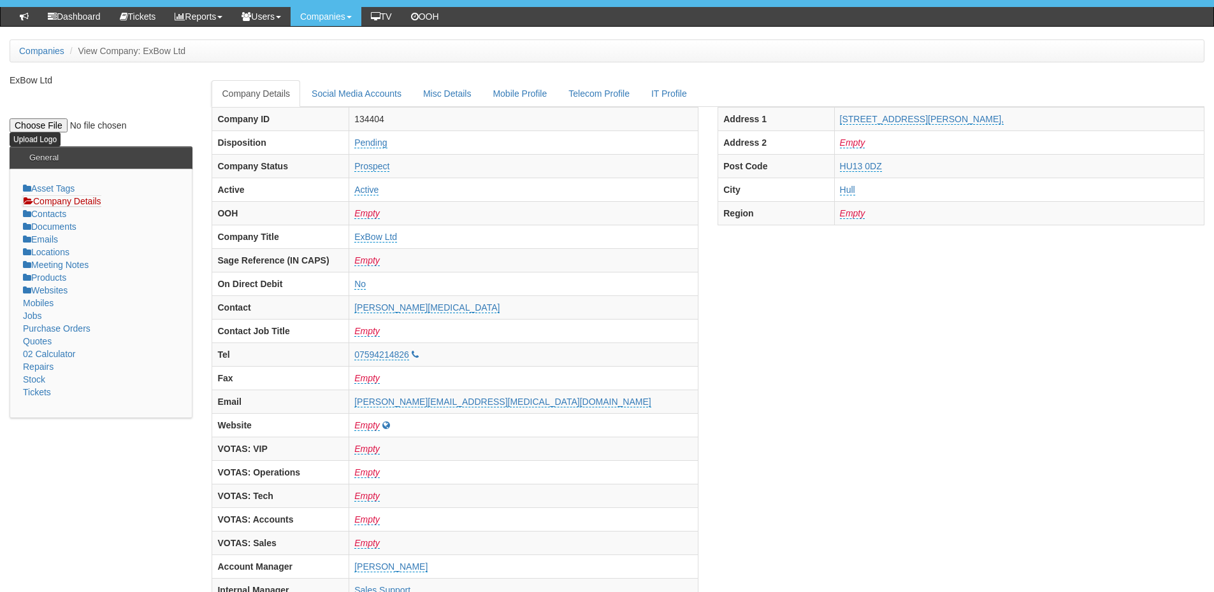
scroll to position [0, 0]
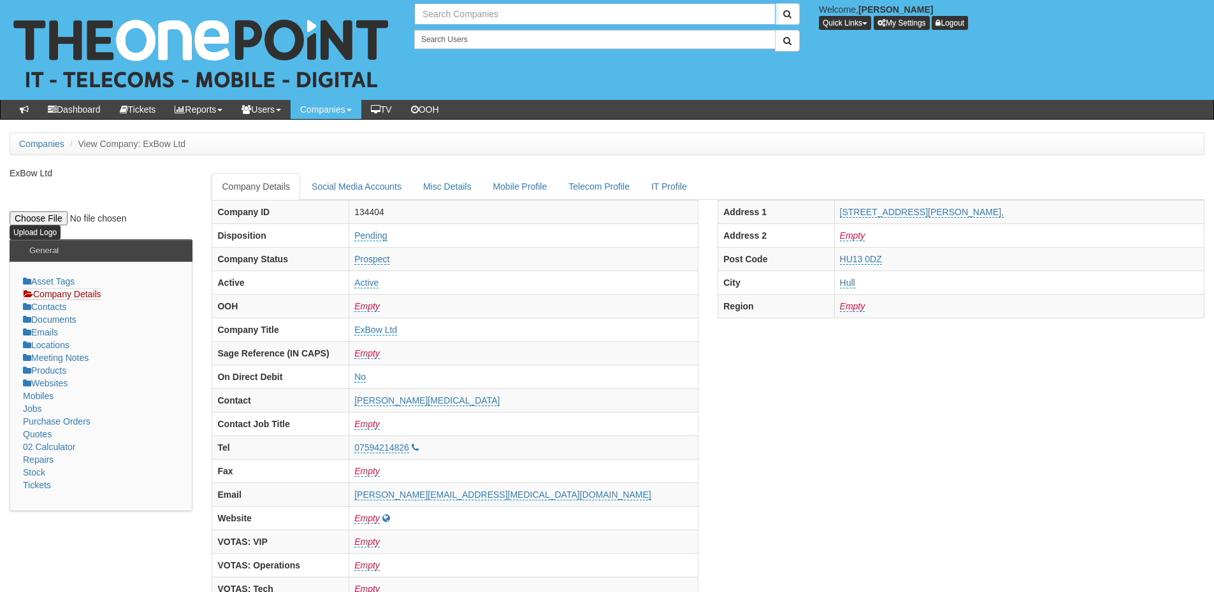
click at [450, 17] on input "text" at bounding box center [594, 14] width 361 height 22
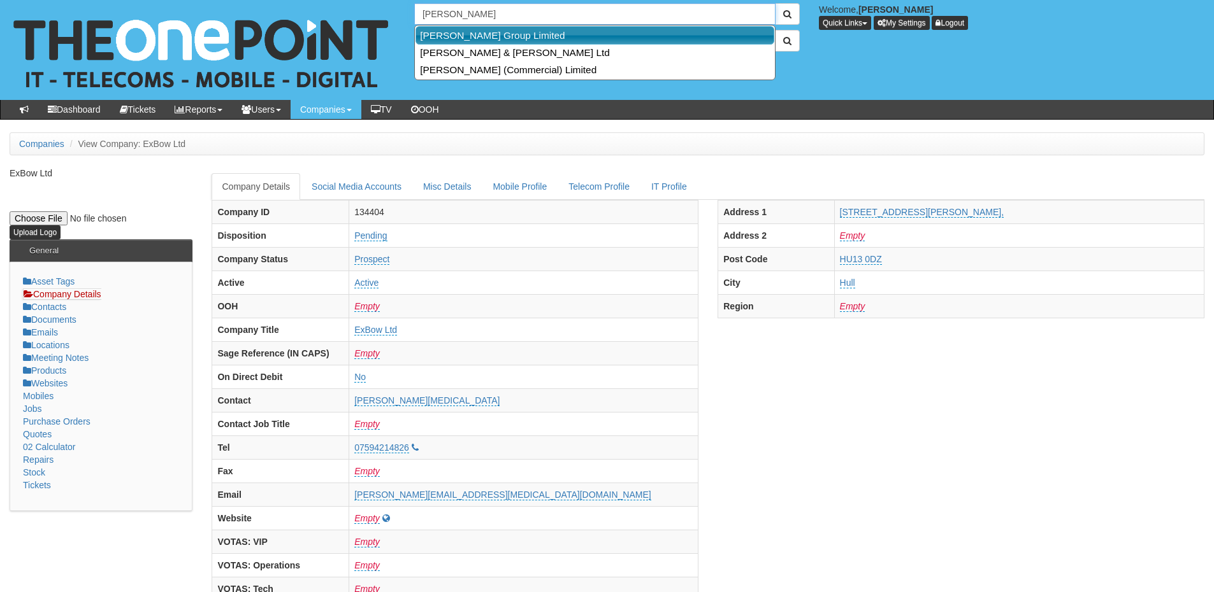
click at [469, 39] on link "[PERSON_NAME] Group Limited" at bounding box center [594, 35] width 359 height 18
type input "Garness Group Limited"
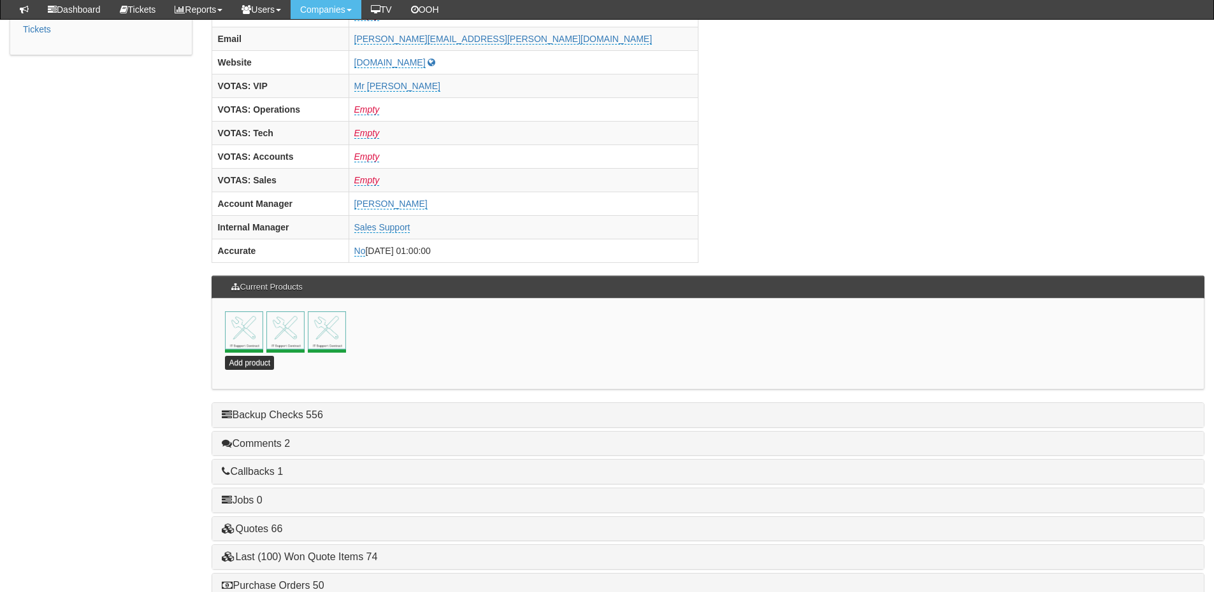
scroll to position [510, 0]
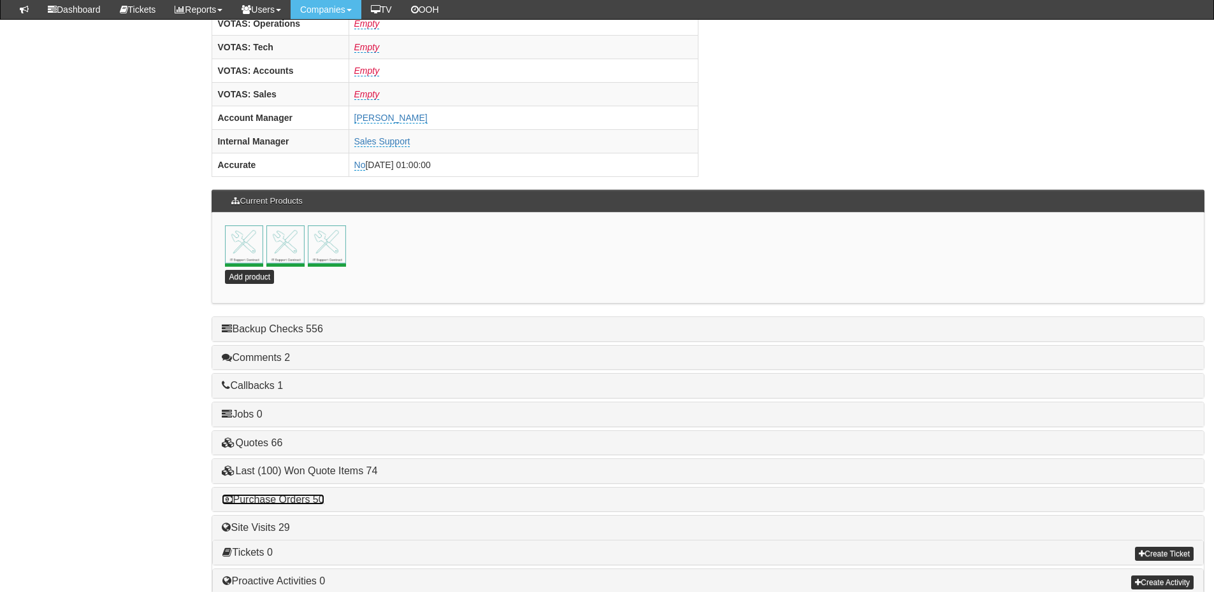
click at [301, 505] on link "Purchase Orders 50" at bounding box center [273, 499] width 102 height 11
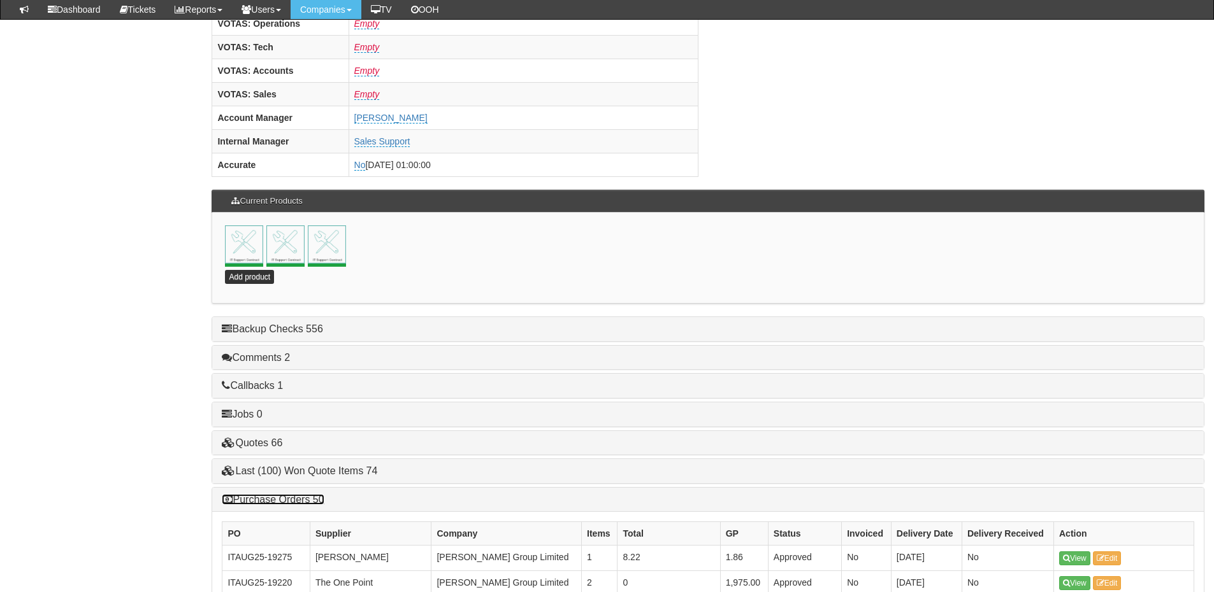
scroll to position [701, 0]
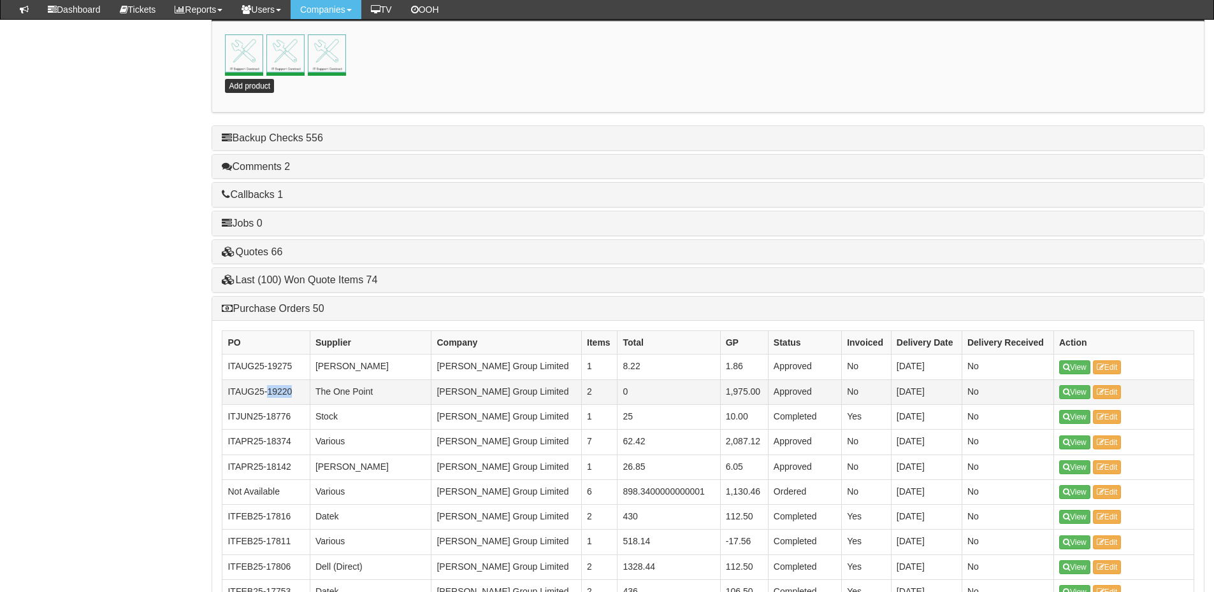
drag, startPoint x: 294, startPoint y: 390, endPoint x: 266, endPoint y: 392, distance: 27.5
click at [266, 392] on td "ITAUG25-19220" at bounding box center [265, 392] width 87 height 25
copy td "19220"
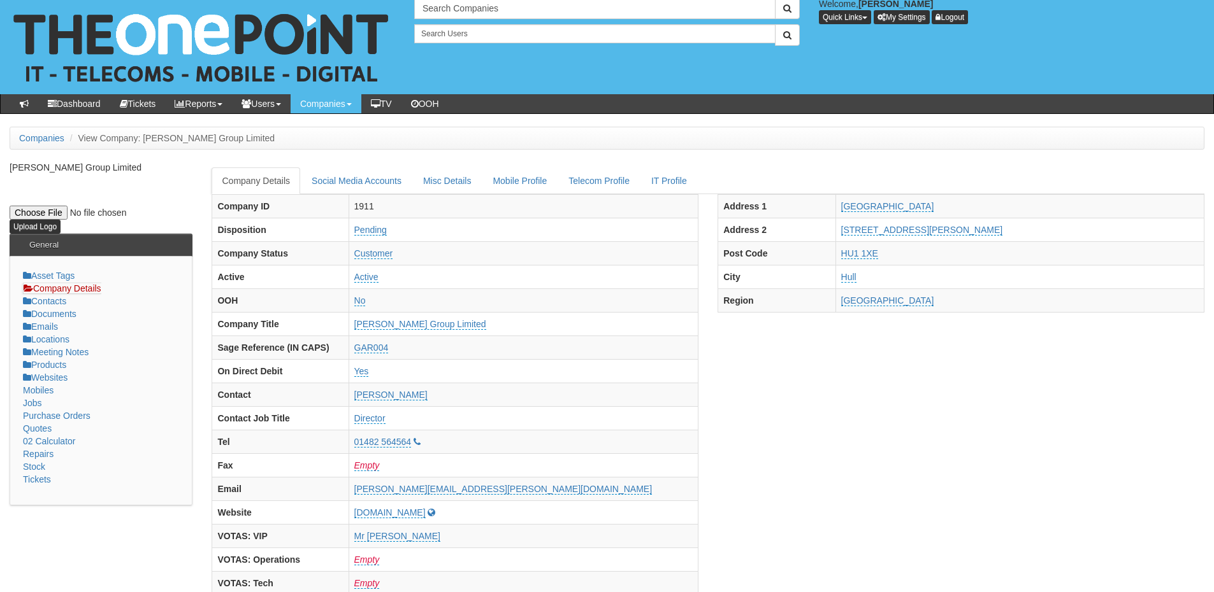
scroll to position [0, 0]
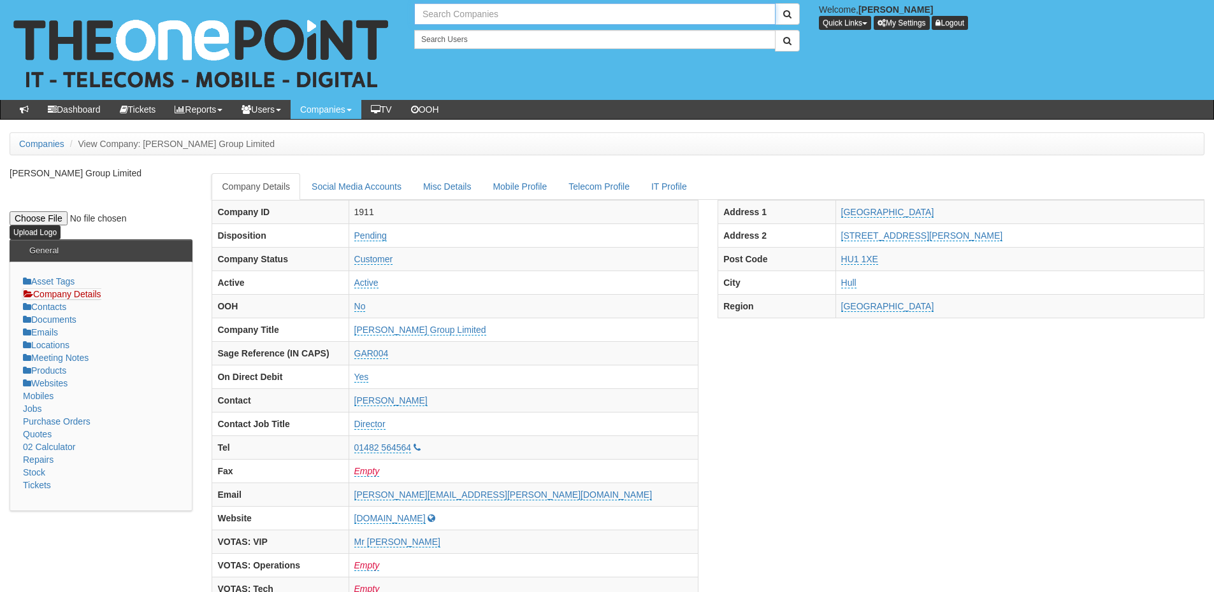
click at [466, 17] on input "text" at bounding box center [594, 14] width 361 height 22
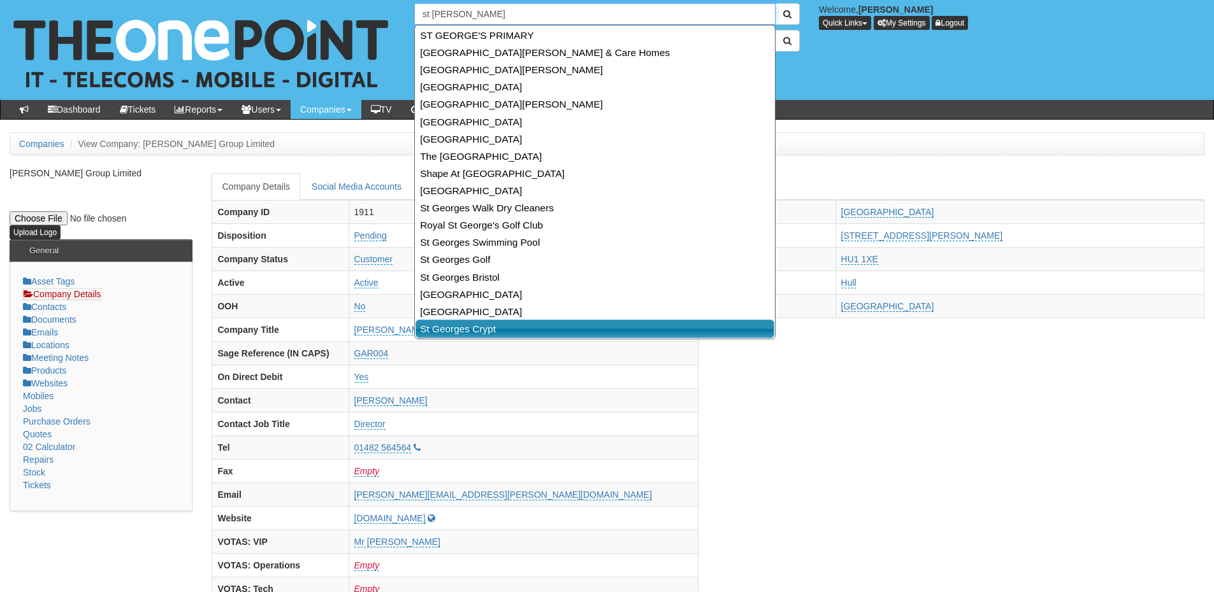
click at [491, 326] on link "St Georges Crypt" at bounding box center [594, 329] width 359 height 18
type input "St Georges Crypt"
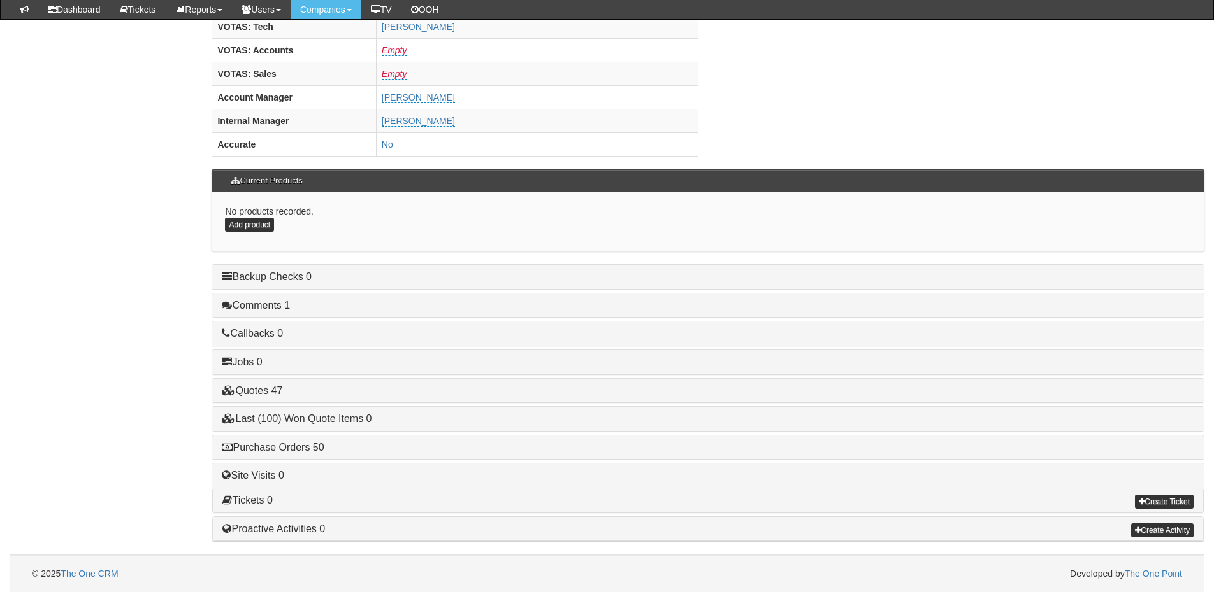
scroll to position [531, 0]
click at [297, 449] on link "Purchase Orders 50" at bounding box center [273, 446] width 102 height 11
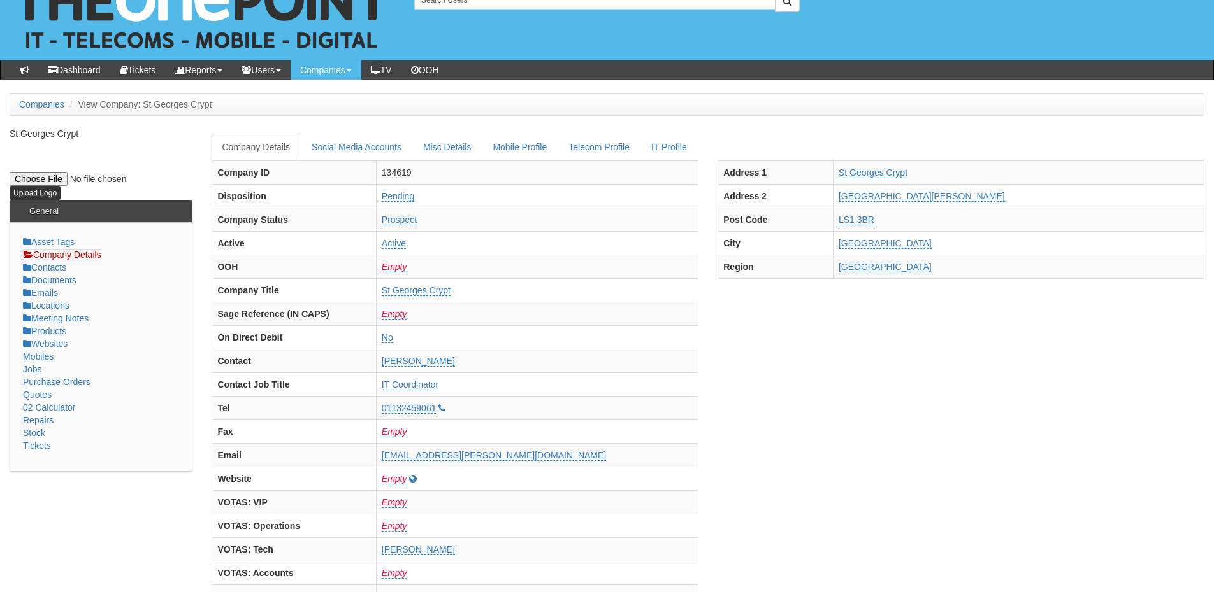
scroll to position [0, 0]
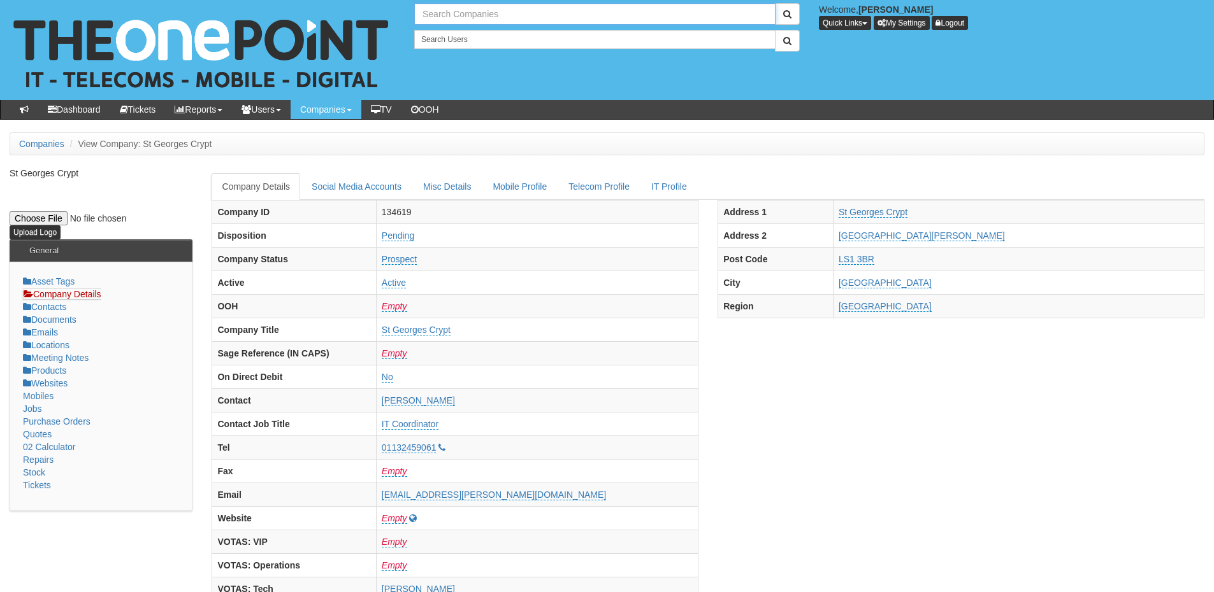
click at [452, 18] on input "text" at bounding box center [594, 14] width 361 height 22
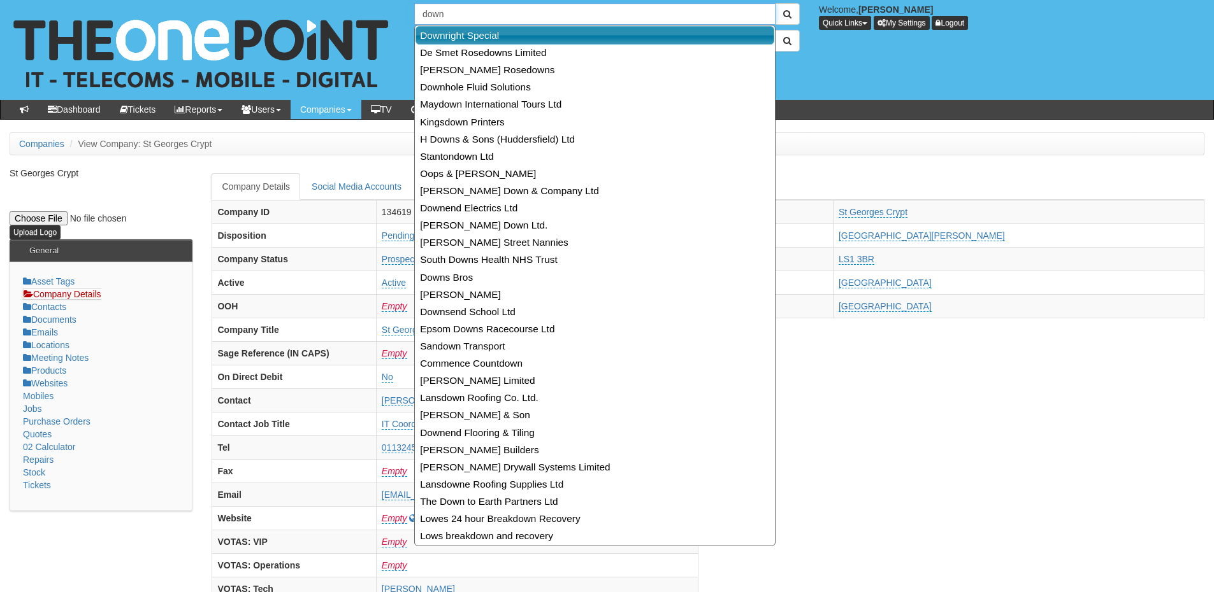
click at [462, 33] on link "Downright Special" at bounding box center [594, 35] width 359 height 18
type input "Downright Special"
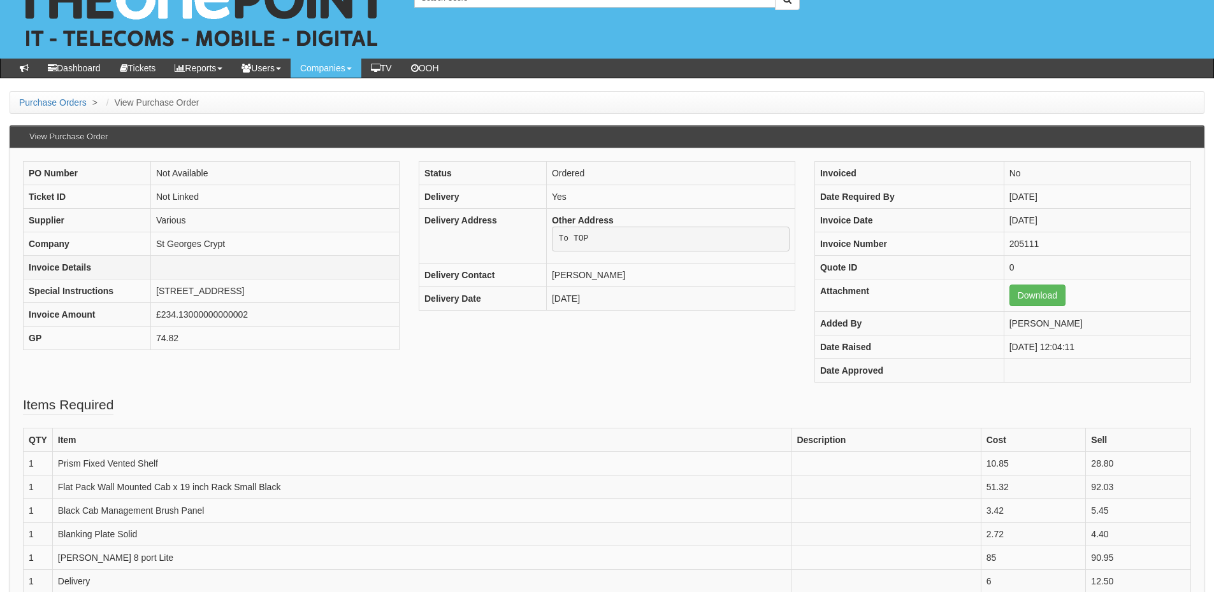
scroll to position [64, 0]
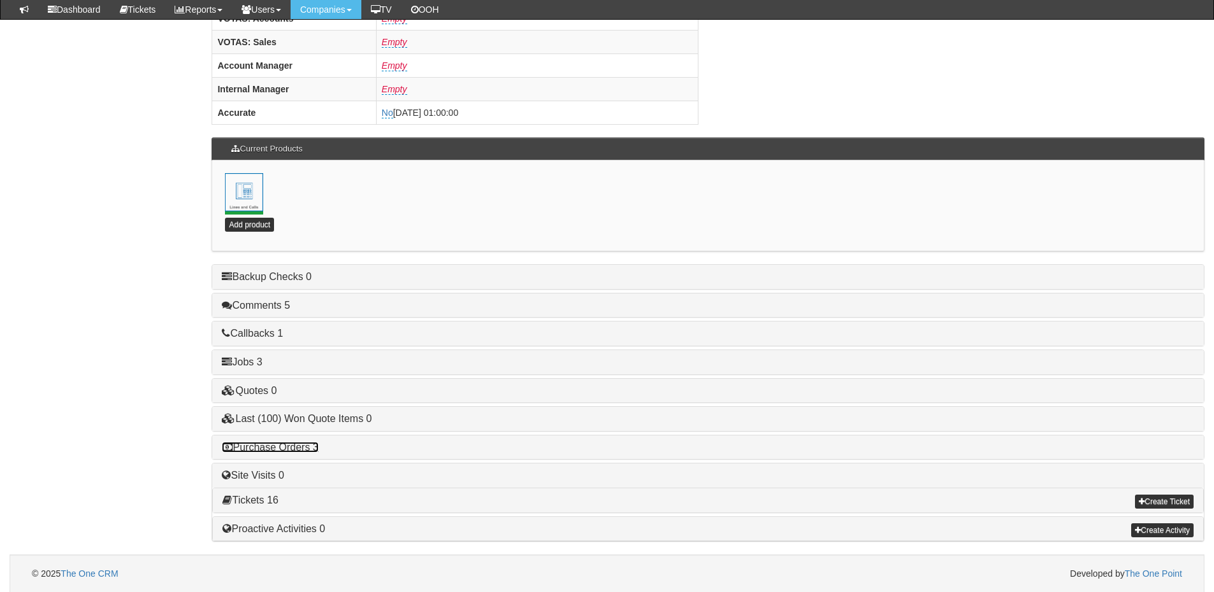
click at [308, 448] on link "Purchase Orders 3" at bounding box center [270, 447] width 96 height 11
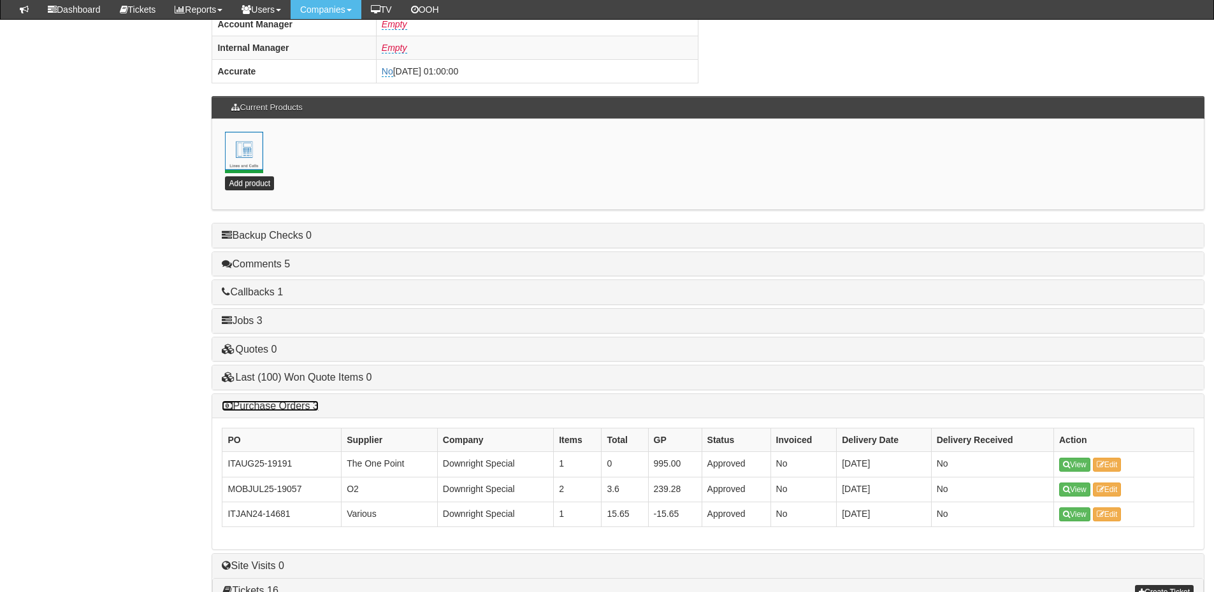
scroll to position [626, 0]
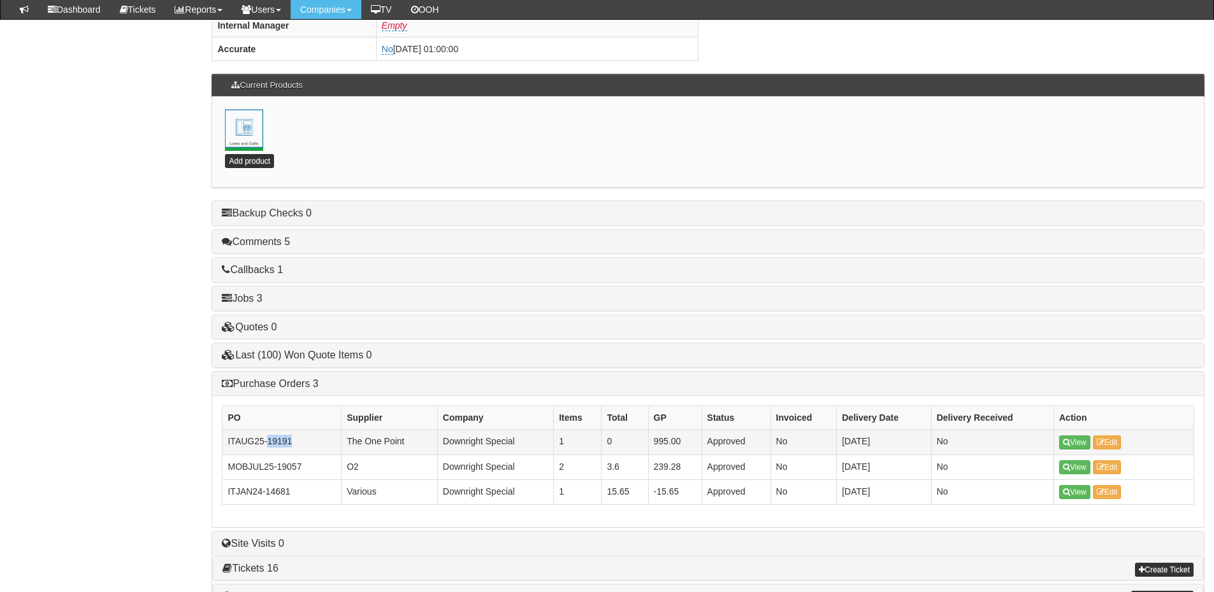
drag, startPoint x: 289, startPoint y: 443, endPoint x: 269, endPoint y: 446, distance: 19.3
click at [269, 446] on td "ITAUG25-19191" at bounding box center [281, 442] width 119 height 25
copy td "19191"
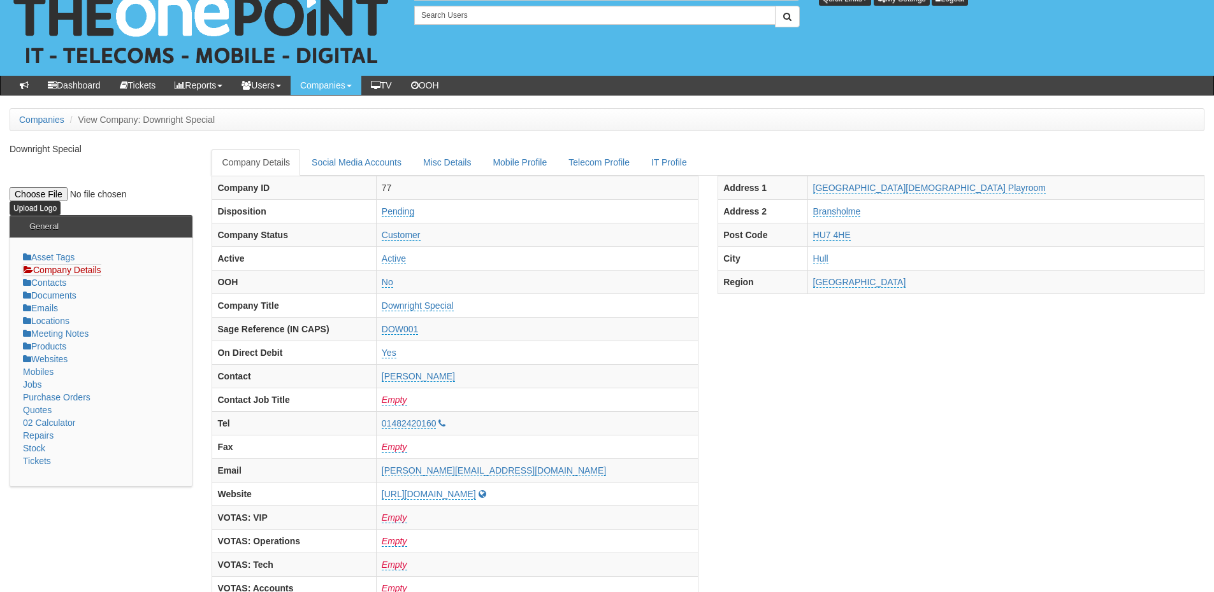
scroll to position [0, 0]
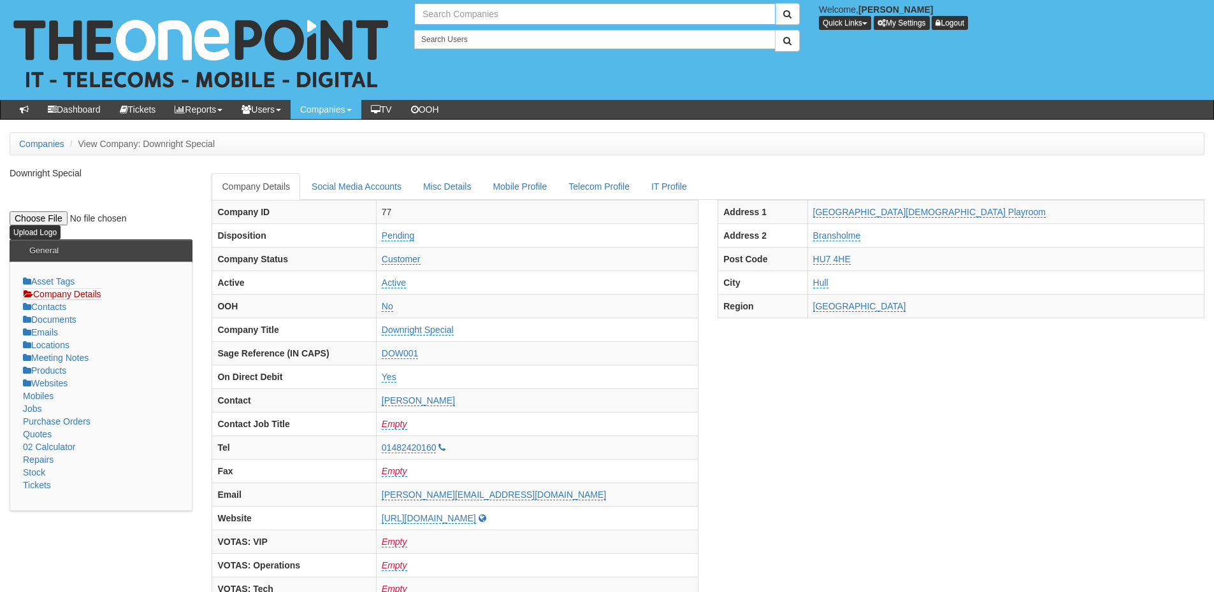
click at [527, 17] on input "text" at bounding box center [594, 14] width 361 height 22
click at [489, 32] on link "Fanthorpes" at bounding box center [594, 35] width 359 height 18
type input "Fanthorpes"
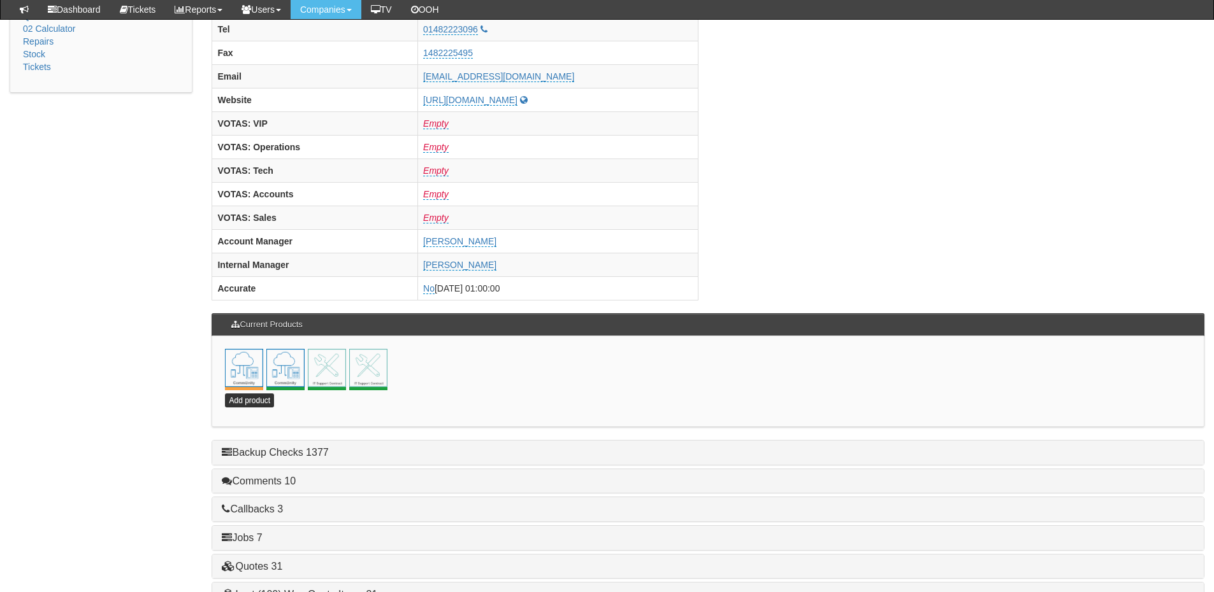
scroll to position [562, 0]
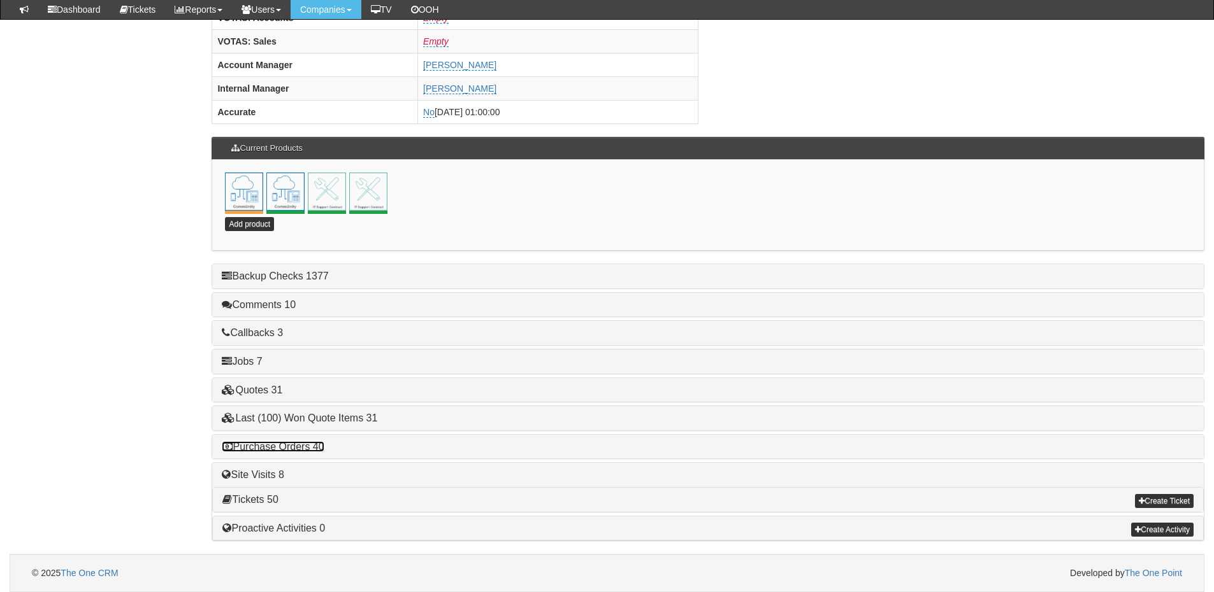
click at [304, 444] on link "Purchase Orders 40" at bounding box center [273, 446] width 102 height 11
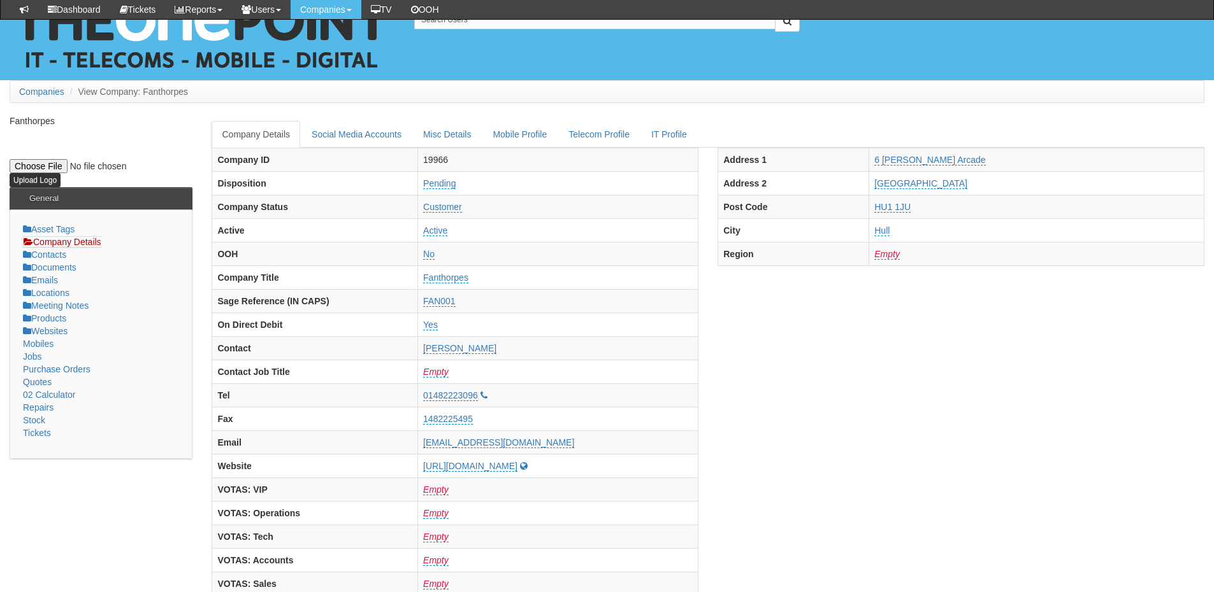
scroll to position [0, 0]
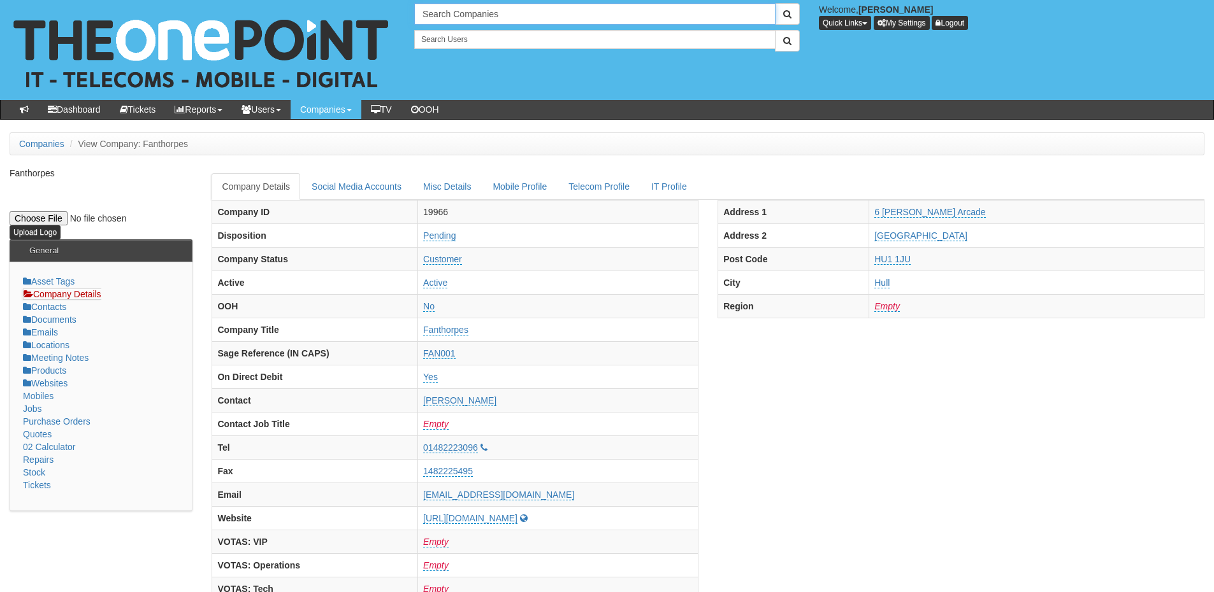
click at [452, 13] on input "Search Companies" at bounding box center [594, 14] width 361 height 22
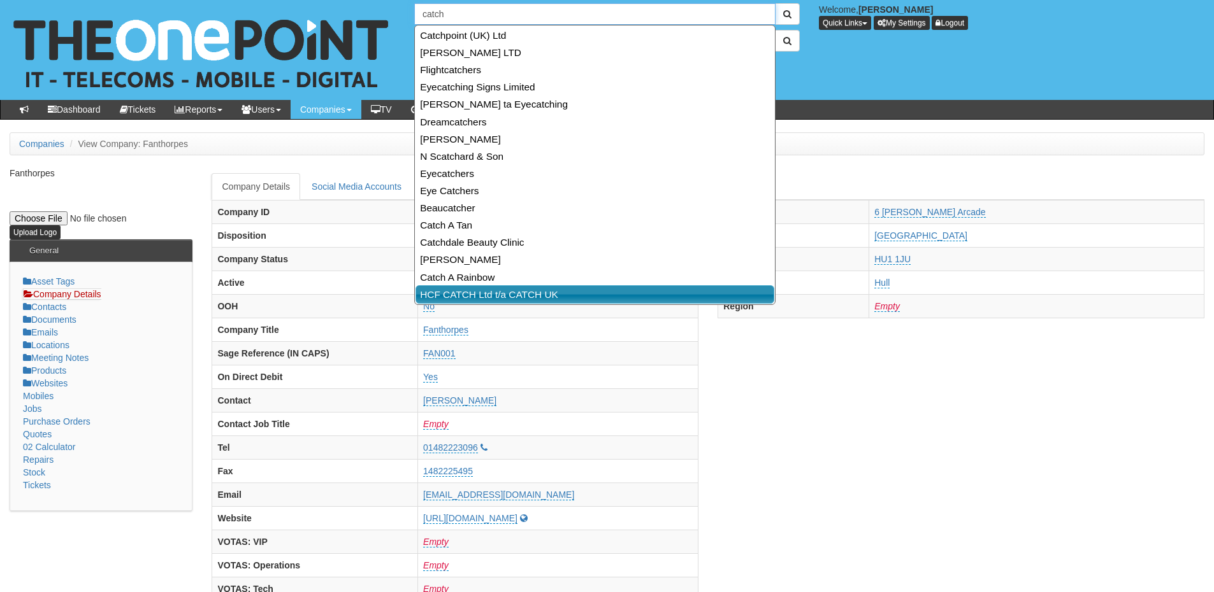
click at [471, 288] on link "HCF CATCH Ltd t/a CATCH UK" at bounding box center [594, 294] width 359 height 18
type input "HCF CATCH Ltd t/a CATCH UK"
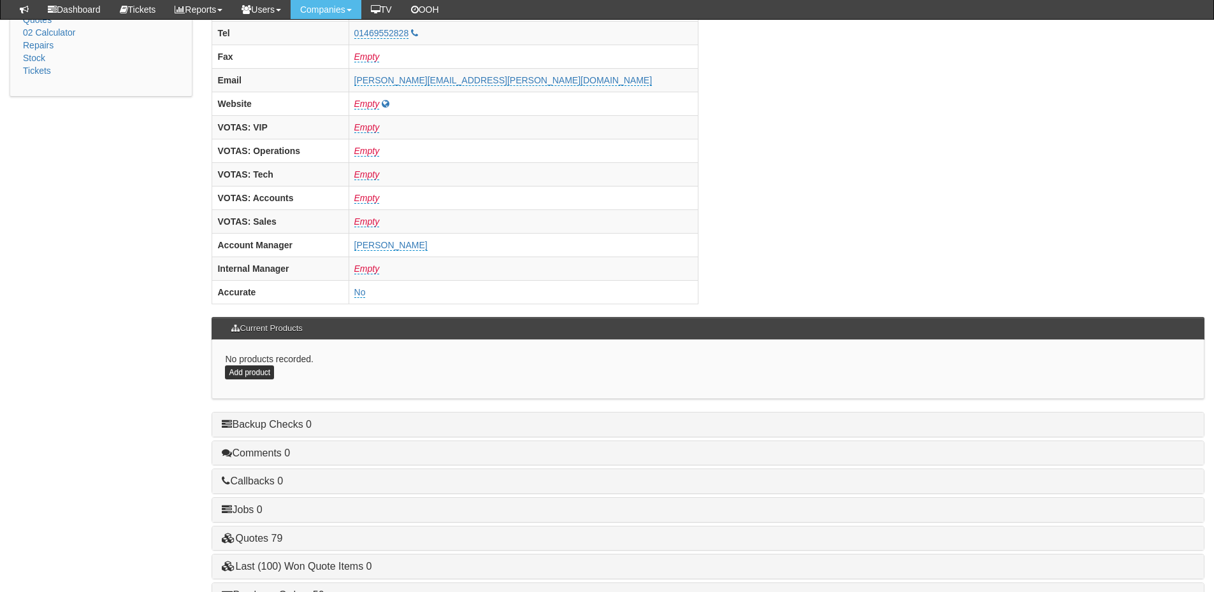
scroll to position [446, 0]
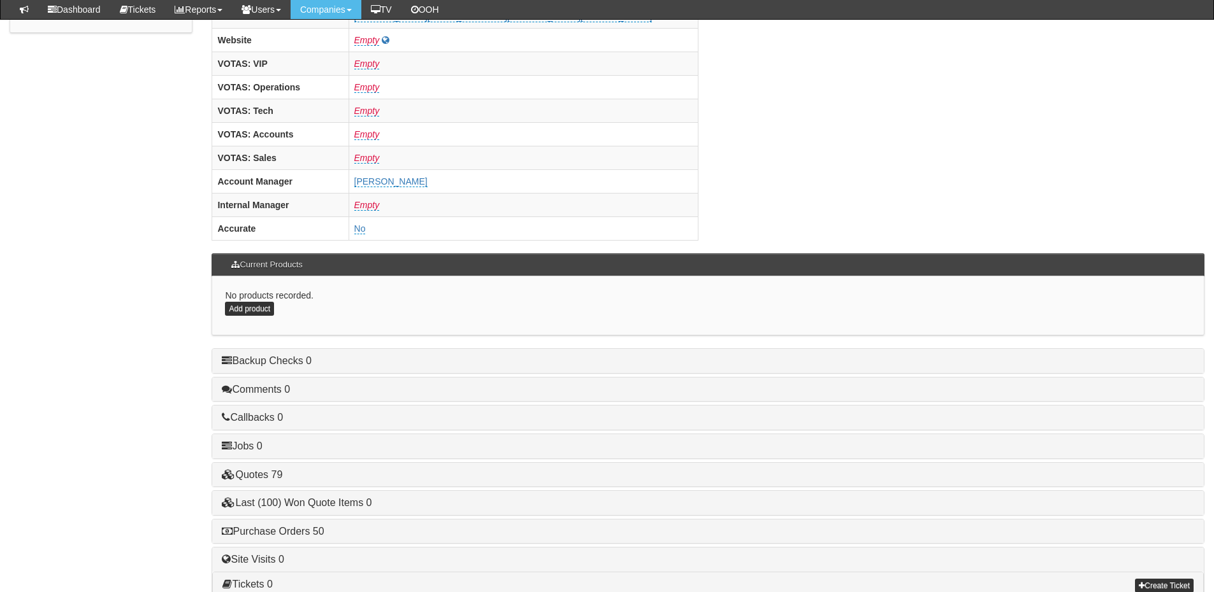
click at [292, 522] on div "Purchase Orders 50" at bounding box center [707, 532] width 991 height 24
click at [291, 530] on link "Purchase Orders 50" at bounding box center [273, 531] width 102 height 11
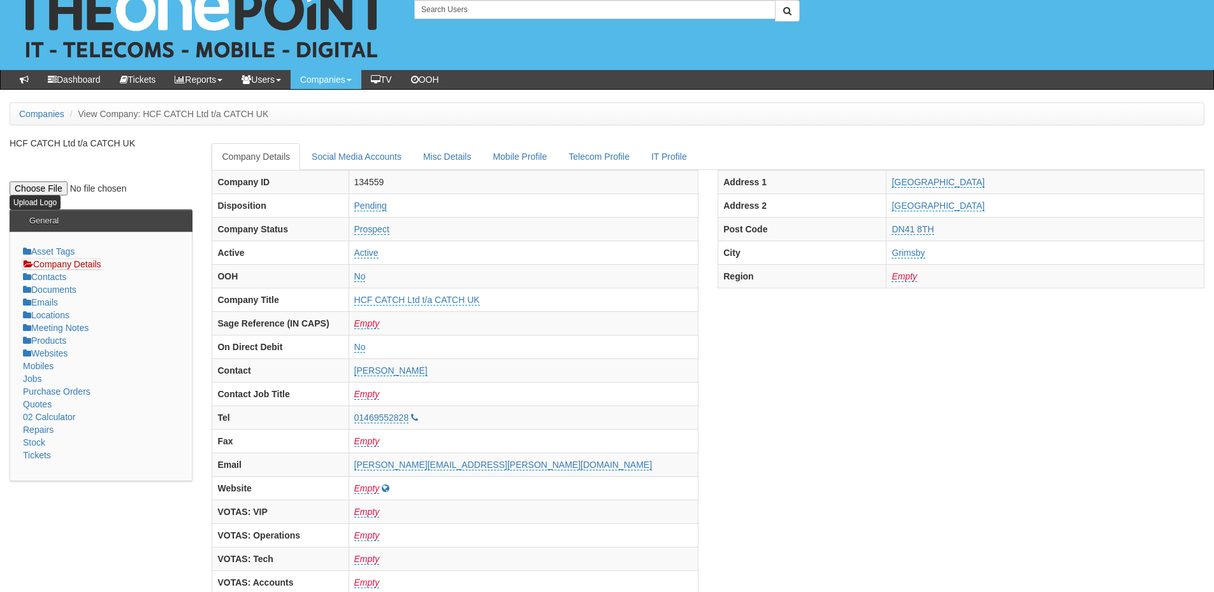
scroll to position [0, 0]
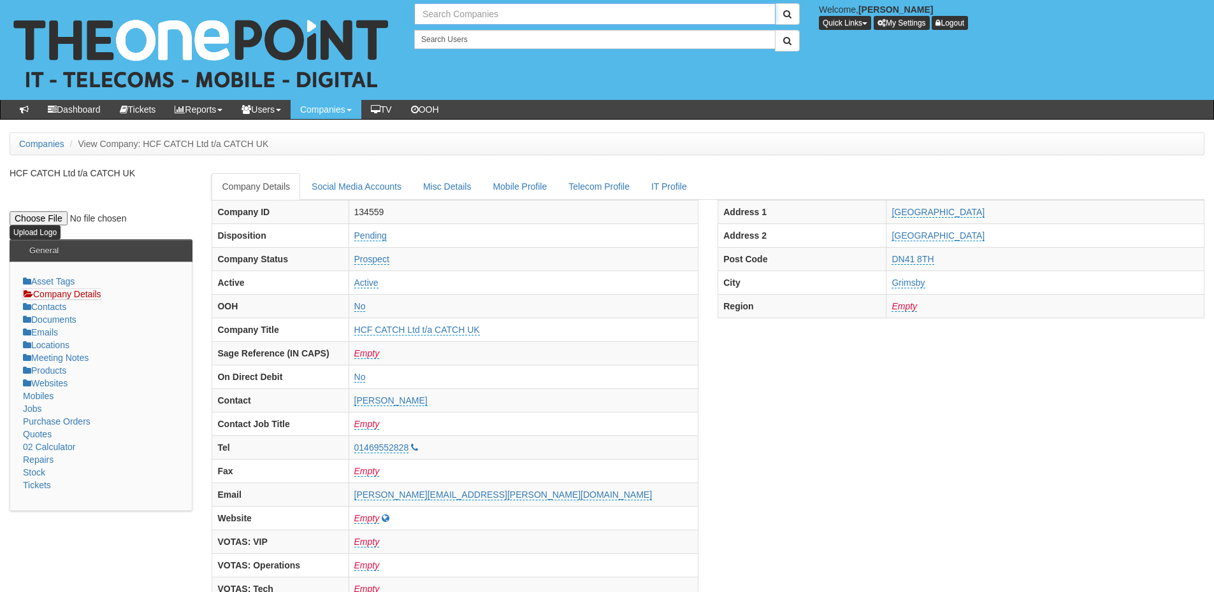
click at [448, 17] on input "text" at bounding box center [594, 14] width 361 height 22
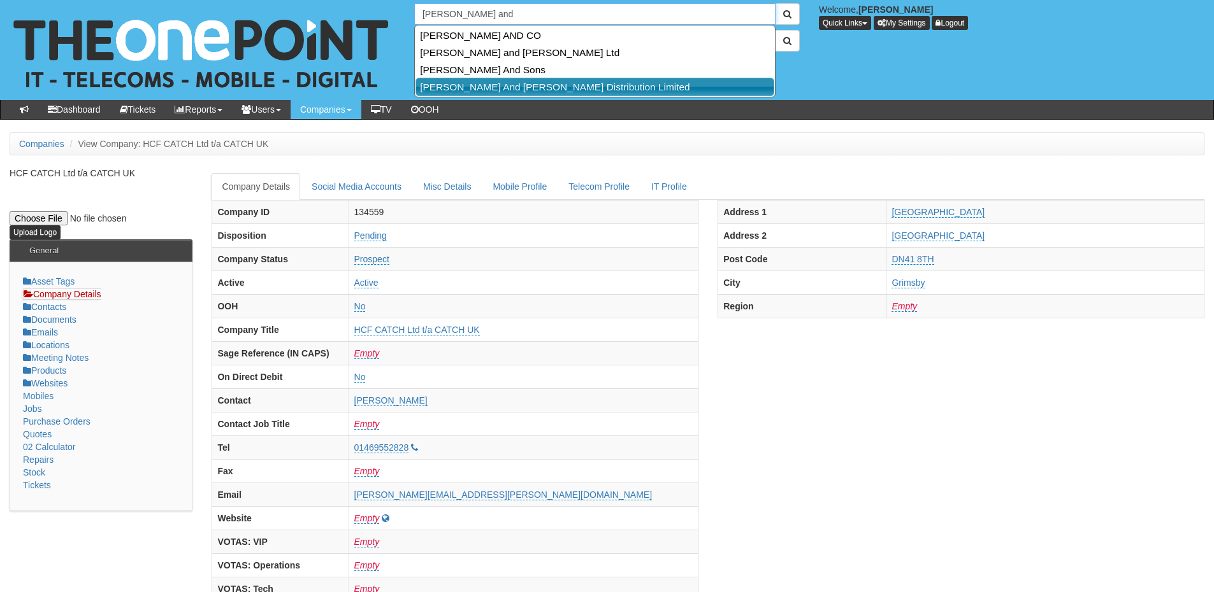
click at [476, 84] on link "[PERSON_NAME] And [PERSON_NAME] Distribution Limited" at bounding box center [594, 87] width 359 height 18
type input "[PERSON_NAME] And [PERSON_NAME] Distribution Limited"
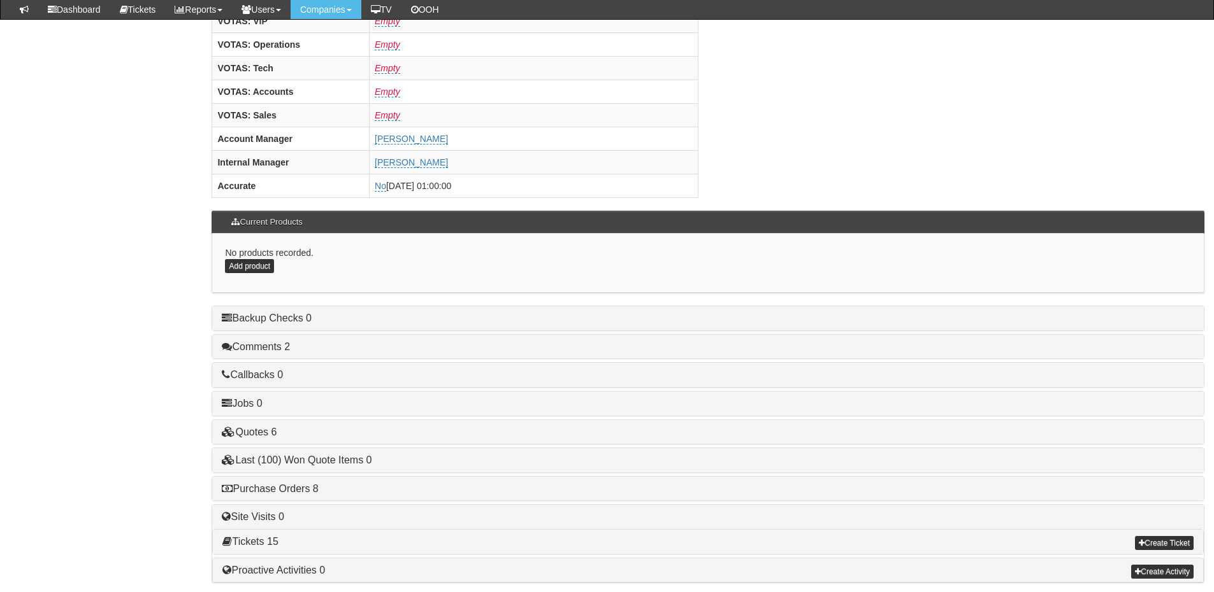
scroll to position [531, 0]
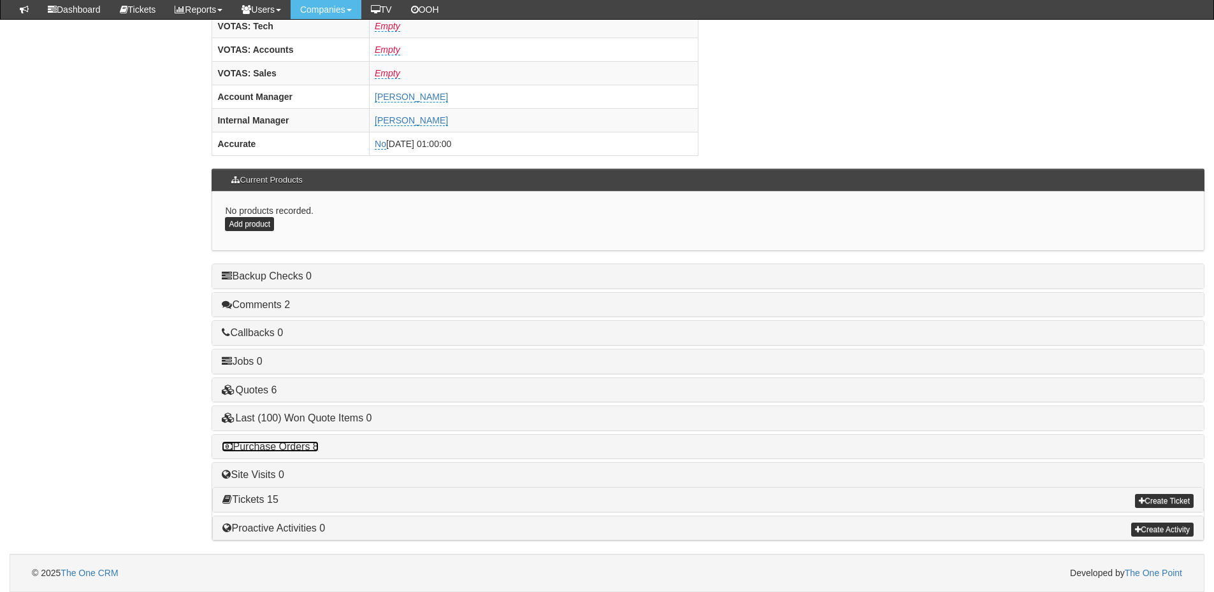
click at [306, 448] on link "Purchase Orders 8" at bounding box center [270, 446] width 96 height 11
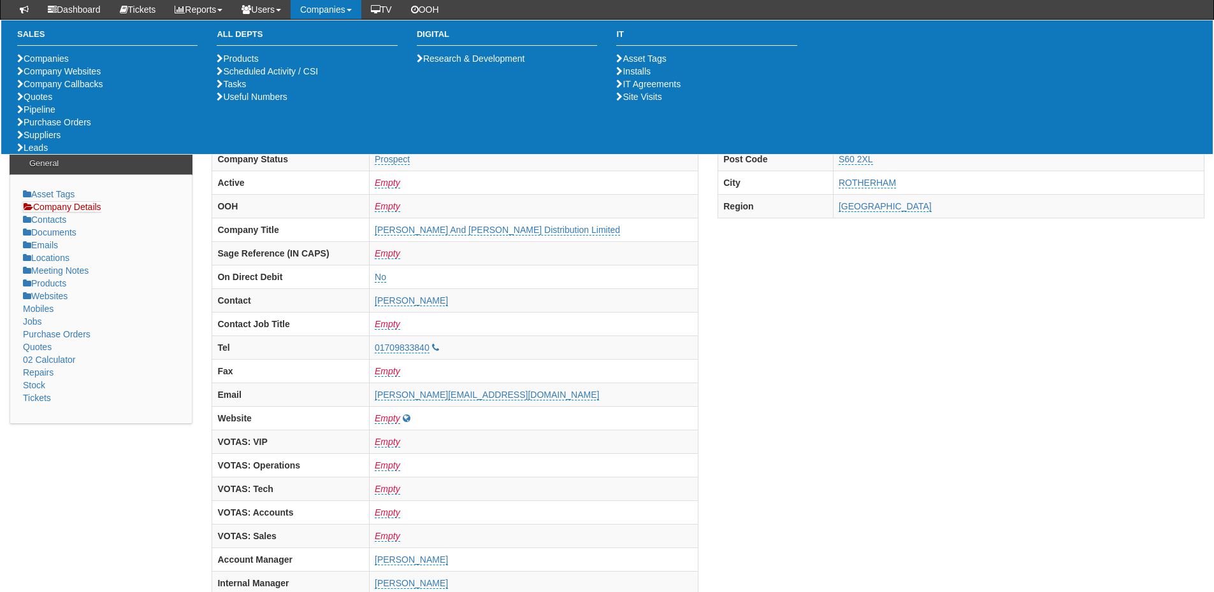
scroll to position [0, 0]
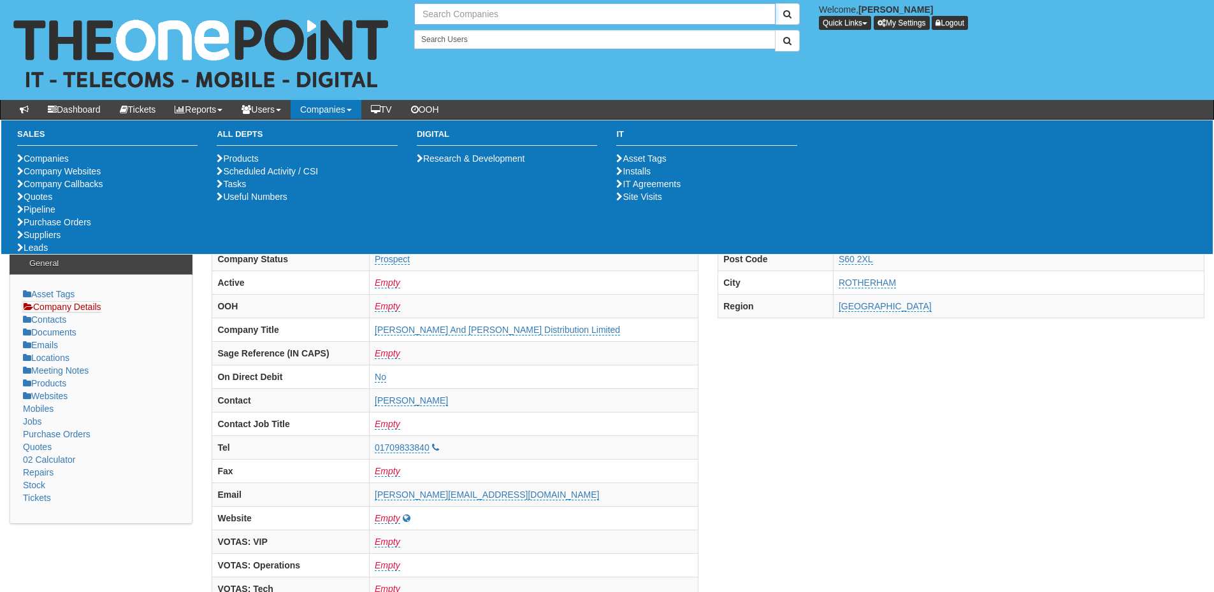
click at [483, 11] on input "text" at bounding box center [594, 14] width 361 height 22
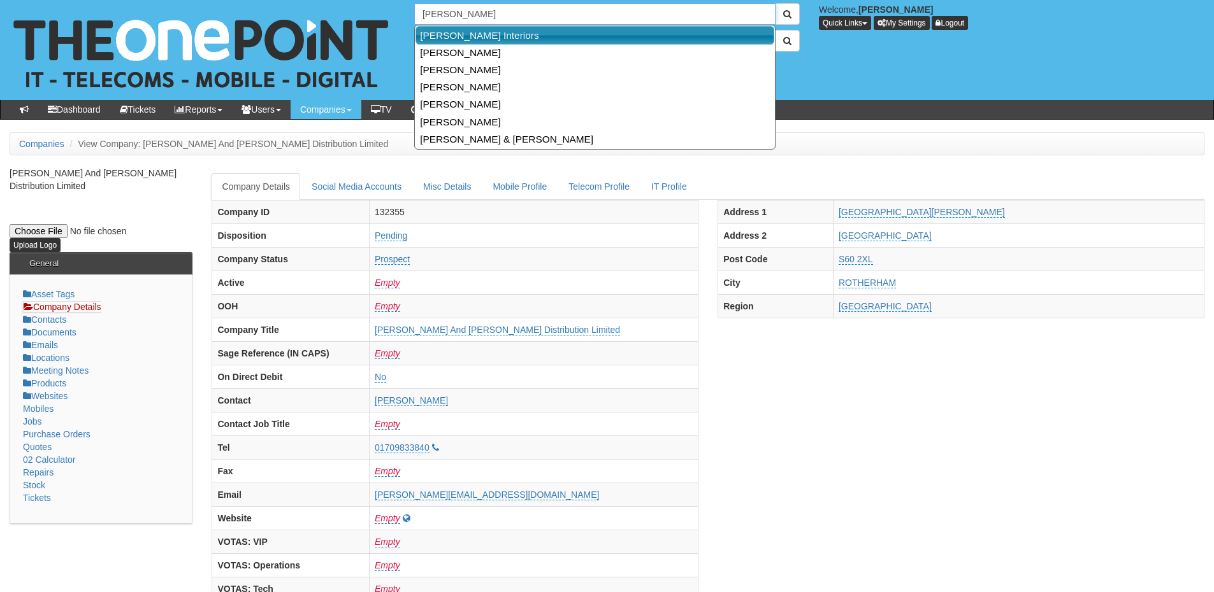
click at [475, 38] on link "[PERSON_NAME] Interiors" at bounding box center [594, 35] width 359 height 18
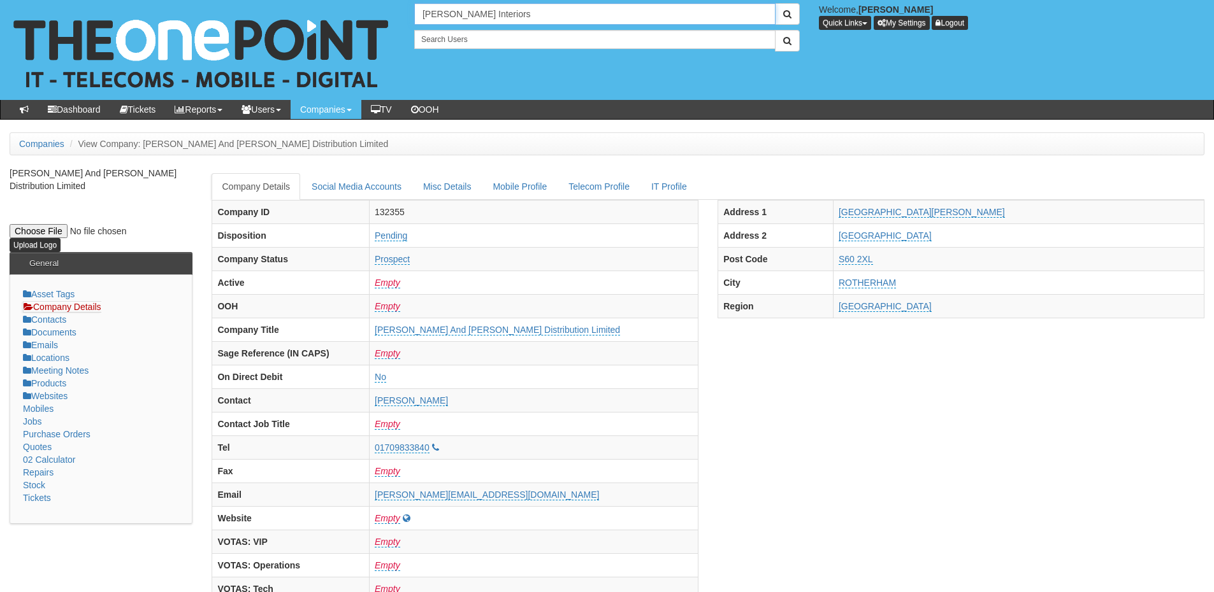
type input "[PERSON_NAME] Interiors"
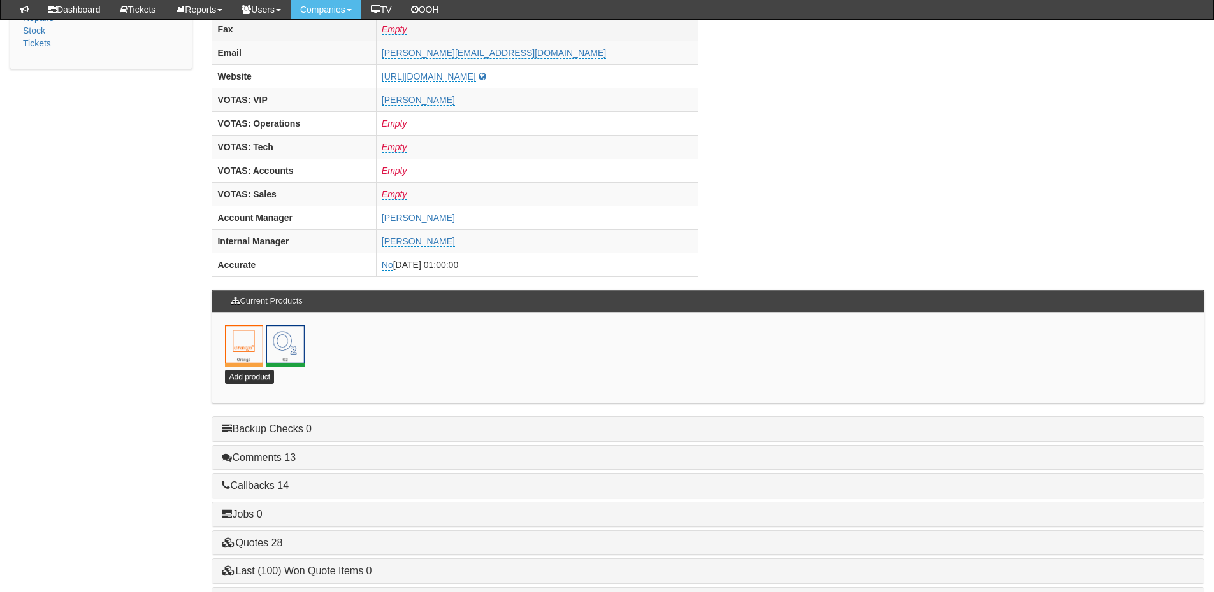
scroll to position [562, 0]
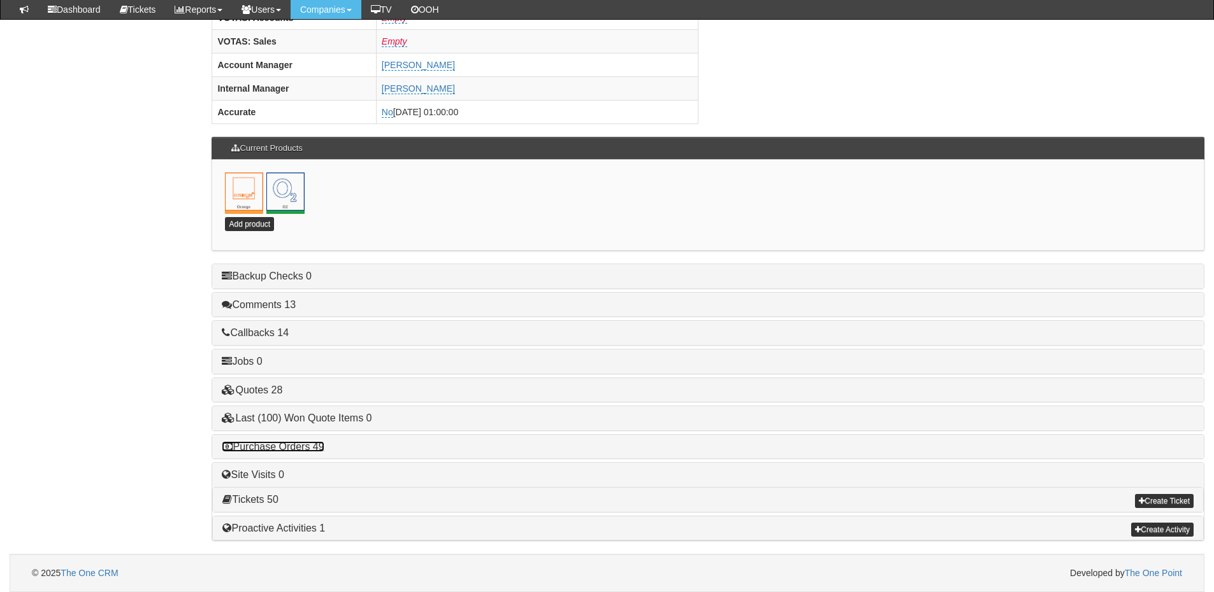
drag, startPoint x: 311, startPoint y: 450, endPoint x: 366, endPoint y: 448, distance: 55.5
click at [311, 450] on link "Purchase Orders 49" at bounding box center [273, 446] width 102 height 11
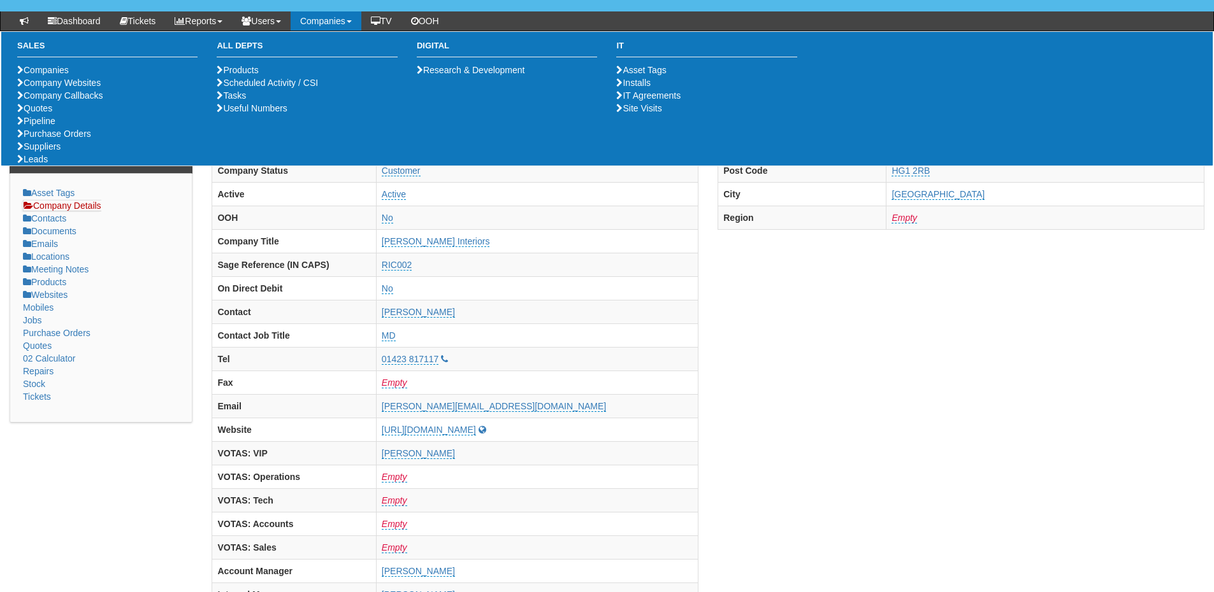
scroll to position [0, 0]
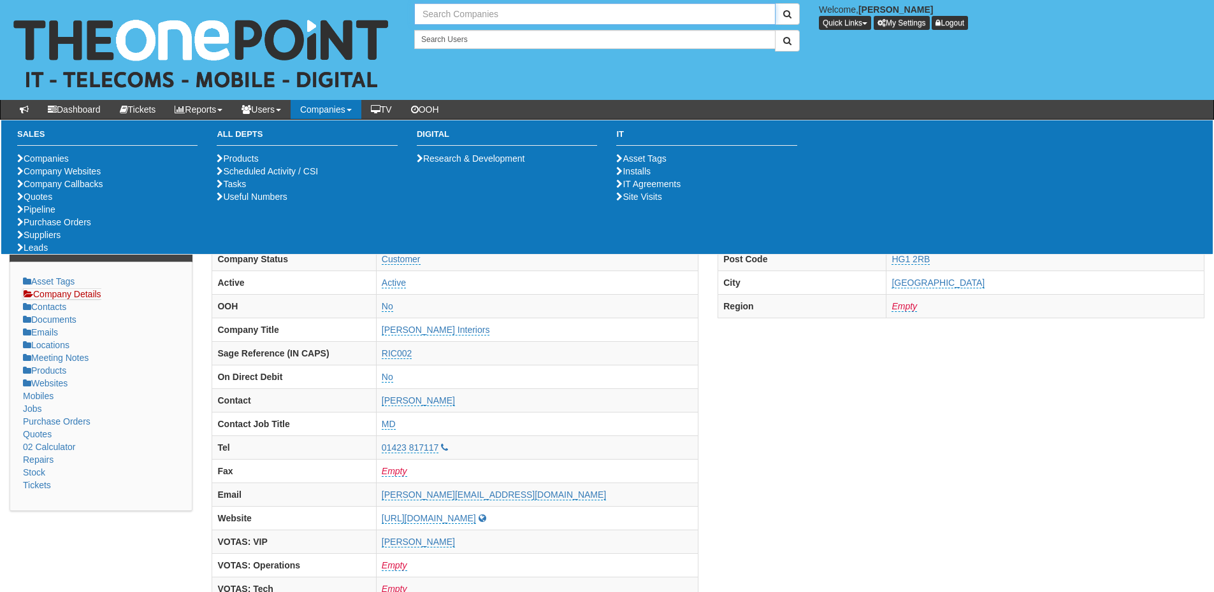
click at [487, 15] on input "text" at bounding box center [594, 14] width 361 height 22
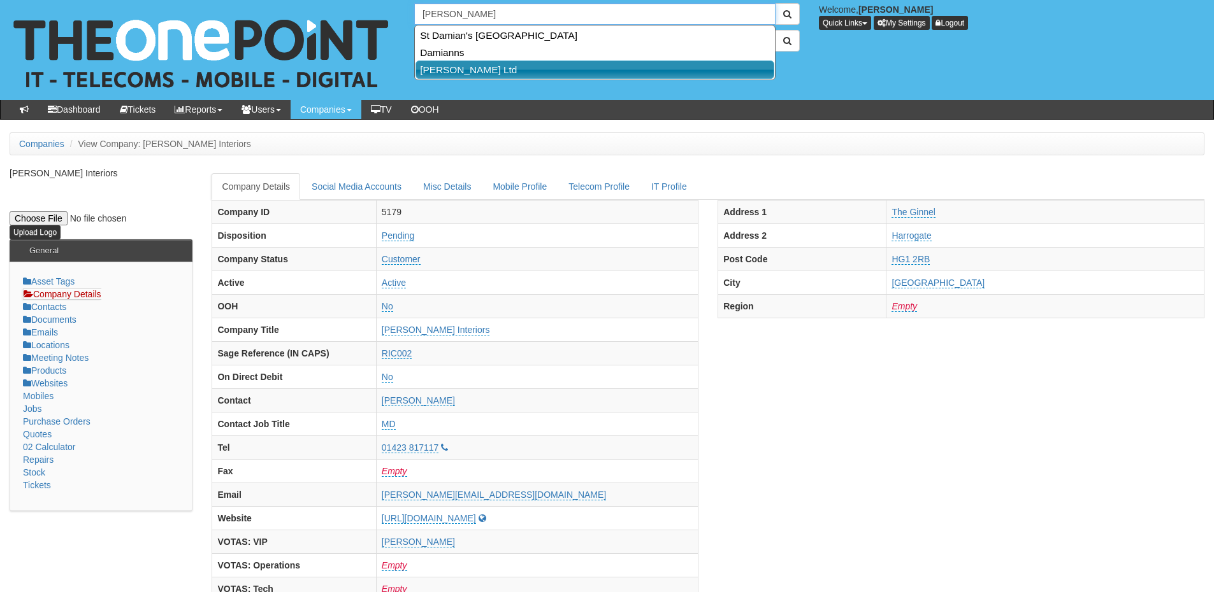
click at [477, 71] on link "Damian Cronin Ltd" at bounding box center [594, 70] width 359 height 18
type input "Damian Cronin Ltd"
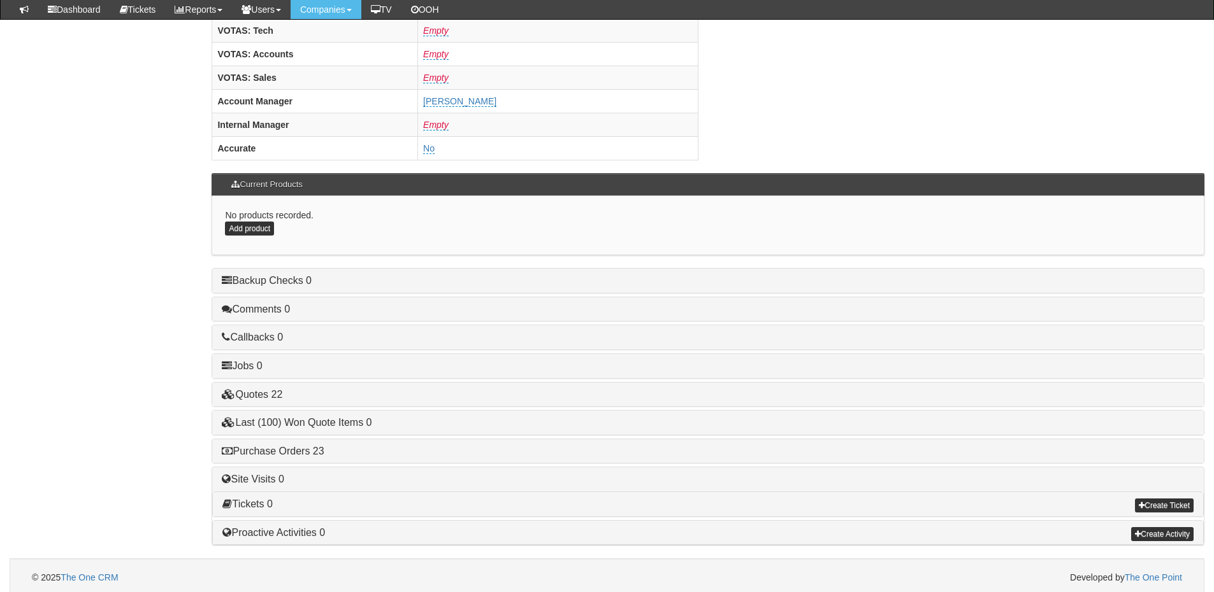
scroll to position [531, 0]
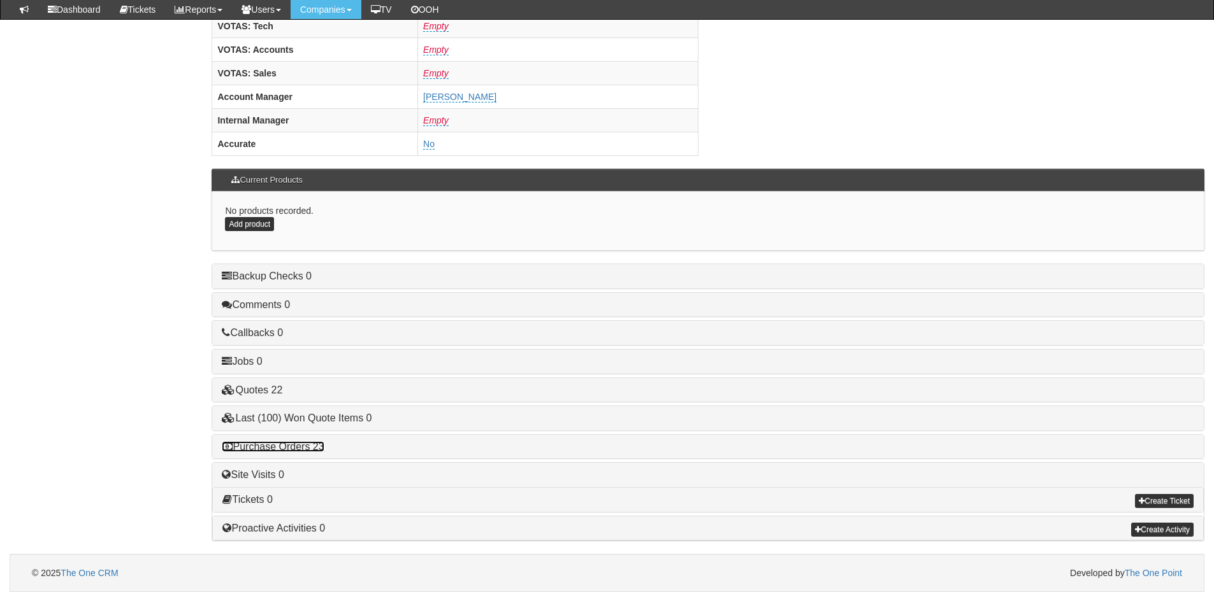
click at [300, 446] on link "Purchase Orders 23" at bounding box center [273, 446] width 102 height 11
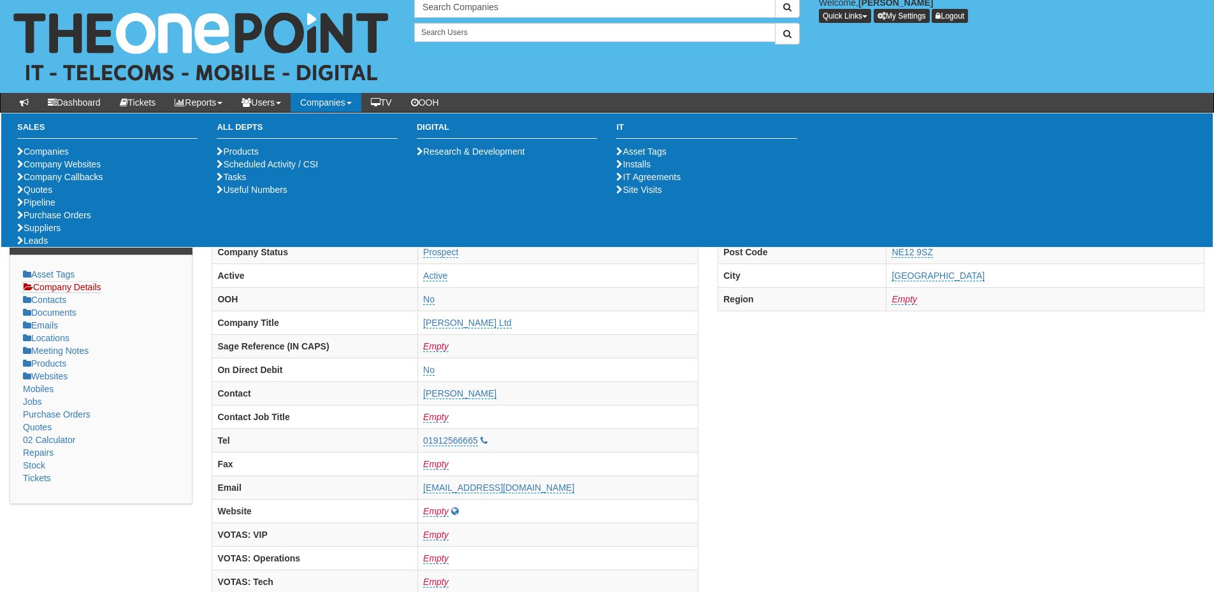
scroll to position [0, 0]
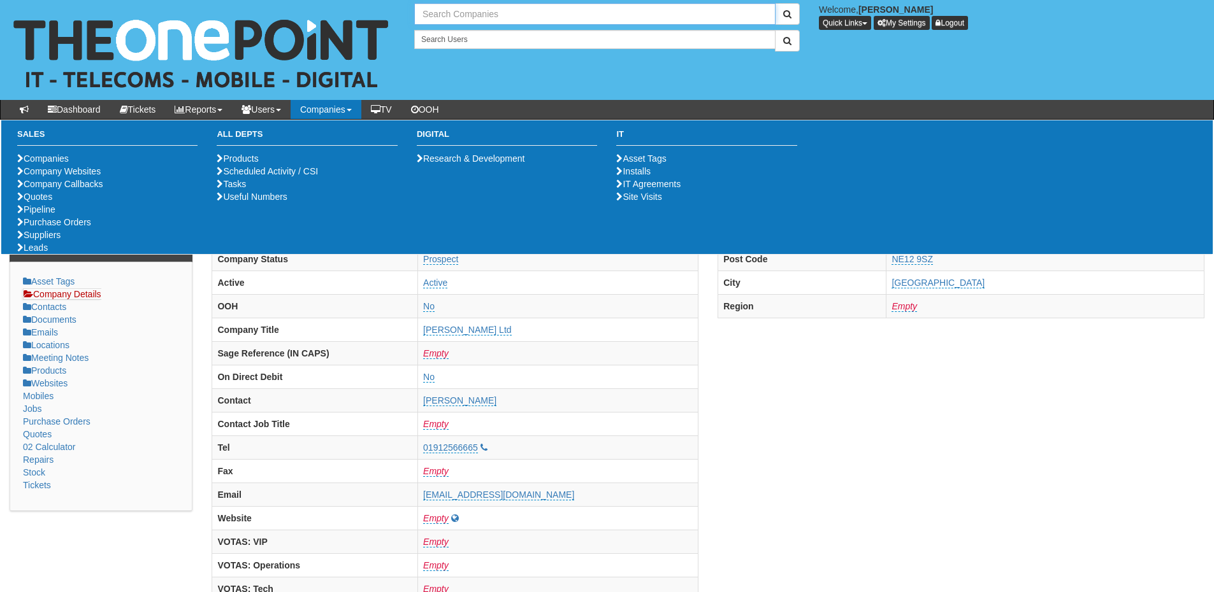
click at [440, 13] on input "text" at bounding box center [594, 14] width 361 height 22
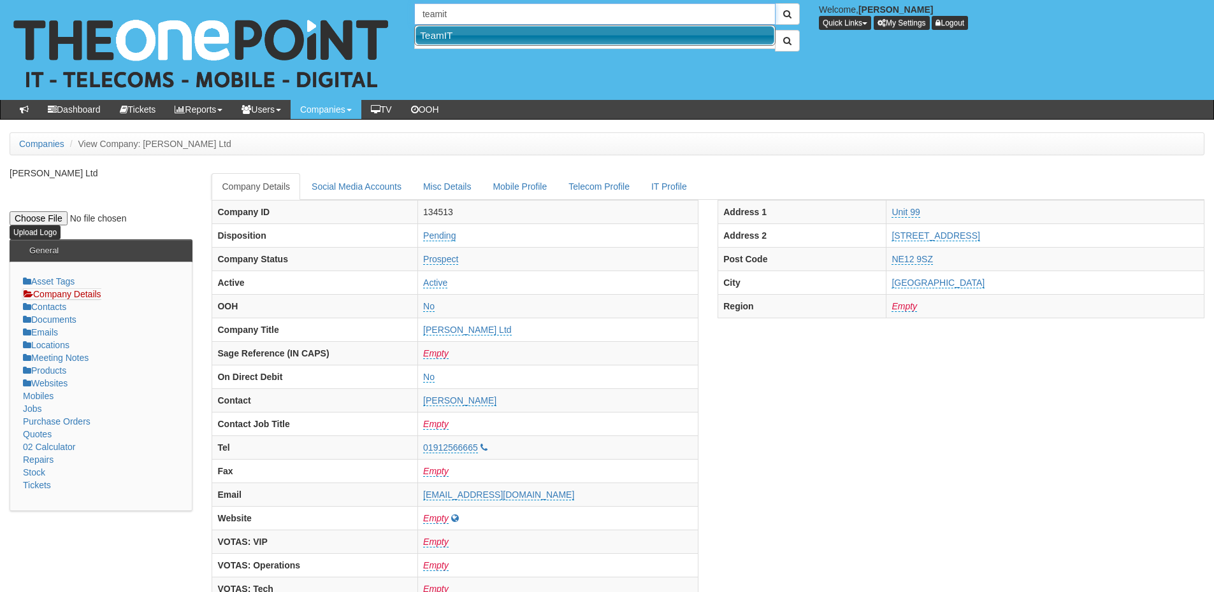
click at [448, 38] on link "TeamIT" at bounding box center [594, 35] width 359 height 18
type input "TeamIT"
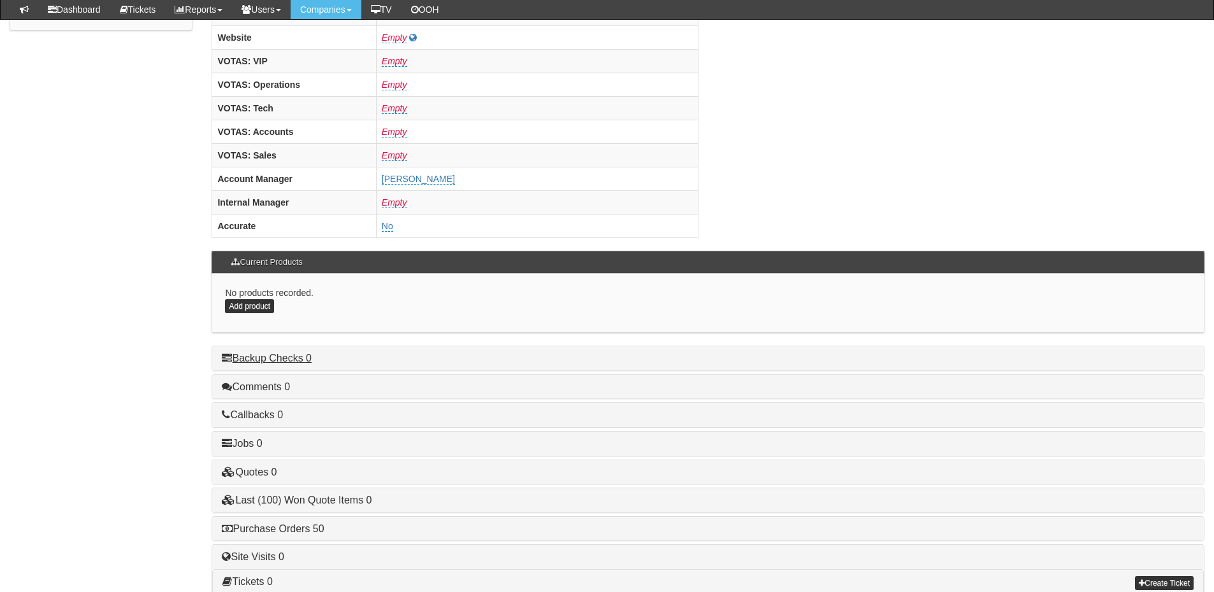
scroll to position [531, 0]
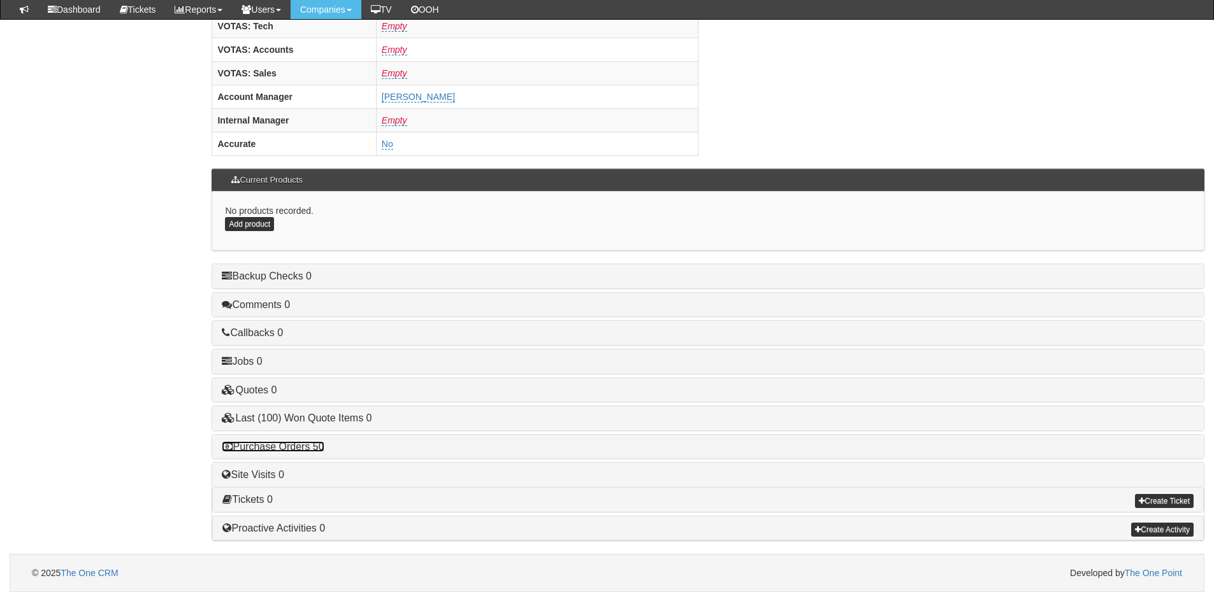
click at [282, 446] on link "Purchase Orders 50" at bounding box center [273, 446] width 102 height 11
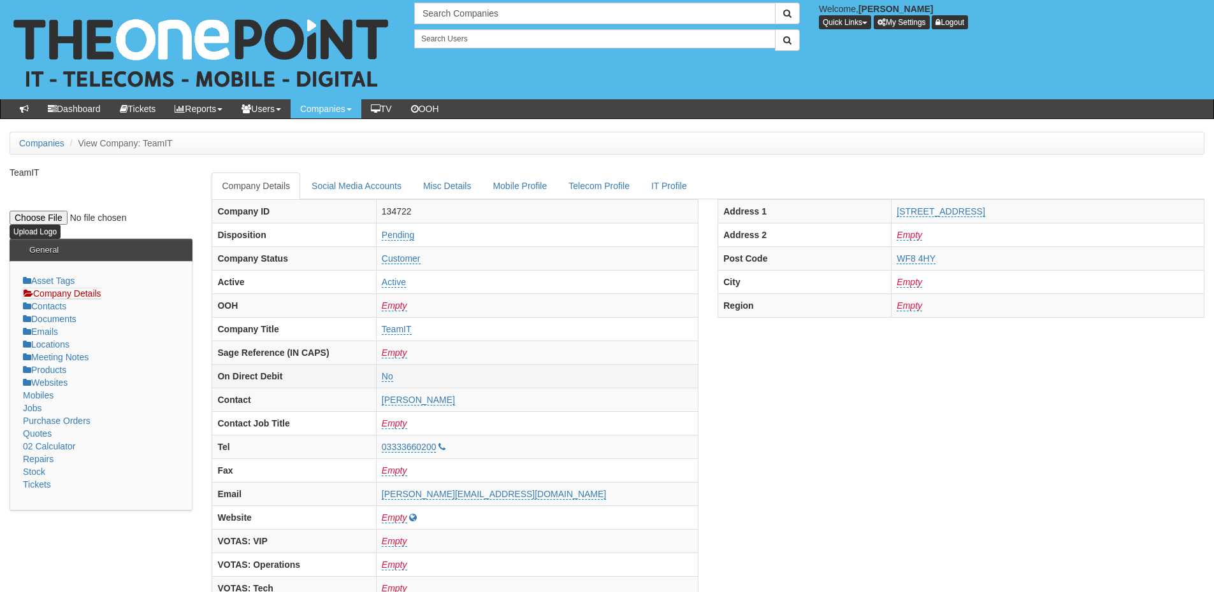
scroll to position [0, 0]
click at [510, 13] on input "text" at bounding box center [594, 14] width 361 height 22
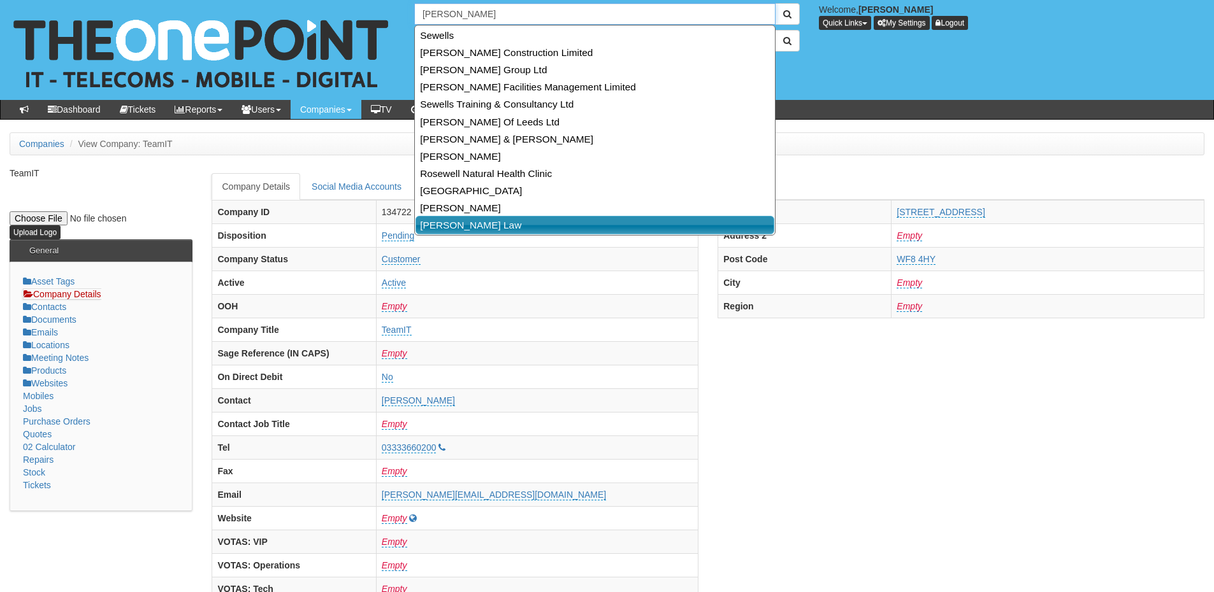
click at [458, 223] on link "Sewell Law" at bounding box center [594, 225] width 359 height 18
type input "Sewell Law"
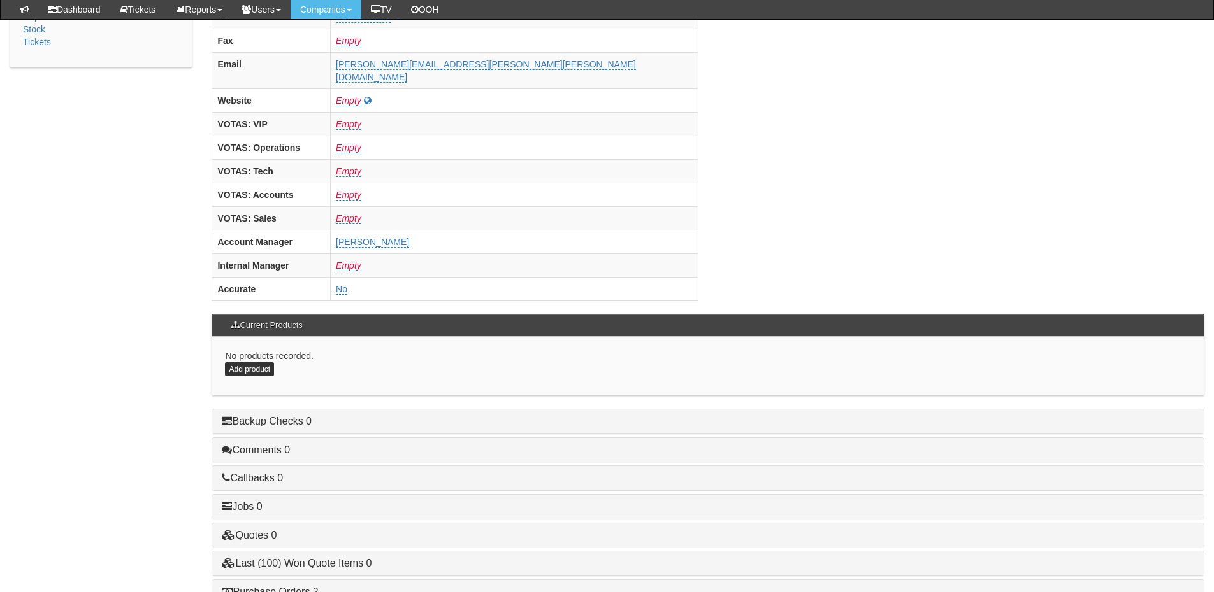
scroll to position [510, 0]
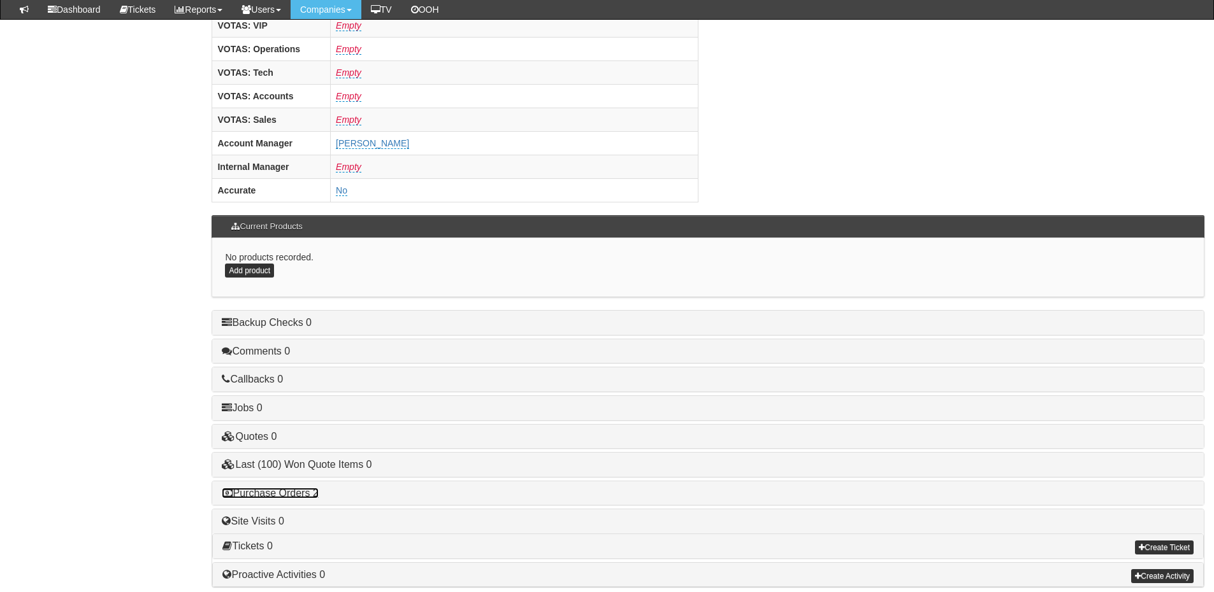
click at [306, 488] on link "Purchase Orders 2" at bounding box center [270, 493] width 96 height 11
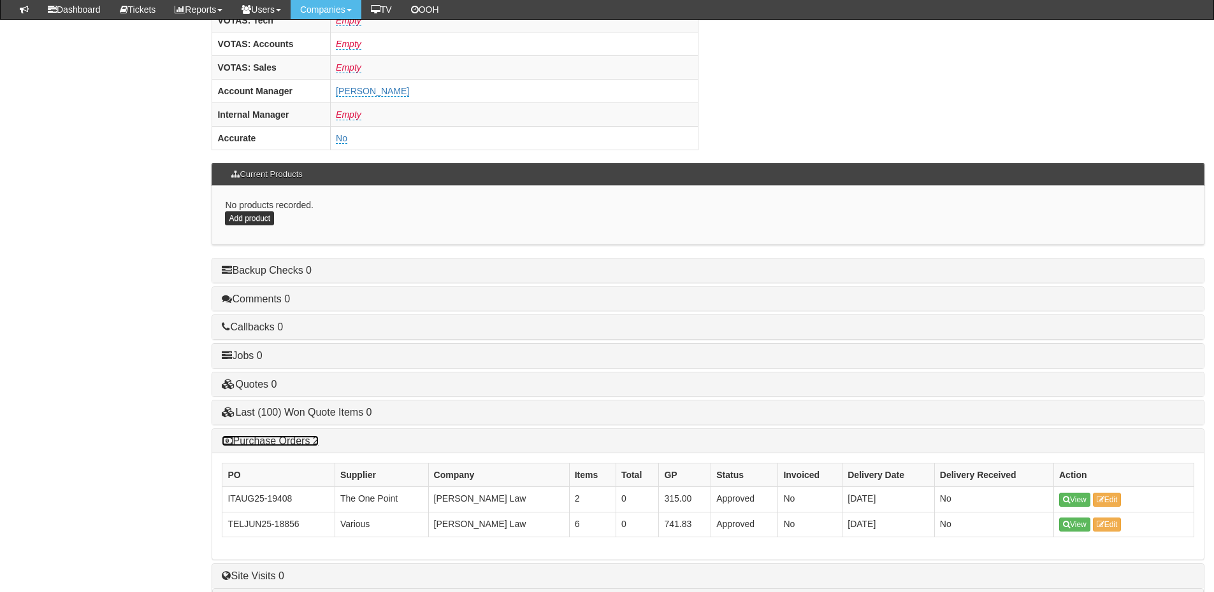
scroll to position [632, 0]
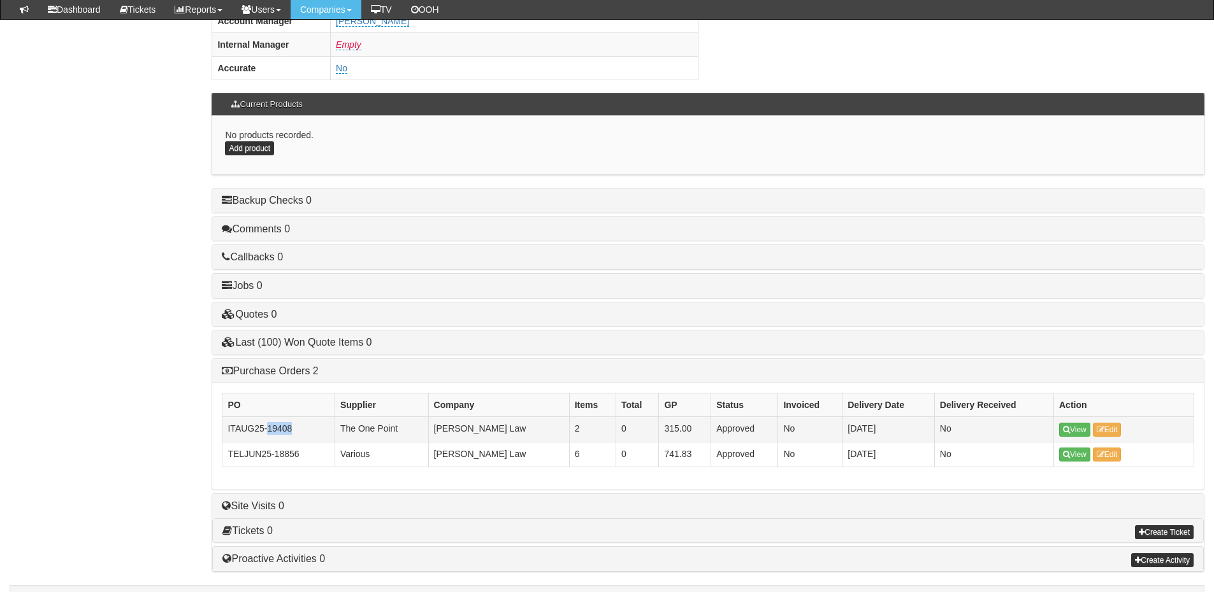
drag, startPoint x: 299, startPoint y: 397, endPoint x: 268, endPoint y: 402, distance: 31.0
click at [268, 417] on td "ITAUG25-19408" at bounding box center [278, 429] width 112 height 25
copy td "19408"
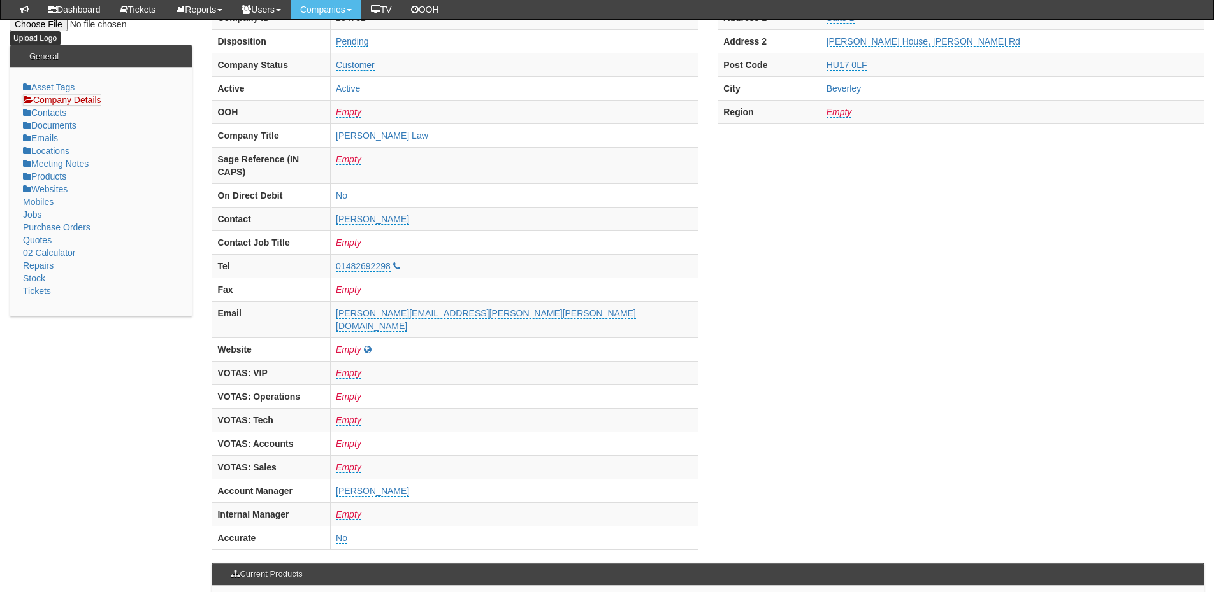
scroll to position [0, 0]
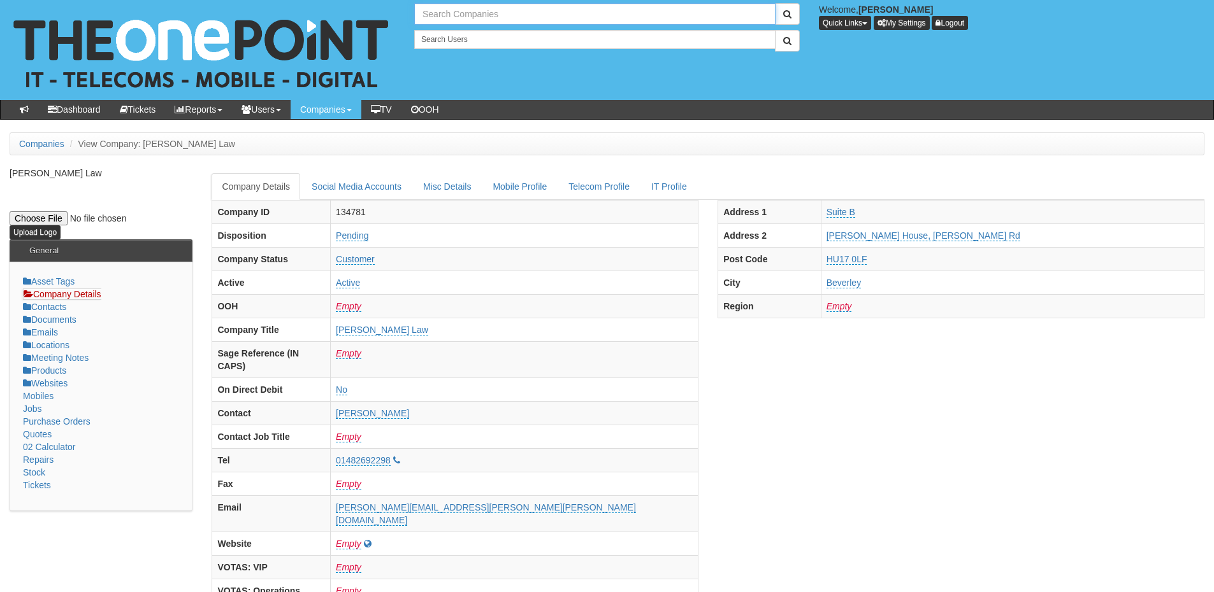
click at [515, 13] on input "text" at bounding box center [594, 14] width 361 height 22
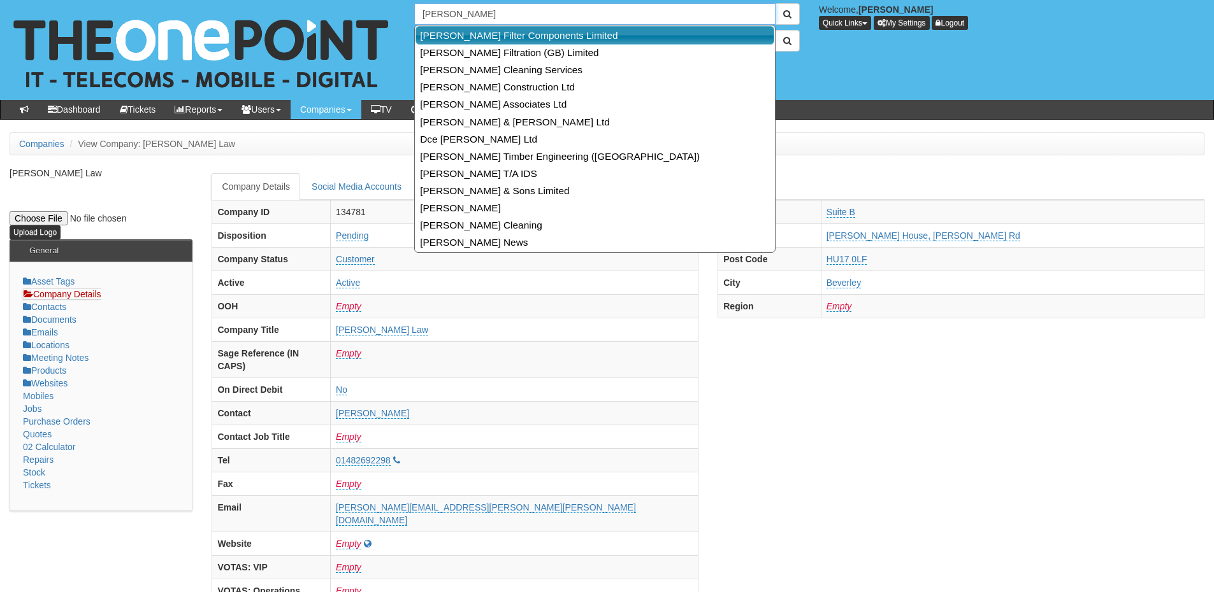
click at [520, 29] on link "Donaldson Filter Components Limited" at bounding box center [594, 35] width 359 height 18
type input "Donaldson Filter Components Limited"
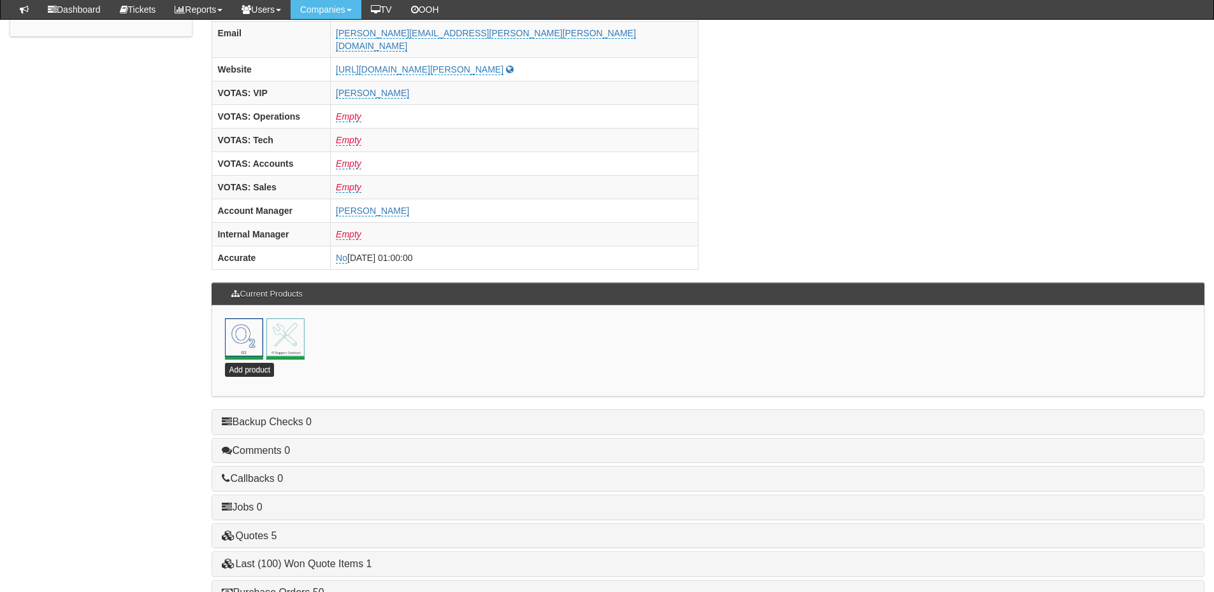
scroll to position [510, 0]
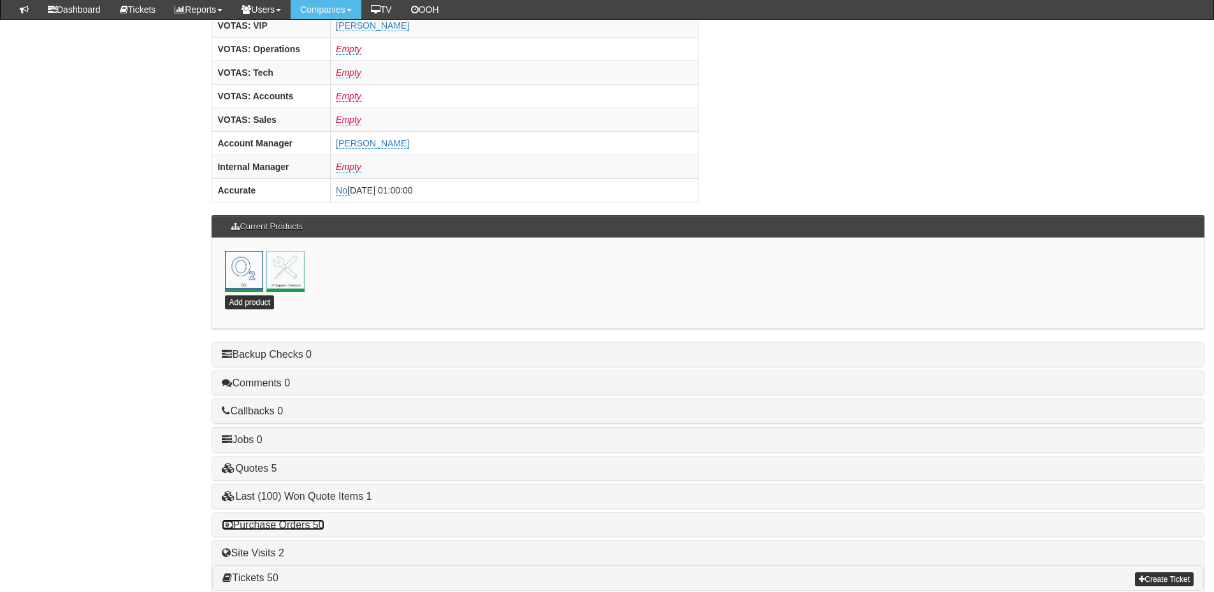
click at [306, 520] on link "Purchase Orders 50" at bounding box center [273, 525] width 102 height 11
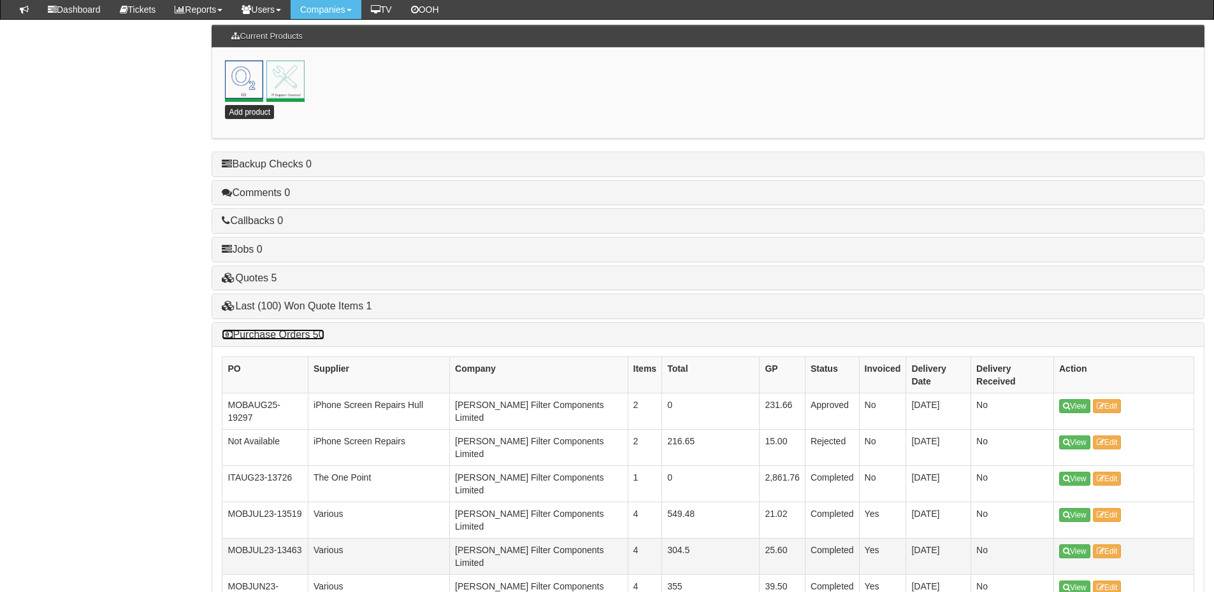
scroll to position [701, 0]
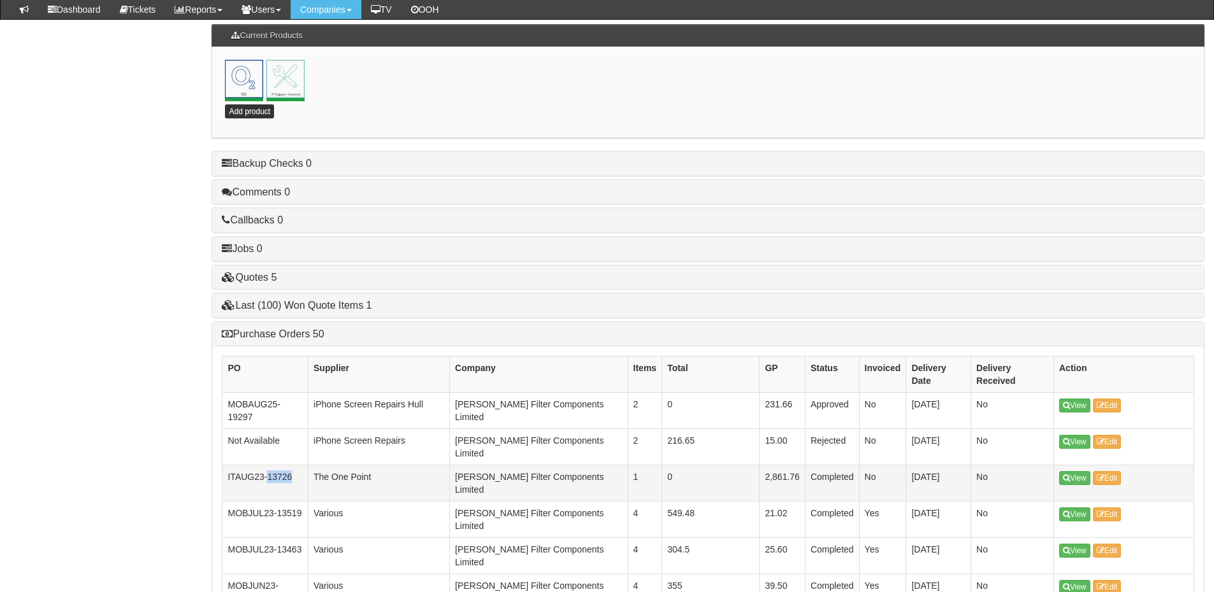
drag, startPoint x: 292, startPoint y: 420, endPoint x: 268, endPoint y: 421, distance: 24.9
click at [268, 466] on td "ITAUG23-13726" at bounding box center [265, 484] width 86 height 36
copy td "13726"
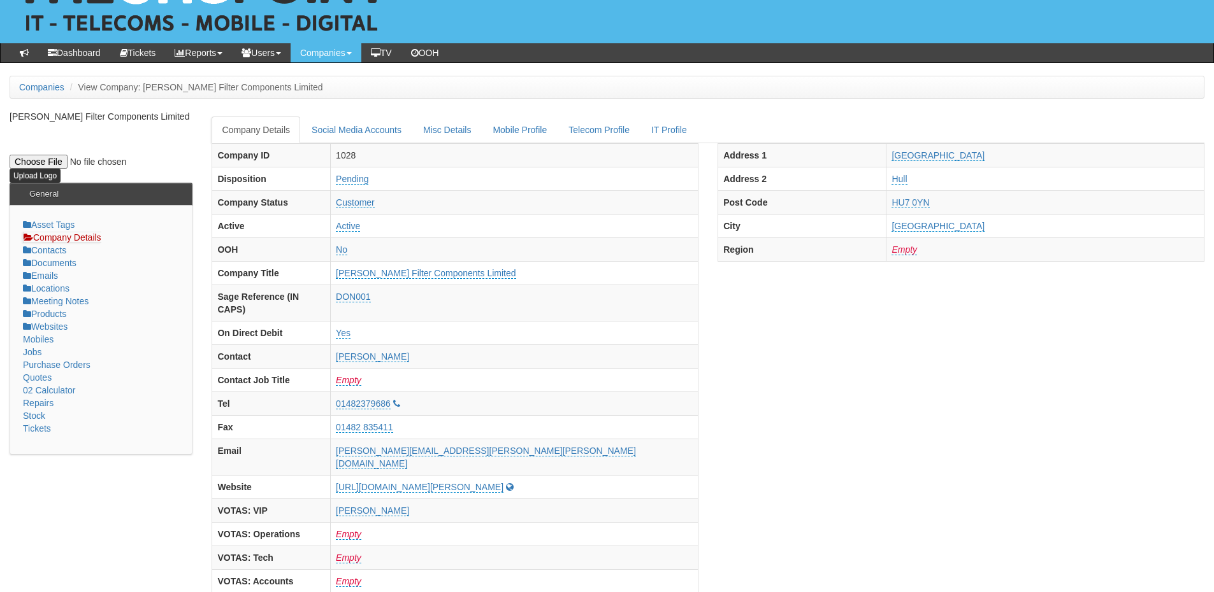
scroll to position [0, 0]
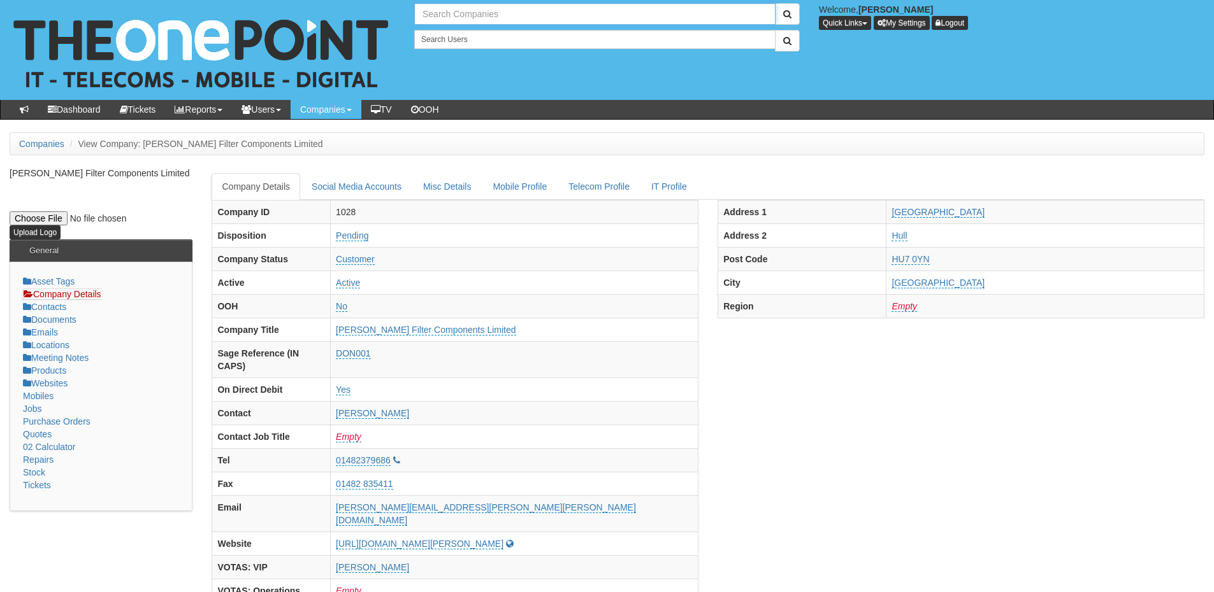
click at [458, 13] on input "text" at bounding box center [594, 14] width 361 height 22
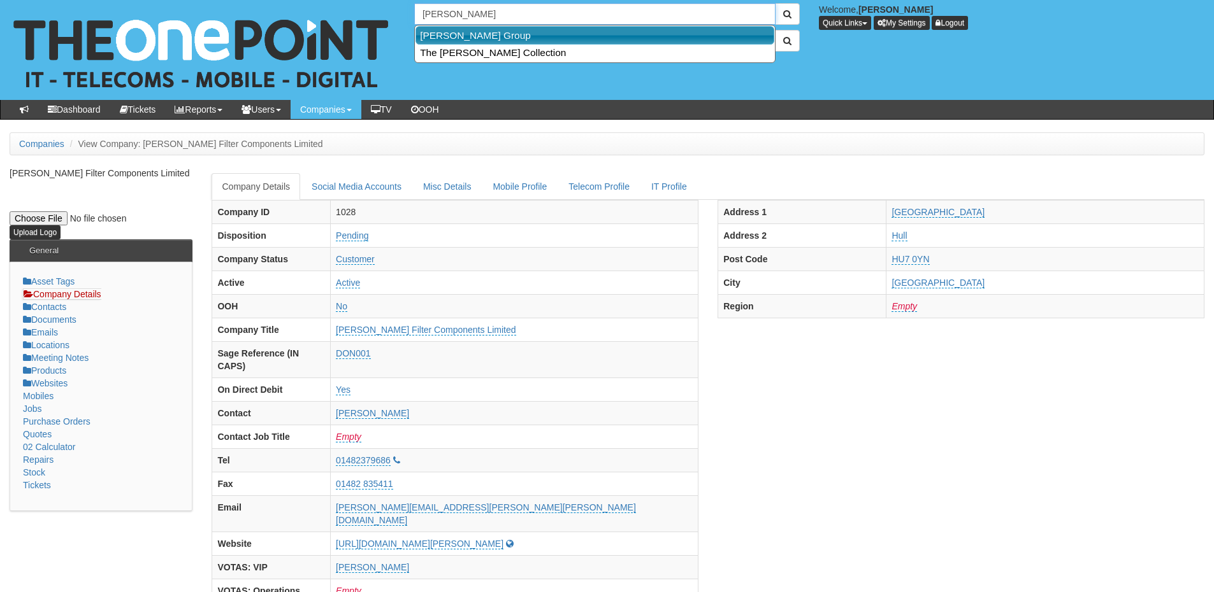
click at [474, 38] on link "John Good Group" at bounding box center [594, 35] width 359 height 18
type input "John Good Group"
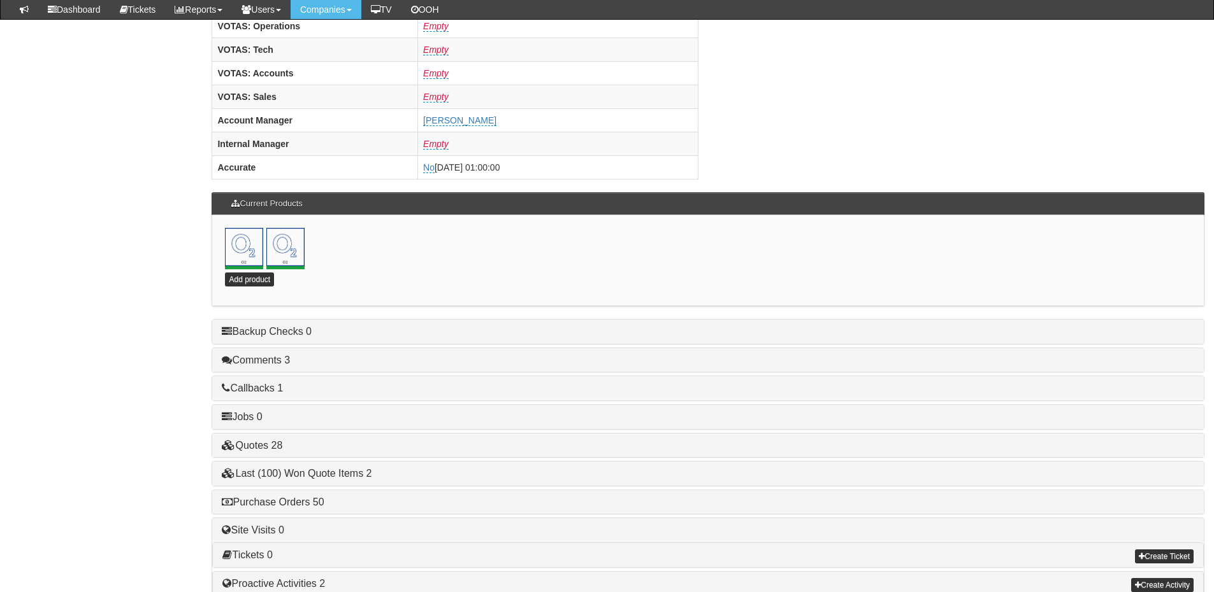
scroll to position [562, 0]
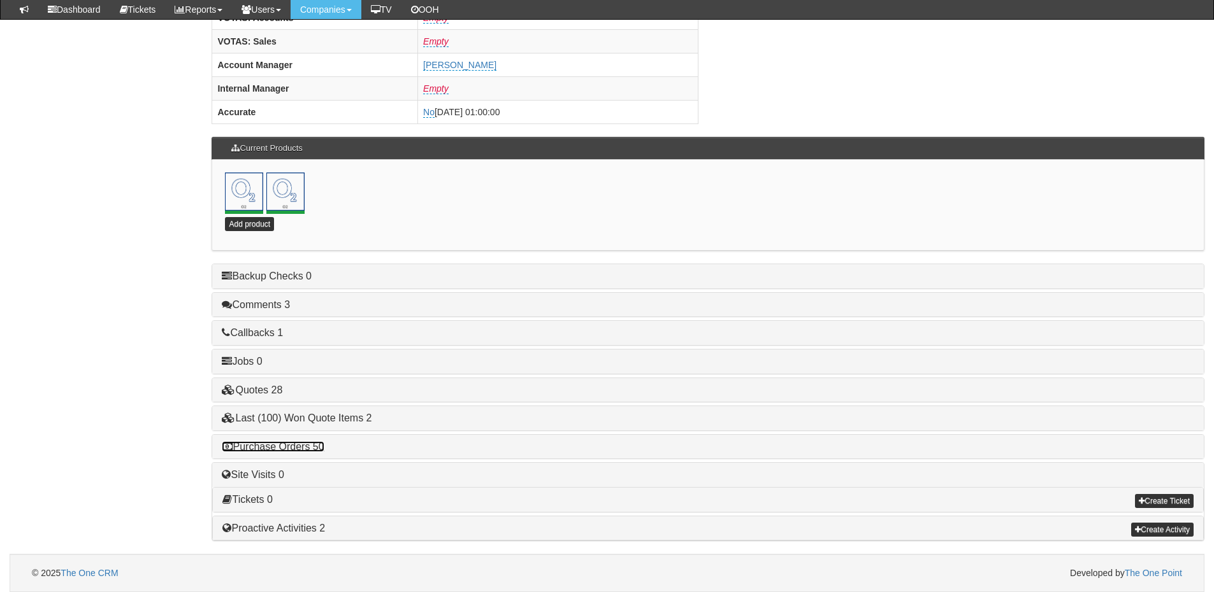
click at [312, 441] on link "Purchase Orders 50" at bounding box center [273, 446] width 102 height 11
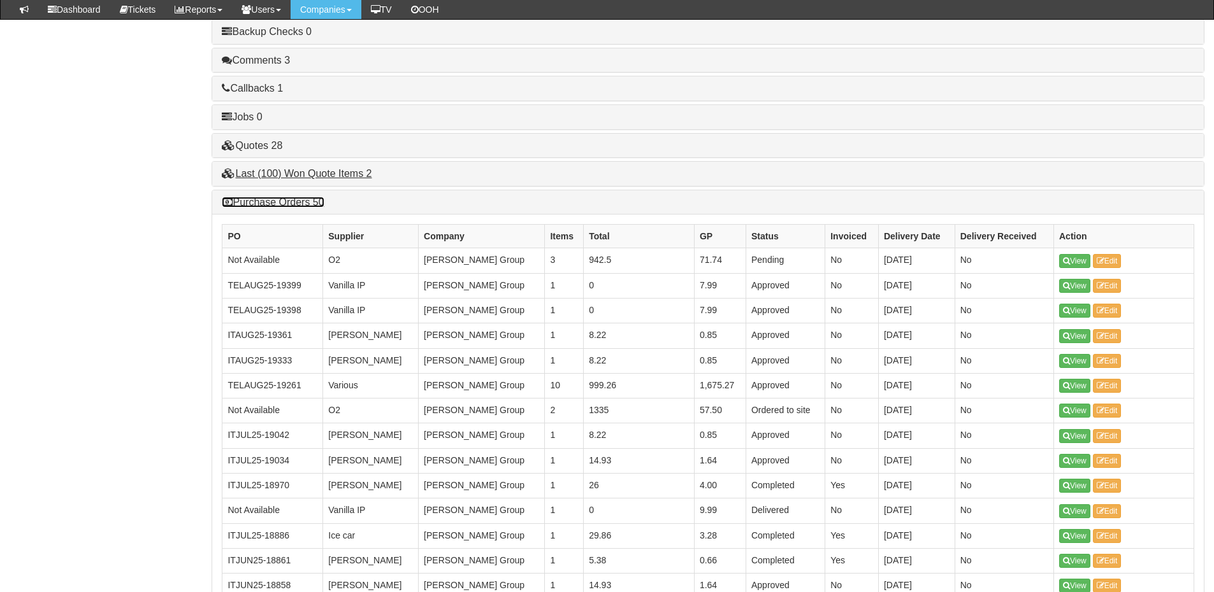
scroll to position [817, 0]
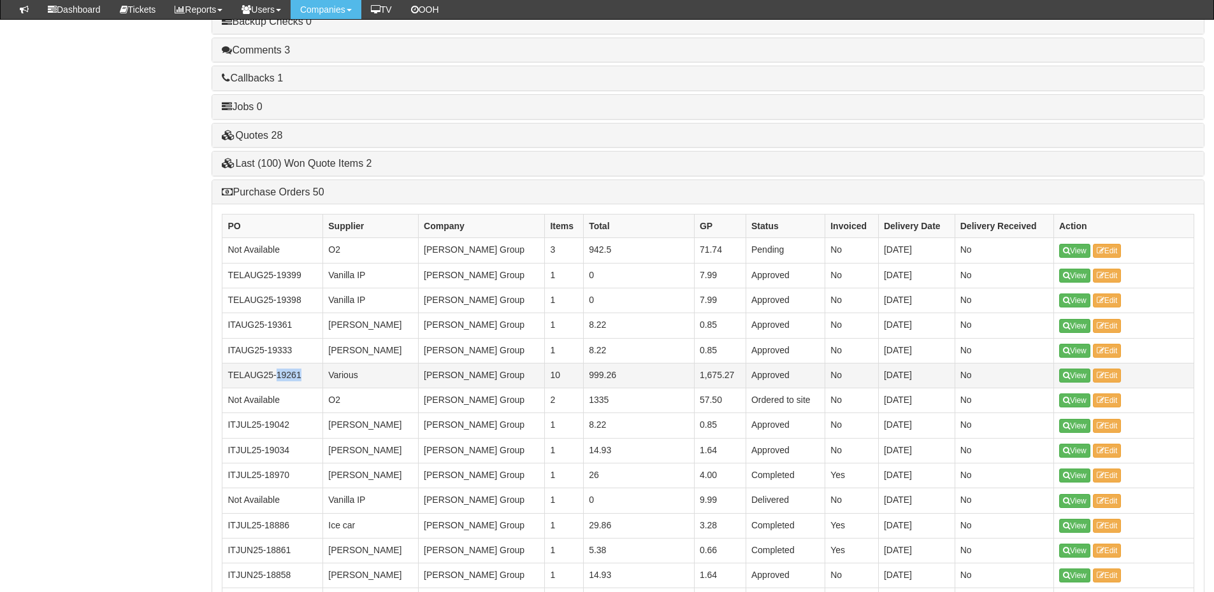
drag, startPoint x: 304, startPoint y: 376, endPoint x: 275, endPoint y: 380, distance: 28.8
click at [275, 380] on td "TELAUG25-19261" at bounding box center [272, 375] width 101 height 25
copy td "19261"
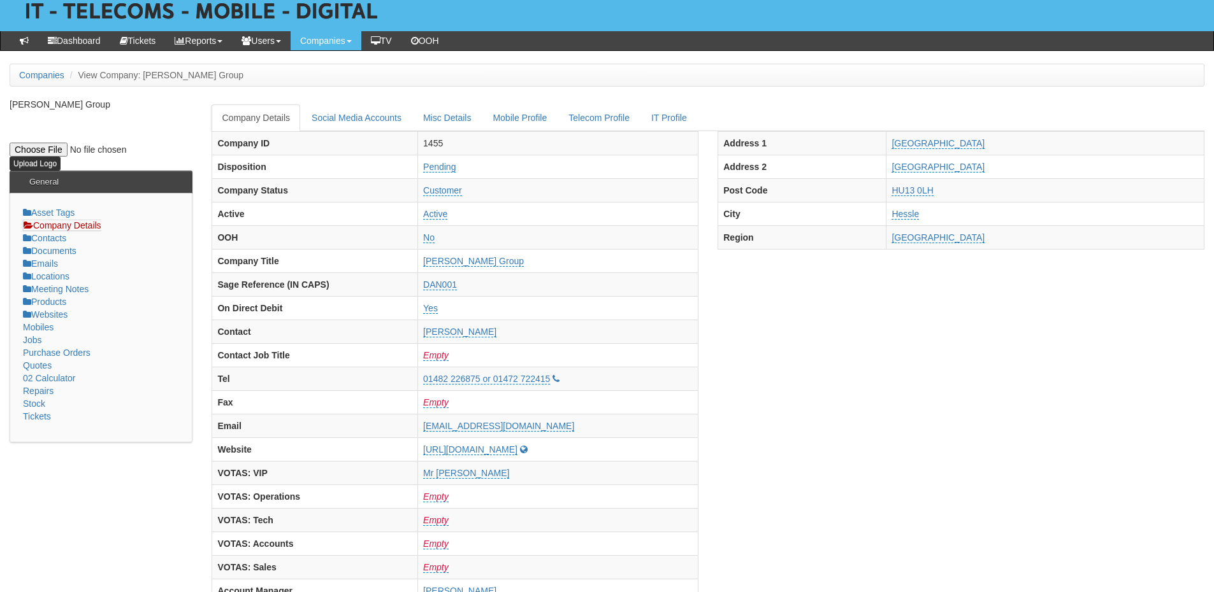
scroll to position [0, 0]
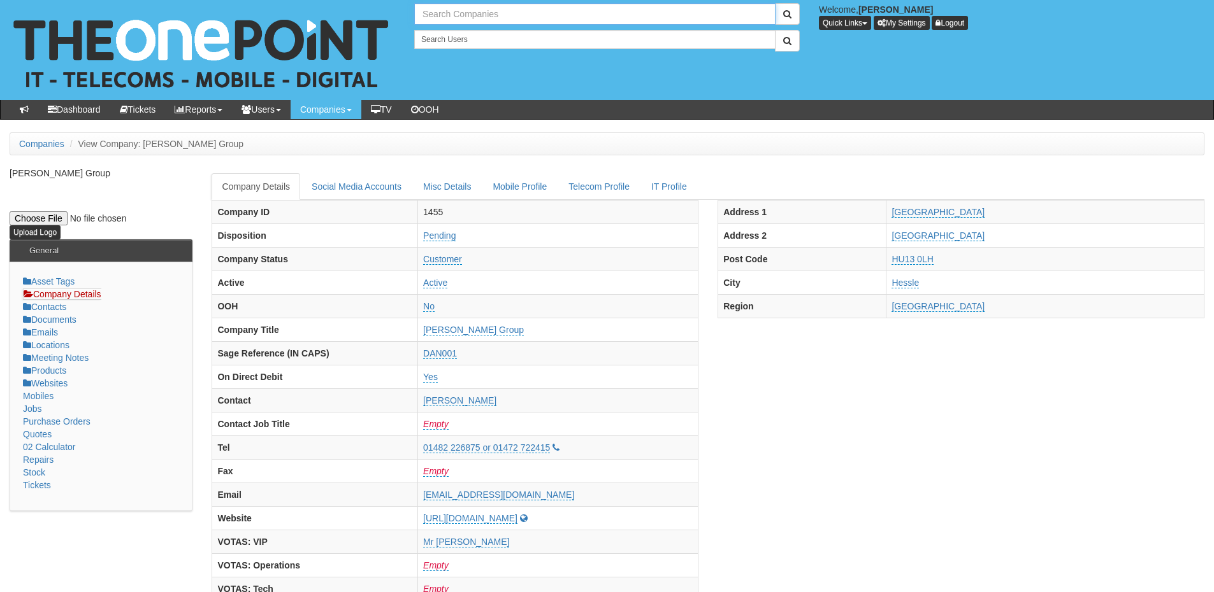
click at [458, 18] on input "text" at bounding box center [594, 14] width 361 height 22
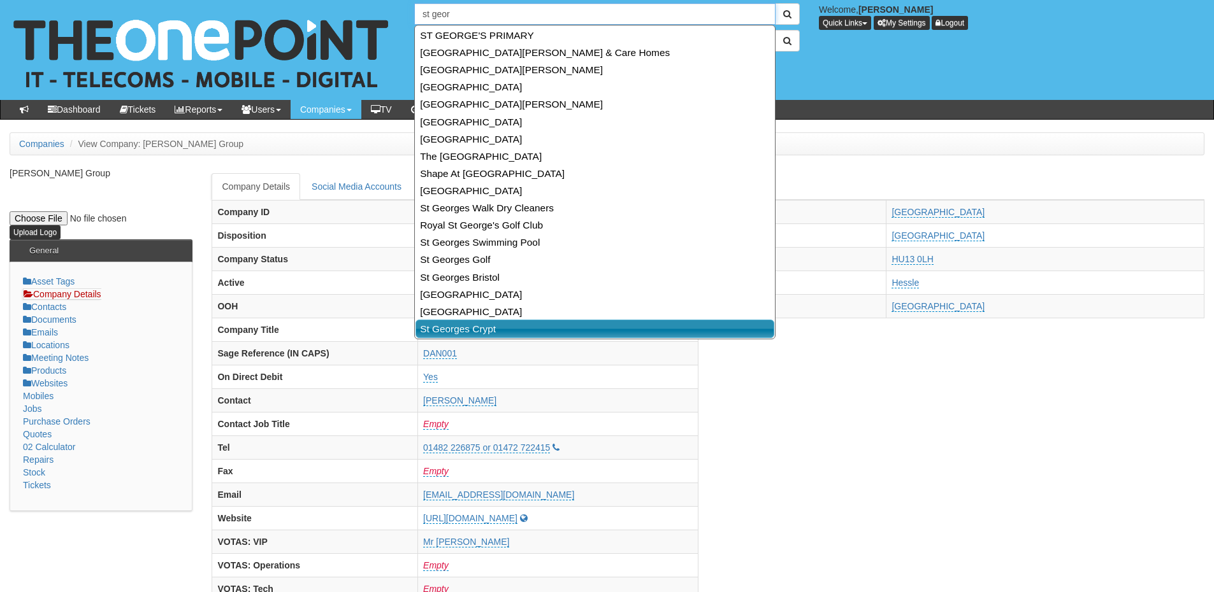
click at [499, 330] on link "St Georges Crypt" at bounding box center [594, 329] width 359 height 18
type input "St Georges Crypt"
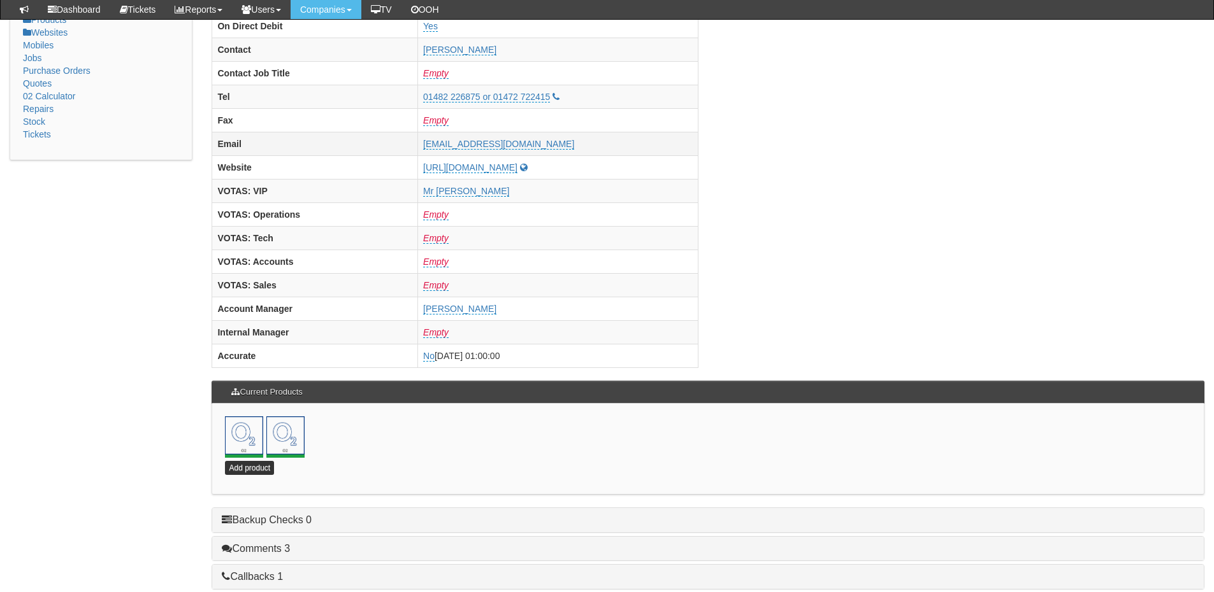
scroll to position [191, 0]
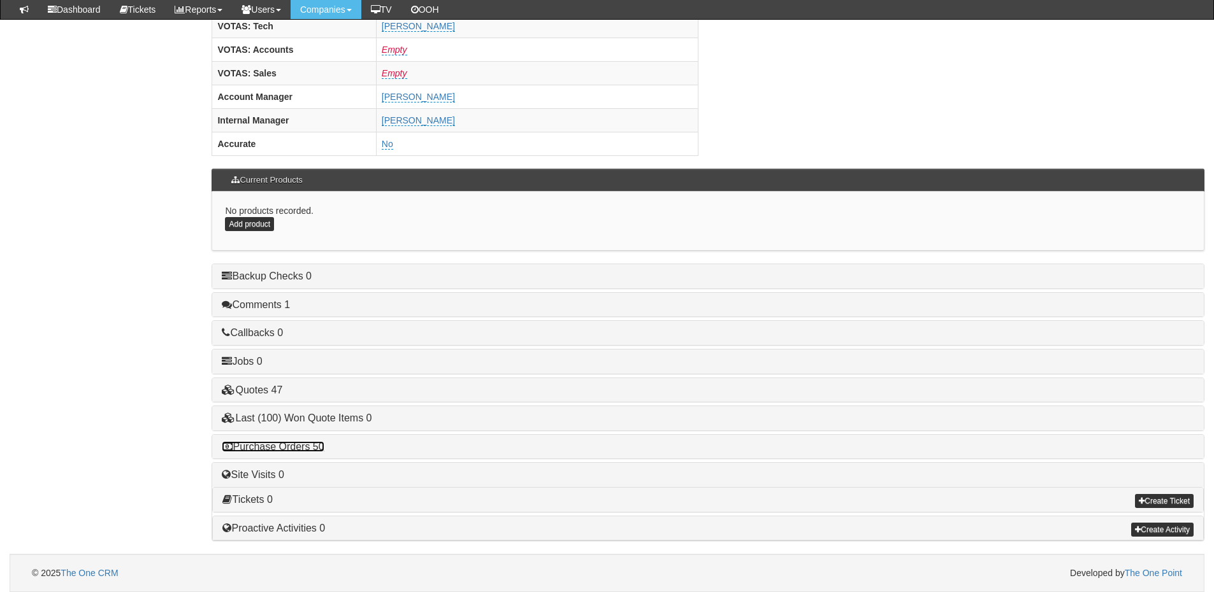
click at [313, 443] on link "Purchase Orders 50" at bounding box center [273, 446] width 102 height 11
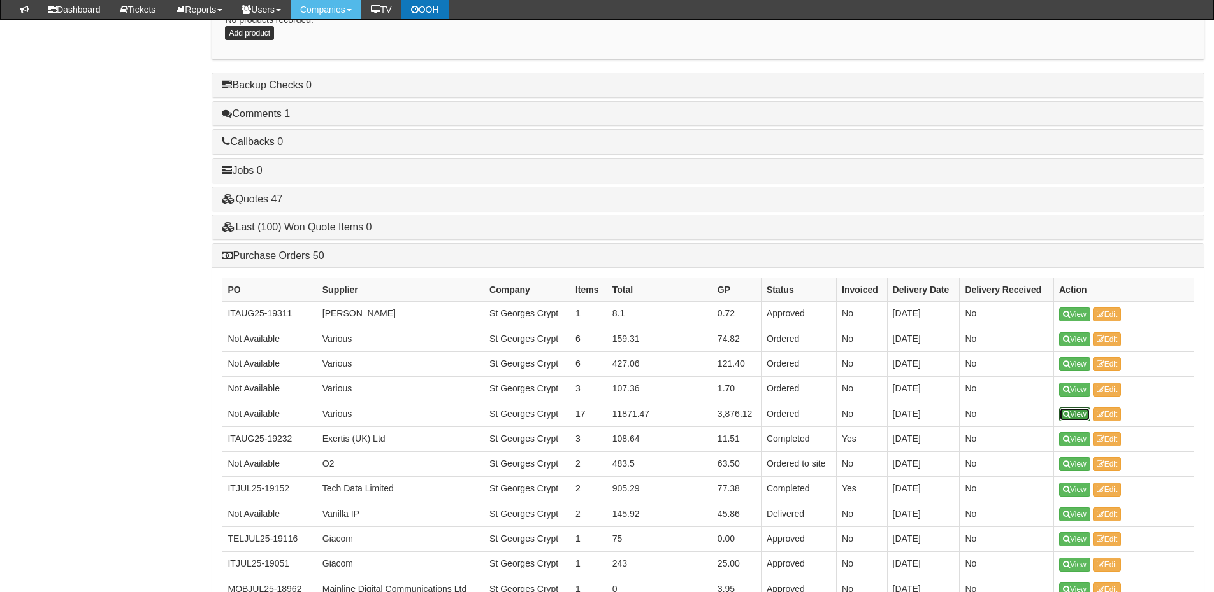
scroll to position [721, 0]
drag, startPoint x: 1068, startPoint y: 387, endPoint x: 833, endPoint y: 438, distance: 240.5
click at [836, 438] on td "Yes" at bounding box center [861, 439] width 51 height 25
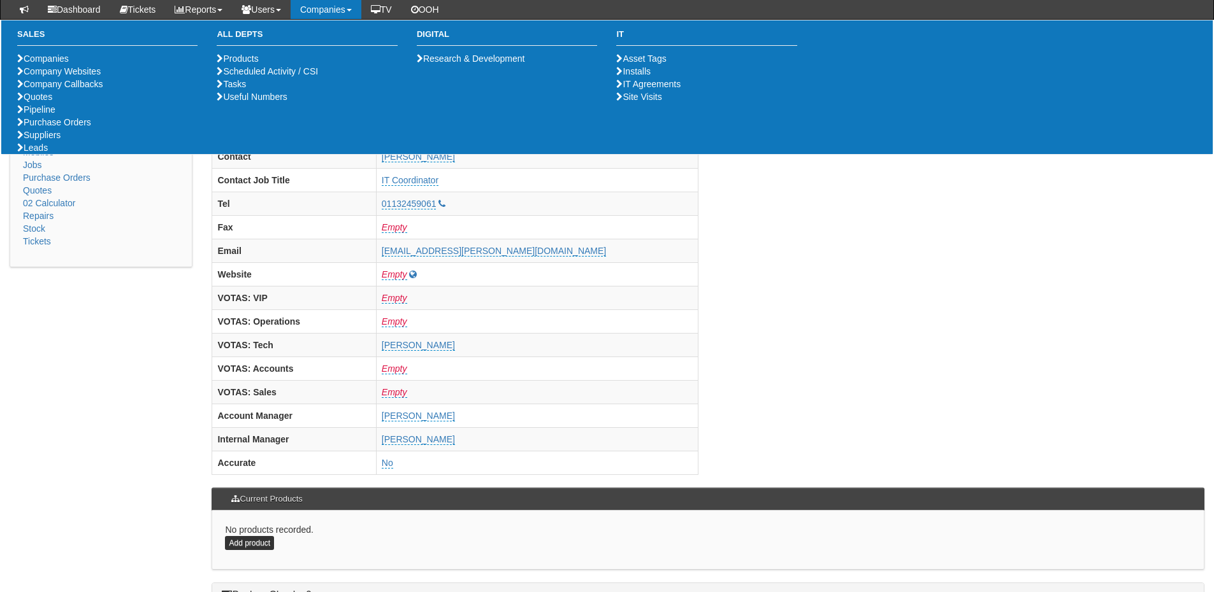
scroll to position [0, 0]
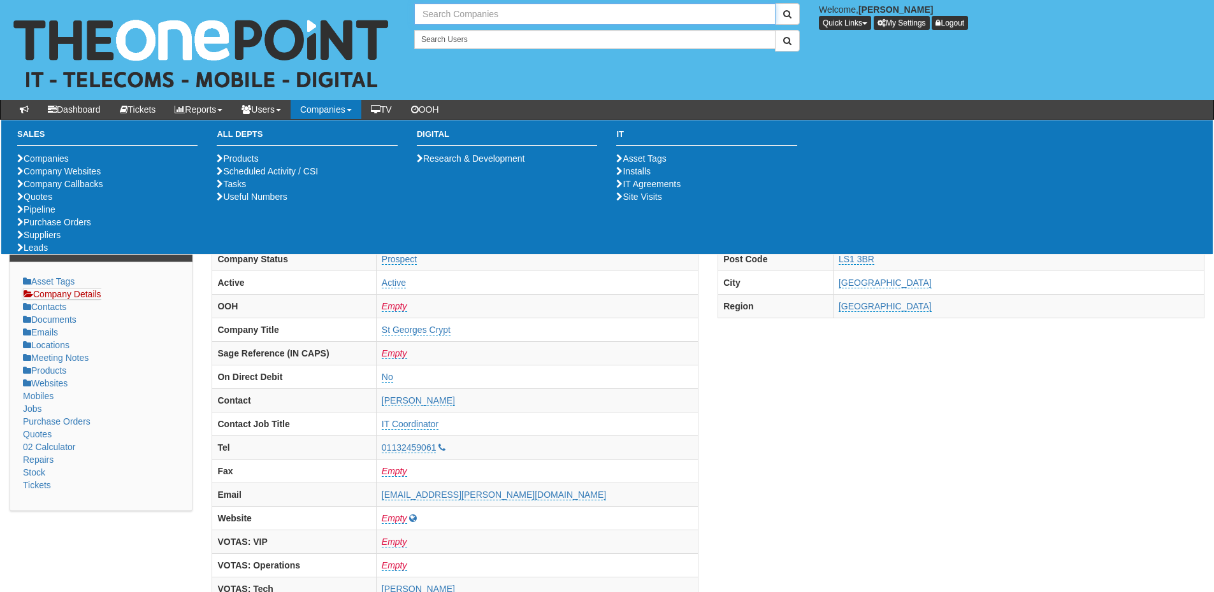
click at [468, 11] on input "text" at bounding box center [594, 14] width 361 height 22
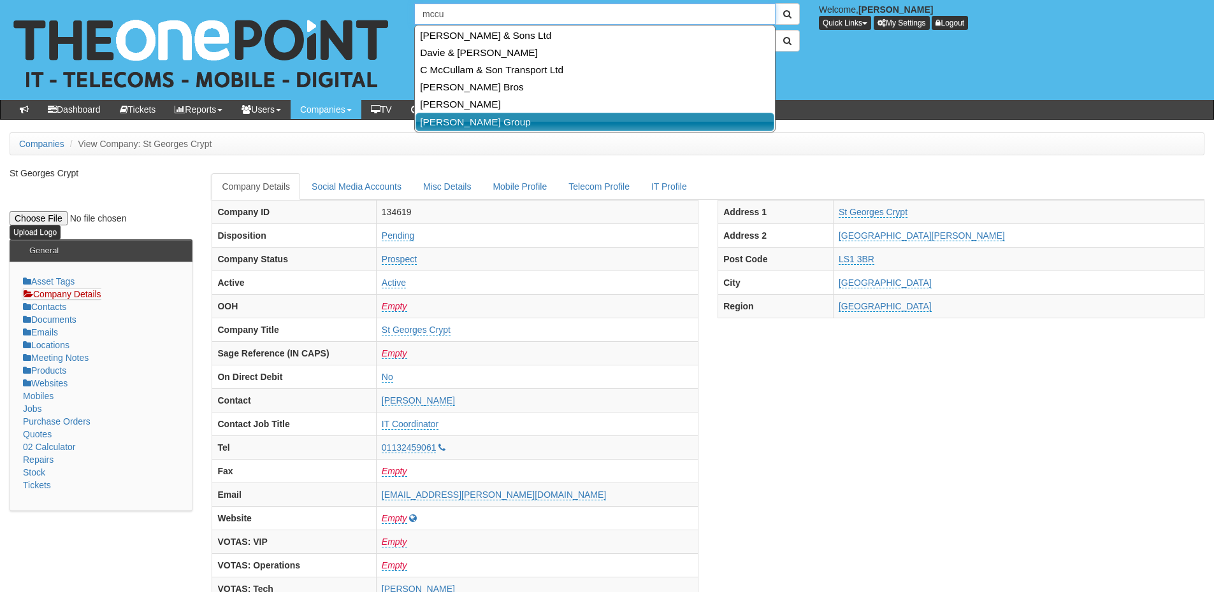
click at [443, 115] on link "McCue Group" at bounding box center [594, 122] width 359 height 18
type input "McCue Group"
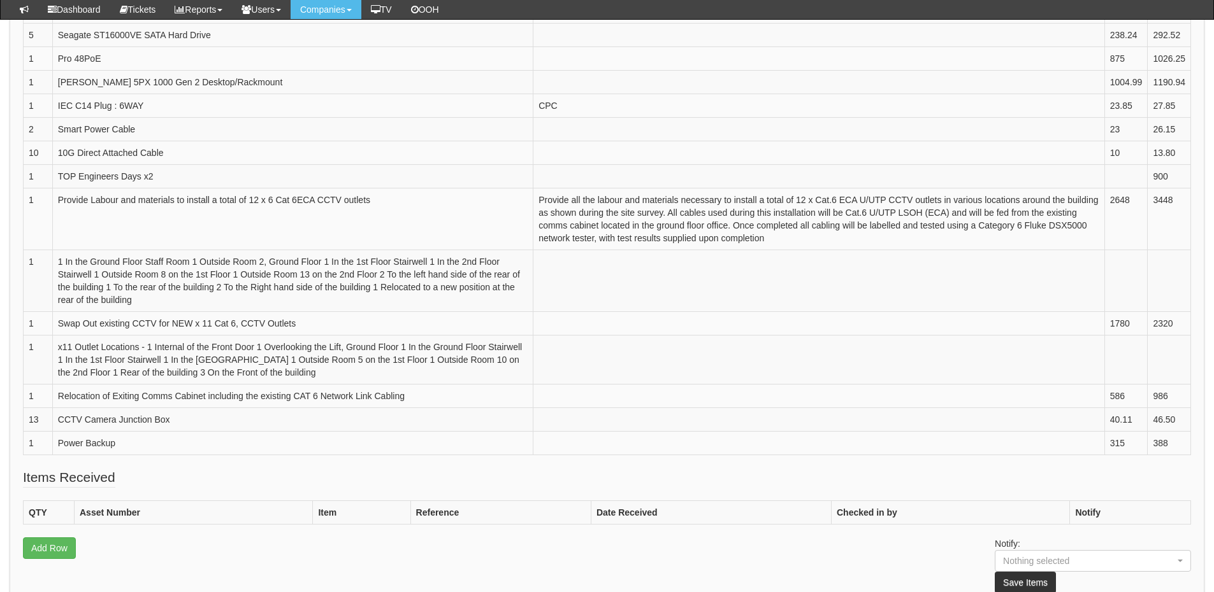
scroll to position [510, 0]
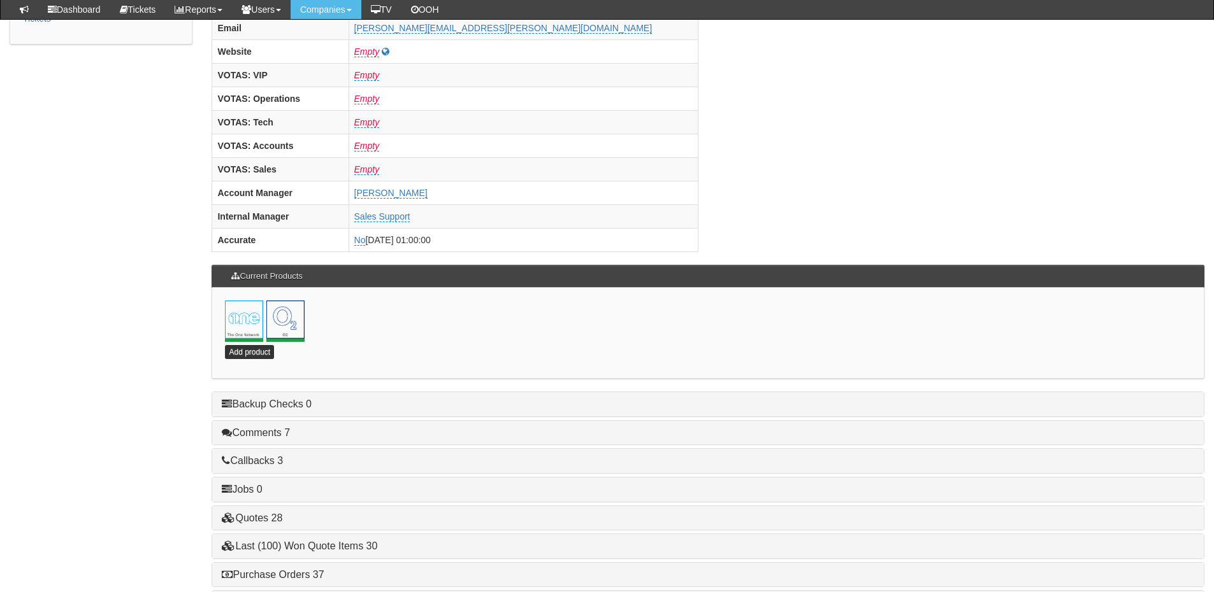
scroll to position [562, 0]
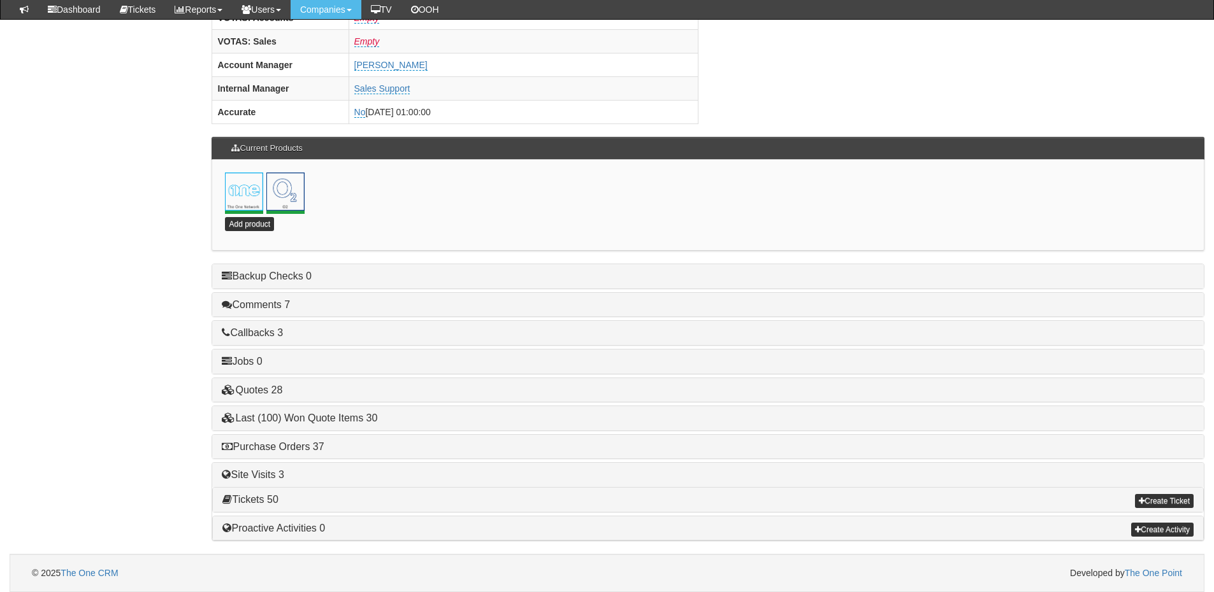
click at [294, 452] on h4 "Purchase Orders 37" at bounding box center [708, 446] width 972 height 11
click at [307, 443] on link "Purchase Orders 37" at bounding box center [273, 446] width 102 height 11
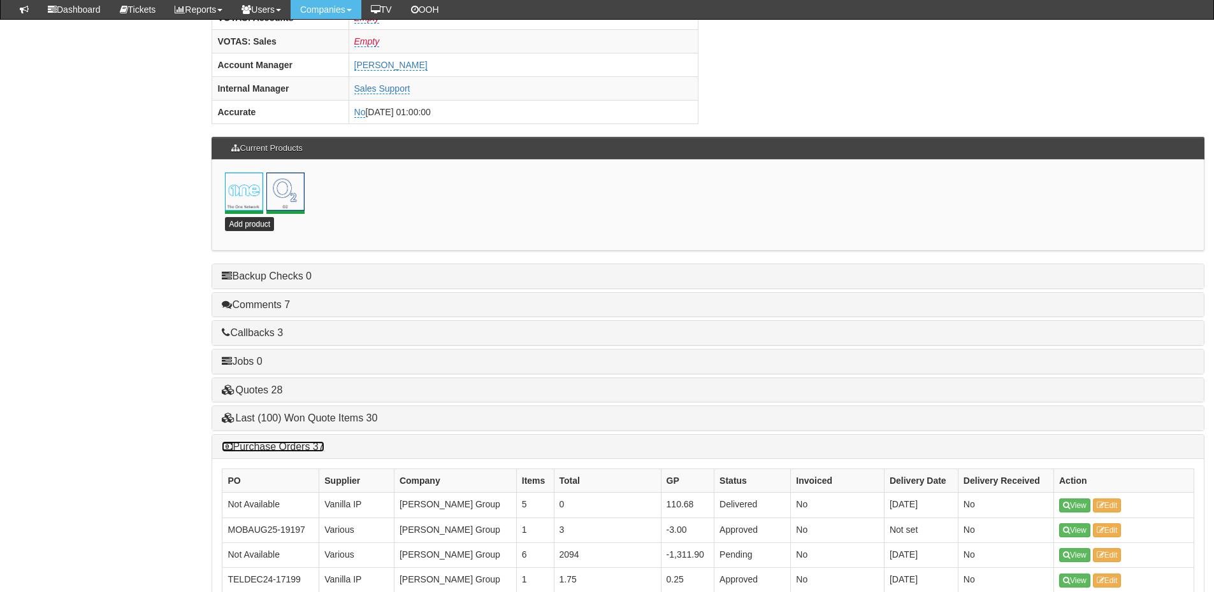
scroll to position [690, 0]
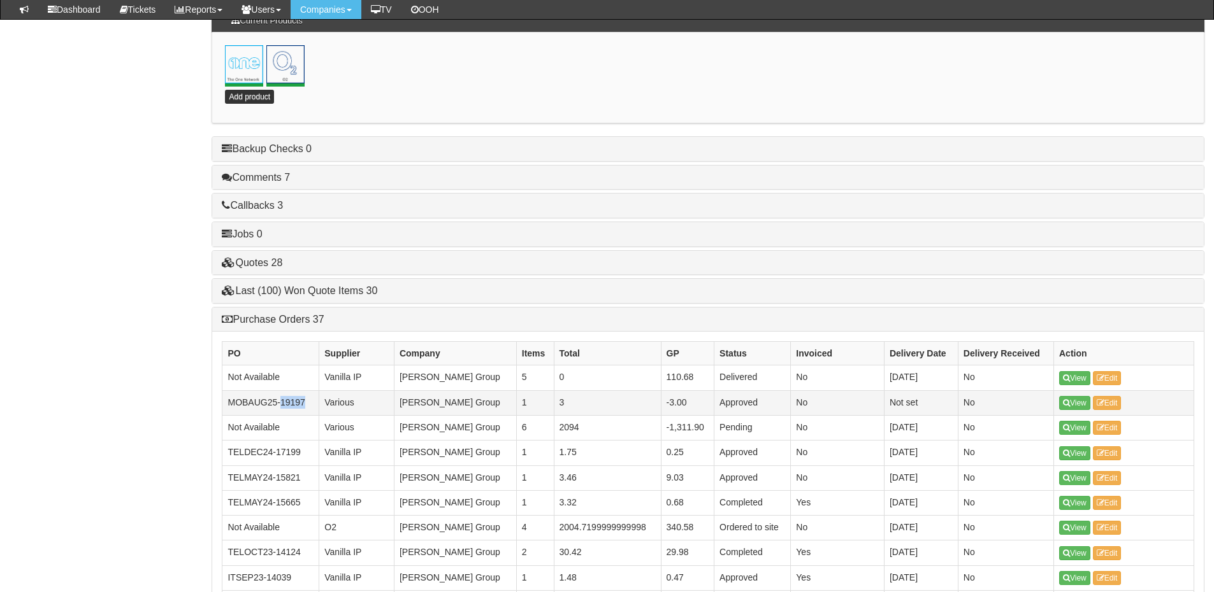
drag, startPoint x: 318, startPoint y: 398, endPoint x: 280, endPoint y: 406, distance: 39.1
click at [280, 406] on td "MOBAUG25-19197" at bounding box center [270, 402] width 97 height 25
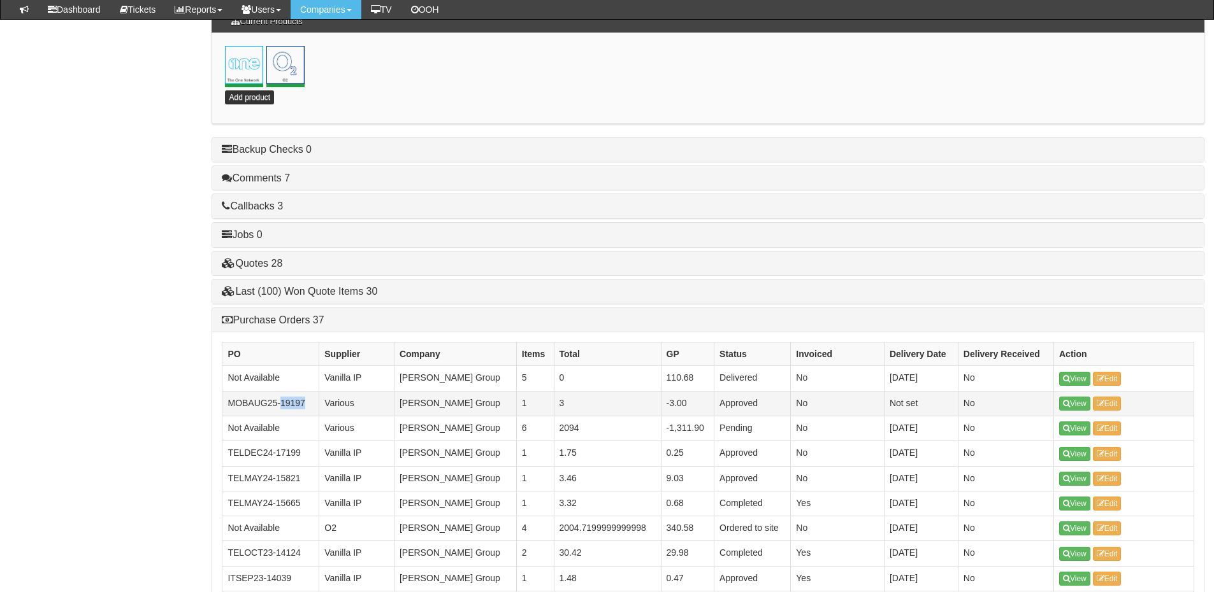
copy td "19197"
click at [319, 410] on td "MOBAUG25-19197" at bounding box center [270, 403] width 97 height 25
drag, startPoint x: 308, startPoint y: 403, endPoint x: 280, endPoint y: 404, distance: 27.4
click at [280, 404] on td "MOBAUG25-19197" at bounding box center [270, 403] width 97 height 25
copy td "19197"
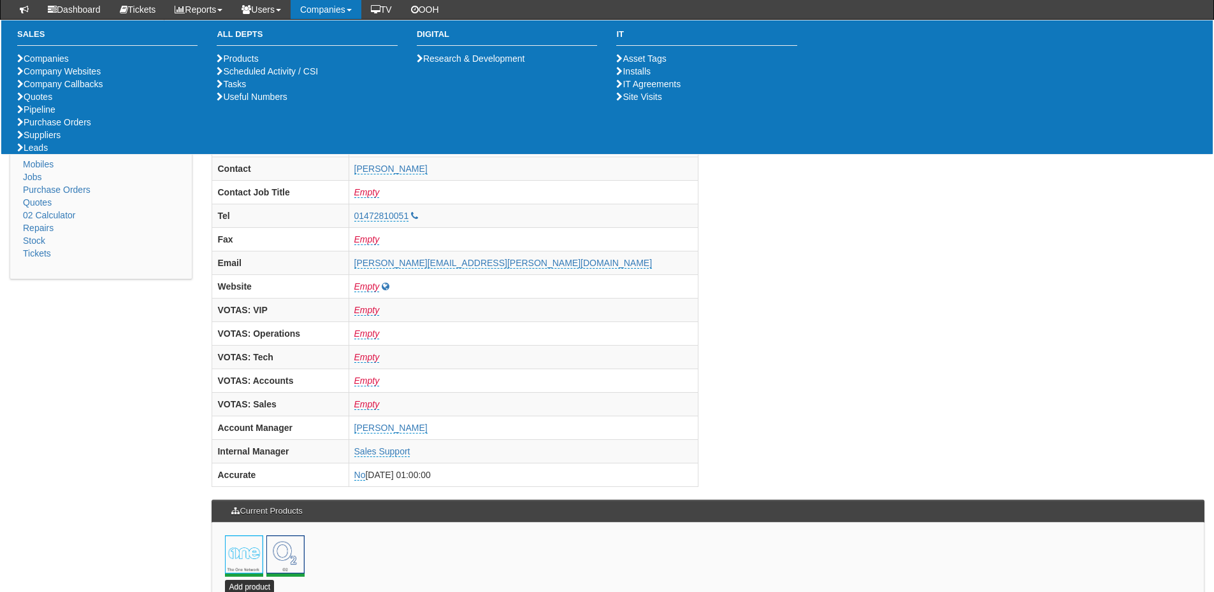
scroll to position [0, 0]
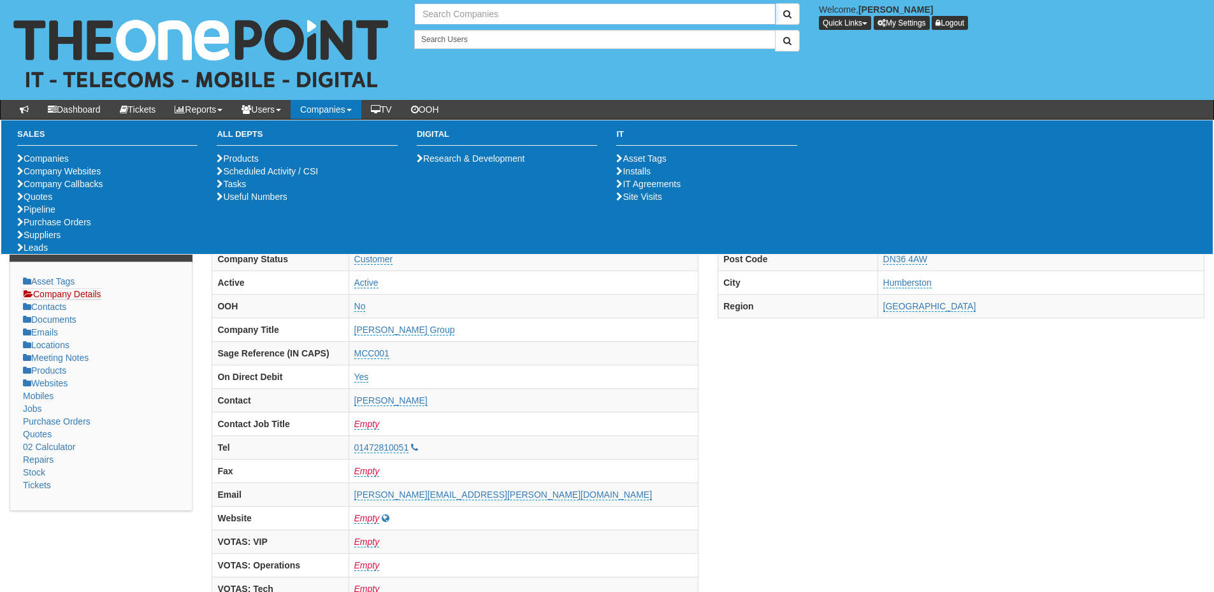
click at [454, 11] on input "text" at bounding box center [594, 14] width 361 height 22
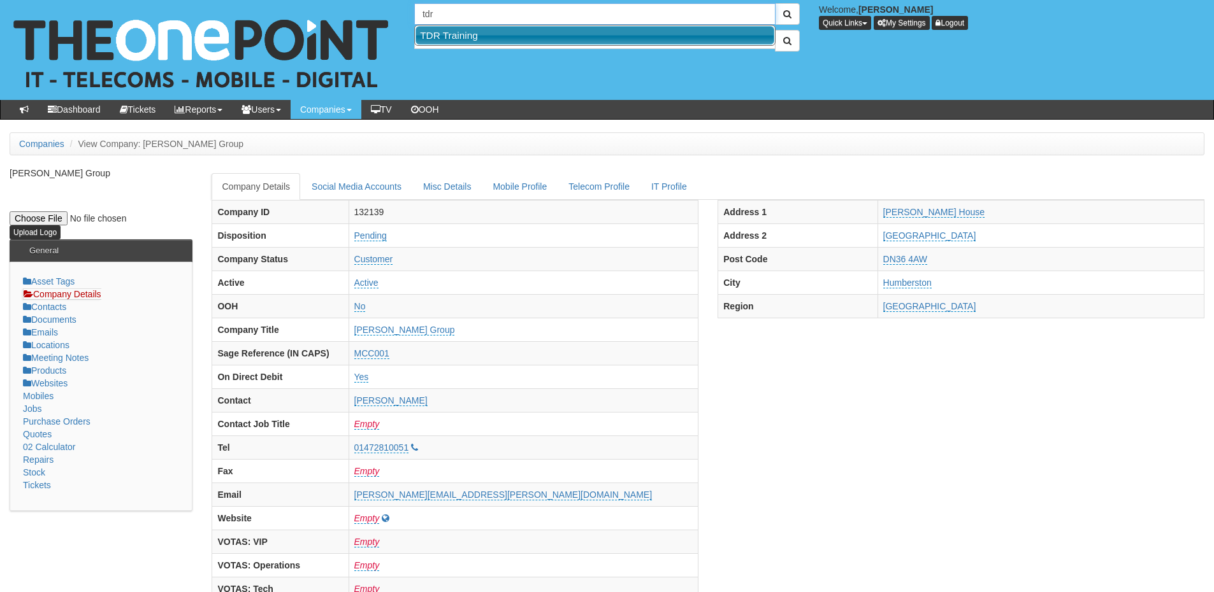
click at [452, 33] on link "TDR Training" at bounding box center [594, 35] width 359 height 18
type input "TDR Training"
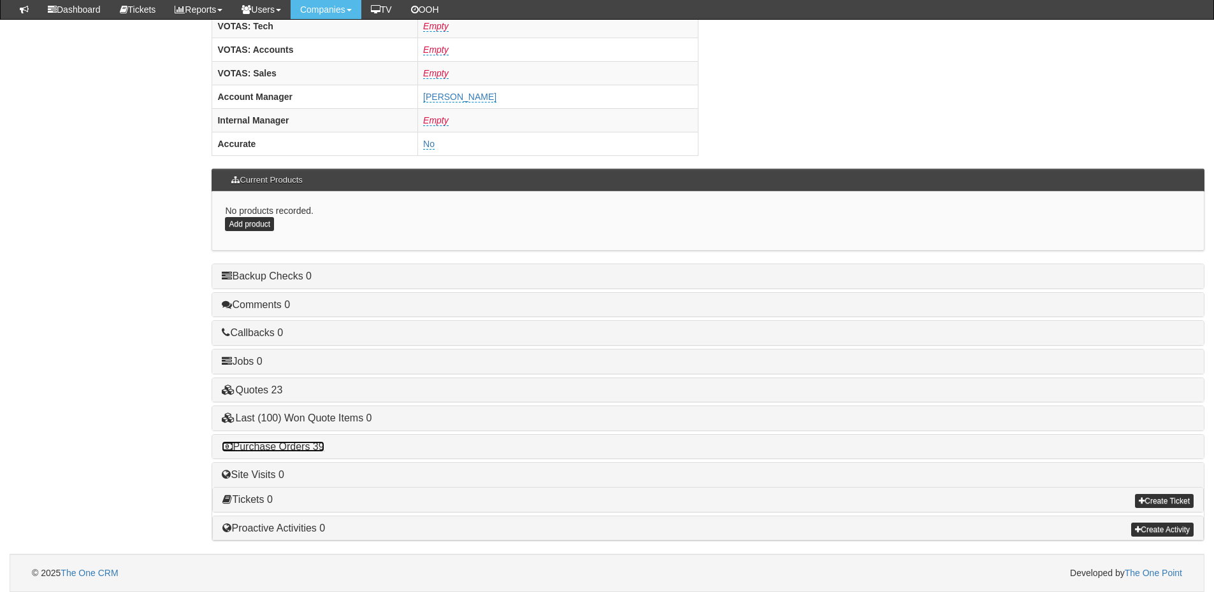
click at [303, 450] on link "Purchase Orders 39" at bounding box center [273, 446] width 102 height 11
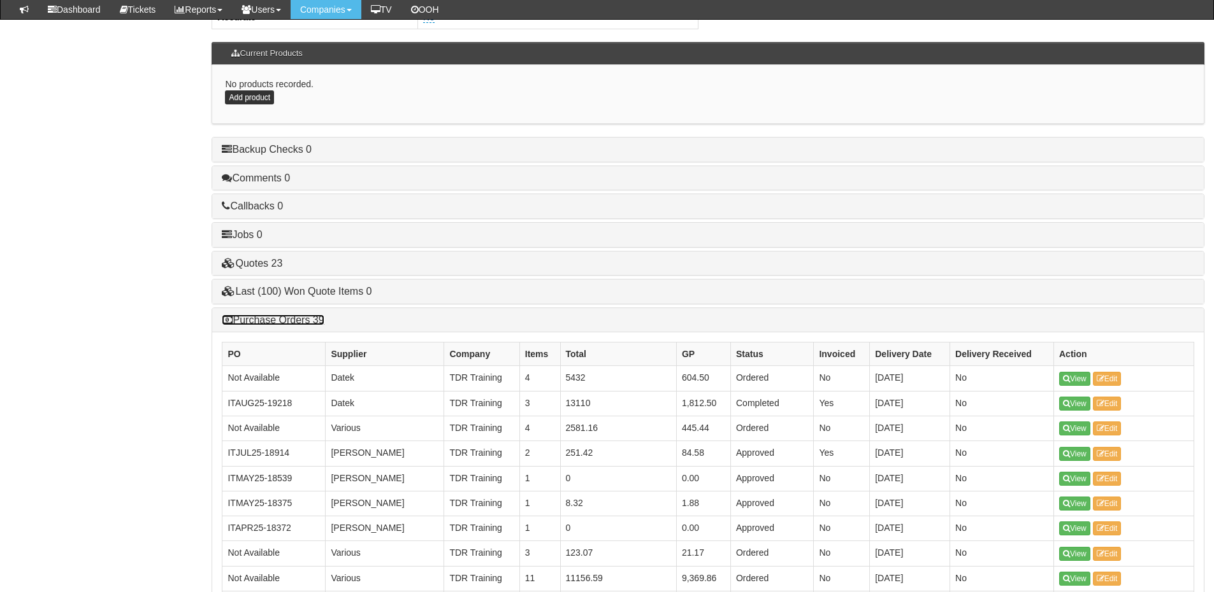
scroll to position [658, 0]
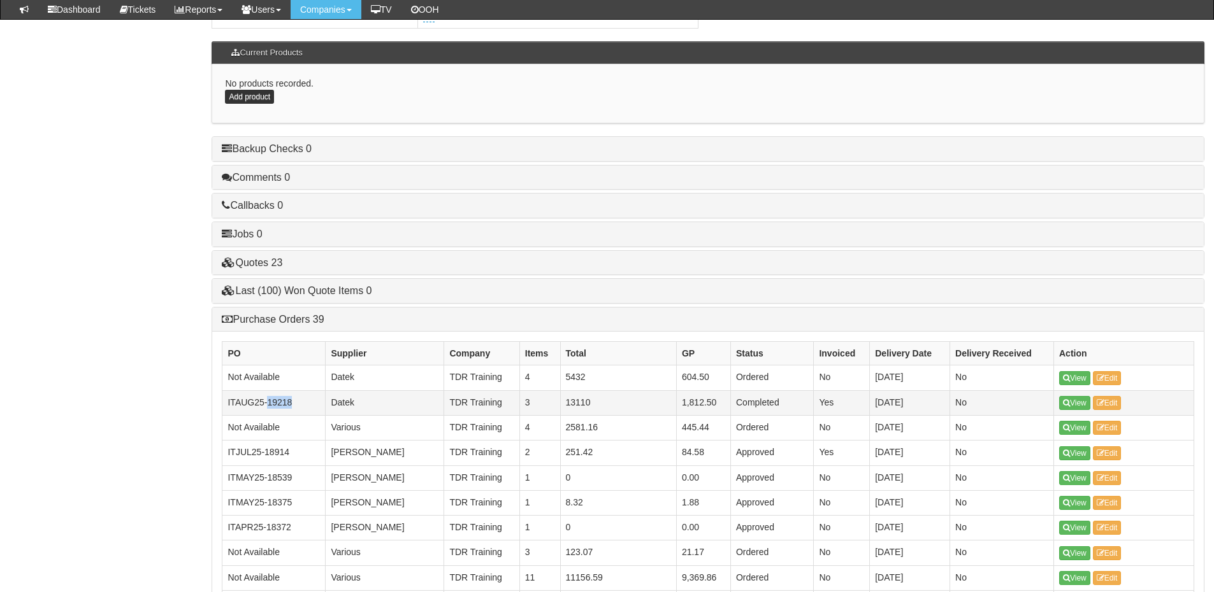
drag, startPoint x: 299, startPoint y: 405, endPoint x: 269, endPoint y: 407, distance: 30.0
click at [269, 407] on td "ITAUG25-19218" at bounding box center [273, 402] width 103 height 25
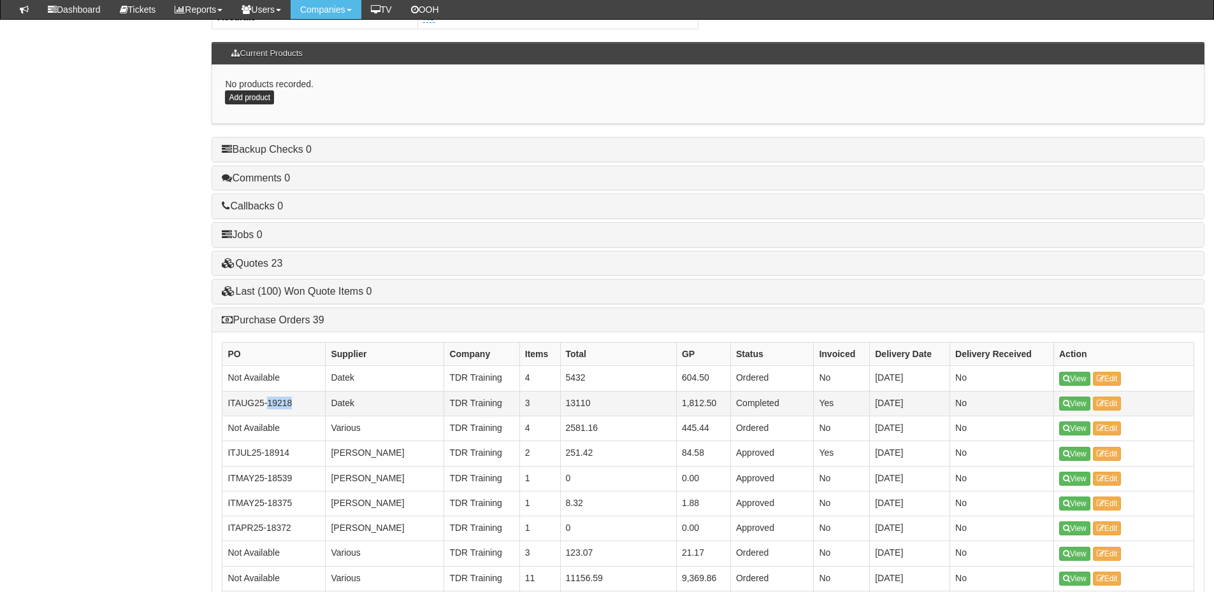
copy td "19218"
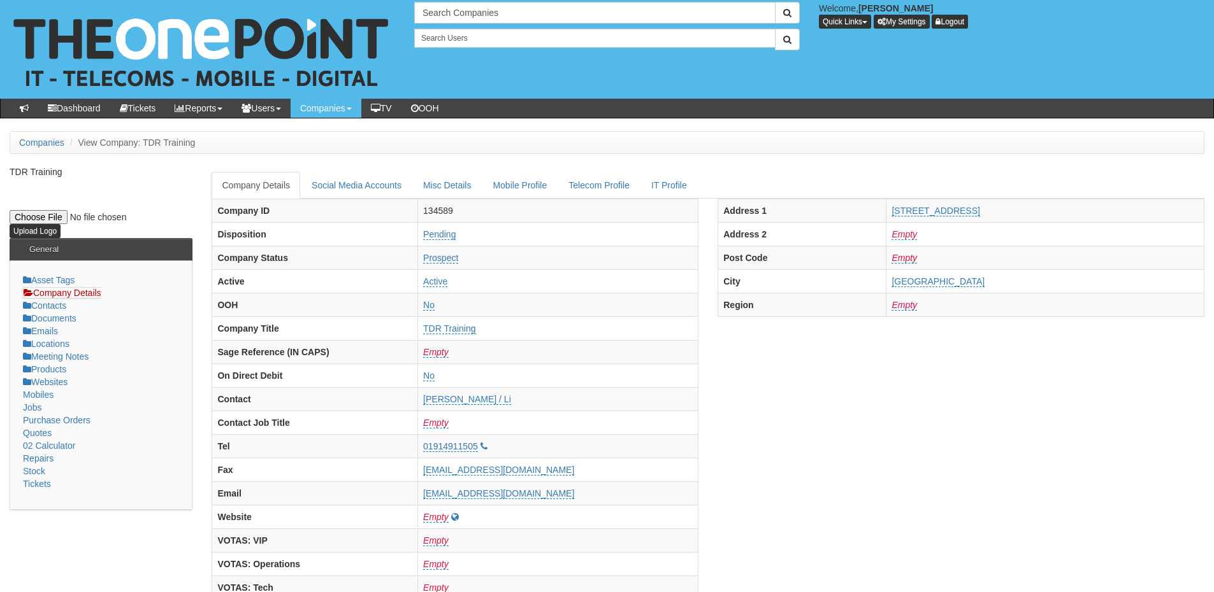
scroll to position [0, 0]
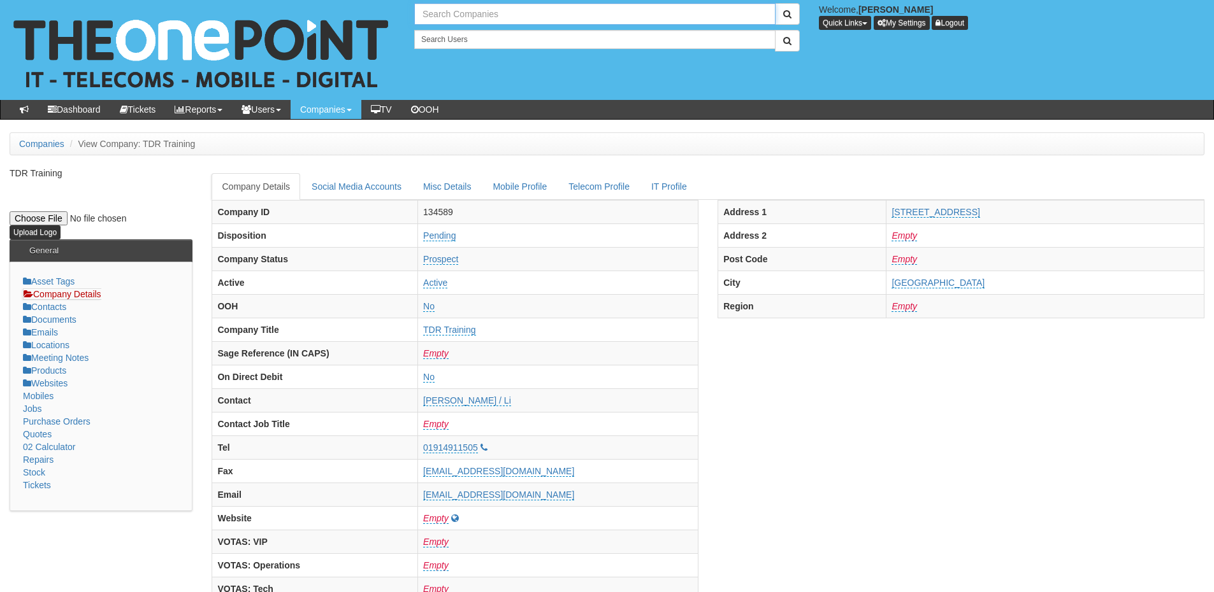
click at [468, 21] on input "text" at bounding box center [594, 14] width 361 height 22
click at [465, 37] on link "Vaplas Limited" at bounding box center [594, 35] width 359 height 18
type input "Vaplas Limited"
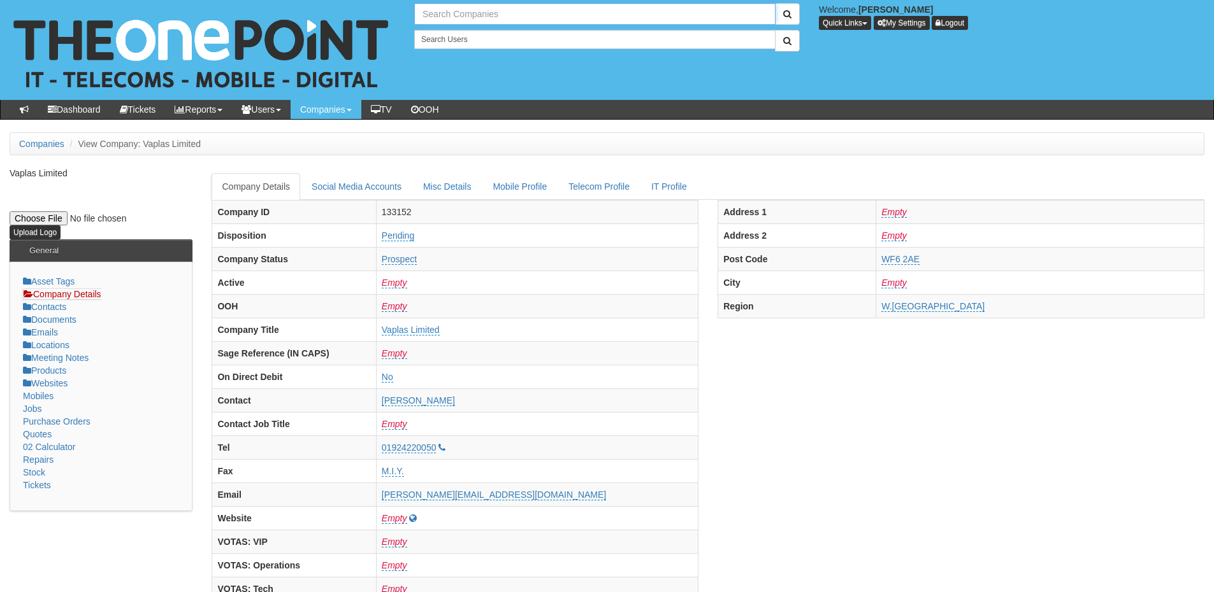
click at [485, 13] on input "text" at bounding box center [594, 14] width 361 height 22
click at [477, 36] on link "TeamIT" at bounding box center [594, 35] width 359 height 18
type input "TeamIT"
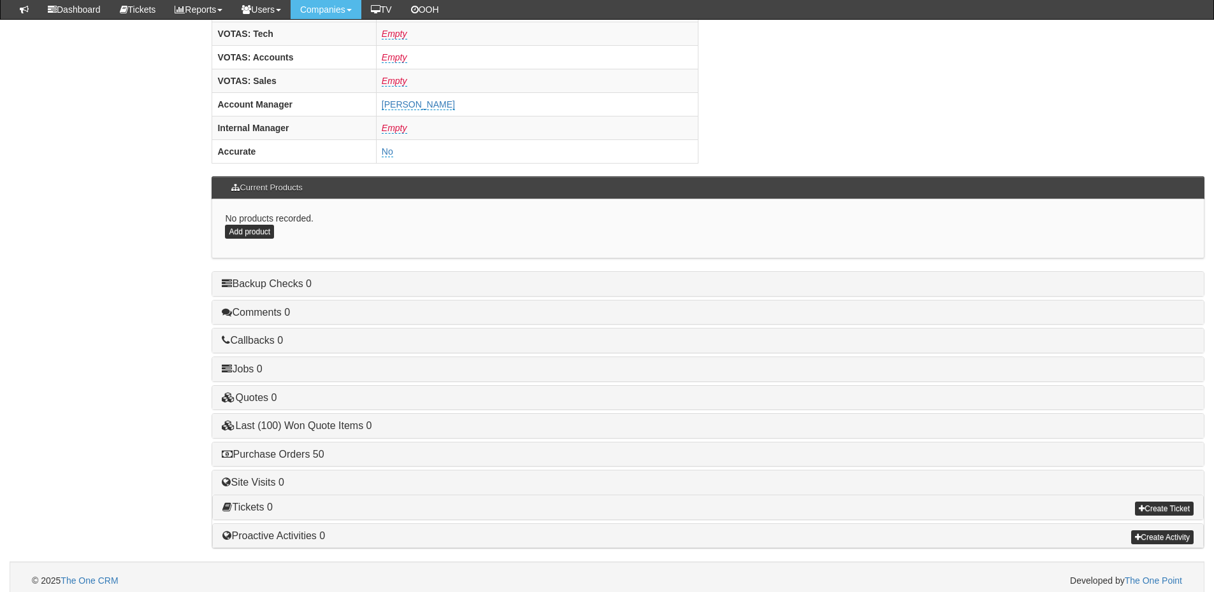
scroll to position [531, 0]
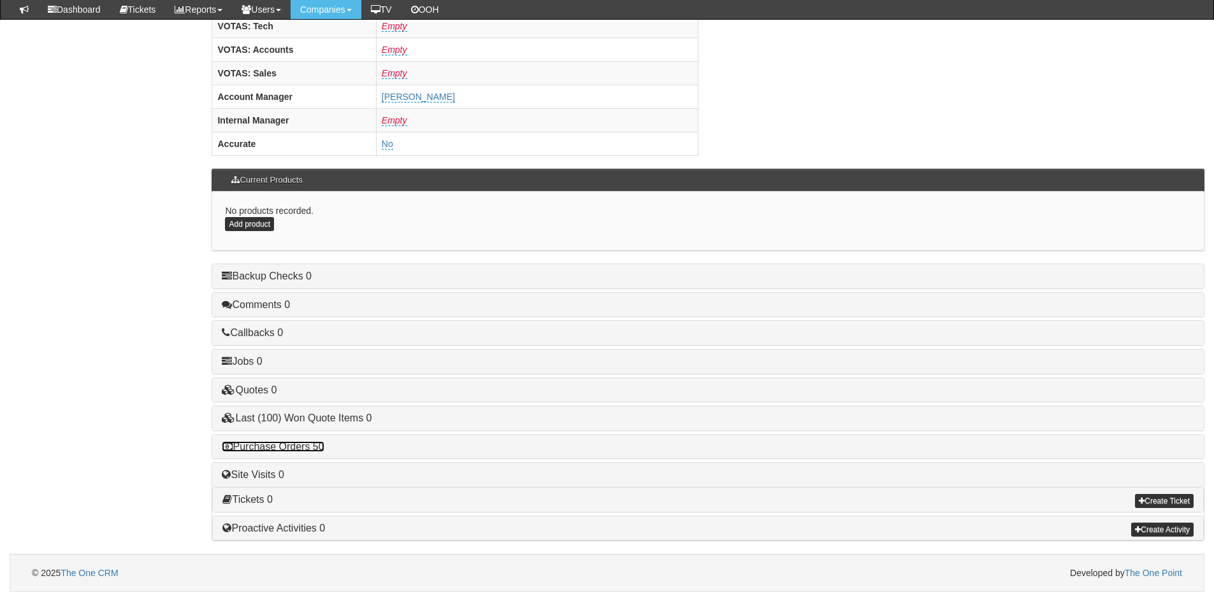
click at [298, 452] on link "Purchase Orders 50" at bounding box center [273, 446] width 102 height 11
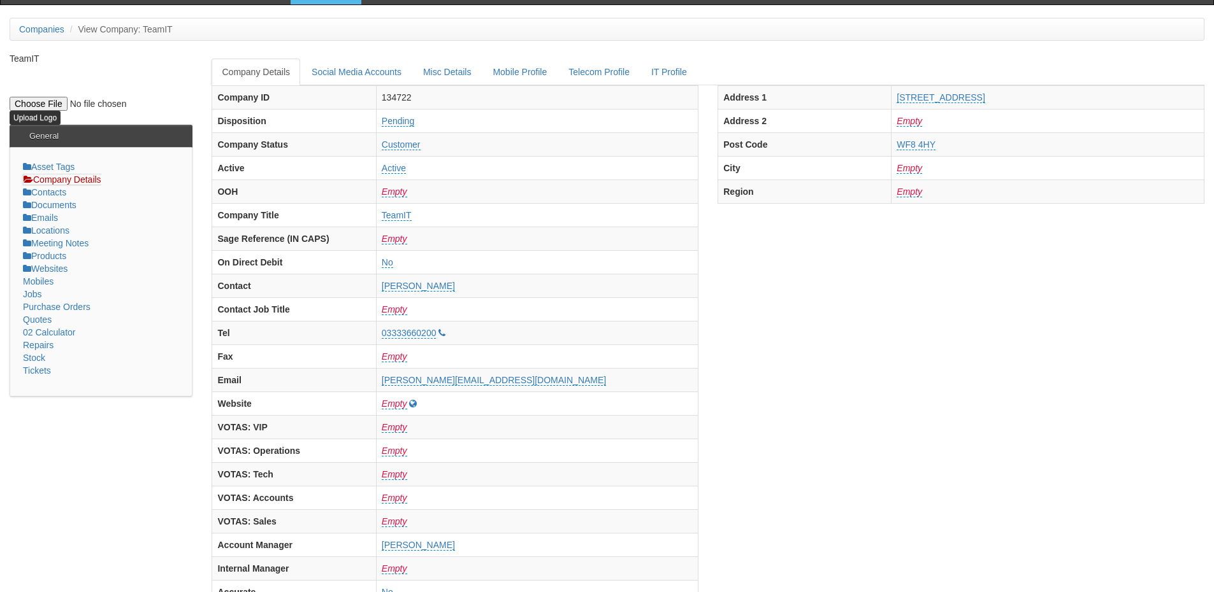
scroll to position [0, 0]
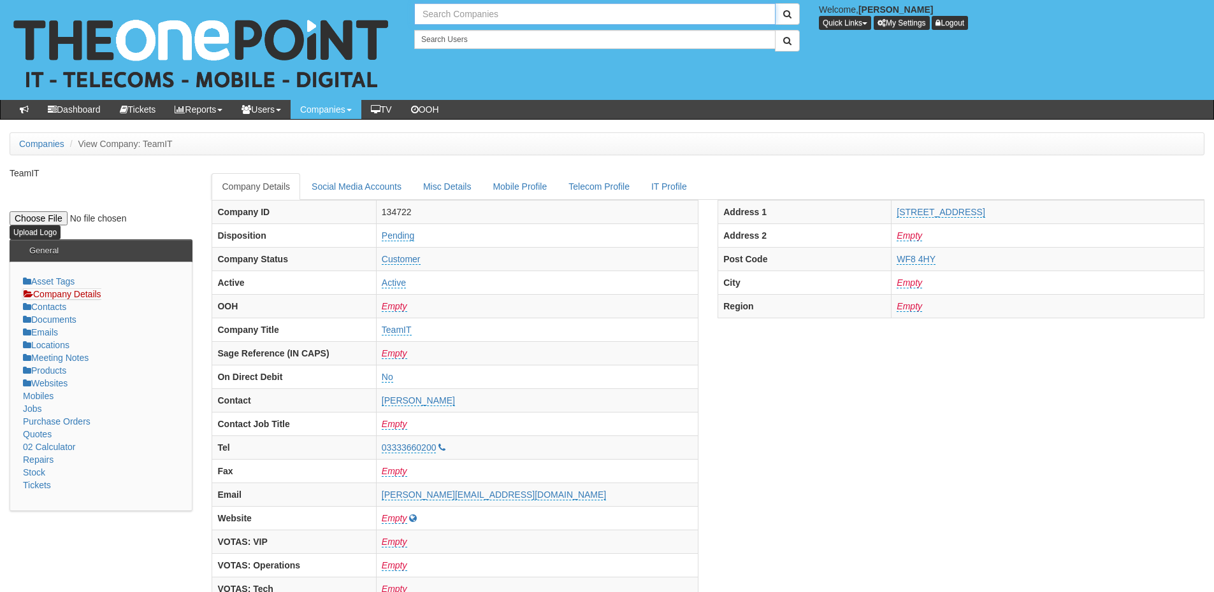
click at [510, 12] on input "text" at bounding box center [594, 14] width 361 height 22
click at [510, 34] on link "Vaplas Limited" at bounding box center [594, 35] width 359 height 18
type input "Vaplas Limited"
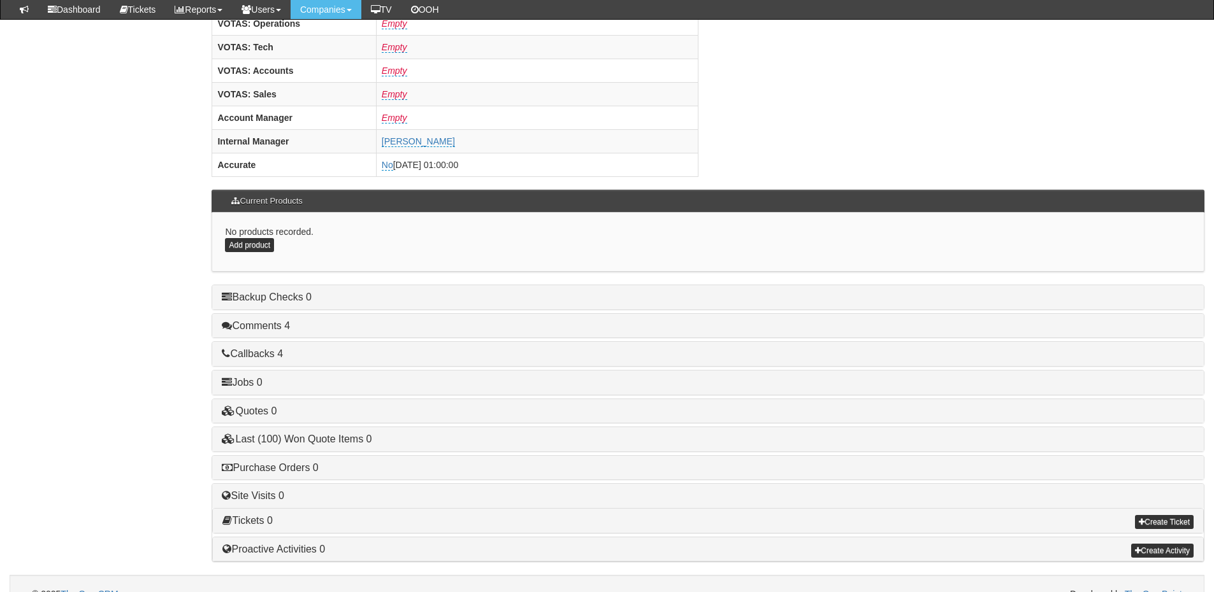
scroll to position [509, 0]
